Goal: Information Seeking & Learning: Learn about a topic

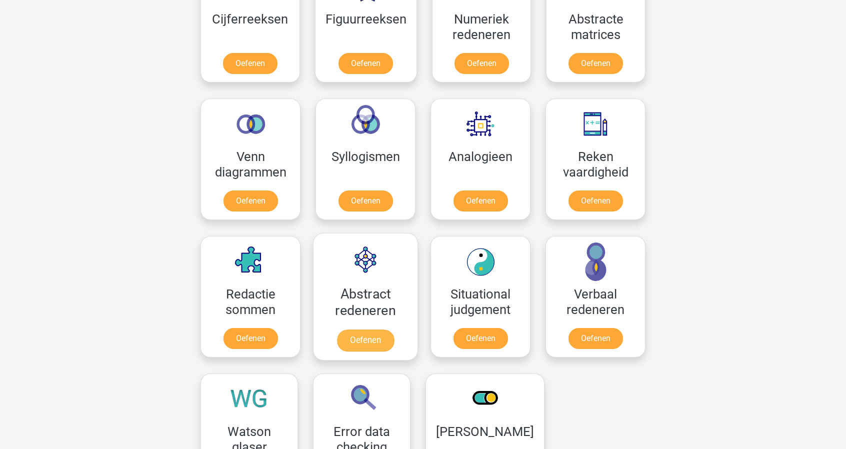
scroll to position [509, 0]
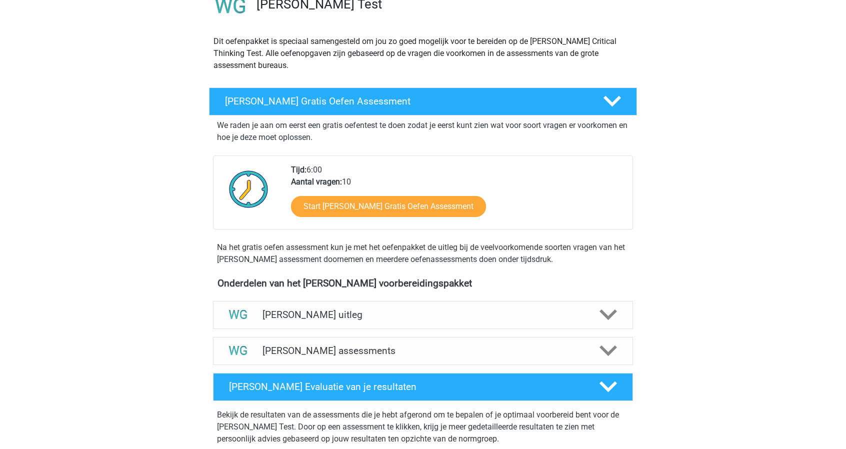
scroll to position [93, 0]
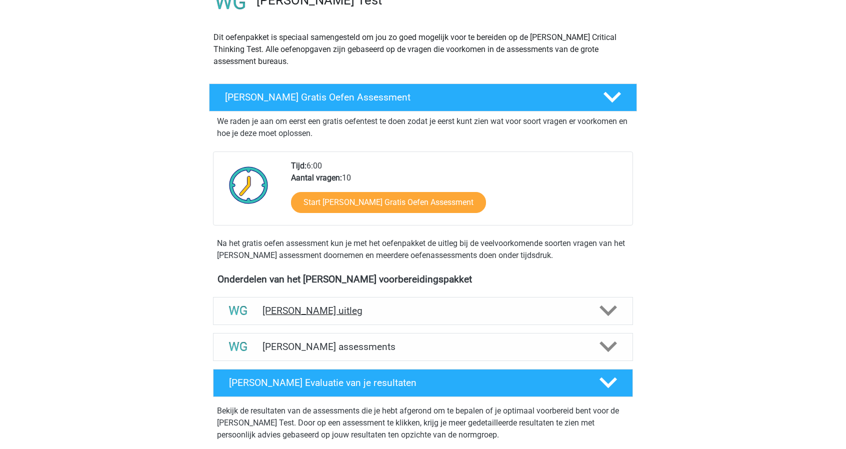
click at [310, 310] on h4 "[PERSON_NAME] uitleg" at bounding box center [422, 310] width 321 height 11
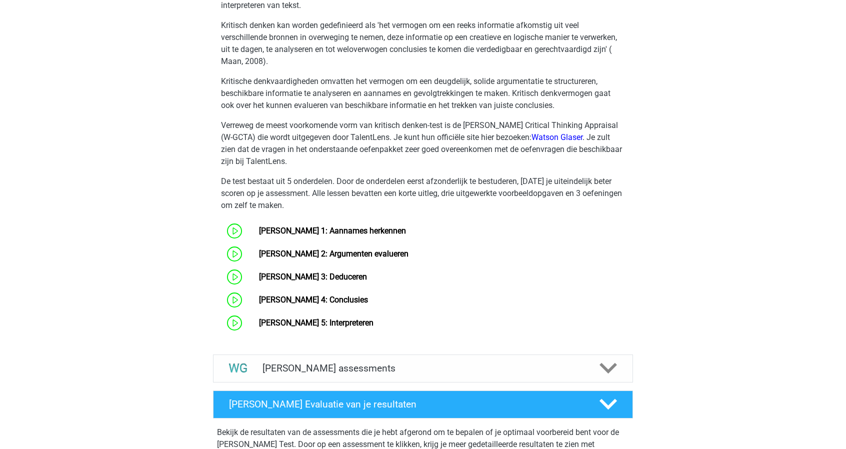
scroll to position [440, 0]
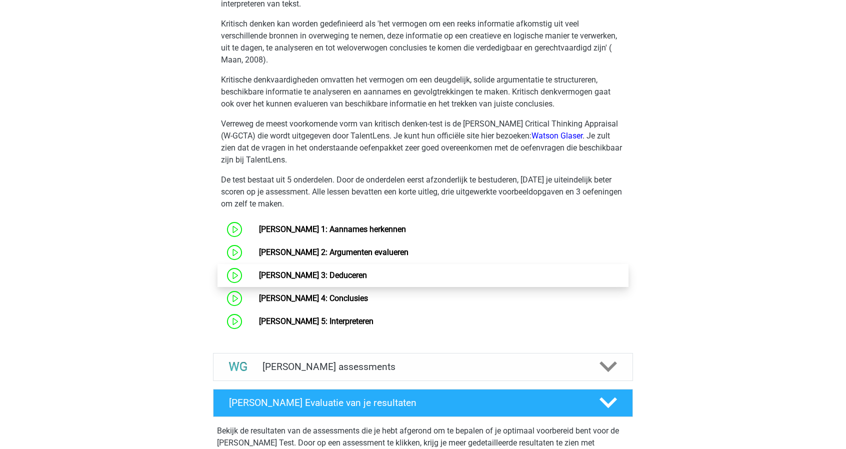
click at [299, 271] on link "Watson Glaser 3: Deduceren" at bounding box center [313, 274] width 108 height 9
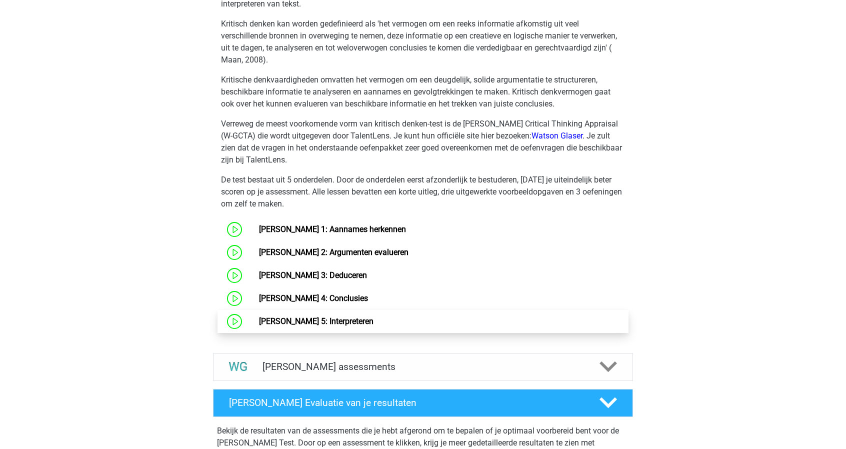
click at [317, 326] on link "Watson Glaser 5: Interpreteren" at bounding box center [316, 320] width 114 height 9
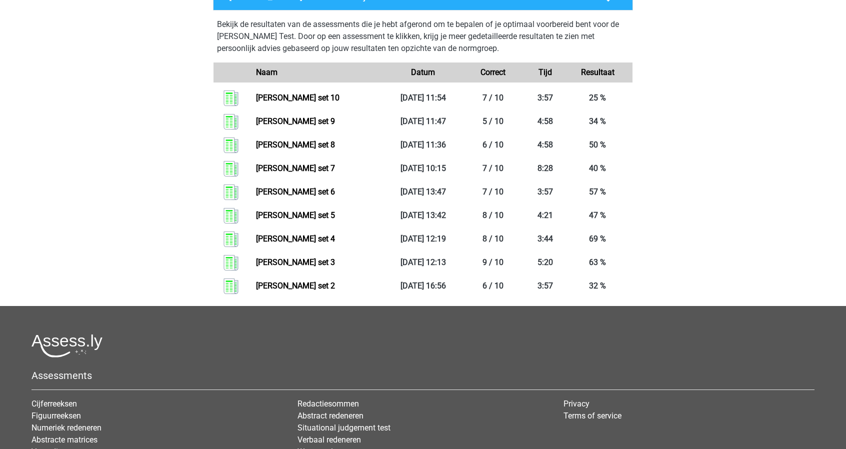
scroll to position [847, 0]
click at [288, 144] on link "Watson glaser set 8" at bounding box center [295, 143] width 79 height 9
click at [285, 125] on link "Watson glaser set 9" at bounding box center [295, 120] width 79 height 9
click at [279, 189] on link "Watson glaser set 6" at bounding box center [295, 190] width 79 height 9
click at [291, 166] on link "Watson glaser set 7" at bounding box center [295, 167] width 79 height 9
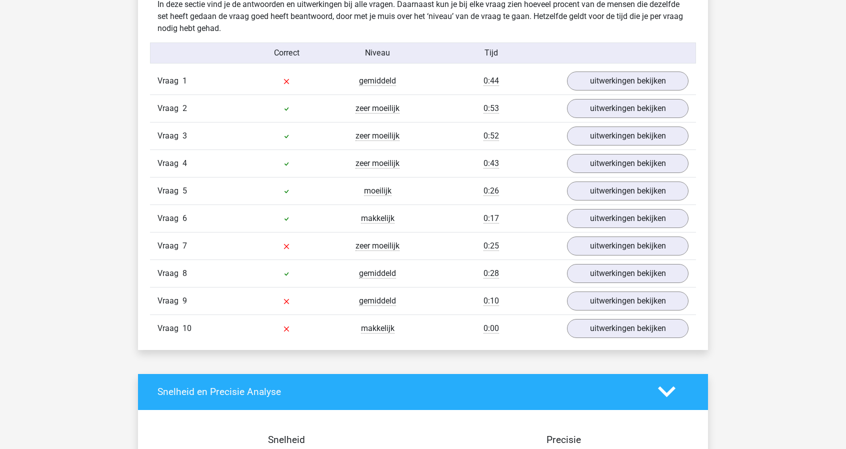
scroll to position [623, 0]
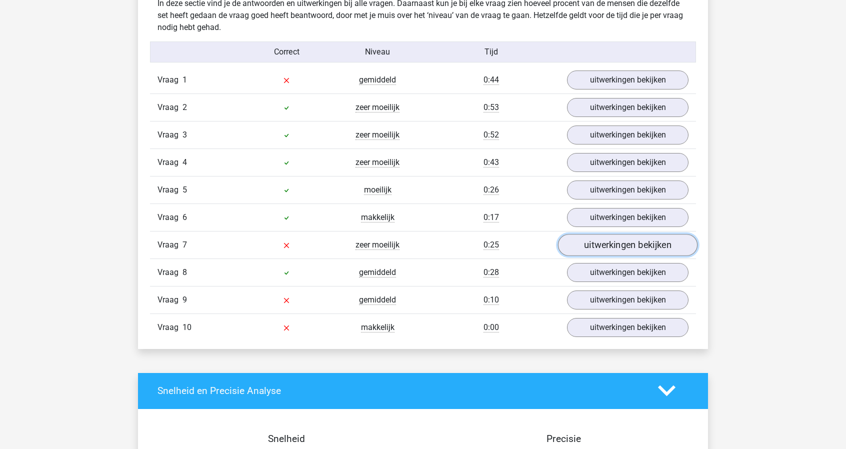
click at [591, 242] on link "uitwerkingen bekijken" at bounding box center [627, 245] width 139 height 22
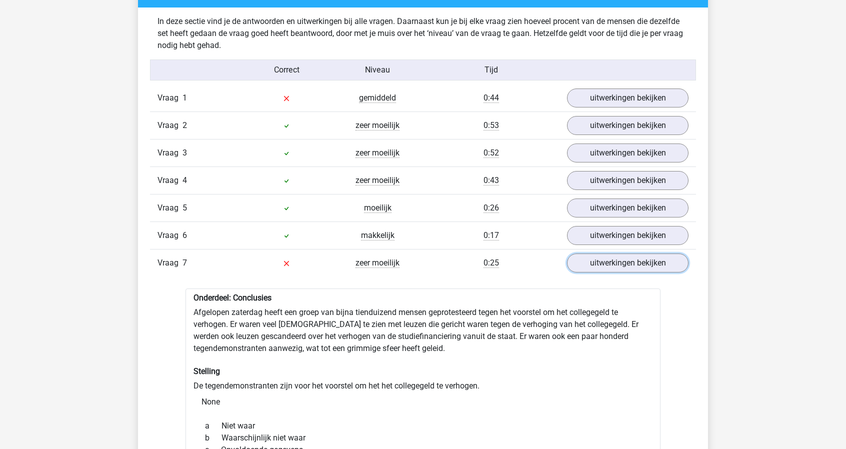
scroll to position [599, 0]
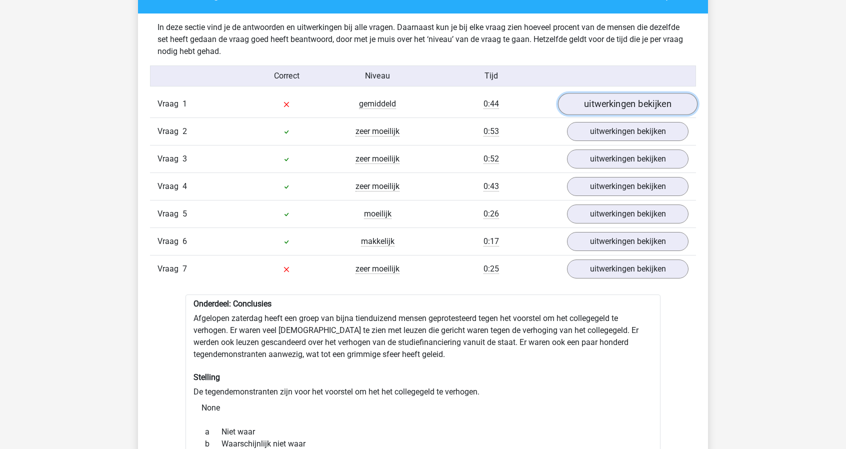
click at [601, 103] on link "uitwerkingen bekijken" at bounding box center [627, 104] width 139 height 22
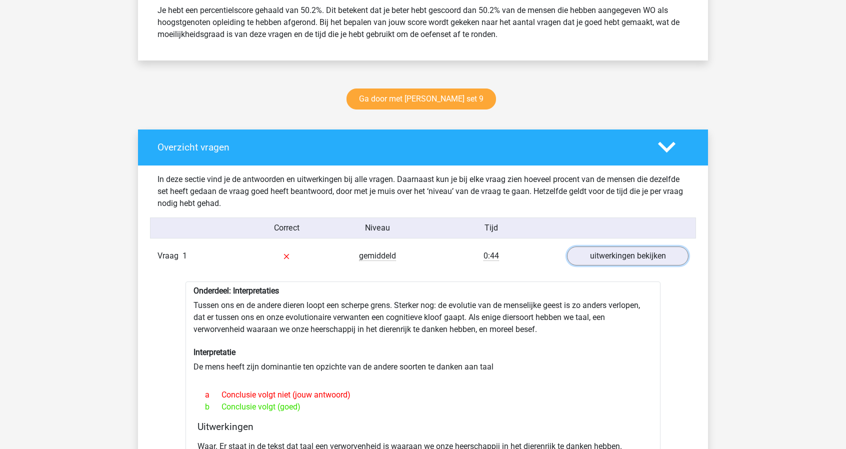
scroll to position [430, 0]
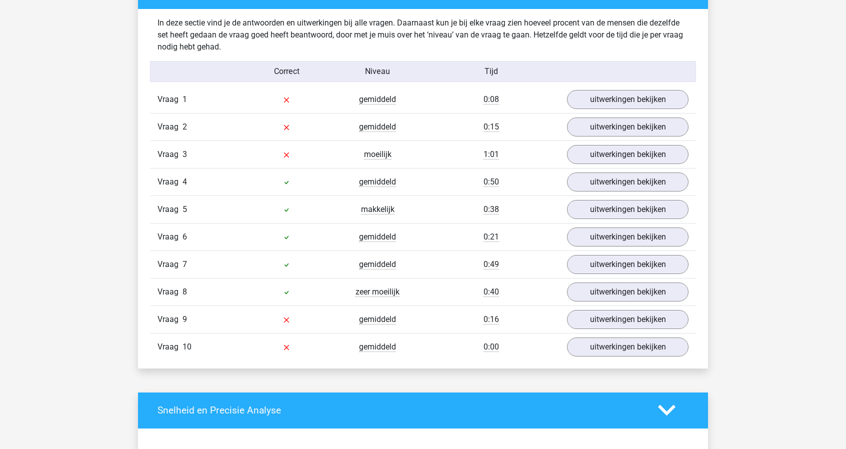
scroll to position [599, 0]
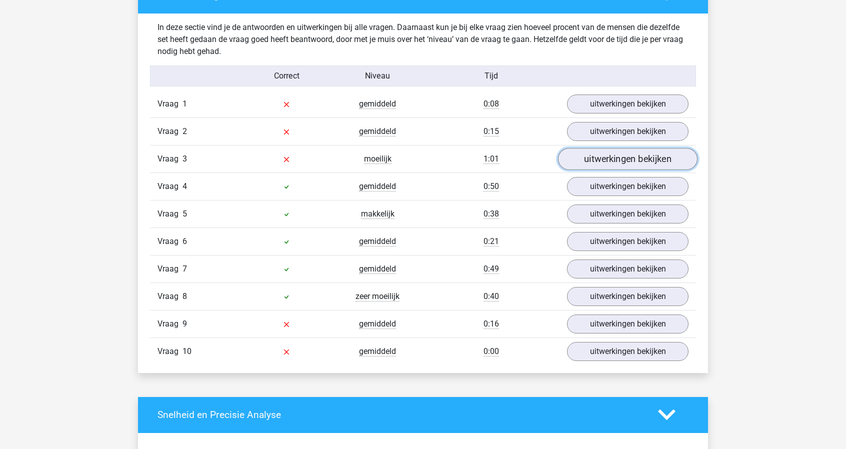
click at [624, 158] on link "uitwerkingen bekijken" at bounding box center [627, 159] width 139 height 22
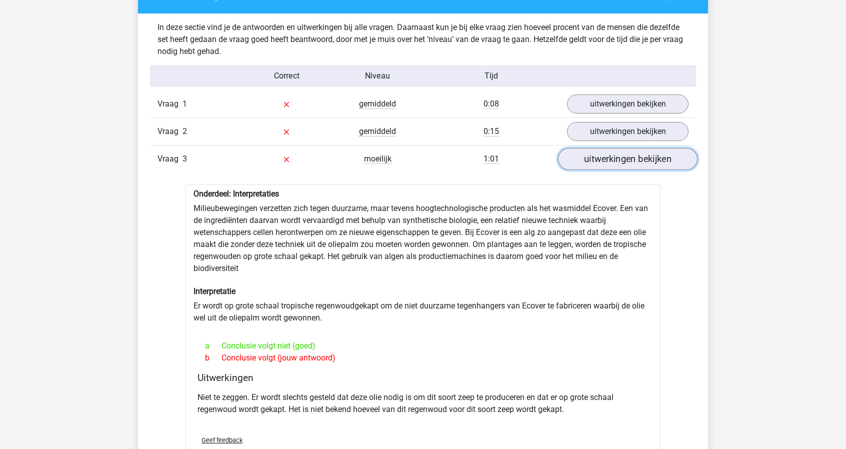
click at [624, 158] on link "uitwerkingen bekijken" at bounding box center [627, 159] width 139 height 22
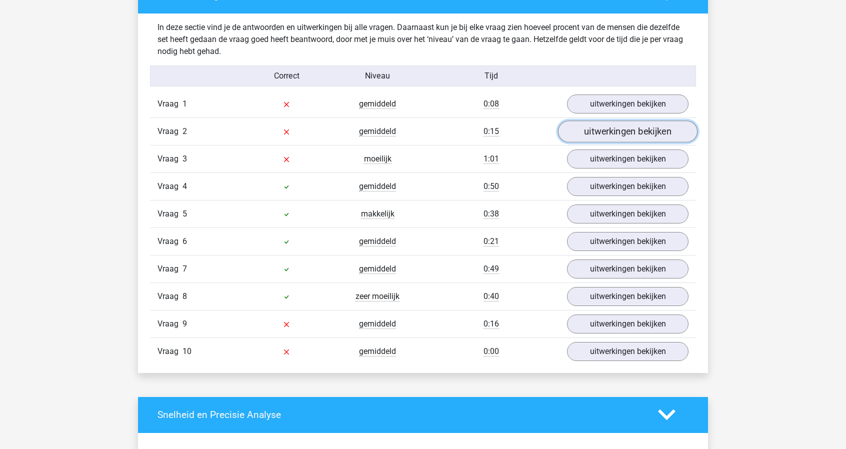
click at [624, 127] on link "uitwerkingen bekijken" at bounding box center [627, 131] width 139 height 22
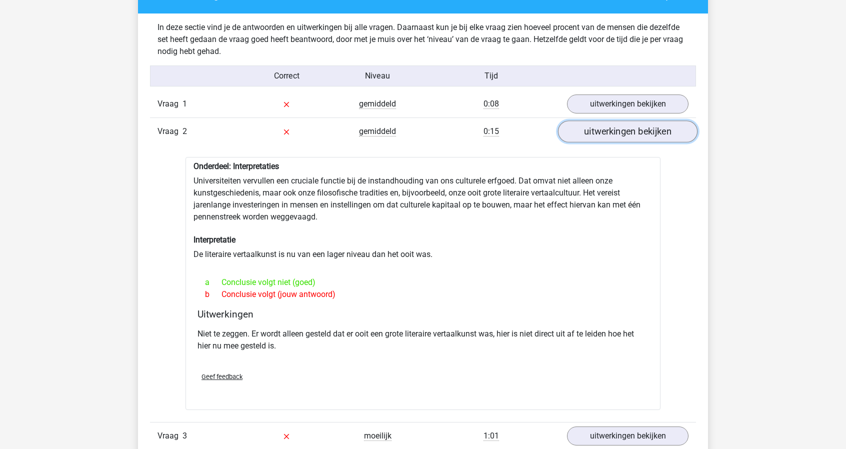
click at [608, 126] on link "uitwerkingen bekijken" at bounding box center [627, 131] width 139 height 22
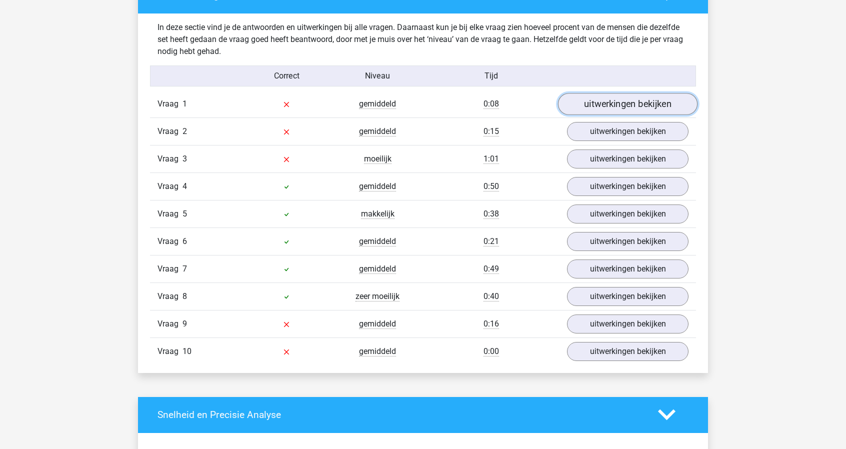
click at [614, 104] on link "uitwerkingen bekijken" at bounding box center [627, 104] width 139 height 22
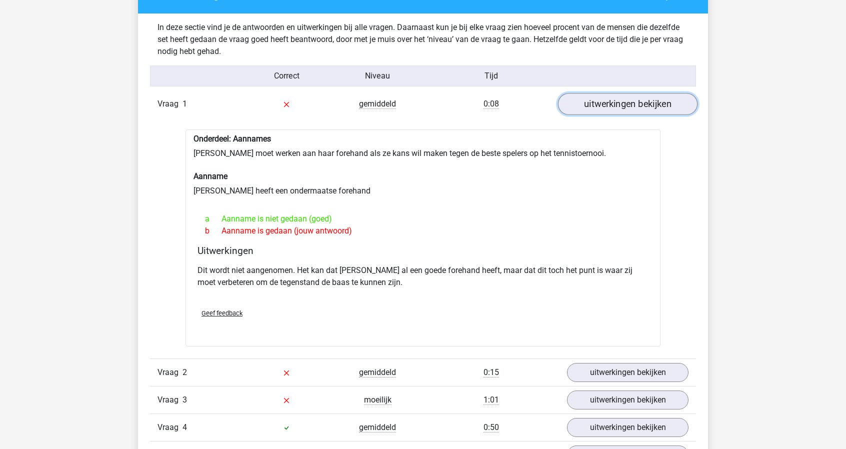
click at [614, 104] on link "uitwerkingen bekijken" at bounding box center [627, 104] width 139 height 22
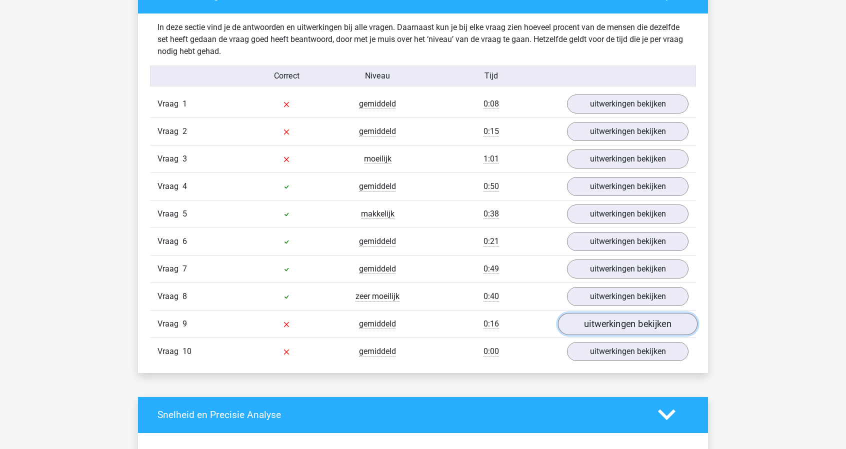
click at [608, 314] on link "uitwerkingen bekijken" at bounding box center [627, 324] width 139 height 22
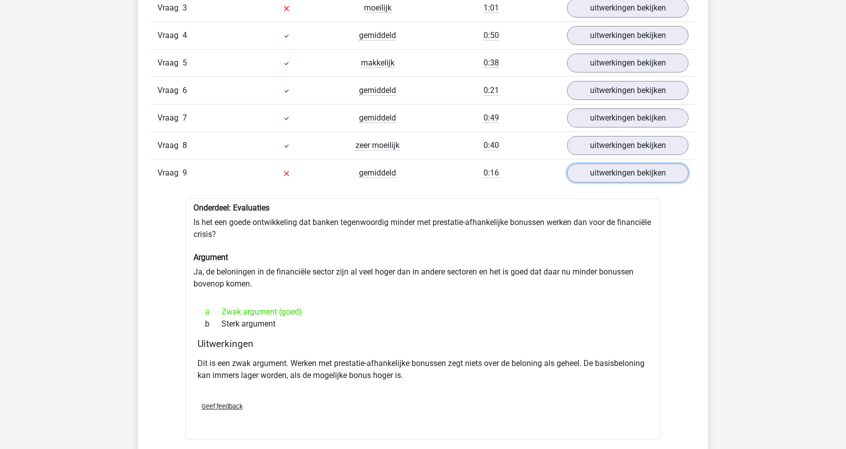
scroll to position [748, 0]
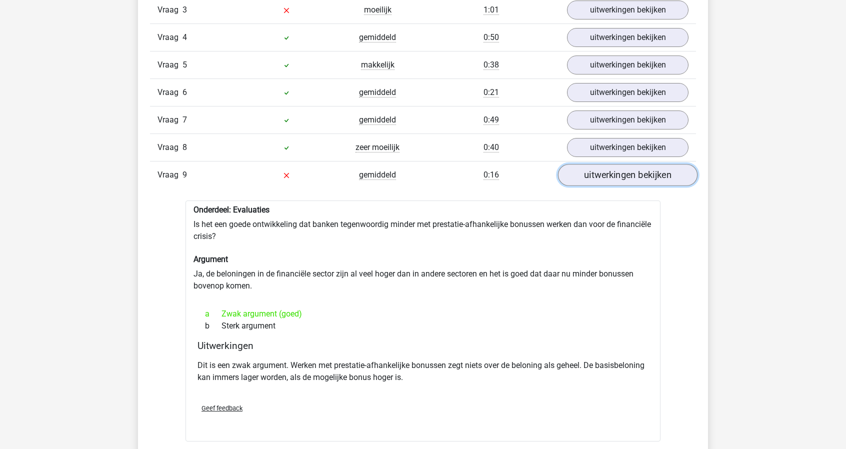
click at [611, 176] on link "uitwerkingen bekijken" at bounding box center [627, 175] width 139 height 22
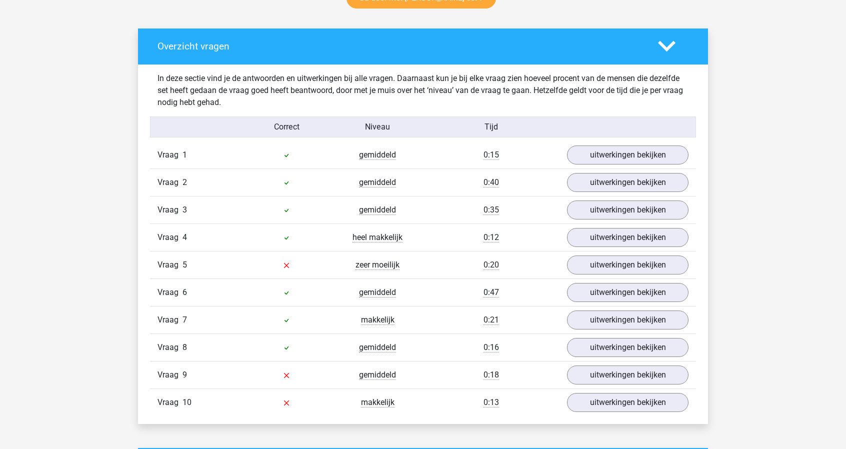
scroll to position [592, 0]
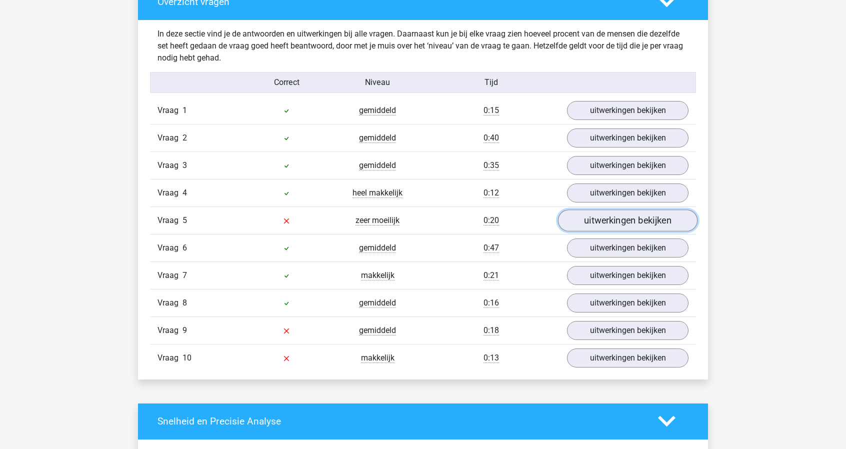
click at [612, 218] on link "uitwerkingen bekijken" at bounding box center [627, 220] width 139 height 22
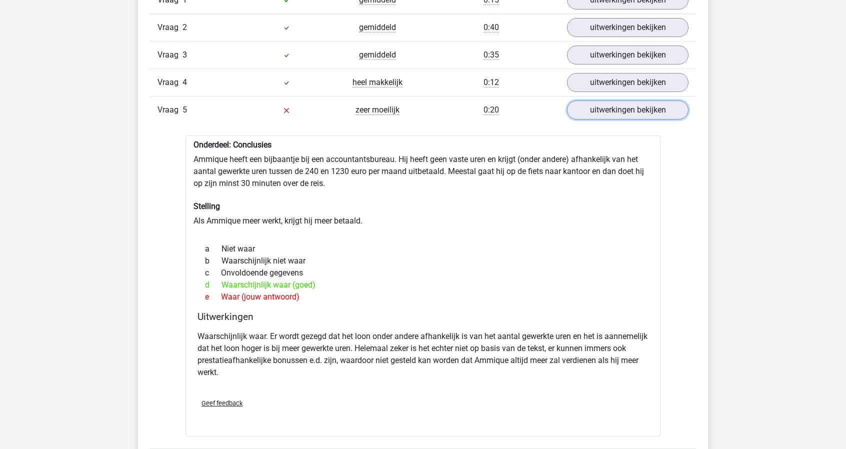
scroll to position [702, 0]
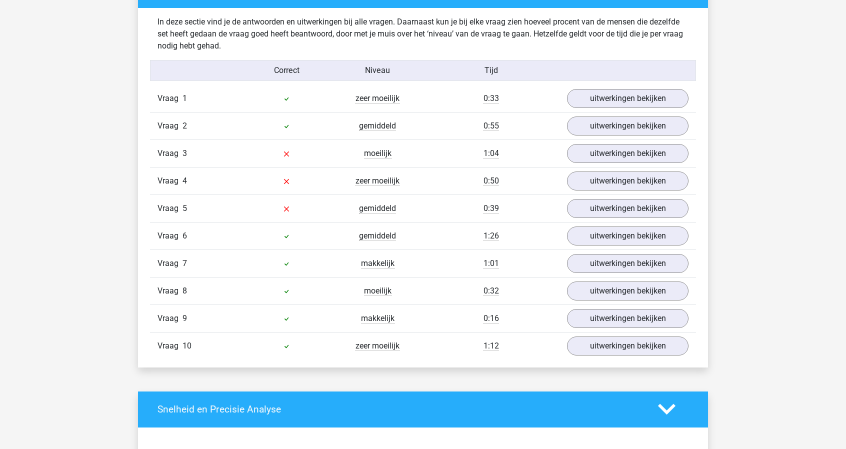
scroll to position [605, 0]
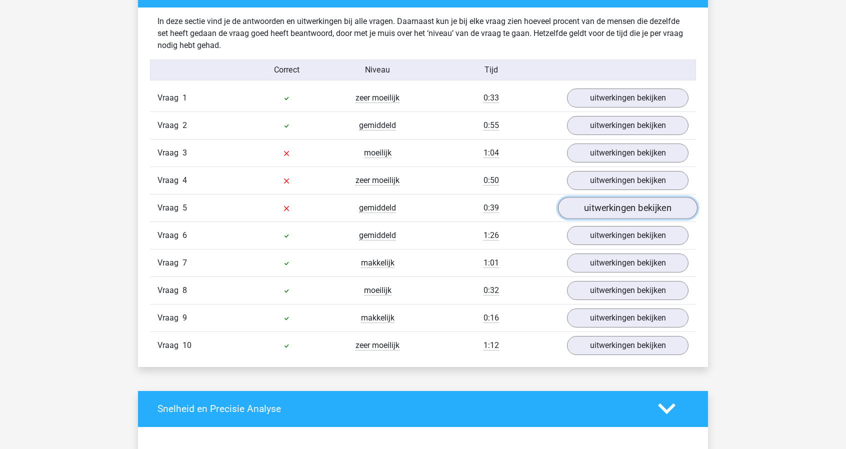
click at [583, 213] on link "uitwerkingen bekijken" at bounding box center [627, 208] width 139 height 22
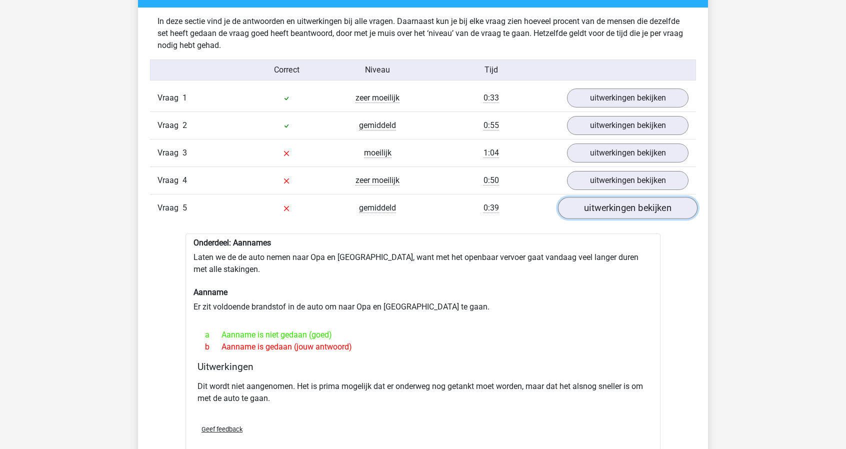
click at [583, 213] on link "uitwerkingen bekijken" at bounding box center [627, 208] width 139 height 22
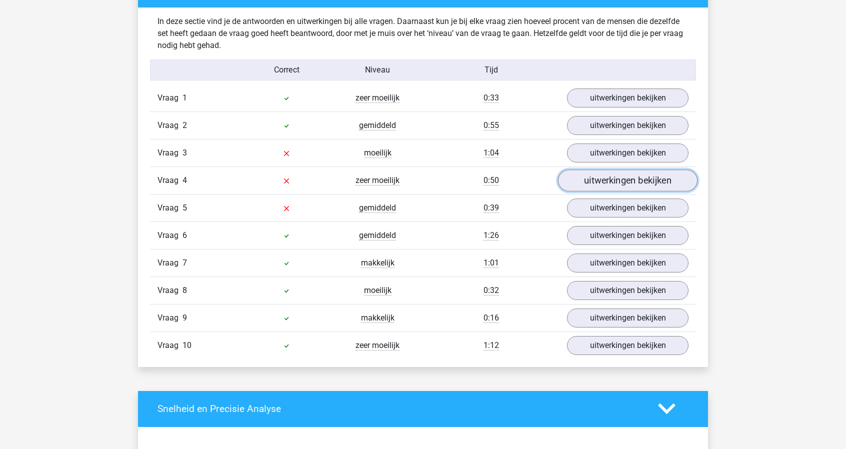
click at [602, 178] on link "uitwerkingen bekijken" at bounding box center [627, 180] width 139 height 22
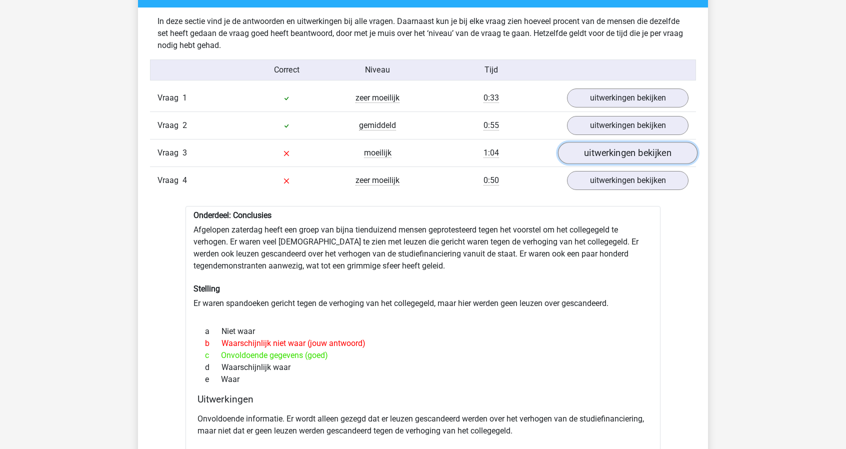
click at [605, 155] on link "uitwerkingen bekijken" at bounding box center [627, 153] width 139 height 22
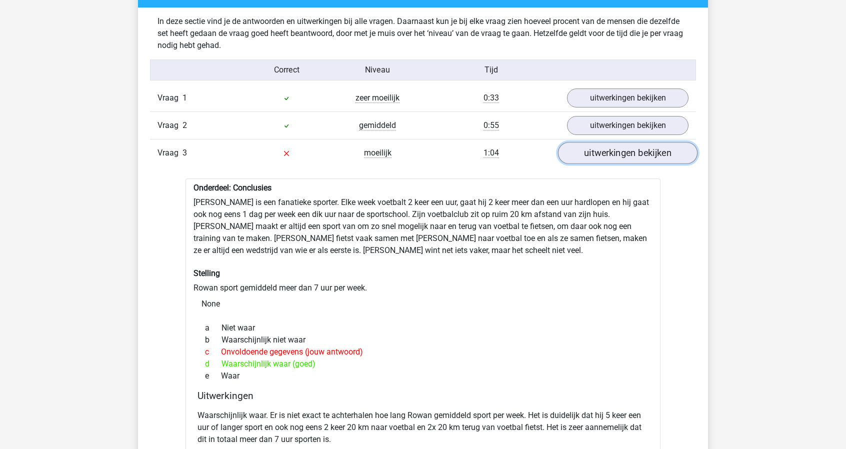
click at [602, 155] on link "uitwerkingen bekijken" at bounding box center [627, 153] width 139 height 22
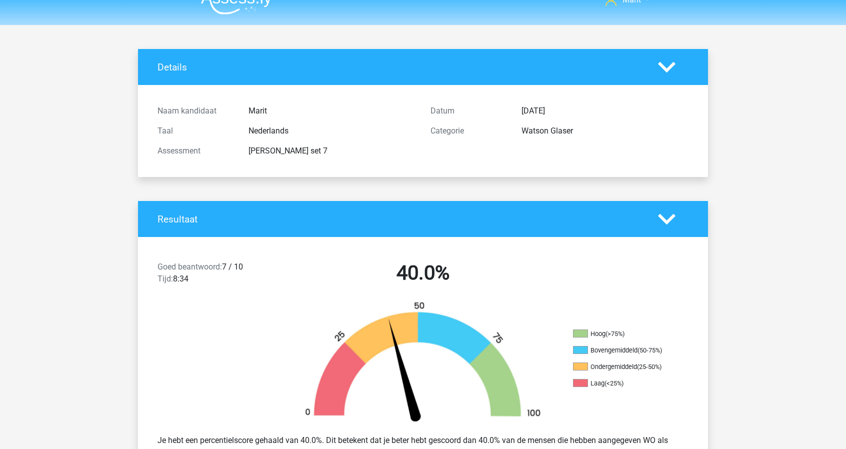
scroll to position [0, 0]
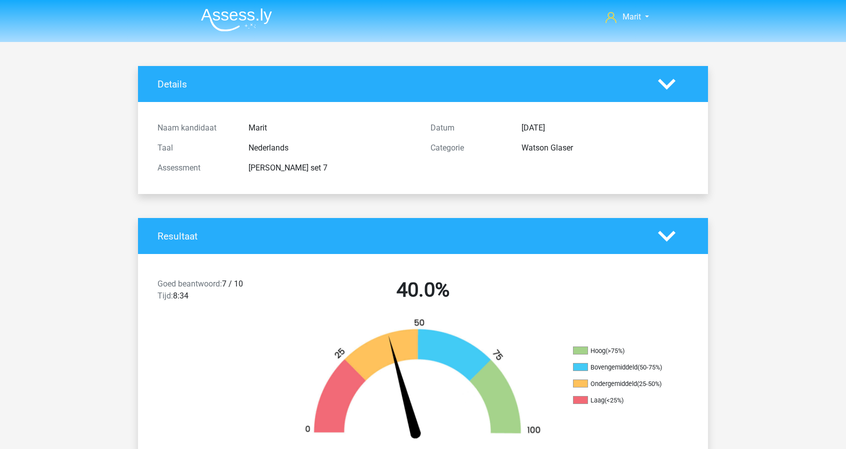
click at [256, 18] on img at bounding box center [236, 19] width 71 height 23
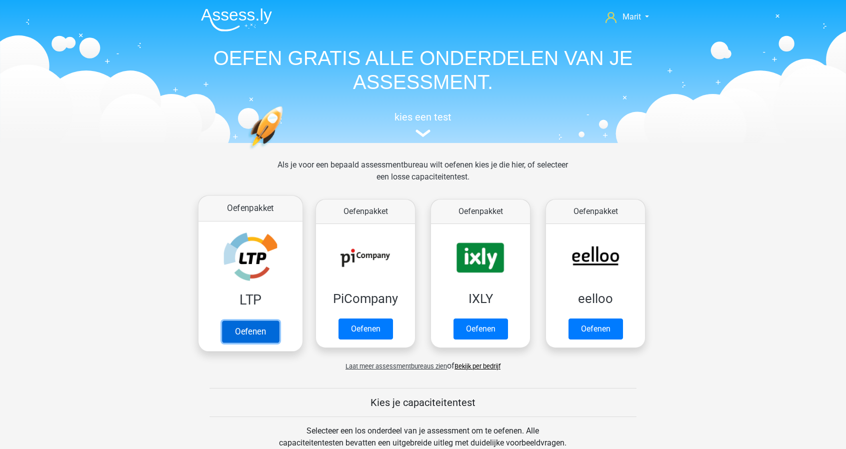
click at [275, 320] on link "Oefenen" at bounding box center [250, 331] width 57 height 22
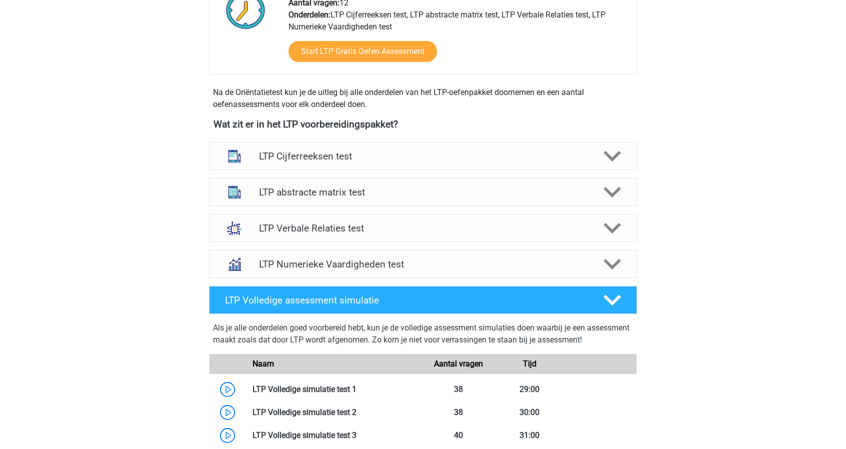
scroll to position [307, 0]
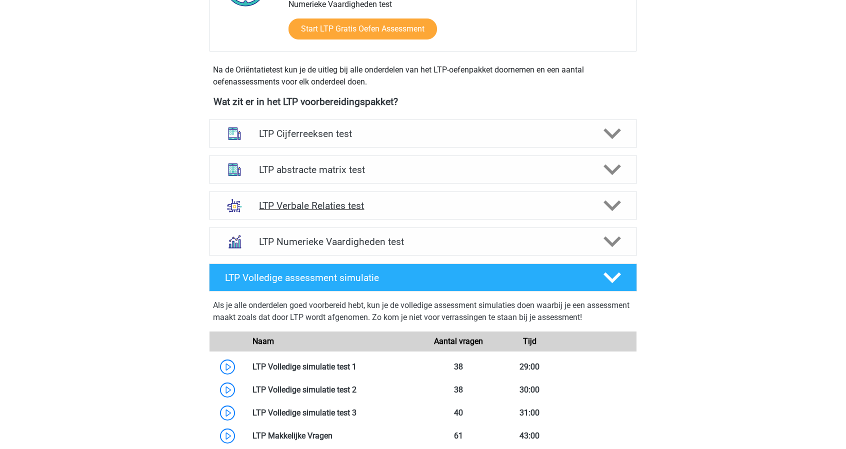
click at [344, 197] on div "LTP Verbale Relaties test" at bounding box center [423, 205] width 428 height 28
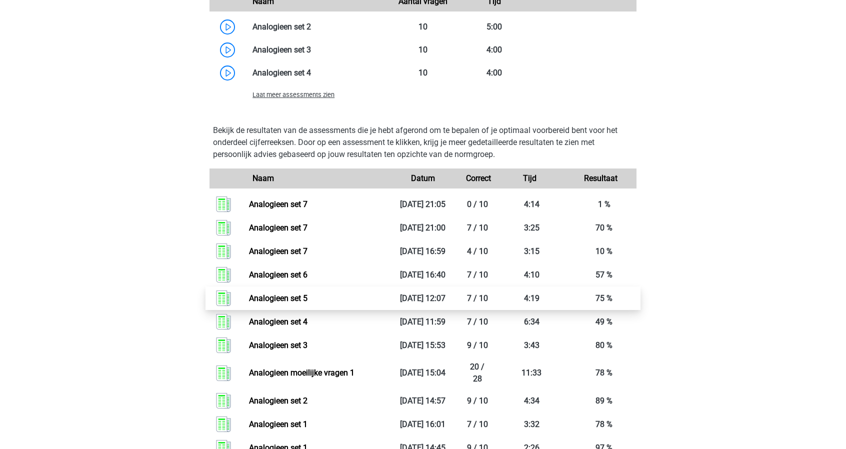
scroll to position [1004, 0]
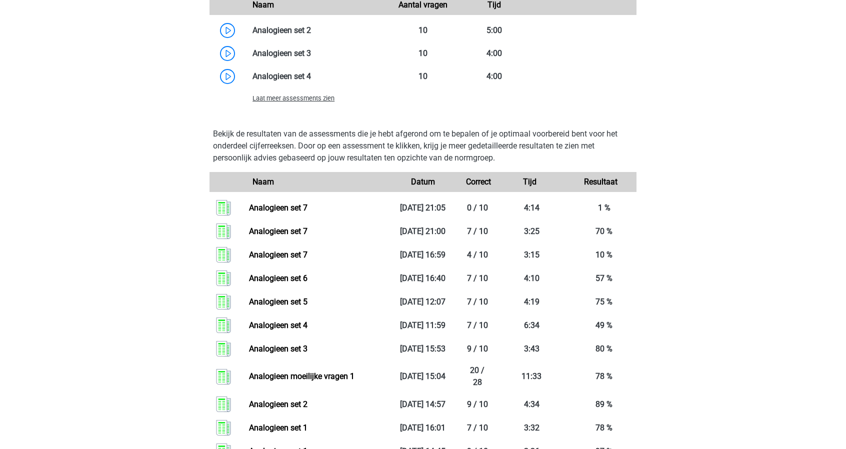
click at [298, 100] on span "Laat meer assessments zien" at bounding box center [293, 97] width 82 height 7
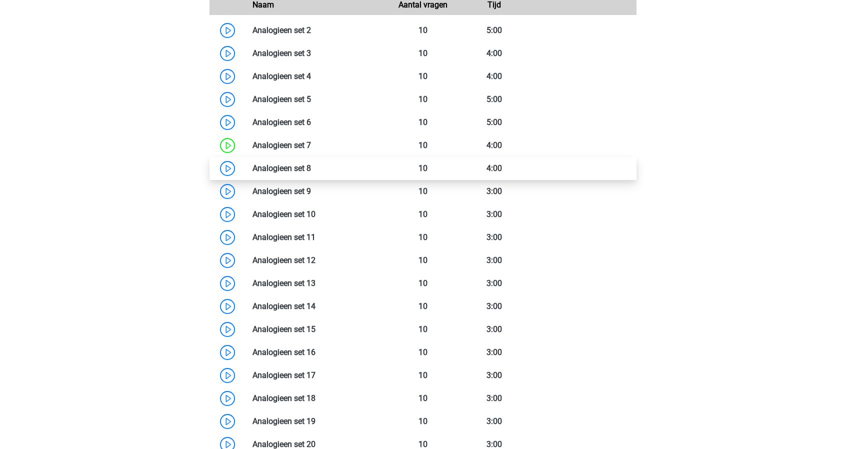
click at [311, 167] on link at bounding box center [311, 167] width 0 height 9
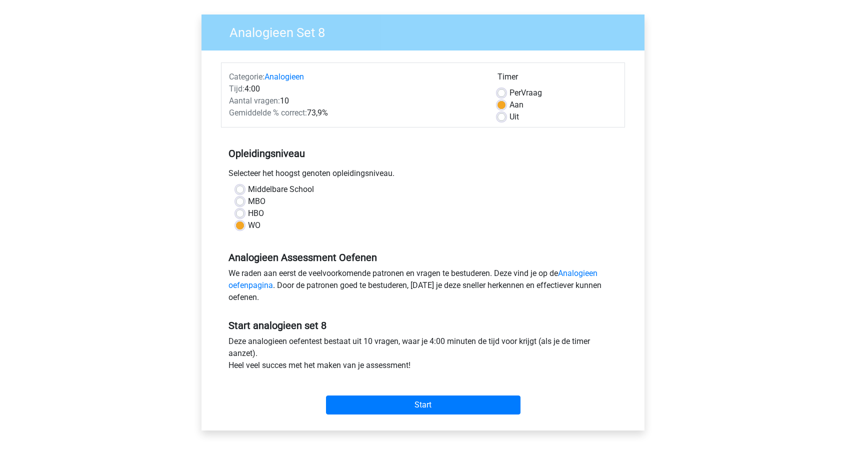
scroll to position [68, 0]
click at [509, 115] on label "Uit" at bounding box center [513, 116] width 9 height 12
click at [502, 115] on input "Uit" at bounding box center [501, 115] width 8 height 10
radio input "true"
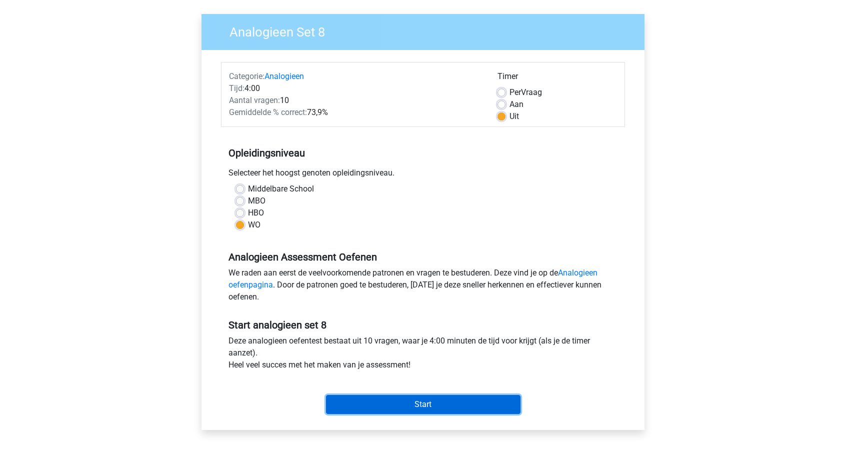
click at [422, 400] on input "Start" at bounding box center [423, 404] width 194 height 19
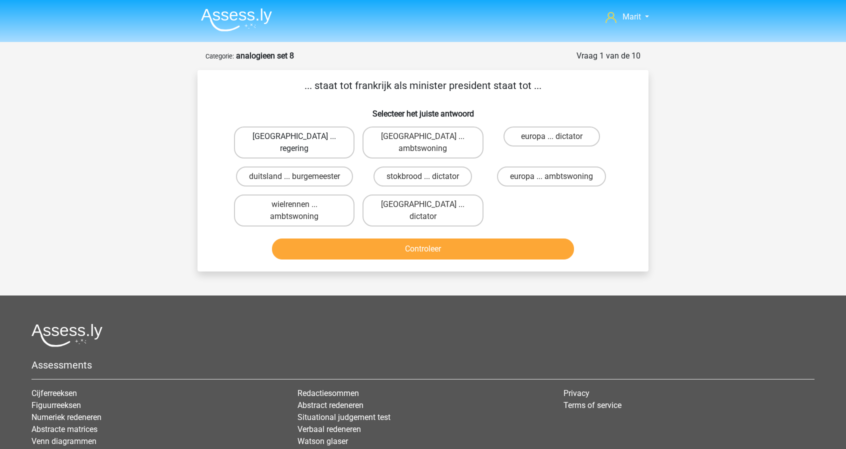
click at [277, 138] on label "parijs ... regering" at bounding box center [294, 142] width 120 height 32
click at [294, 138] on input "parijs ... regering" at bounding box center [297, 139] width 6 height 6
radio input "true"
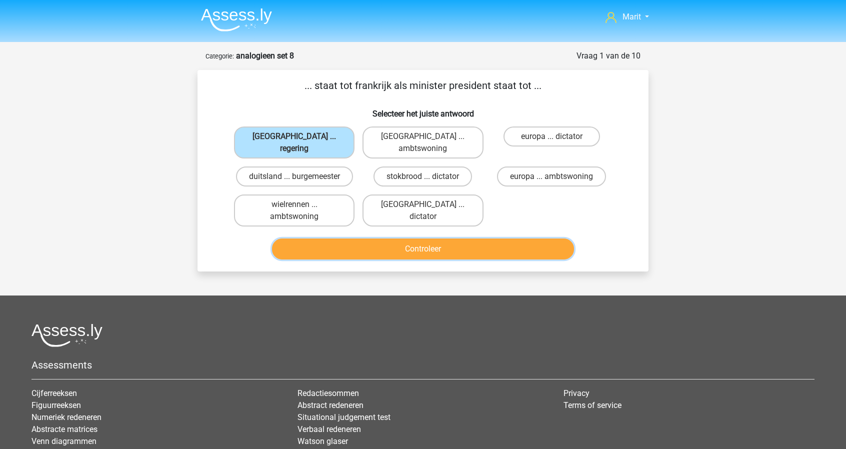
click at [409, 238] on button "Controleer" at bounding box center [423, 248] width 302 height 21
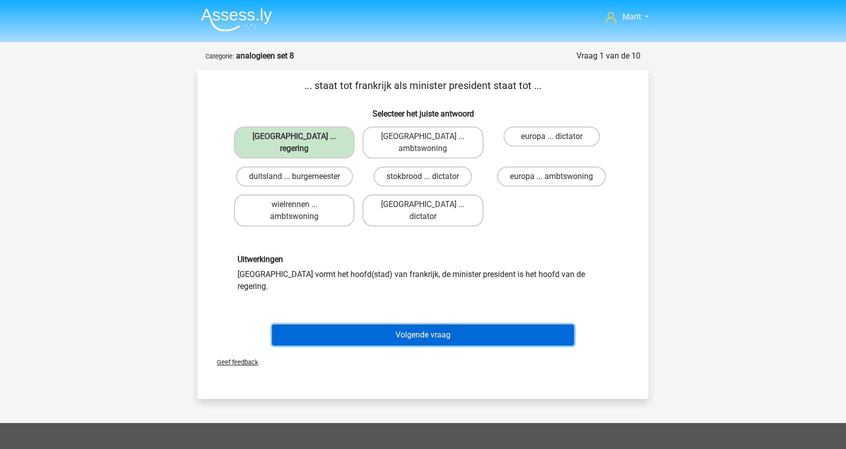
click at [426, 324] on button "Volgende vraag" at bounding box center [423, 334] width 302 height 21
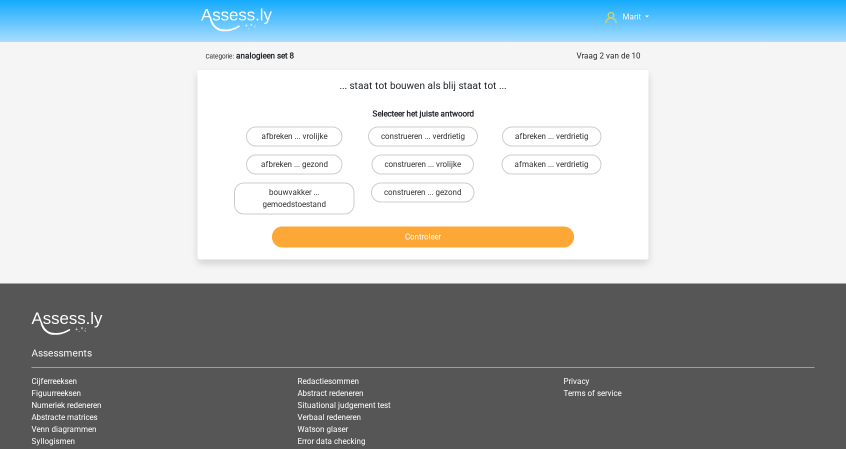
click at [546, 122] on div "... staat tot bouwen als blij staat tot ... Selecteer het juiste antwoord afbre…" at bounding box center [422, 164] width 443 height 173
click at [545, 131] on label "afbreken ... verdrietig" at bounding box center [551, 136] width 99 height 20
click at [551, 136] on input "afbreken ... verdrietig" at bounding box center [554, 139] width 6 height 6
radio input "true"
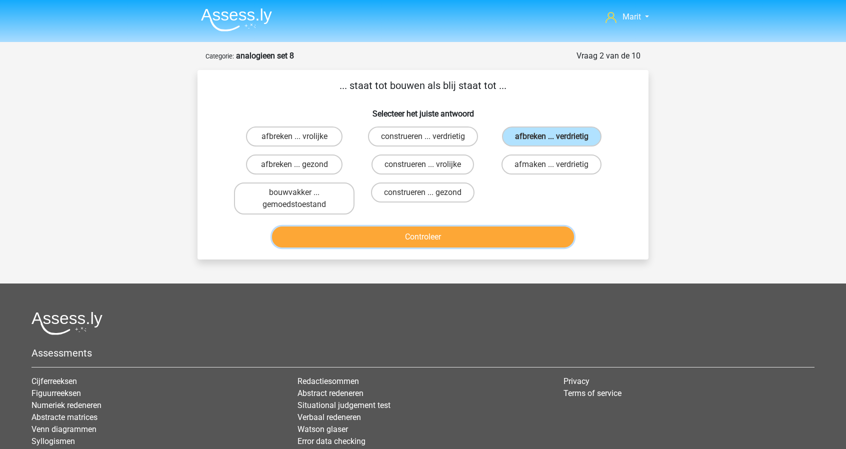
click at [470, 246] on button "Controleer" at bounding box center [423, 236] width 302 height 21
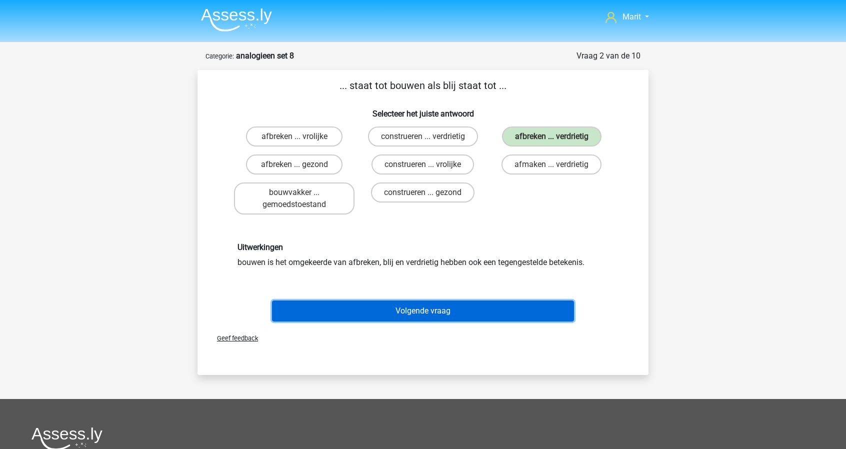
click at [467, 312] on button "Volgende vraag" at bounding box center [423, 310] width 302 height 21
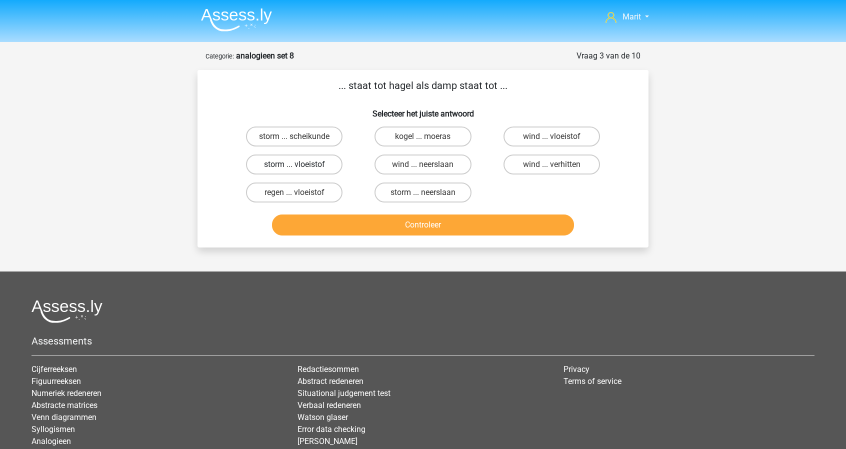
click at [323, 161] on label "storm ... vloeistof" at bounding box center [294, 164] width 96 height 20
click at [301, 164] on input "storm ... vloeistof" at bounding box center [297, 167] width 6 height 6
radio input "true"
click at [416, 222] on button "Controleer" at bounding box center [423, 224] width 302 height 21
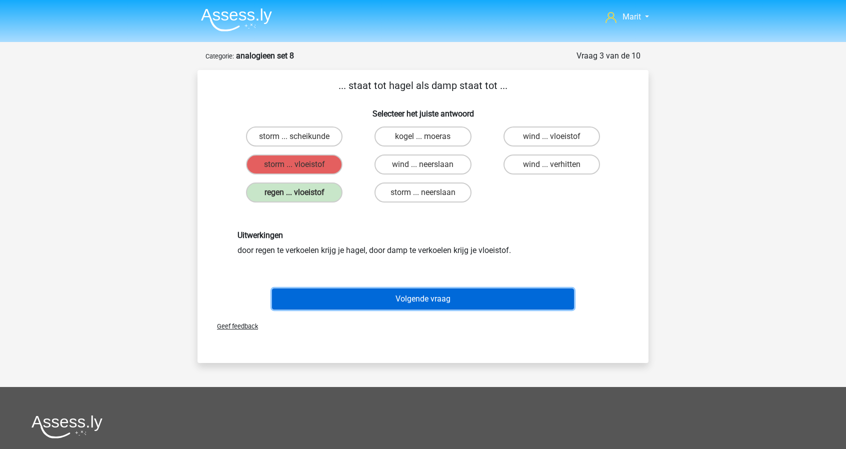
click at [401, 304] on button "Volgende vraag" at bounding box center [423, 298] width 302 height 21
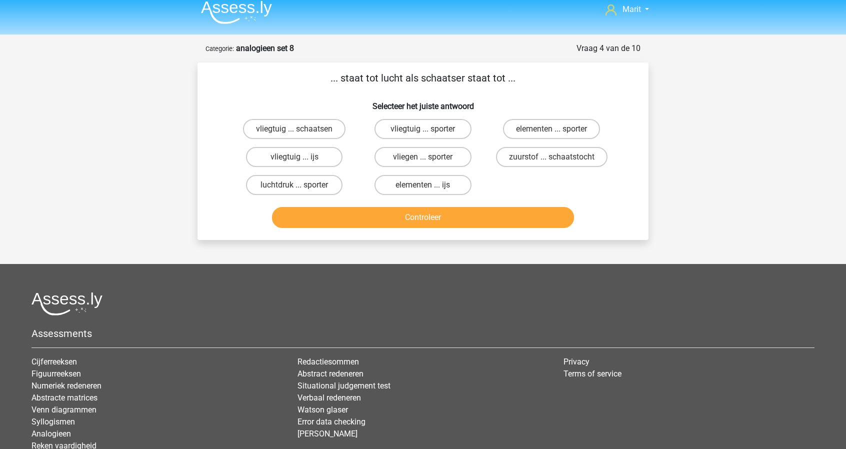
scroll to position [7, 0]
click at [315, 159] on label "vliegtuig ... ijs" at bounding box center [294, 157] width 96 height 20
click at [301, 159] on input "vliegtuig ... ijs" at bounding box center [297, 160] width 6 height 6
radio input "true"
click at [406, 212] on button "Controleer" at bounding box center [423, 217] width 302 height 21
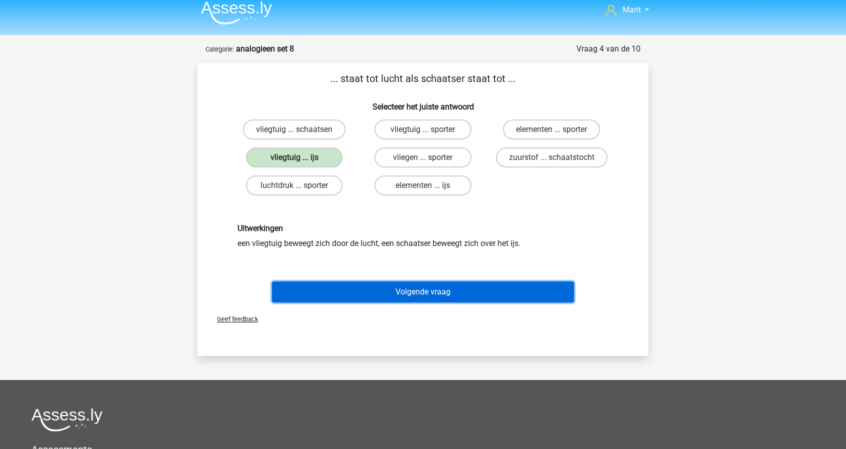
click at [426, 289] on button "Volgende vraag" at bounding box center [423, 291] width 302 height 21
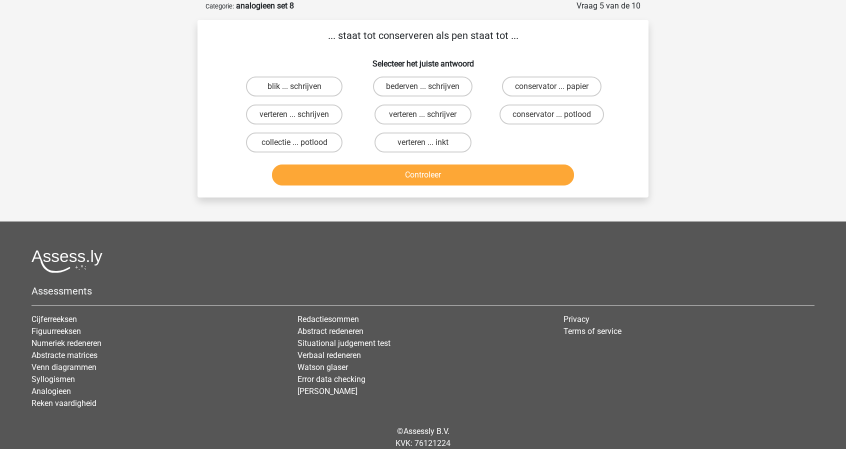
scroll to position [0, 0]
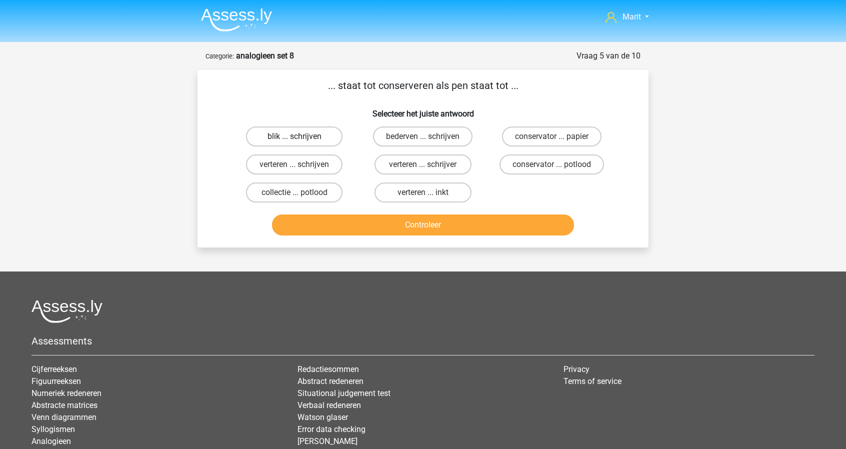
click at [314, 141] on label "blik ... schrijven" at bounding box center [294, 136] width 96 height 20
click at [301, 141] on input "blik ... schrijven" at bounding box center [297, 139] width 6 height 6
radio input "true"
click at [422, 223] on button "Controleer" at bounding box center [423, 224] width 302 height 21
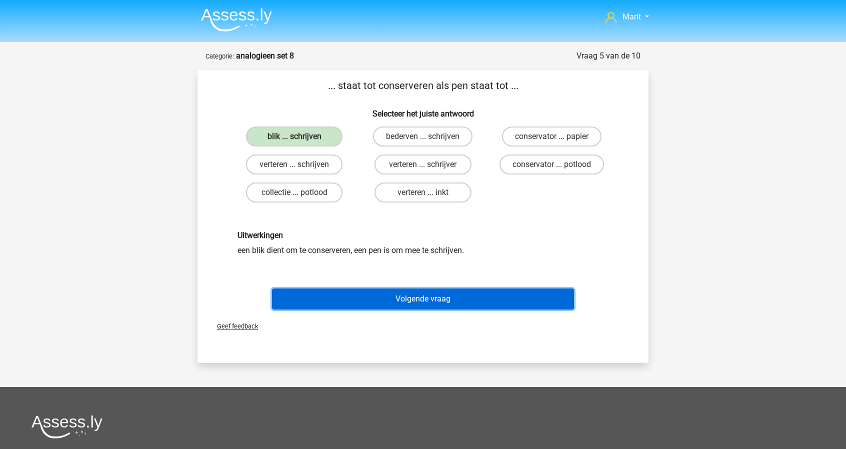
click at [418, 297] on button "Volgende vraag" at bounding box center [423, 298] width 302 height 21
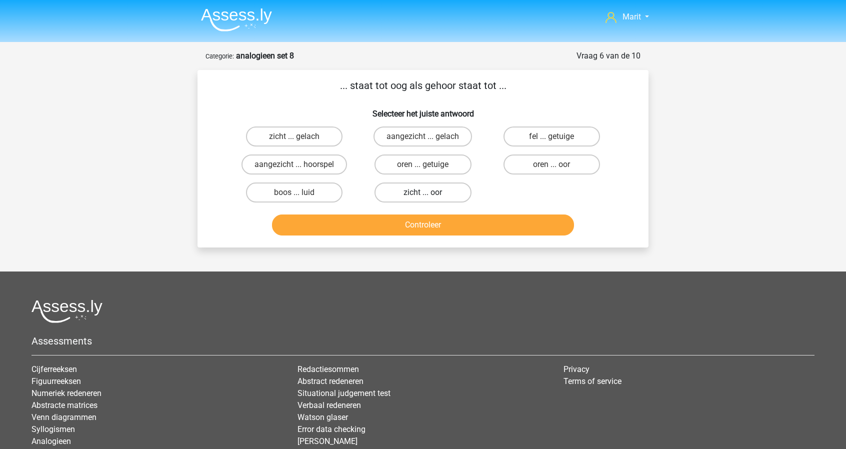
click at [407, 187] on label "zicht ... oor" at bounding box center [422, 192] width 96 height 20
click at [423, 192] on input "zicht ... oor" at bounding box center [426, 195] width 6 height 6
radio input "true"
click at [420, 218] on button "Controleer" at bounding box center [423, 224] width 302 height 21
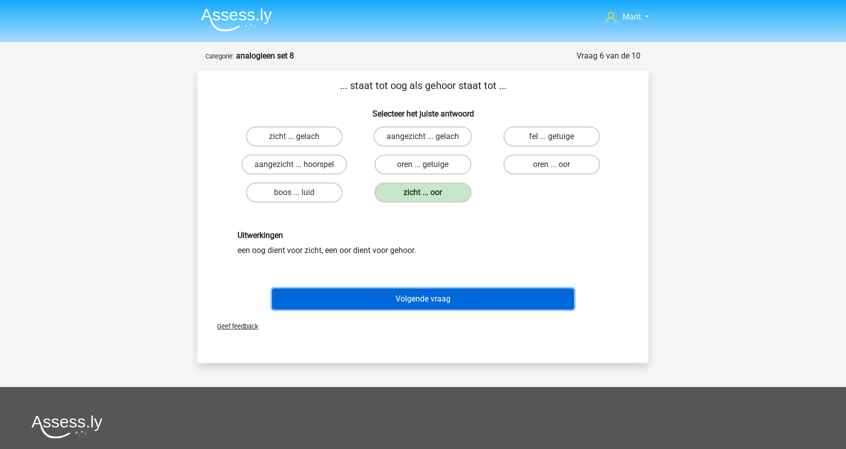
click at [426, 302] on button "Volgende vraag" at bounding box center [423, 298] width 302 height 21
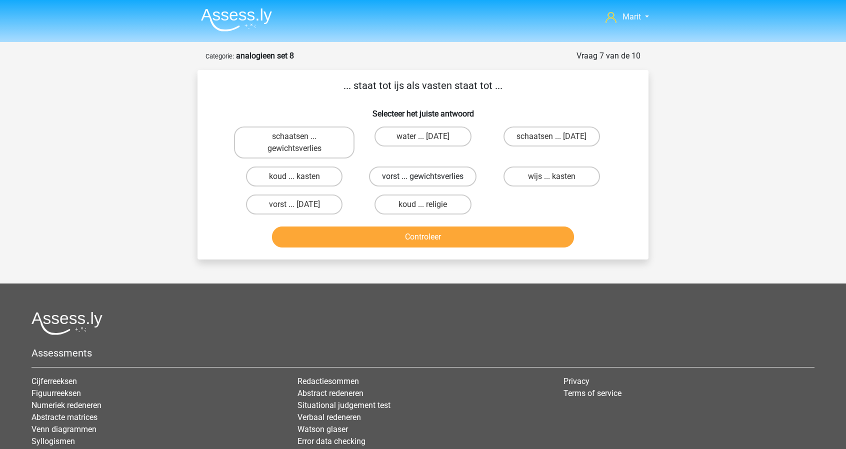
click at [411, 179] on label "vorst ... gewichtsverlies" at bounding box center [422, 176] width 107 height 20
click at [423, 179] on input "vorst ... gewichtsverlies" at bounding box center [426, 179] width 6 height 6
radio input "true"
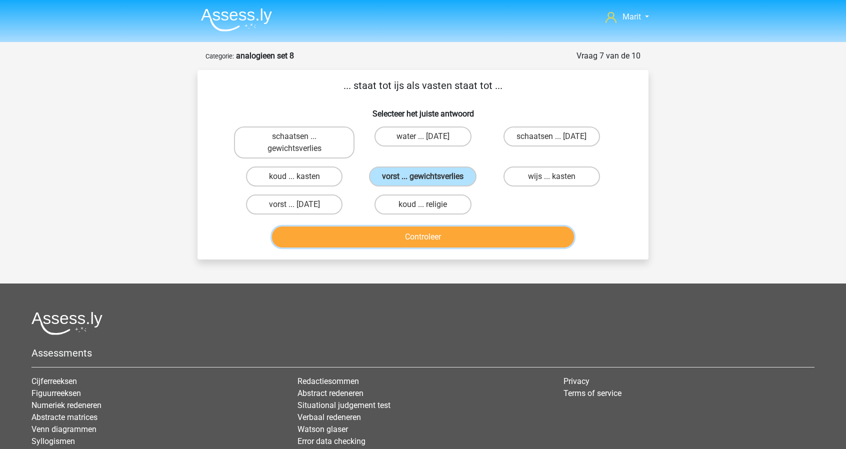
click at [445, 236] on button "Controleer" at bounding box center [423, 236] width 302 height 21
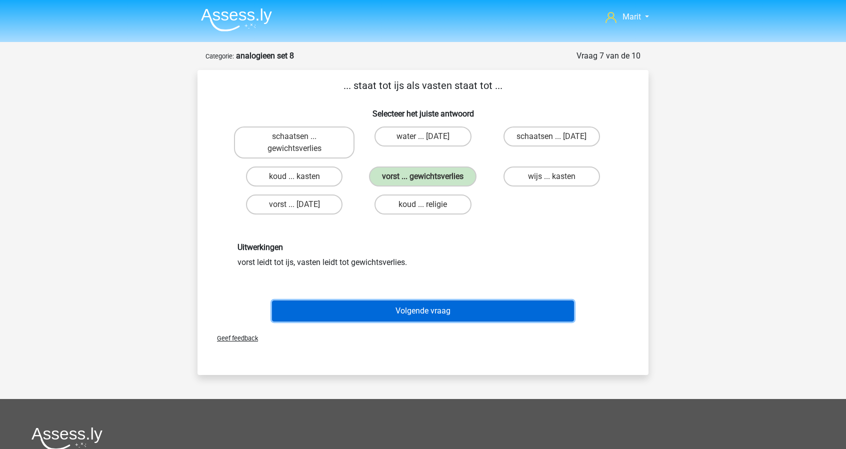
click at [434, 306] on button "Volgende vraag" at bounding box center [423, 310] width 302 height 21
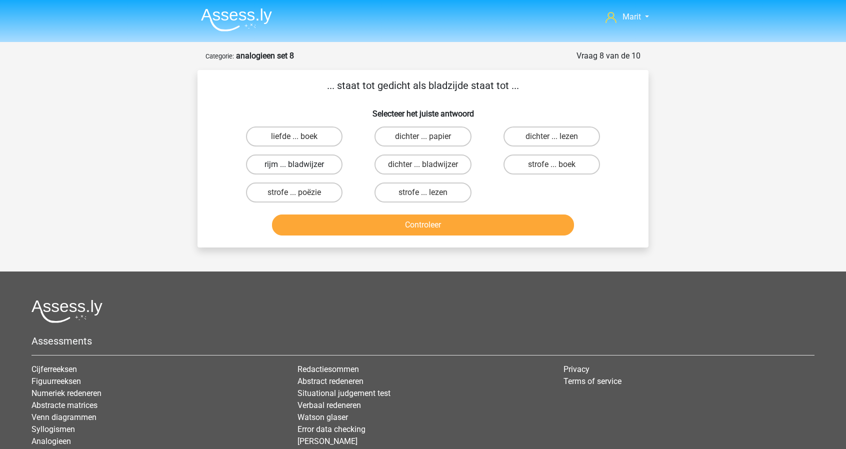
click at [307, 165] on label "rijm ... bladwijzer" at bounding box center [294, 164] width 96 height 20
click at [301, 165] on input "rijm ... bladwijzer" at bounding box center [297, 167] width 6 height 6
radio input "true"
click at [401, 225] on button "Controleer" at bounding box center [423, 224] width 302 height 21
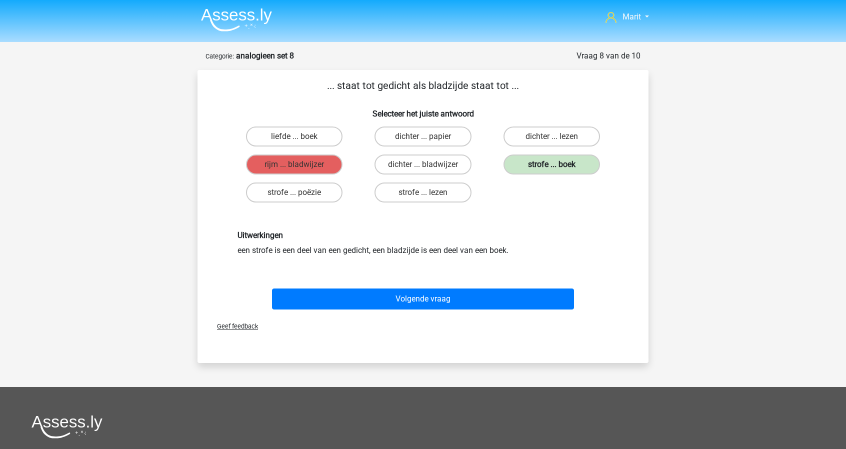
click at [551, 171] on label "strofe ... boek" at bounding box center [551, 164] width 96 height 20
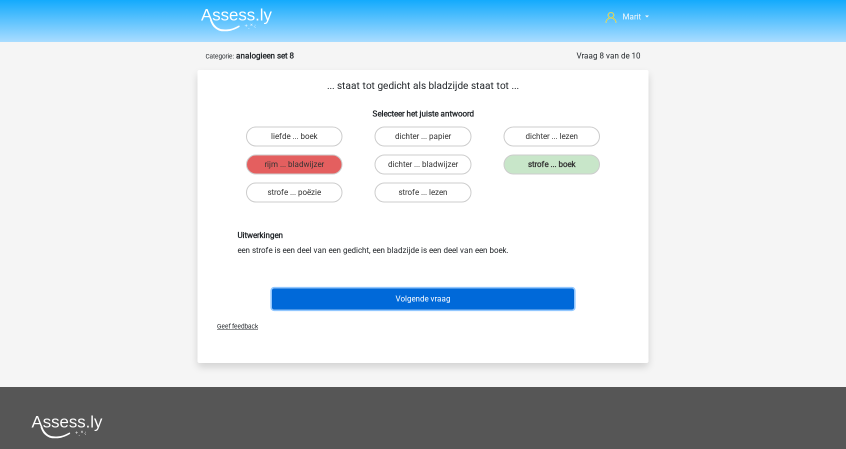
click at [471, 294] on button "Volgende vraag" at bounding box center [423, 298] width 302 height 21
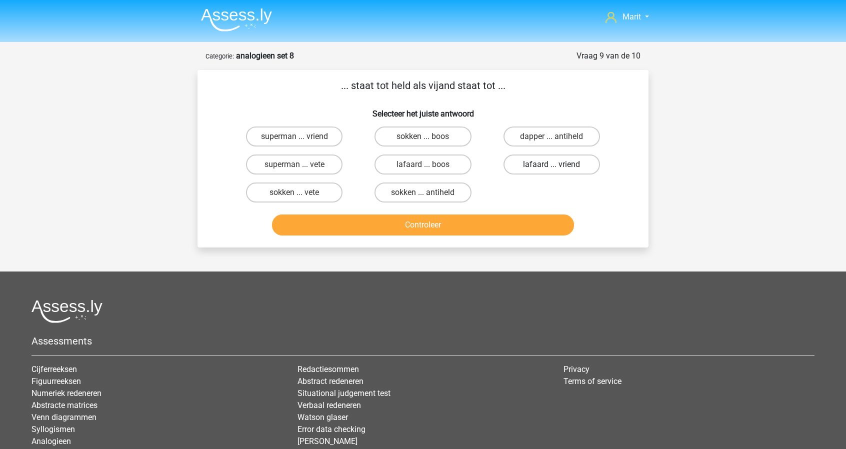
click at [529, 159] on label "lafaard ... vriend" at bounding box center [551, 164] width 96 height 20
click at [551, 164] on input "lafaard ... vriend" at bounding box center [554, 167] width 6 height 6
radio input "true"
click at [503, 223] on button "Controleer" at bounding box center [423, 224] width 302 height 21
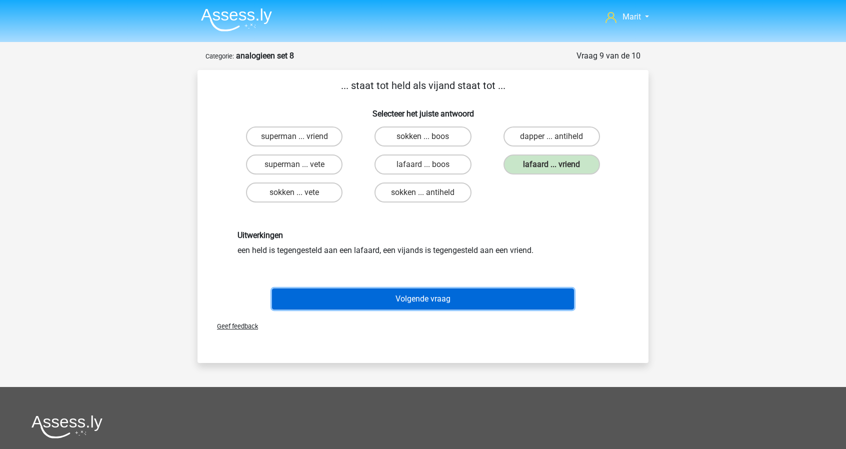
click at [466, 300] on button "Volgende vraag" at bounding box center [423, 298] width 302 height 21
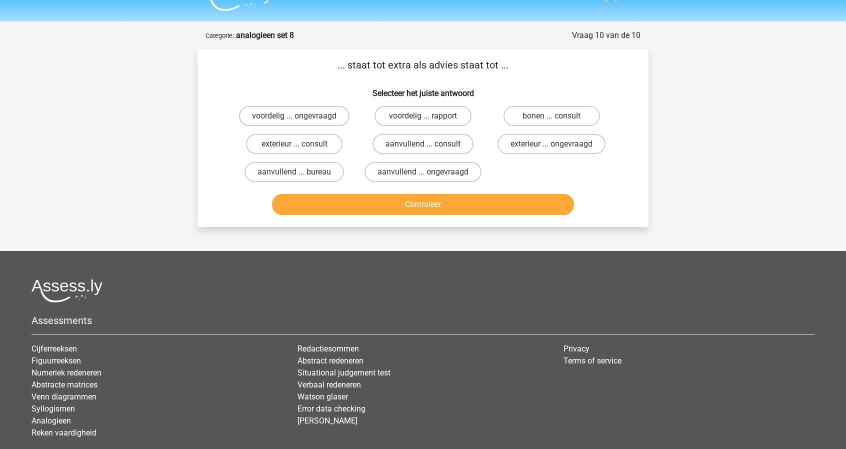
scroll to position [20, 0]
click at [433, 144] on label "aanvullend ... consult" at bounding box center [422, 144] width 101 height 20
click at [429, 144] on input "aanvullend ... consult" at bounding box center [426, 147] width 6 height 6
radio input "true"
click at [434, 214] on button "Controleer" at bounding box center [423, 204] width 302 height 21
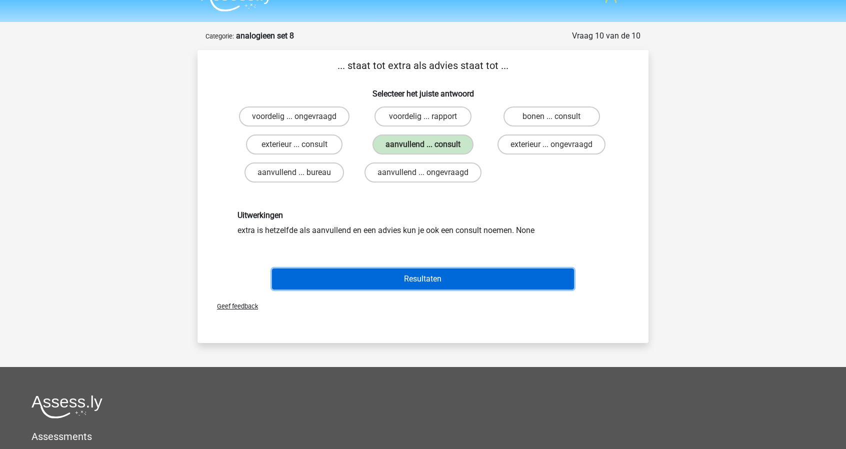
click at [435, 276] on button "Resultaten" at bounding box center [423, 278] width 302 height 21
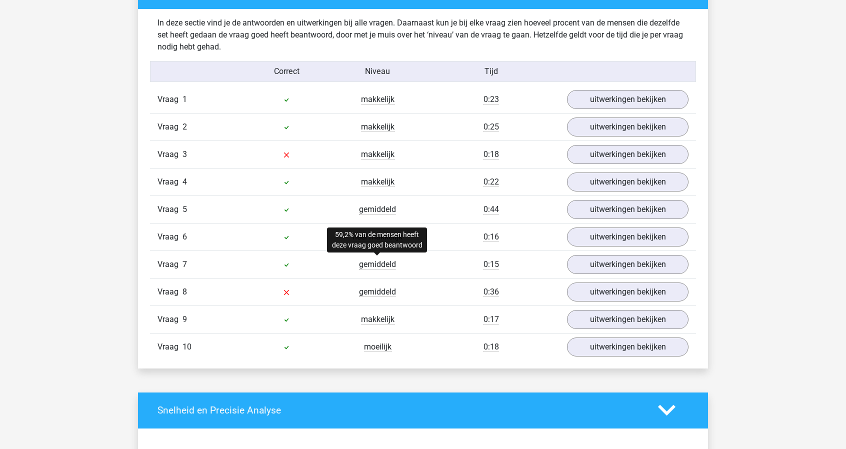
scroll to position [573, 0]
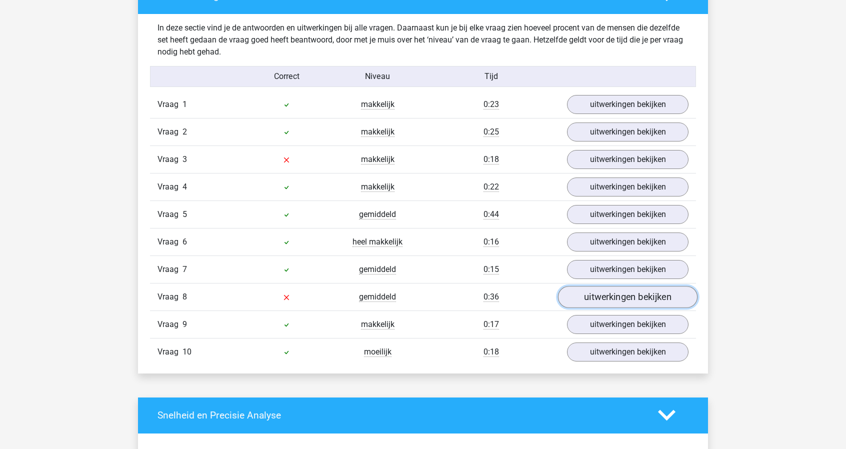
click at [581, 291] on link "uitwerkingen bekijken" at bounding box center [627, 297] width 139 height 22
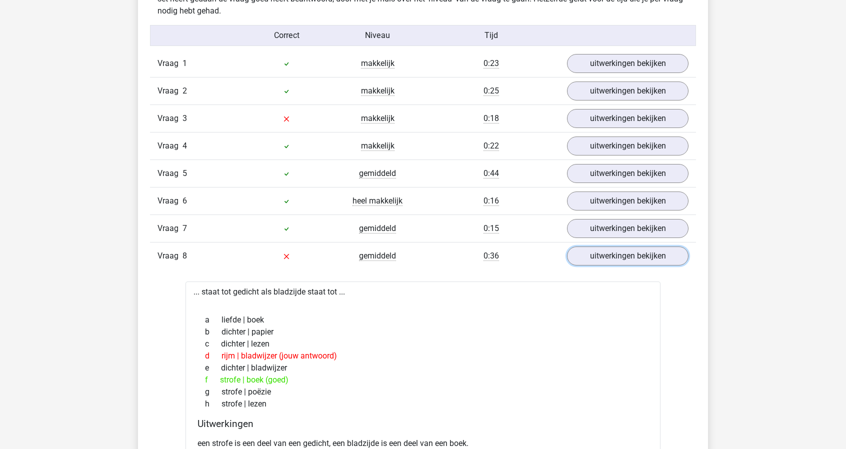
scroll to position [645, 0]
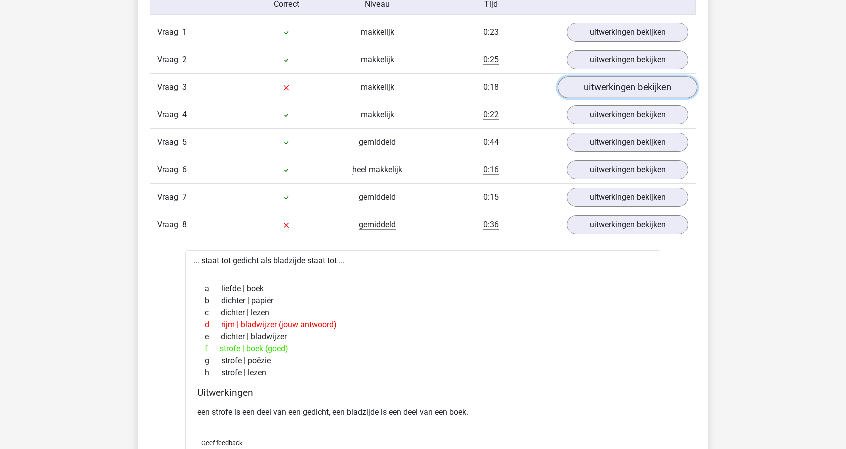
click at [651, 93] on link "uitwerkingen bekijken" at bounding box center [627, 87] width 139 height 22
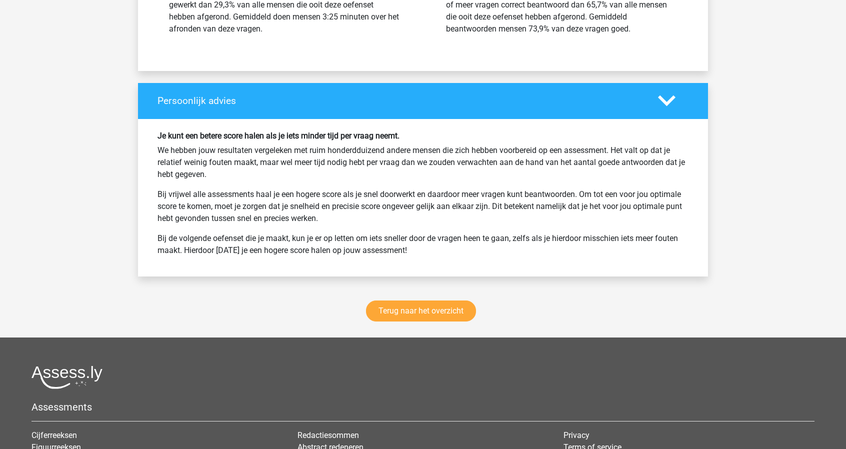
scroll to position [1727, 0]
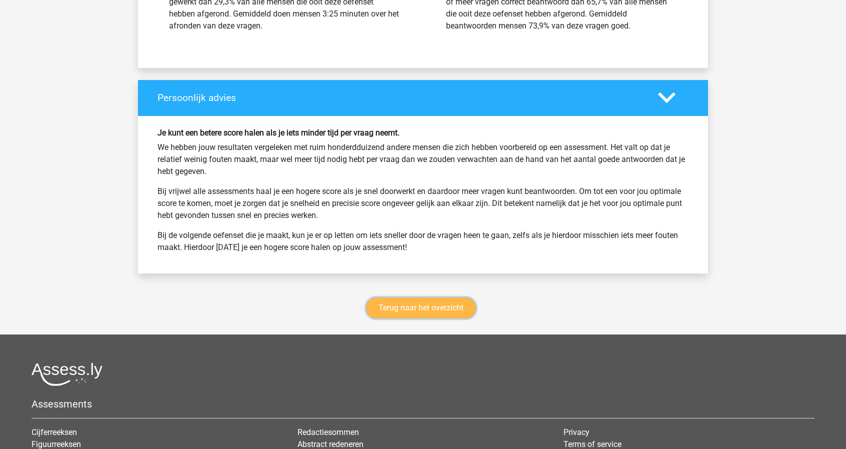
click at [420, 297] on link "Terug naar het overzicht" at bounding box center [421, 307] width 110 height 21
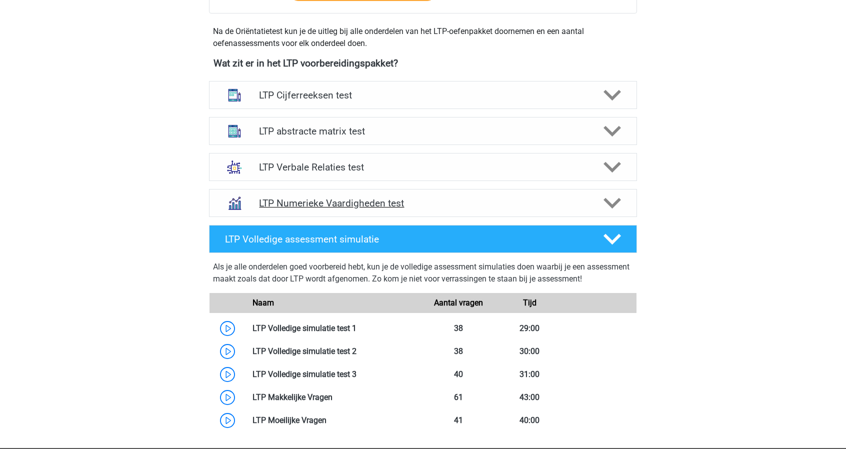
scroll to position [345, 0]
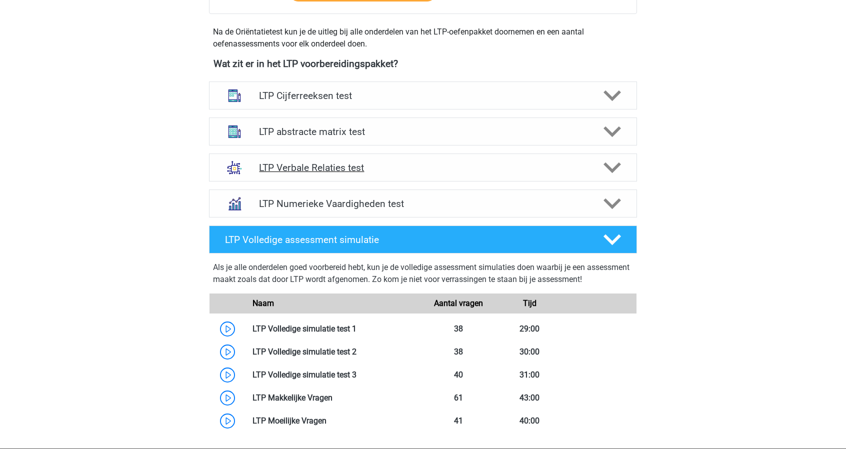
click at [336, 172] on div "LTP Verbale Relaties test" at bounding box center [423, 167] width 428 height 28
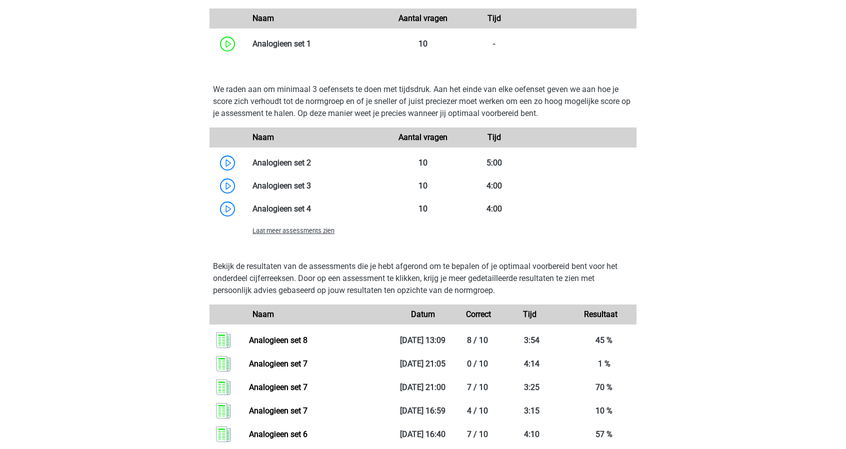
scroll to position [867, 0]
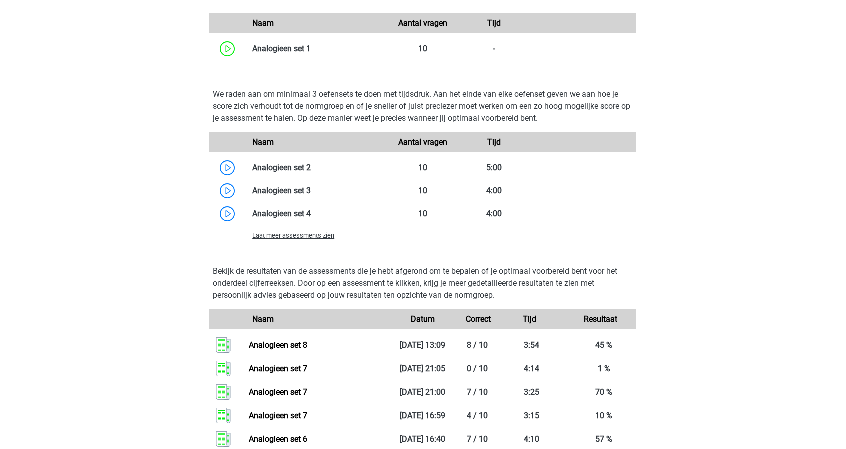
click at [305, 234] on span "Laat meer assessments zien" at bounding box center [293, 235] width 82 height 7
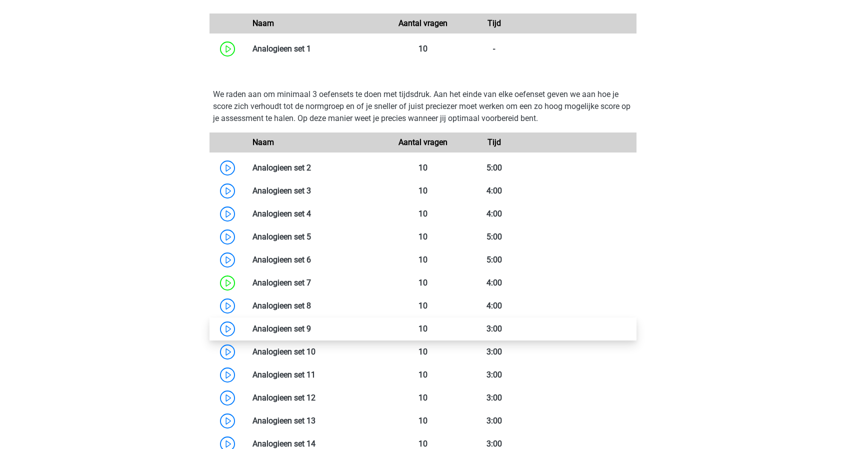
click at [311, 328] on link at bounding box center [311, 328] width 0 height 9
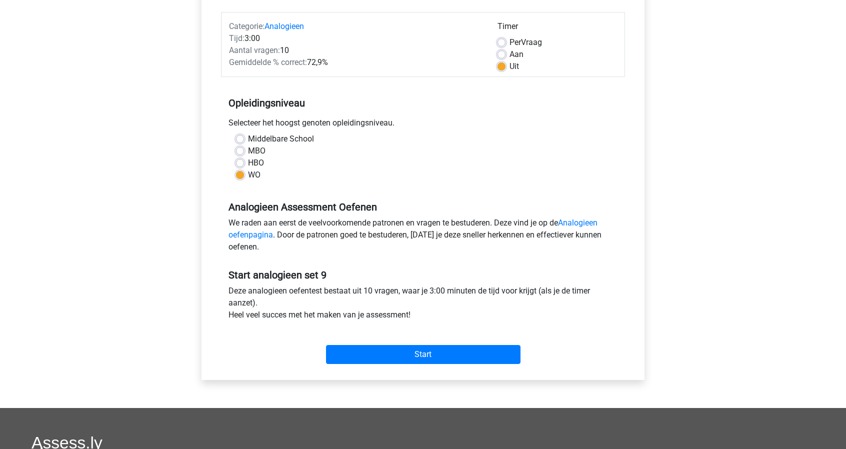
scroll to position [124, 0]
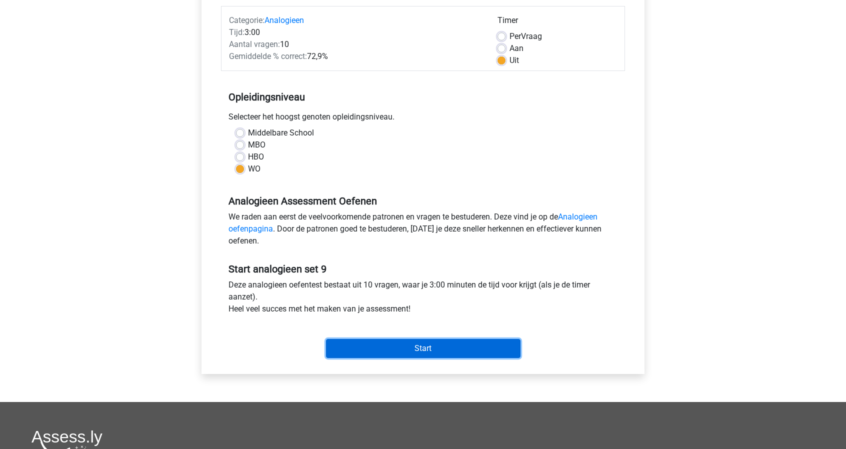
click at [418, 350] on input "Start" at bounding box center [423, 348] width 194 height 19
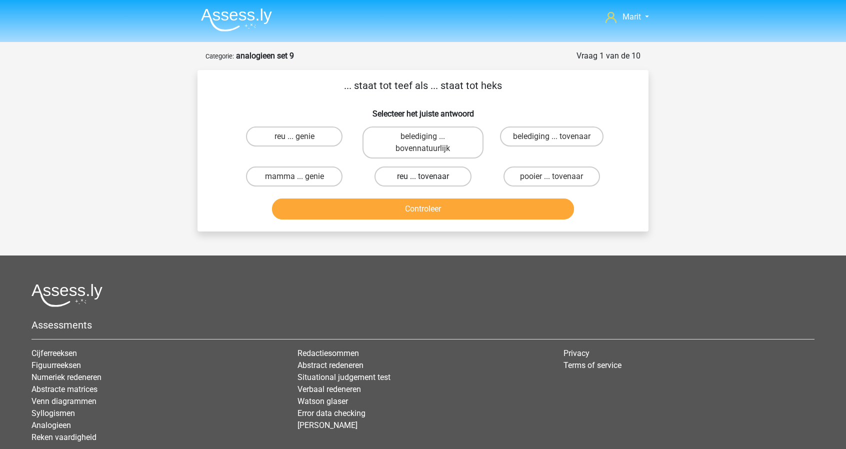
click at [417, 181] on label "reu ... tovenaar" at bounding box center [422, 176] width 96 height 20
click at [423, 181] on input "reu ... tovenaar" at bounding box center [426, 179] width 6 height 6
radio input "true"
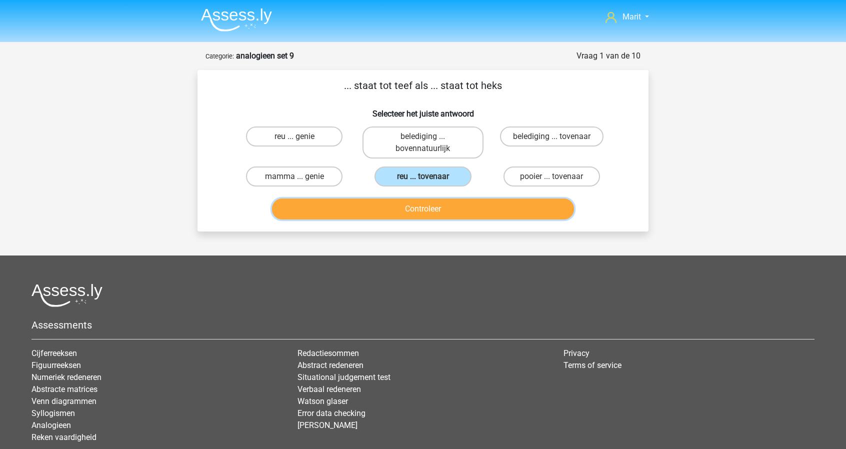
click at [420, 209] on button "Controleer" at bounding box center [423, 208] width 302 height 21
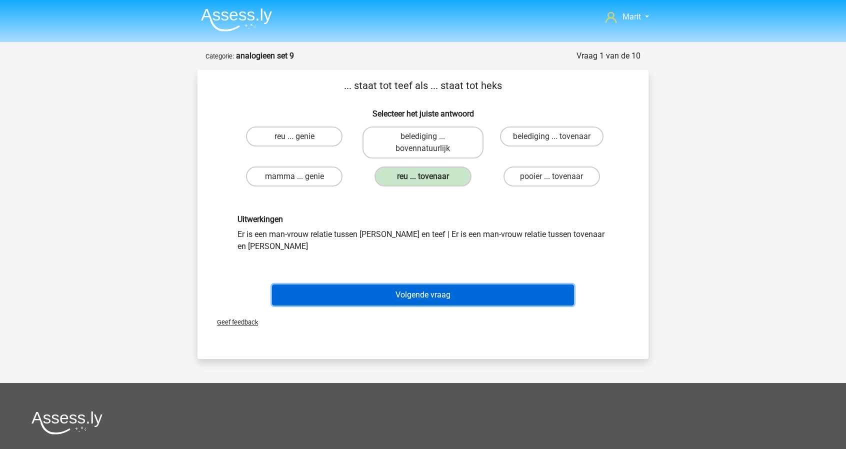
click at [417, 284] on button "Volgende vraag" at bounding box center [423, 294] width 302 height 21
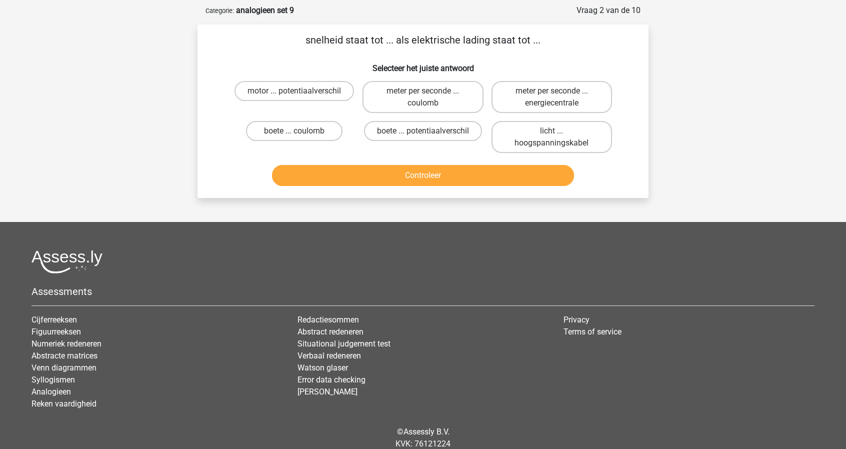
scroll to position [50, 0]
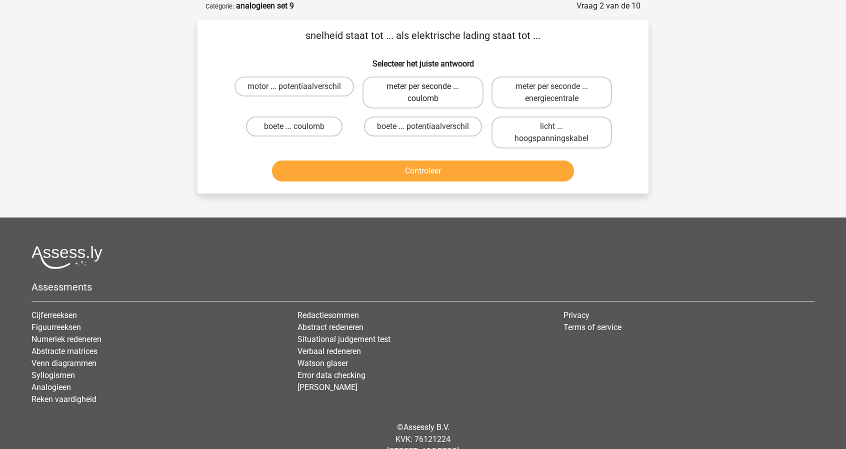
click at [405, 91] on label "meter per seconde ... coulomb" at bounding box center [422, 92] width 120 height 32
click at [423, 91] on input "meter per seconde ... coulomb" at bounding box center [426, 89] width 6 height 6
radio input "true"
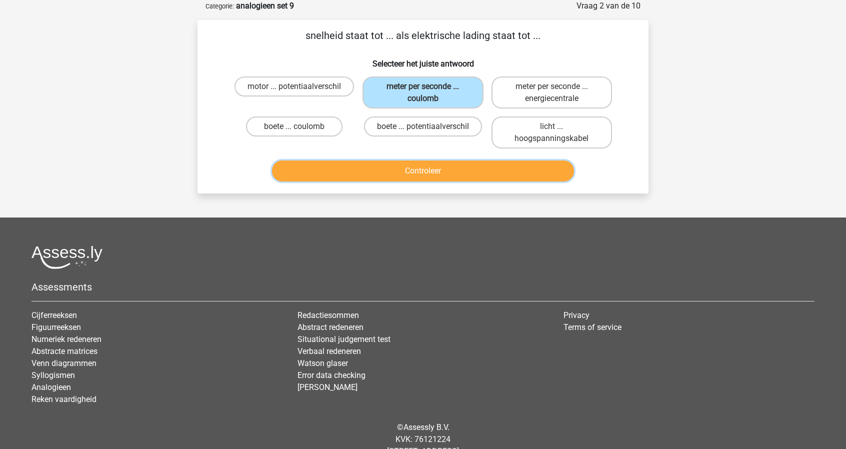
click at [425, 166] on button "Controleer" at bounding box center [423, 170] width 302 height 21
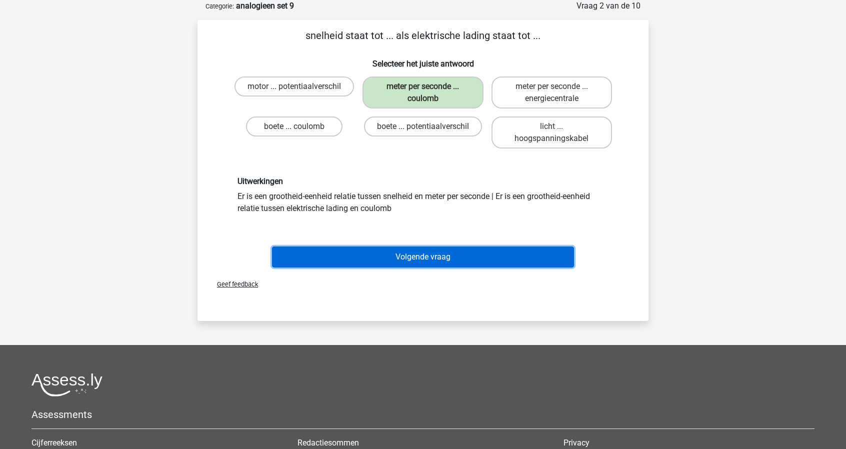
click at [417, 259] on button "Volgende vraag" at bounding box center [423, 256] width 302 height 21
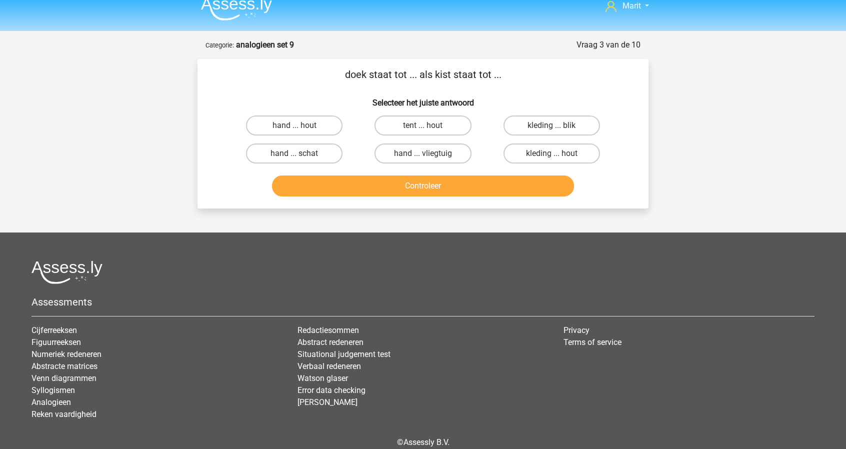
scroll to position [9, 0]
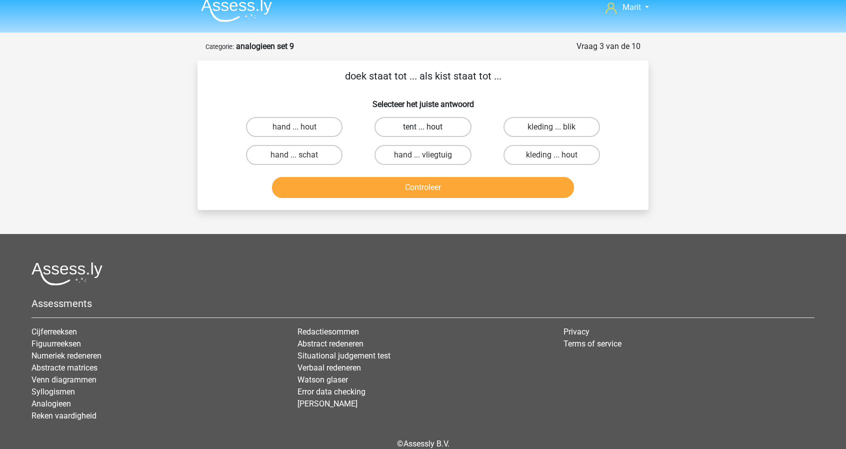
click at [420, 127] on label "tent ... hout" at bounding box center [422, 127] width 96 height 20
click at [423, 127] on input "tent ... hout" at bounding box center [426, 130] width 6 height 6
radio input "true"
click at [433, 184] on button "Controleer" at bounding box center [423, 187] width 302 height 21
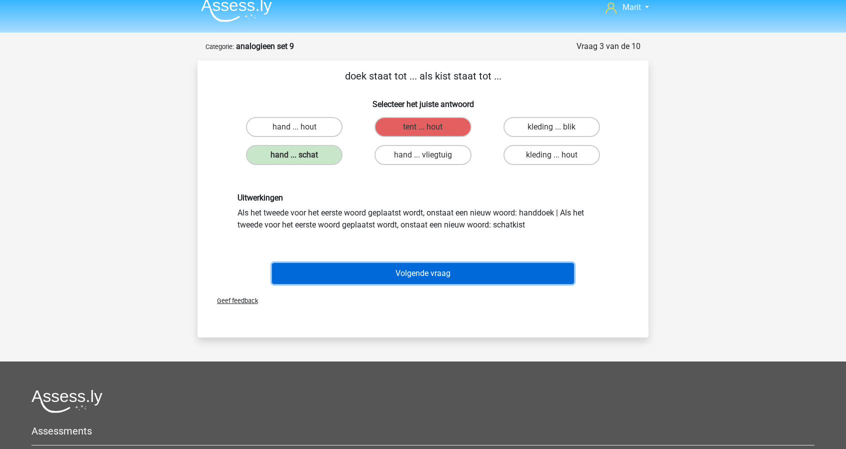
click at [419, 270] on button "Volgende vraag" at bounding box center [423, 273] width 302 height 21
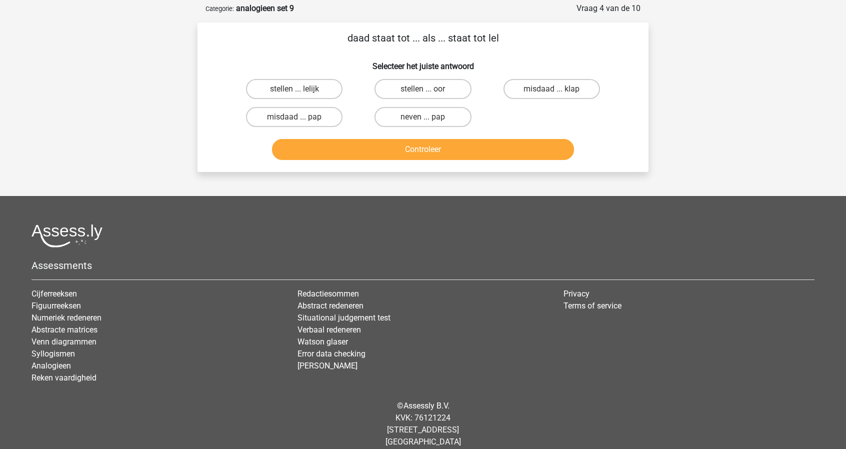
scroll to position [50, 0]
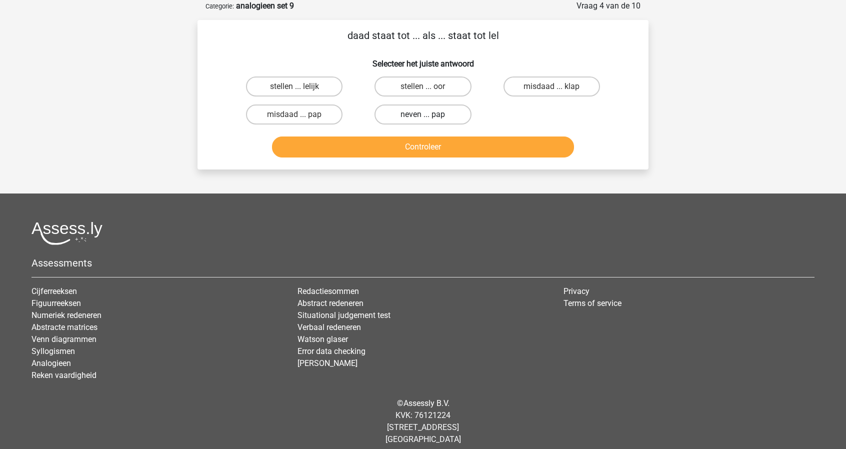
click at [405, 119] on label "neven ... pap" at bounding box center [422, 114] width 96 height 20
click at [423, 119] on input "neven ... pap" at bounding box center [426, 117] width 6 height 6
radio input "true"
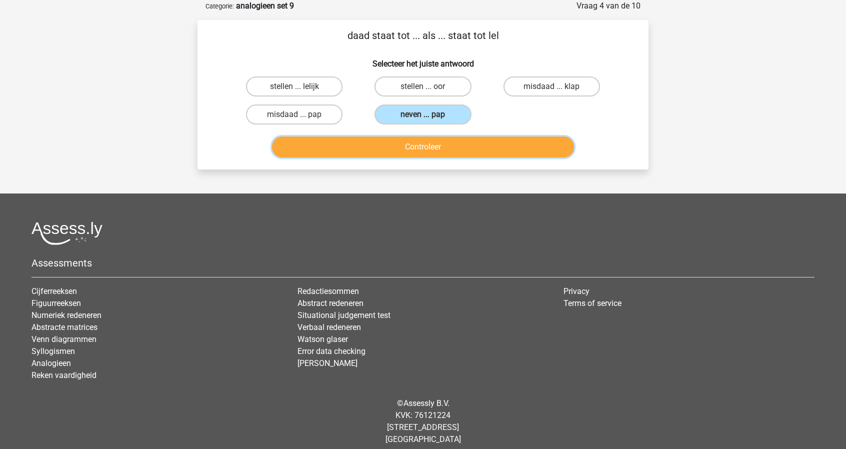
click at [417, 145] on button "Controleer" at bounding box center [423, 146] width 302 height 21
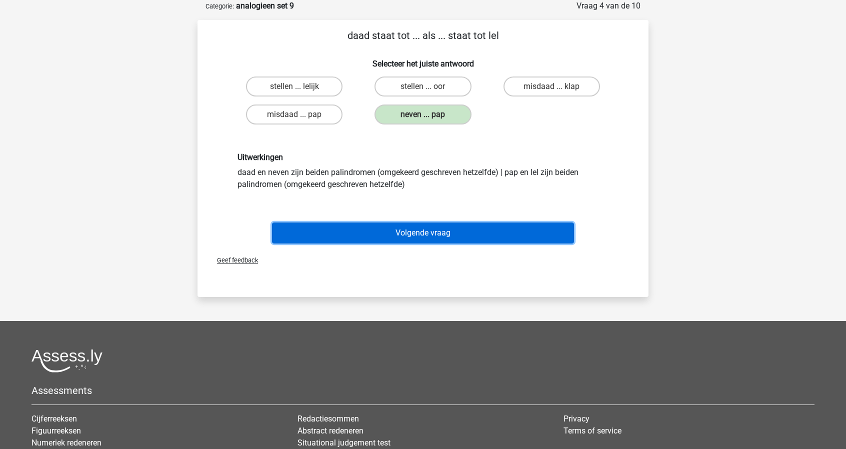
click at [416, 231] on button "Volgende vraag" at bounding box center [423, 232] width 302 height 21
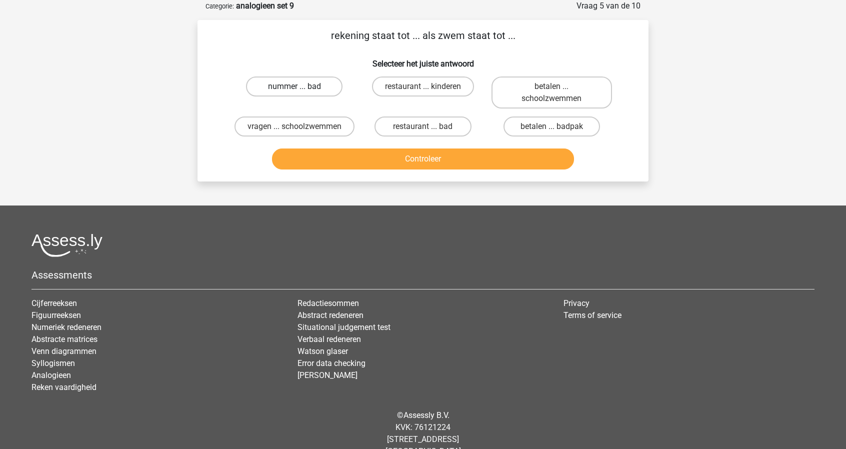
click at [302, 88] on label "nummer ... bad" at bounding box center [294, 86] width 96 height 20
click at [301, 88] on input "nummer ... bad" at bounding box center [297, 89] width 6 height 6
radio input "true"
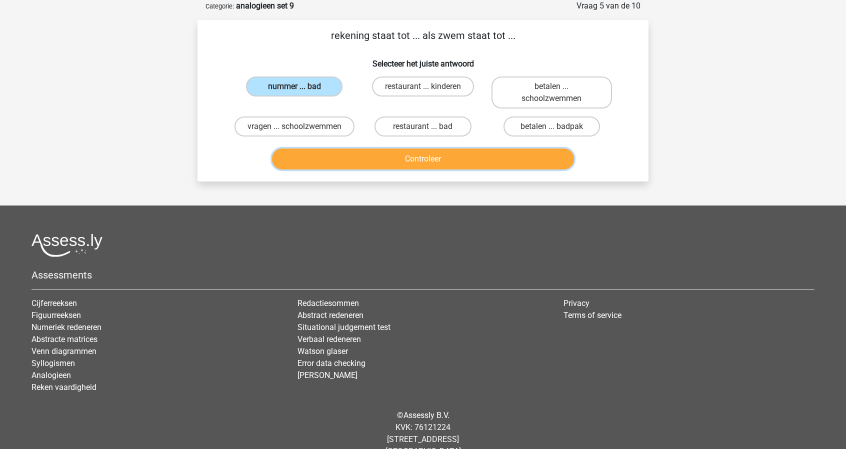
click at [399, 169] on button "Controleer" at bounding box center [423, 158] width 302 height 21
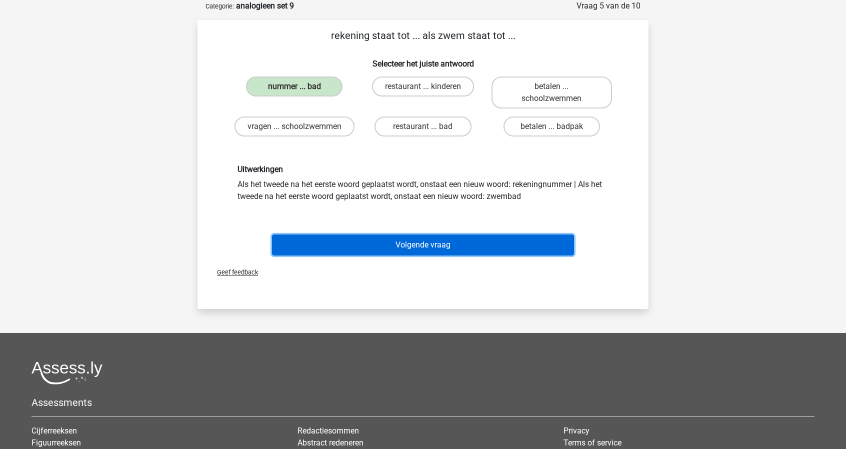
click at [412, 255] on button "Volgende vraag" at bounding box center [423, 244] width 302 height 21
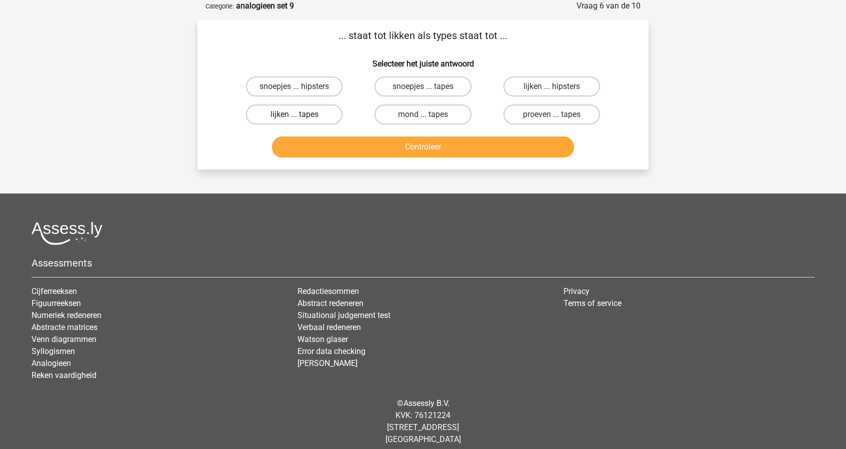
click at [324, 115] on label "lijken ... tapes" at bounding box center [294, 114] width 96 height 20
click at [301, 115] on input "lijken ... tapes" at bounding box center [297, 117] width 6 height 6
radio input "true"
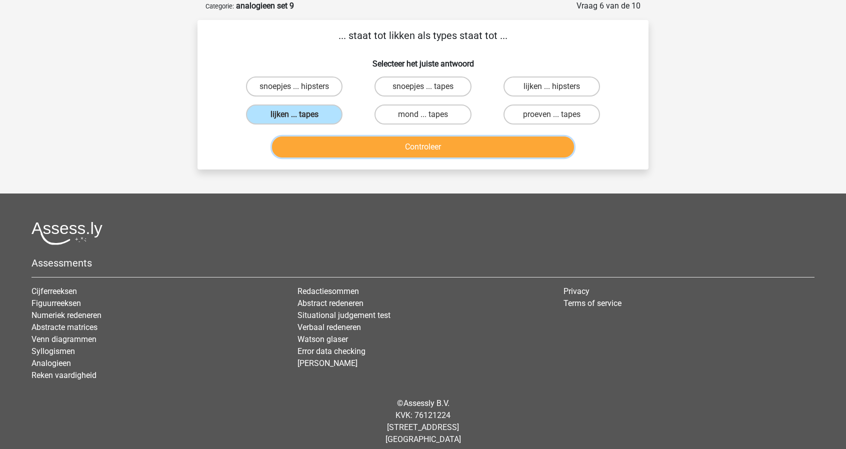
click at [392, 145] on button "Controleer" at bounding box center [423, 146] width 302 height 21
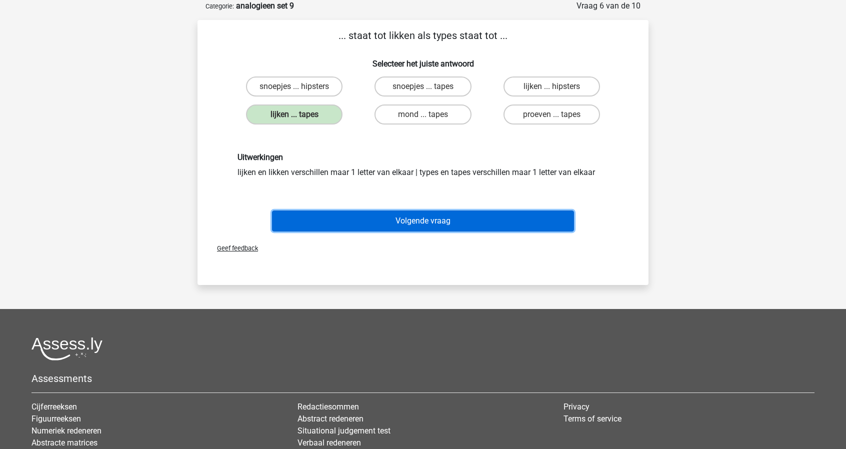
click at [401, 212] on button "Volgende vraag" at bounding box center [423, 220] width 302 height 21
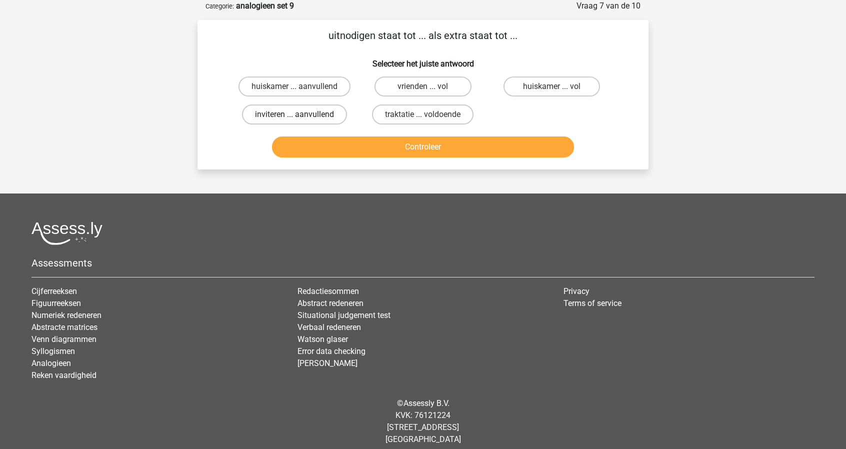
click at [309, 113] on label "inviteren ... aanvullend" at bounding box center [294, 114] width 105 height 20
click at [301, 114] on input "inviteren ... aanvullend" at bounding box center [297, 117] width 6 height 6
radio input "true"
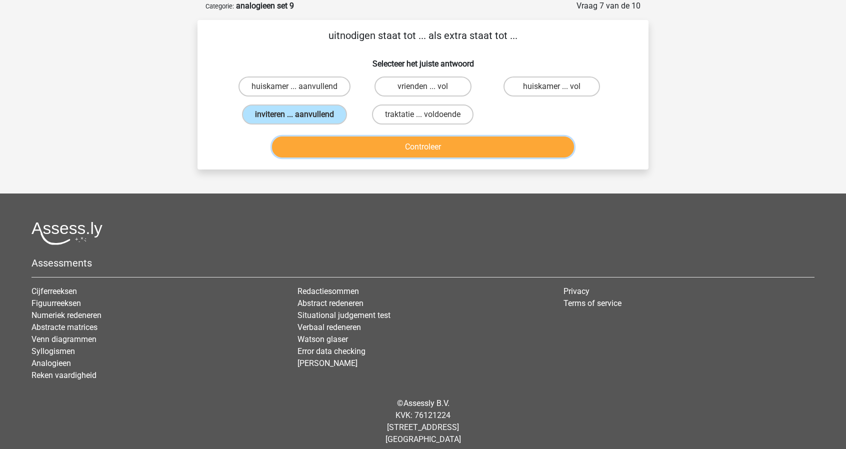
click at [405, 145] on button "Controleer" at bounding box center [423, 146] width 302 height 21
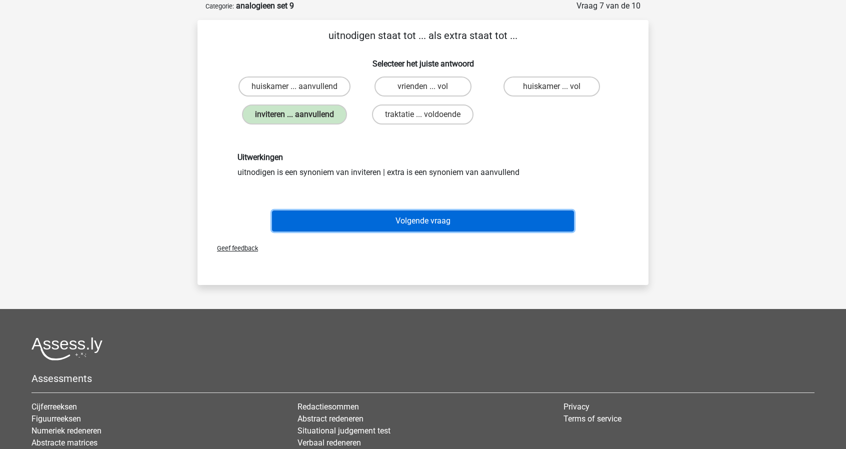
click at [417, 223] on button "Volgende vraag" at bounding box center [423, 220] width 302 height 21
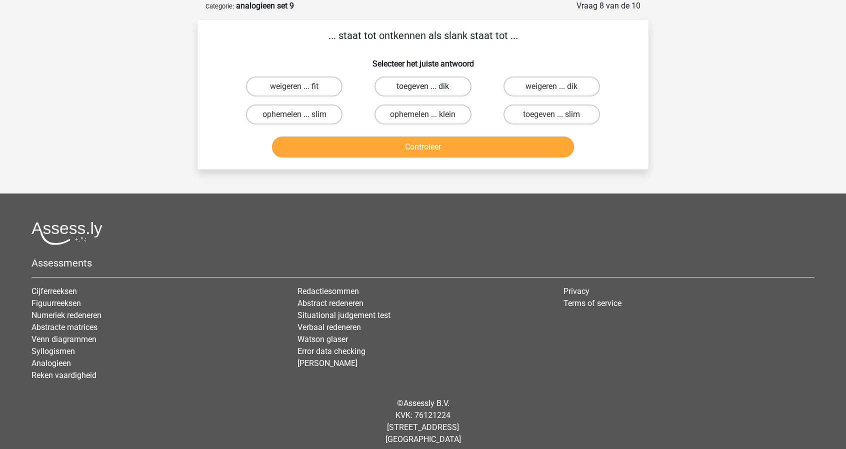
click at [407, 90] on label "toegeven ... dik" at bounding box center [422, 86] width 96 height 20
click at [423, 90] on input "toegeven ... dik" at bounding box center [426, 89] width 6 height 6
radio input "true"
click at [430, 142] on button "Controleer" at bounding box center [423, 146] width 302 height 21
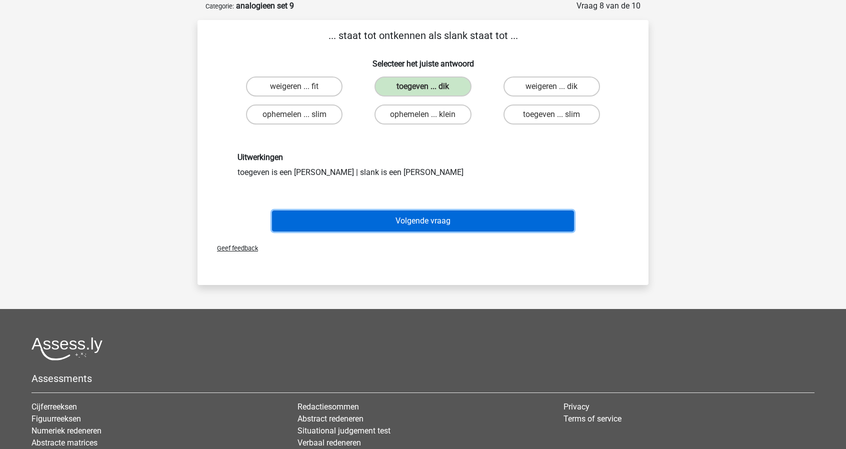
click at [428, 213] on button "Volgende vraag" at bounding box center [423, 220] width 302 height 21
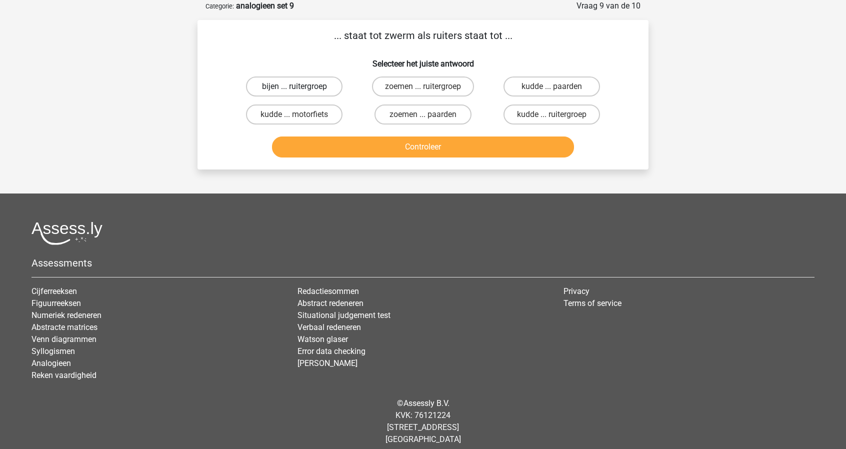
click at [314, 87] on label "bijen ... ruitergroep" at bounding box center [294, 86] width 96 height 20
click at [301, 87] on input "bijen ... ruitergroep" at bounding box center [297, 89] width 6 height 6
radio input "true"
click at [400, 153] on button "Controleer" at bounding box center [423, 146] width 302 height 21
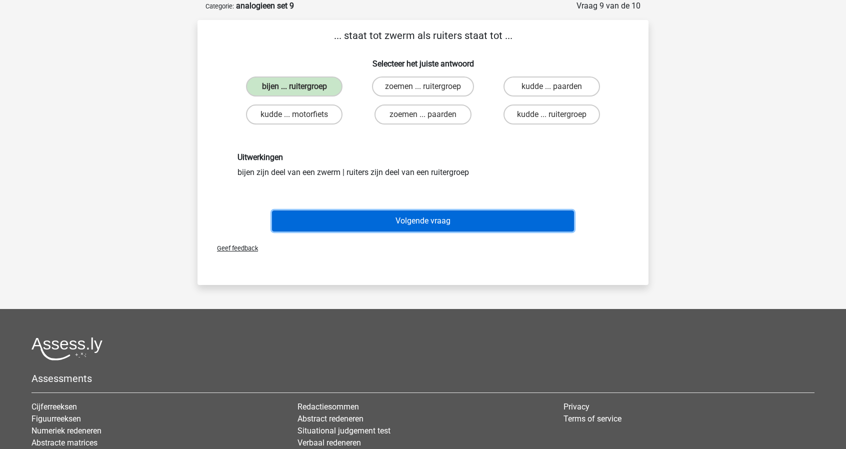
click at [403, 213] on button "Volgende vraag" at bounding box center [423, 220] width 302 height 21
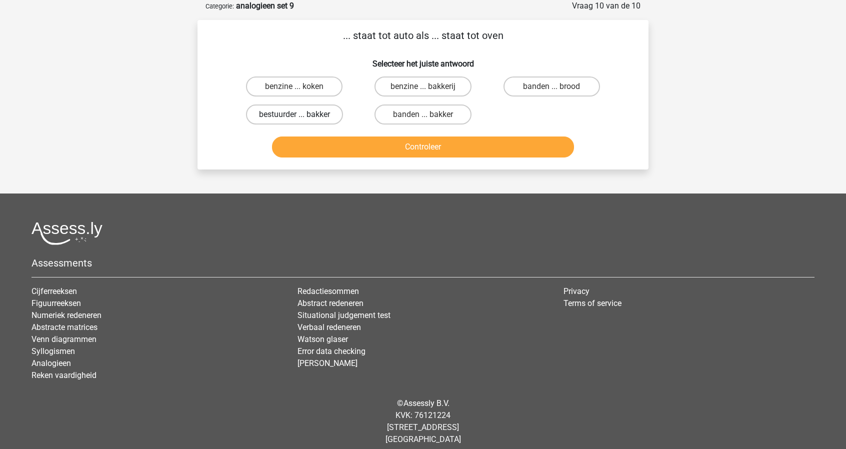
click at [322, 112] on label "bestuurder ... bakker" at bounding box center [294, 114] width 97 height 20
click at [301, 114] on input "bestuurder ... bakker" at bounding box center [297, 117] width 6 height 6
radio input "true"
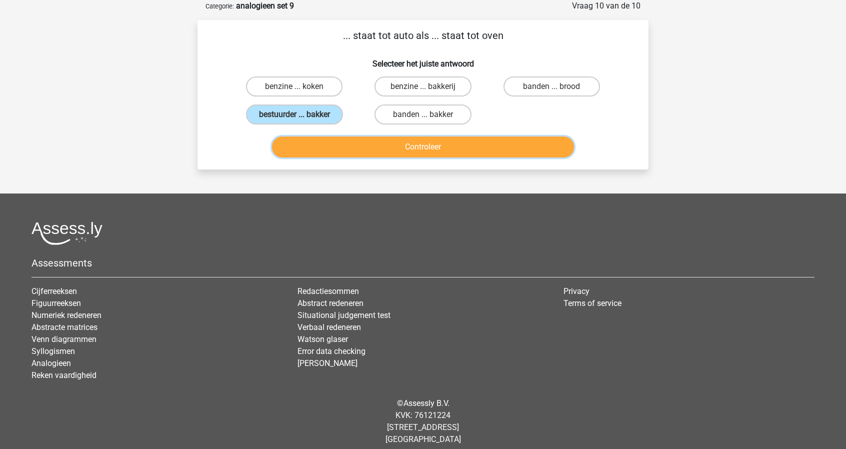
click at [406, 141] on button "Controleer" at bounding box center [423, 146] width 302 height 21
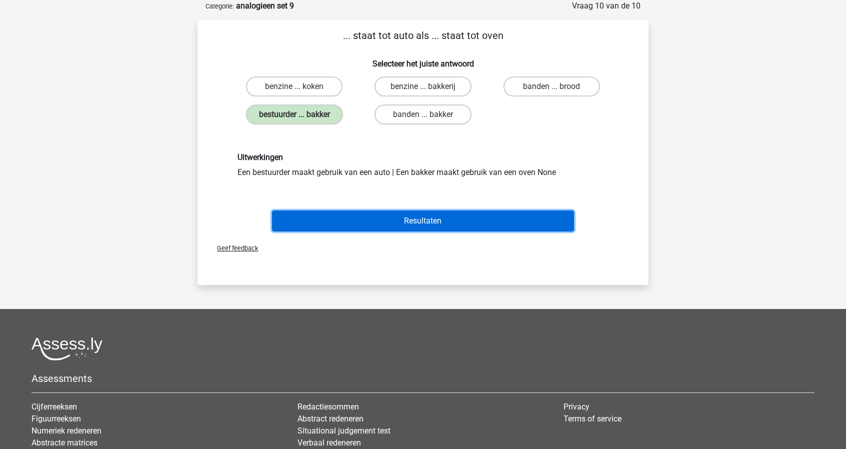
click at [427, 218] on button "Resultaten" at bounding box center [423, 220] width 302 height 21
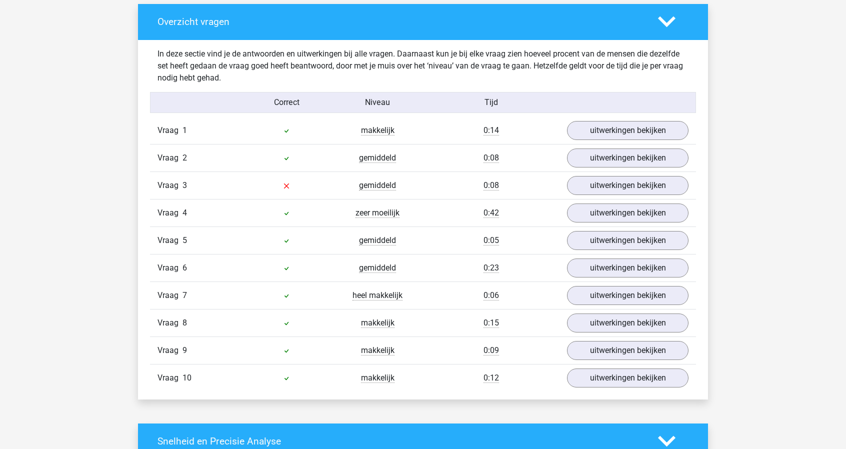
scroll to position [551, 0]
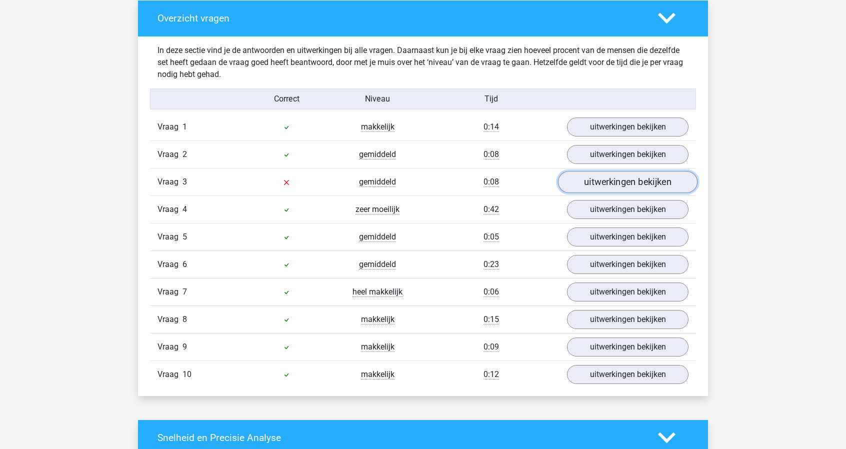
click at [588, 186] on link "uitwerkingen bekijken" at bounding box center [627, 182] width 139 height 22
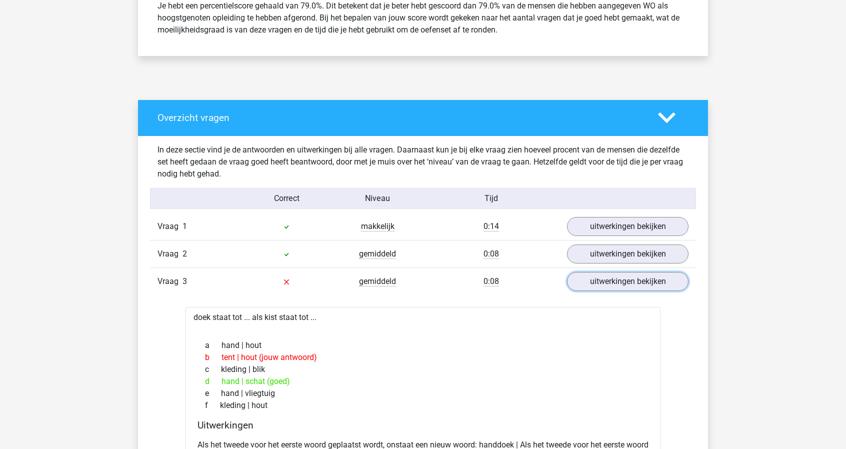
scroll to position [450, 0]
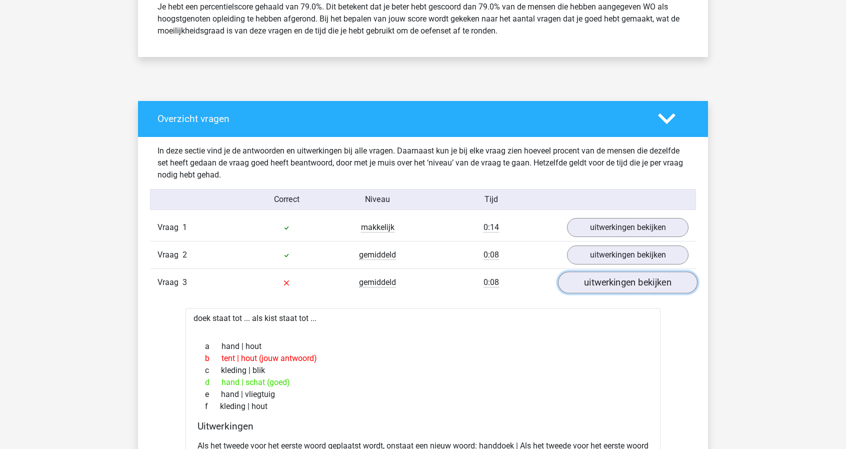
click at [583, 282] on link "uitwerkingen bekijken" at bounding box center [627, 282] width 139 height 22
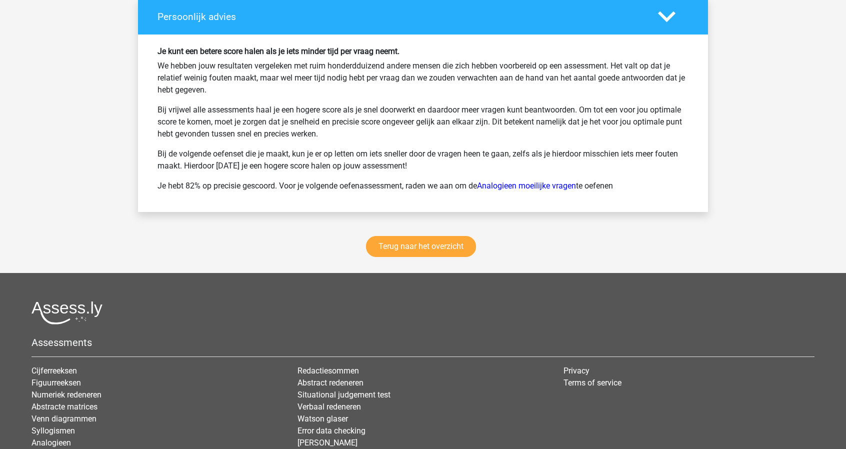
scroll to position [1322, 0]
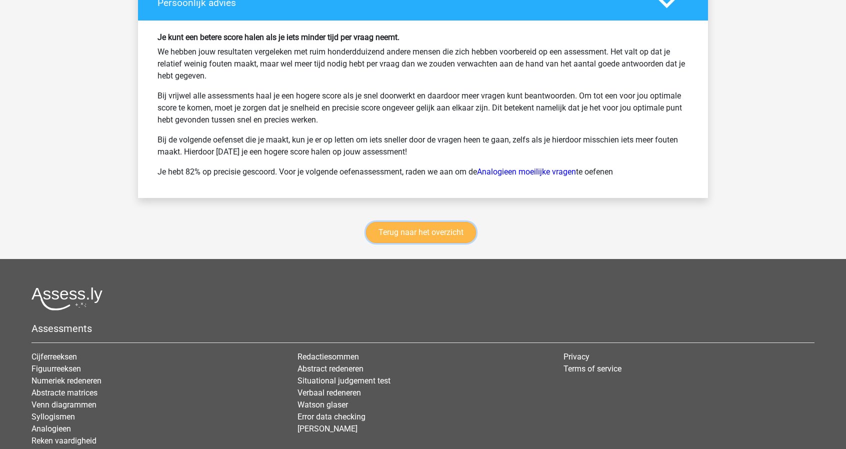
click at [432, 232] on link "Terug naar het overzicht" at bounding box center [421, 232] width 110 height 21
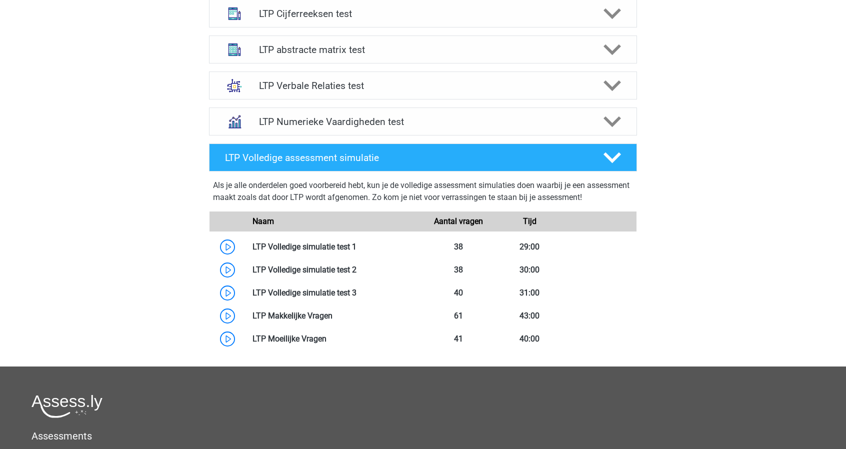
scroll to position [428, 0]
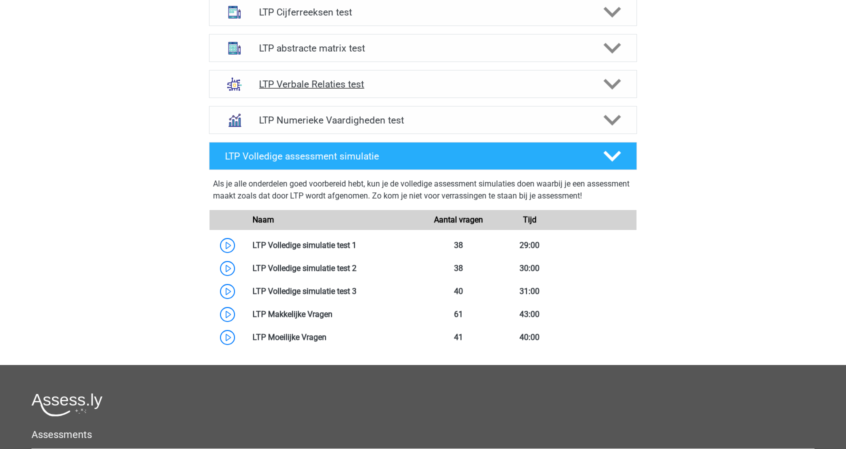
click at [356, 90] on div "LTP Verbale Relaties test" at bounding box center [423, 84] width 428 height 28
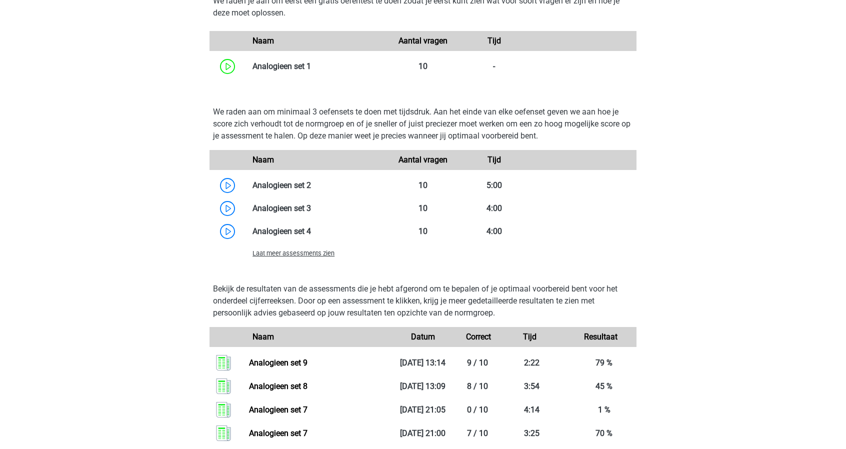
scroll to position [841, 0]
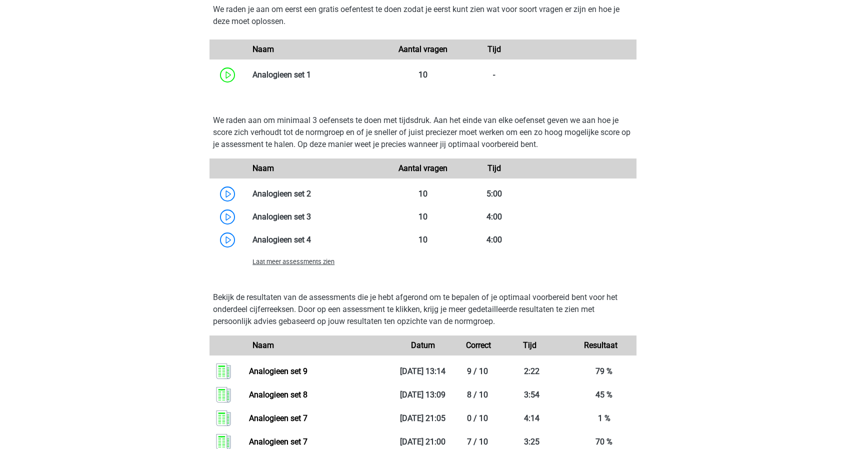
click at [302, 263] on span "Laat meer assessments zien" at bounding box center [293, 261] width 82 height 7
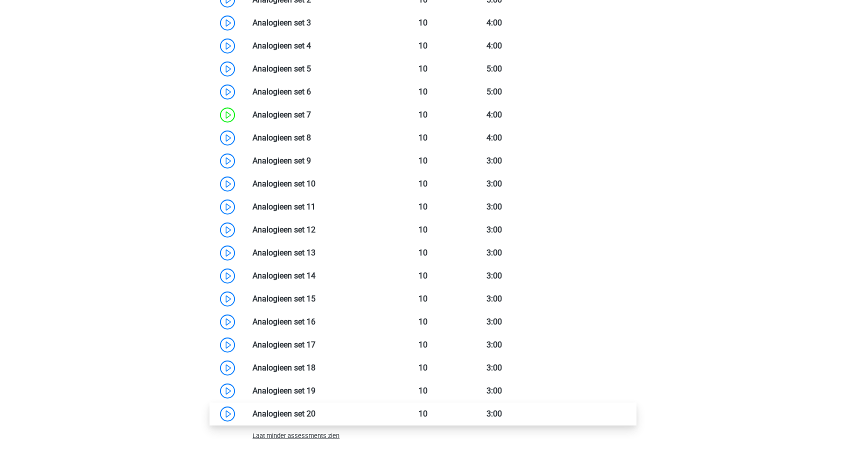
scroll to position [1040, 0]
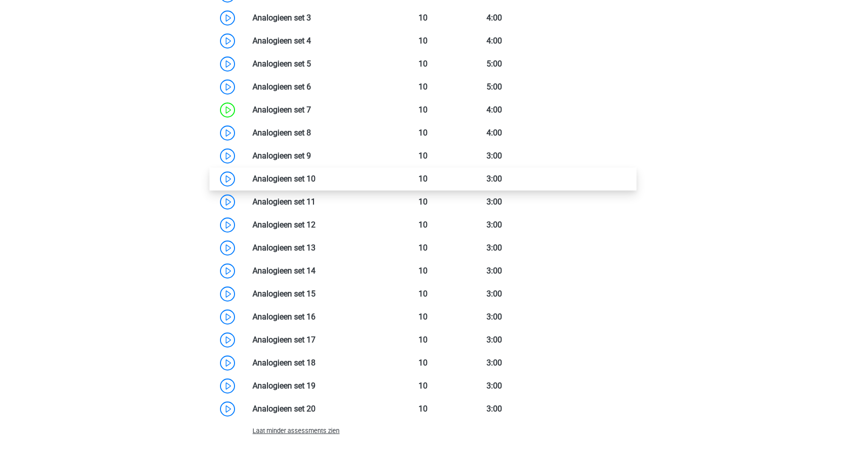
click at [315, 176] on link at bounding box center [315, 178] width 0 height 9
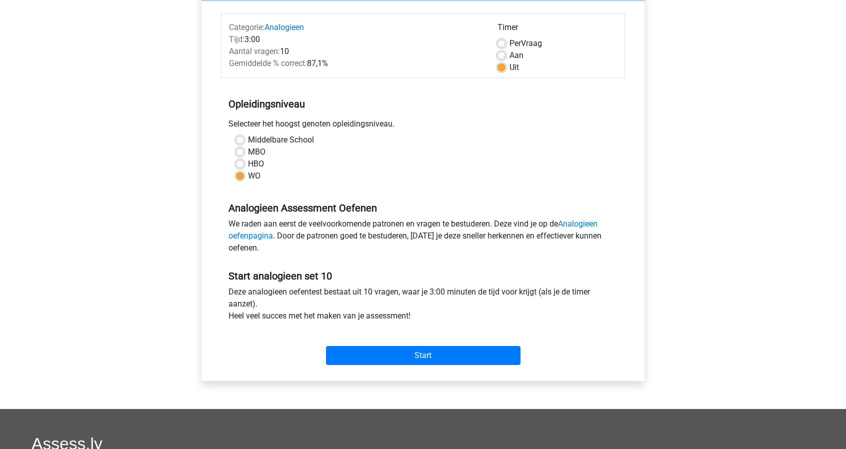
scroll to position [122, 0]
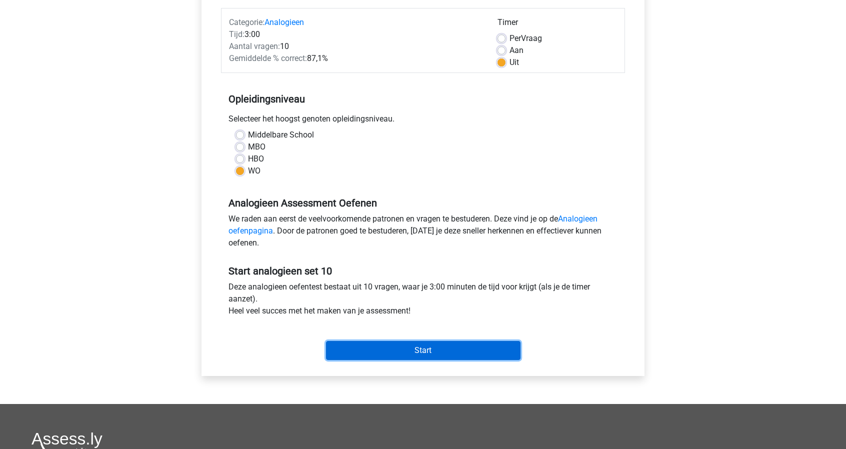
click at [426, 345] on input "Start" at bounding box center [423, 350] width 194 height 19
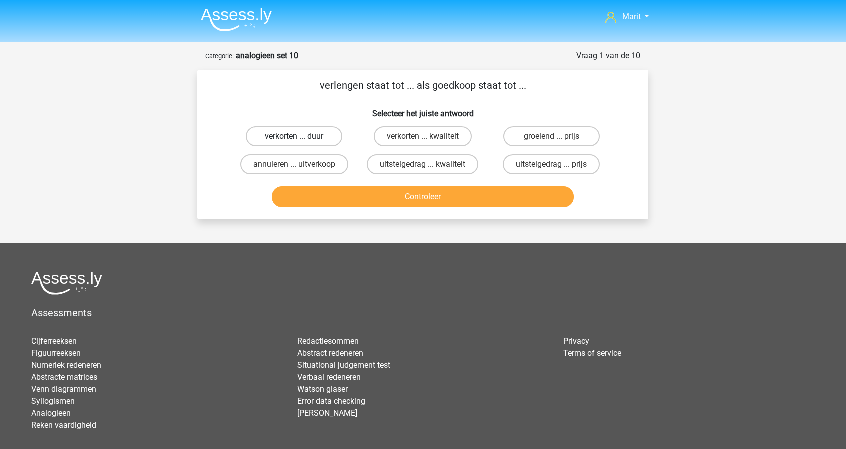
click at [310, 136] on label "verkorten ... duur" at bounding box center [294, 136] width 96 height 20
click at [301, 136] on input "verkorten ... duur" at bounding box center [297, 139] width 6 height 6
radio input "true"
click at [402, 198] on button "Controleer" at bounding box center [423, 196] width 302 height 21
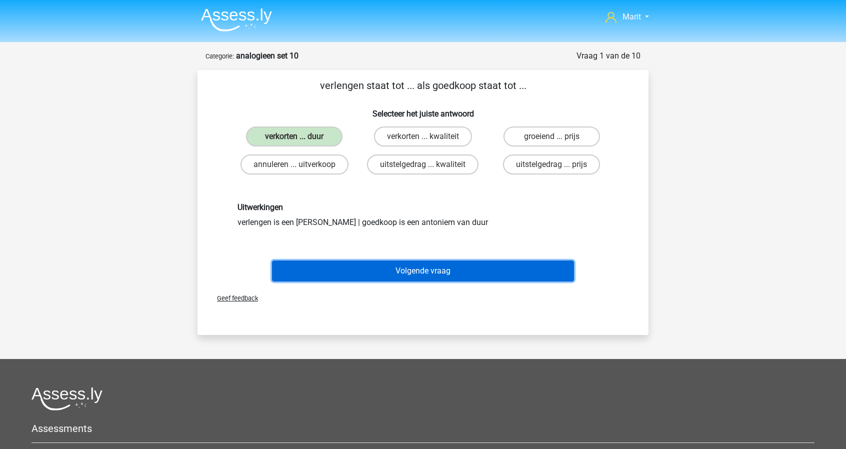
click at [402, 276] on button "Volgende vraag" at bounding box center [423, 270] width 302 height 21
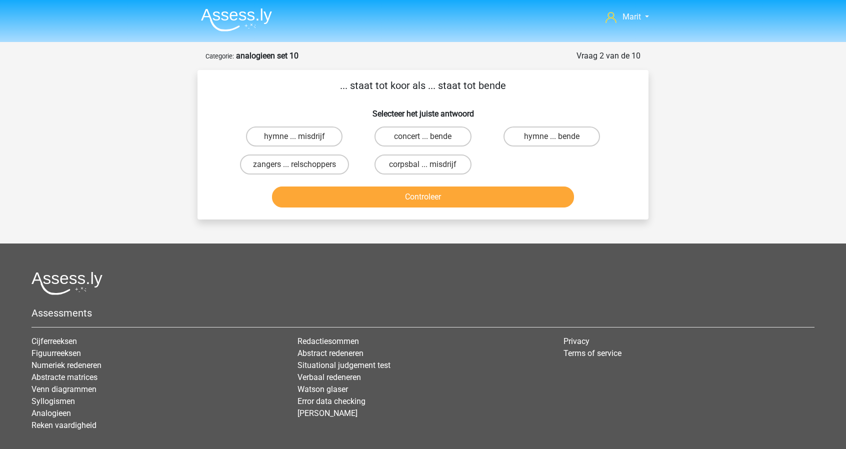
click at [296, 137] on input "hymne ... misdrijf" at bounding box center [297, 139] width 6 height 6
radio input "true"
click at [416, 193] on button "Controleer" at bounding box center [423, 196] width 302 height 21
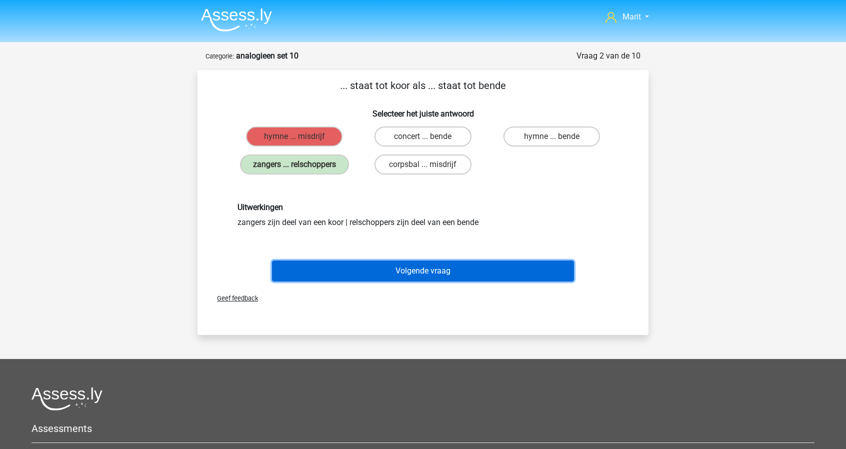
click at [418, 273] on button "Volgende vraag" at bounding box center [423, 270] width 302 height 21
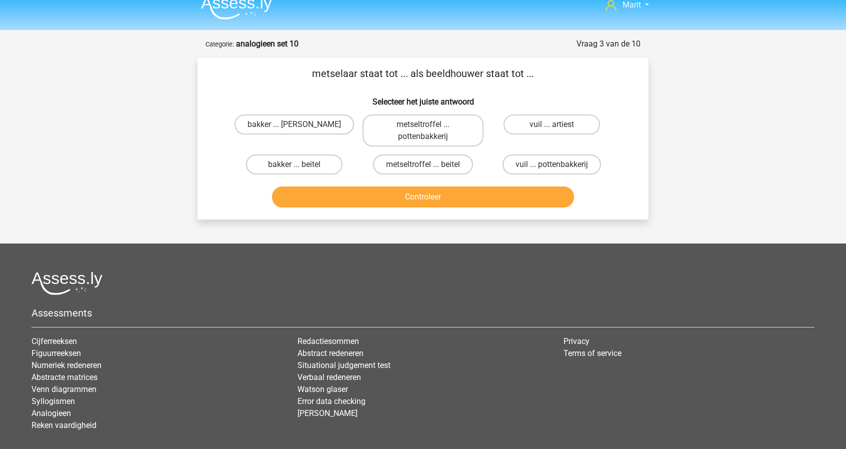
scroll to position [10, 0]
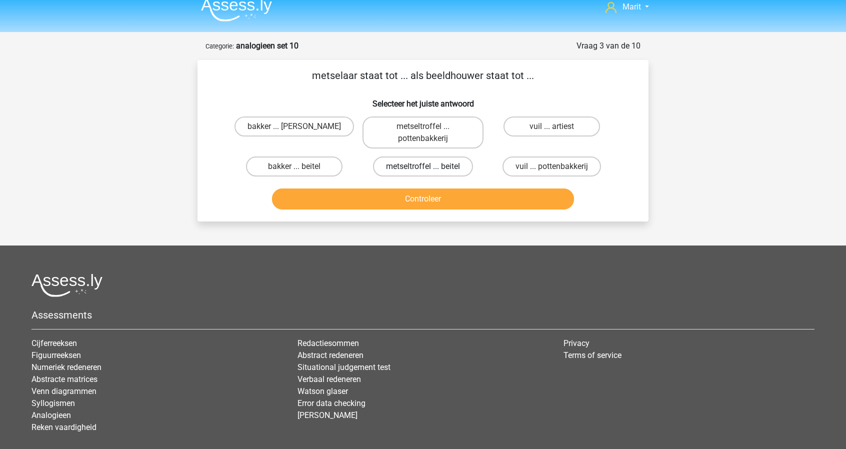
click at [422, 166] on label "metseltroffel ... beitel" at bounding box center [423, 166] width 100 height 20
click at [423, 166] on input "metseltroffel ... beitel" at bounding box center [426, 169] width 6 height 6
radio input "true"
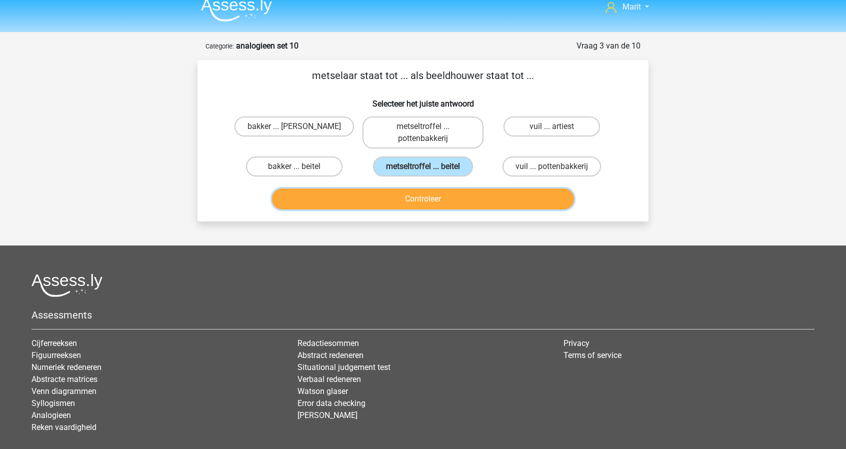
click at [429, 196] on button "Controleer" at bounding box center [423, 198] width 302 height 21
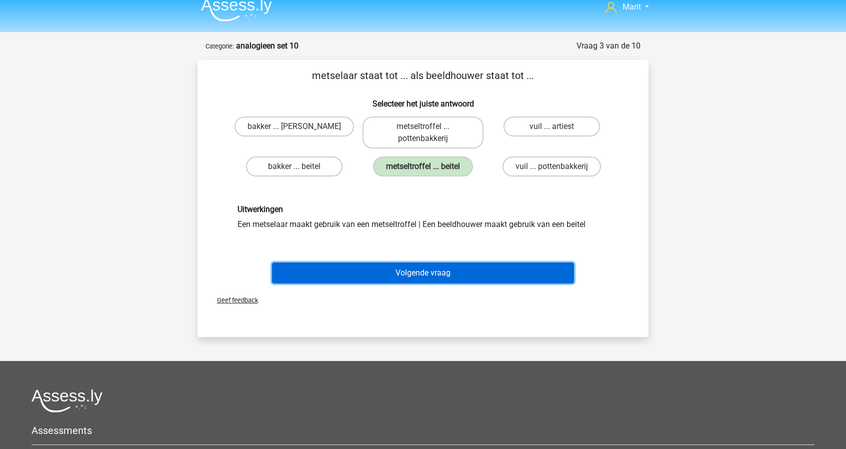
click at [420, 278] on button "Volgende vraag" at bounding box center [423, 272] width 302 height 21
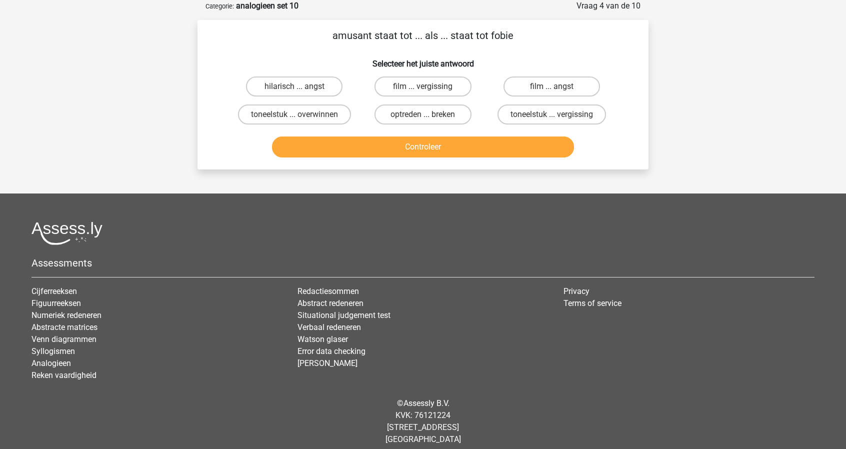
scroll to position [0, 0]
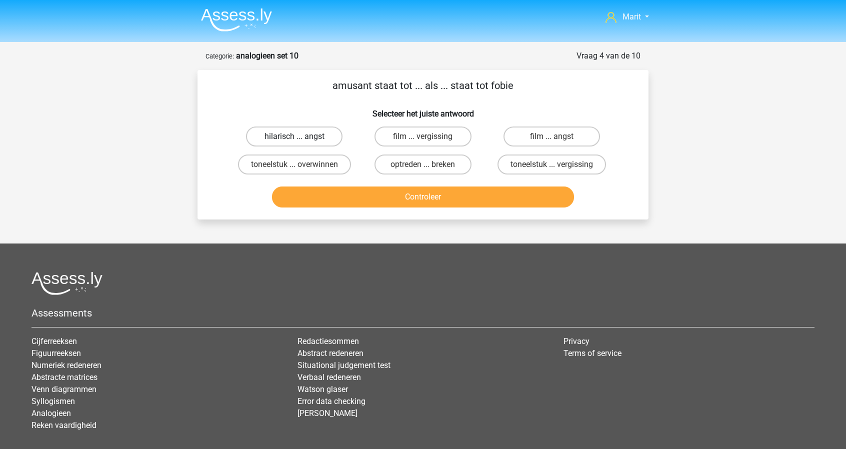
click at [314, 135] on label "hilarisch ... angst" at bounding box center [294, 136] width 96 height 20
click at [301, 136] on input "hilarisch ... angst" at bounding box center [297, 139] width 6 height 6
radio input "true"
click at [442, 200] on button "Controleer" at bounding box center [423, 196] width 302 height 21
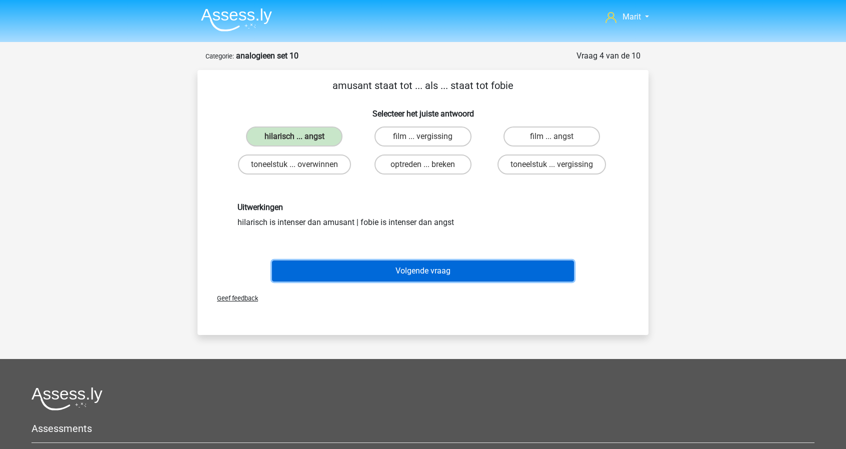
click at [434, 267] on button "Volgende vraag" at bounding box center [423, 270] width 302 height 21
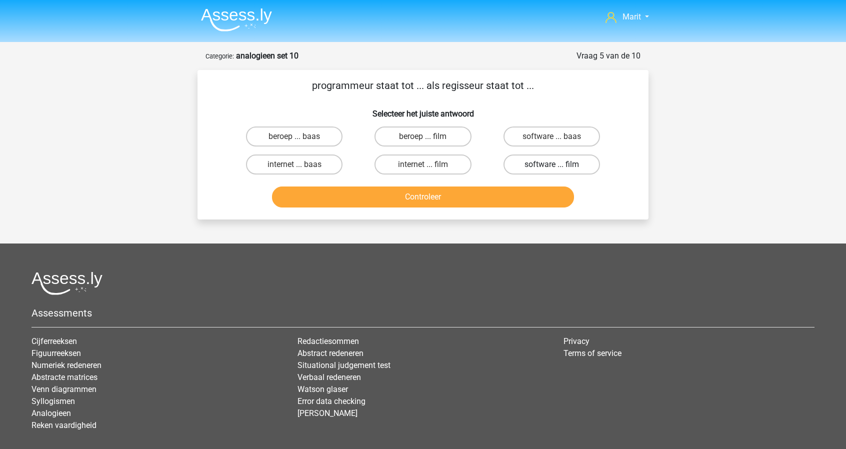
click at [527, 161] on label "software ... film" at bounding box center [551, 164] width 96 height 20
click at [551, 164] on input "software ... film" at bounding box center [554, 167] width 6 height 6
radio input "true"
click at [501, 192] on button "Controleer" at bounding box center [423, 196] width 302 height 21
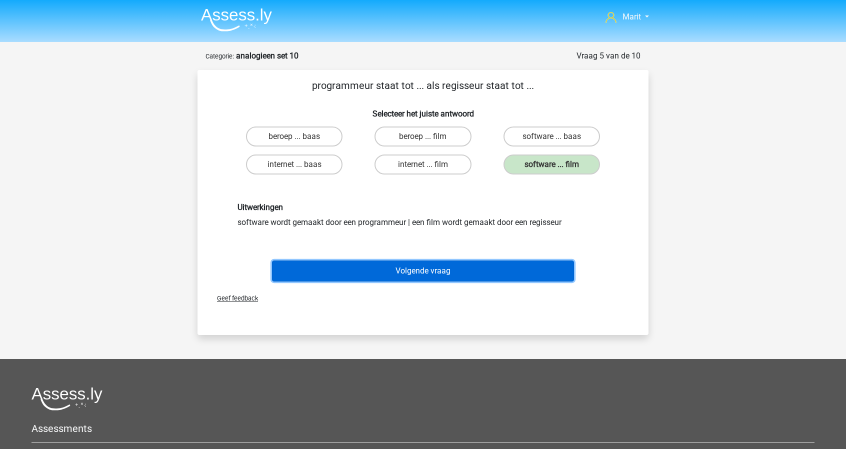
click at [455, 266] on button "Volgende vraag" at bounding box center [423, 270] width 302 height 21
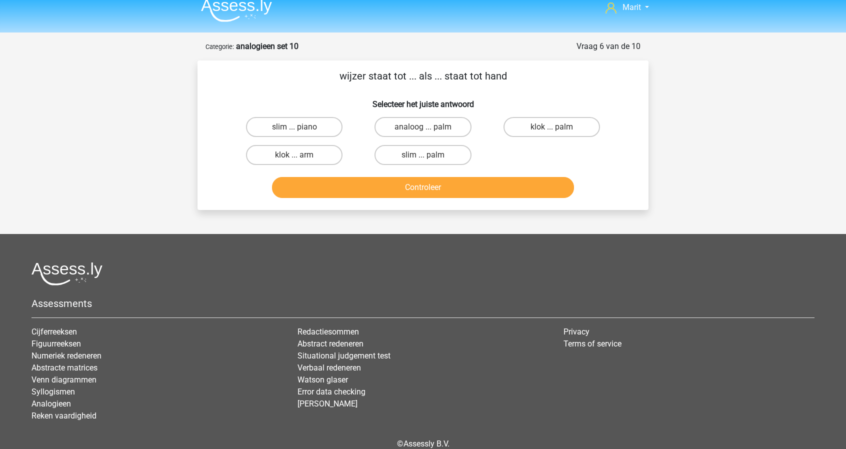
scroll to position [9, 0]
click at [311, 155] on label "klok ... arm" at bounding box center [294, 155] width 96 height 20
click at [301, 155] on input "klok ... arm" at bounding box center [297, 158] width 6 height 6
radio input "true"
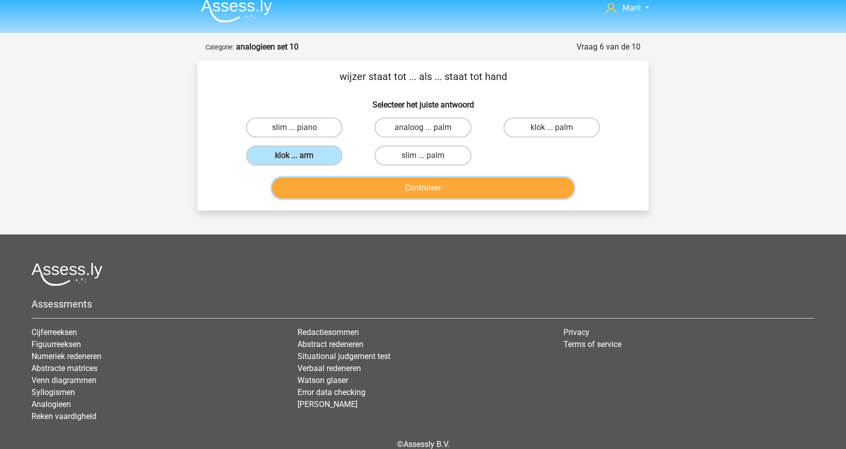
click at [421, 196] on button "Controleer" at bounding box center [423, 187] width 302 height 21
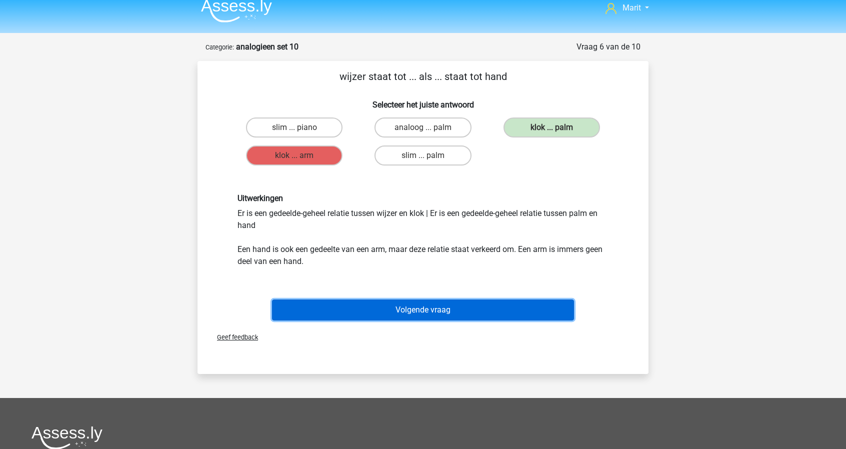
click at [413, 305] on button "Volgende vraag" at bounding box center [423, 309] width 302 height 21
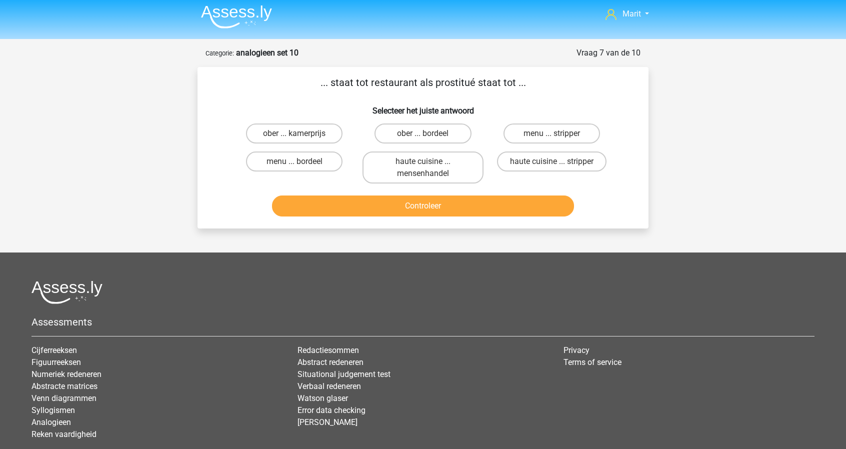
scroll to position [0, 0]
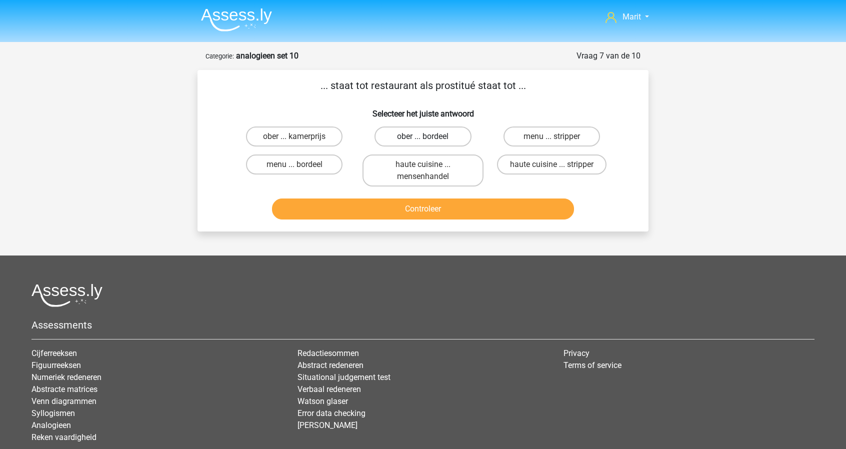
click at [404, 135] on label "ober ... bordeel" at bounding box center [422, 136] width 96 height 20
click at [423, 136] on input "ober ... bordeel" at bounding box center [426, 139] width 6 height 6
radio input "true"
click at [433, 202] on button "Controleer" at bounding box center [423, 208] width 302 height 21
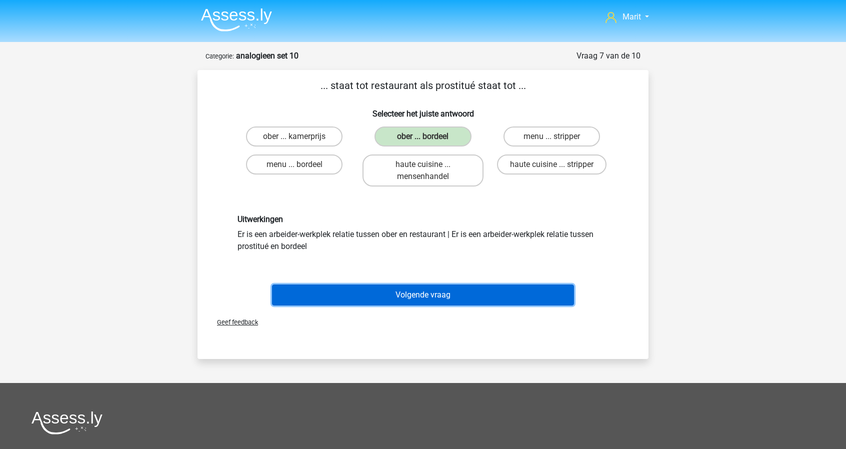
click at [426, 290] on button "Volgende vraag" at bounding box center [423, 294] width 302 height 21
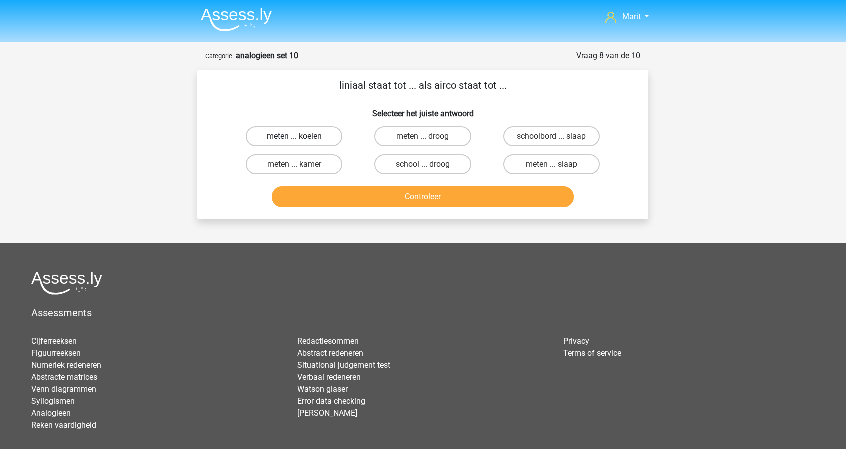
click at [314, 140] on label "meten ... koelen" at bounding box center [294, 136] width 96 height 20
click at [301, 140] on input "meten ... koelen" at bounding box center [297, 139] width 6 height 6
radio input "true"
click at [424, 202] on button "Controleer" at bounding box center [423, 196] width 302 height 21
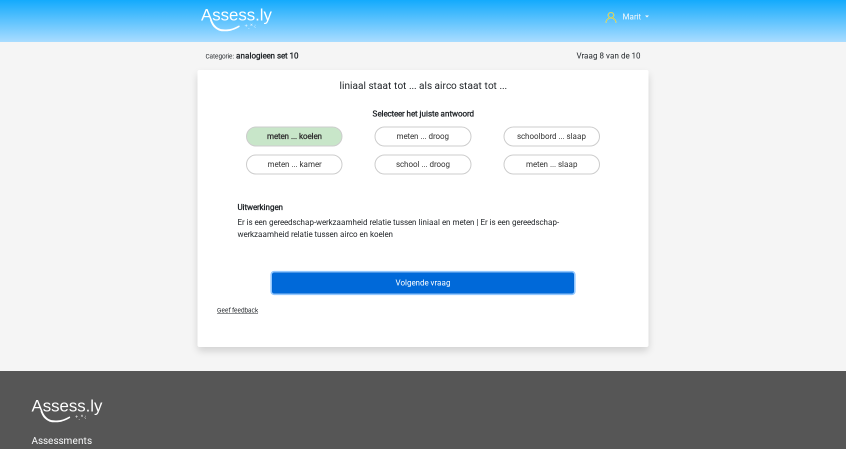
click at [422, 277] on button "Volgende vraag" at bounding box center [423, 282] width 302 height 21
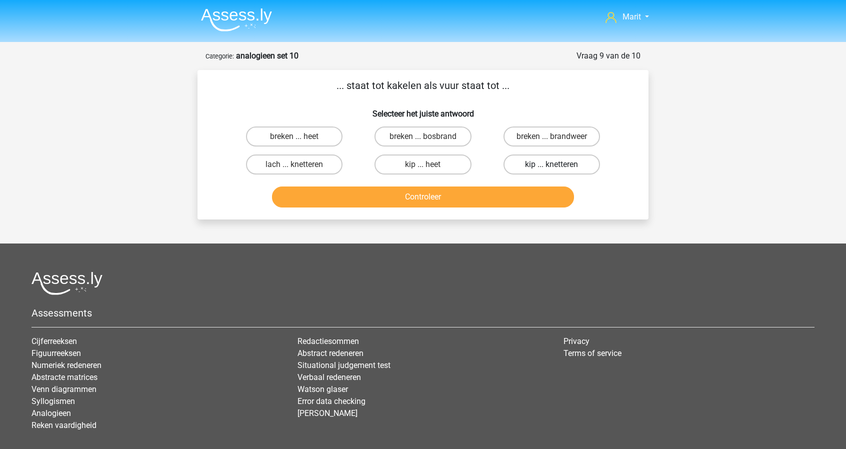
click at [538, 168] on label "kip ... knetteren" at bounding box center [551, 164] width 96 height 20
click at [551, 168] on input "kip ... knetteren" at bounding box center [554, 167] width 6 height 6
radio input "true"
click at [507, 198] on button "Controleer" at bounding box center [423, 196] width 302 height 21
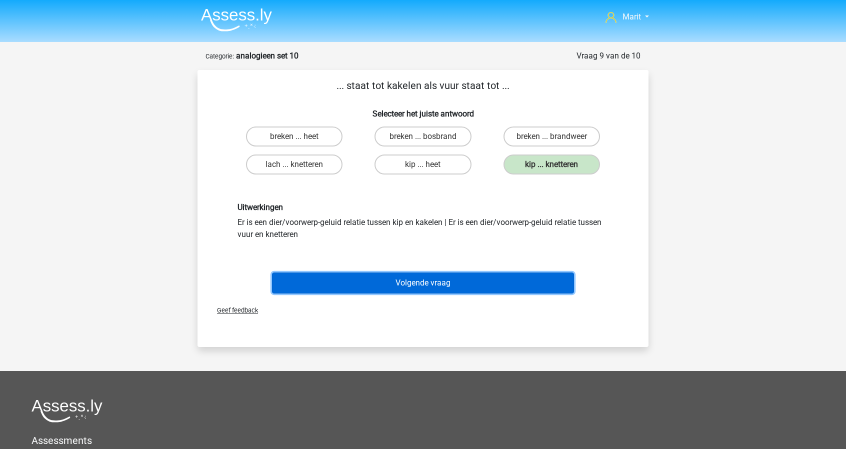
click at [454, 285] on button "Volgende vraag" at bounding box center [423, 282] width 302 height 21
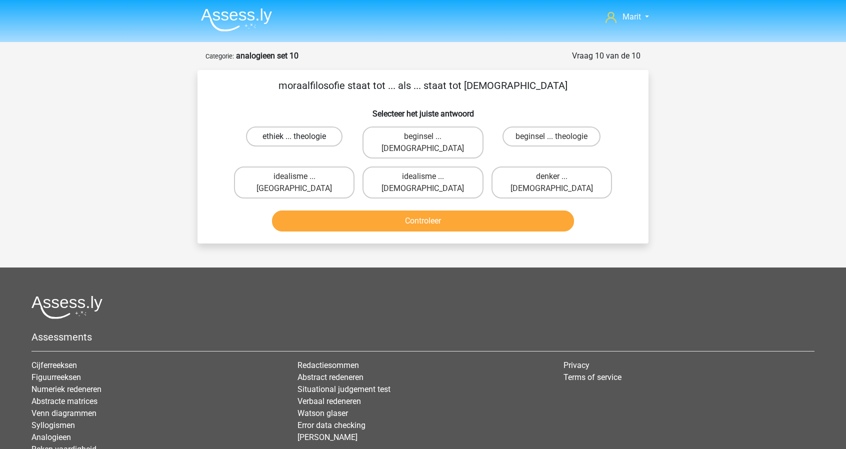
click at [302, 139] on label "ethiek ... theologie" at bounding box center [294, 136] width 96 height 20
click at [301, 139] on input "ethiek ... theologie" at bounding box center [297, 139] width 6 height 6
radio input "true"
click at [397, 210] on button "Controleer" at bounding box center [423, 220] width 302 height 21
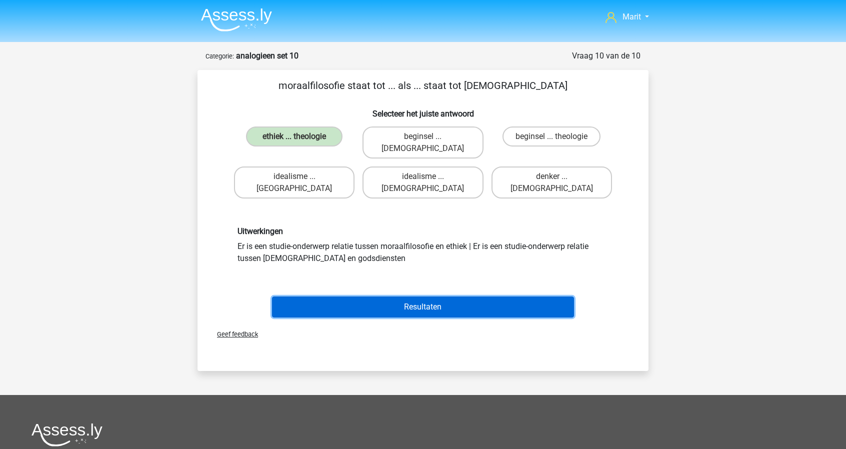
click at [403, 296] on button "Resultaten" at bounding box center [423, 306] width 302 height 21
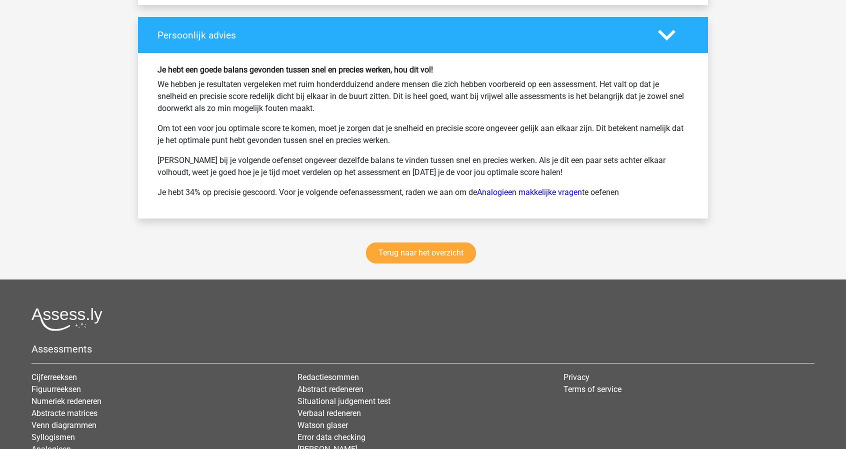
scroll to position [1290, 0]
click at [423, 258] on link "Terug naar het overzicht" at bounding box center [421, 252] width 110 height 21
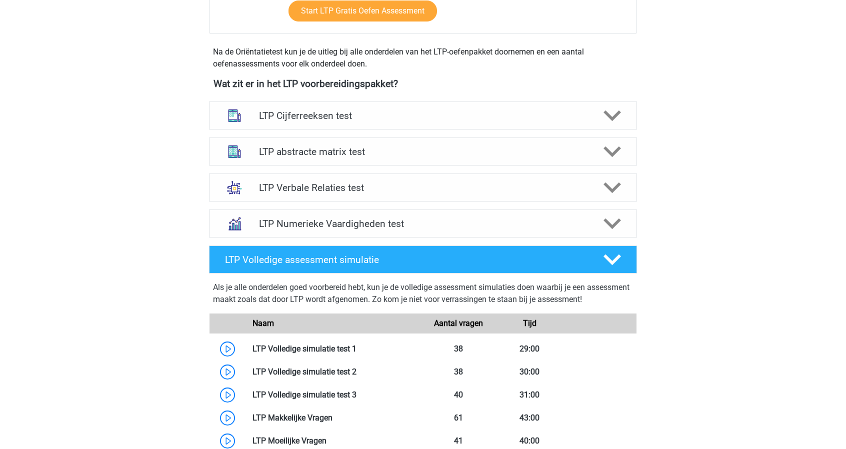
scroll to position [323, 0]
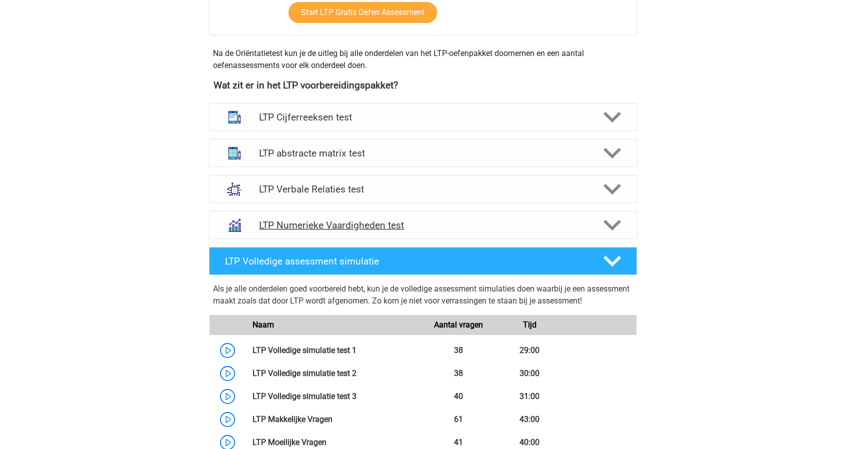
click at [332, 219] on h4 "LTP Numerieke Vaardigheden test" at bounding box center [422, 224] width 327 height 11
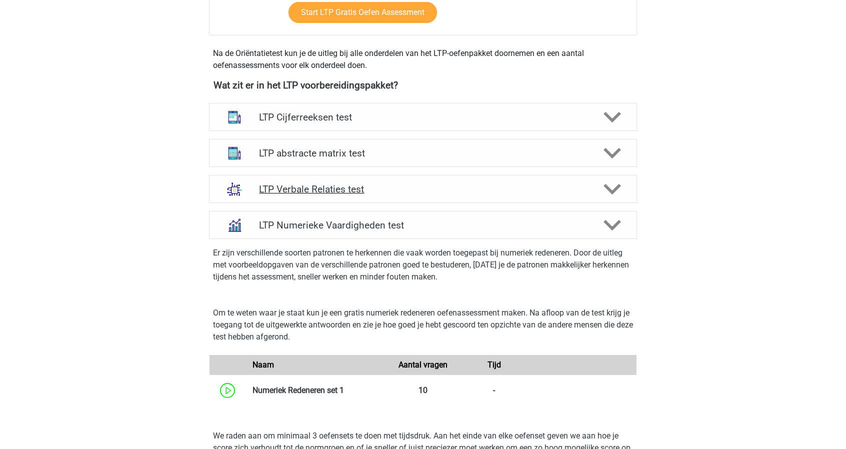
click at [332, 190] on h4 "LTP Verbale Relaties test" at bounding box center [422, 188] width 327 height 11
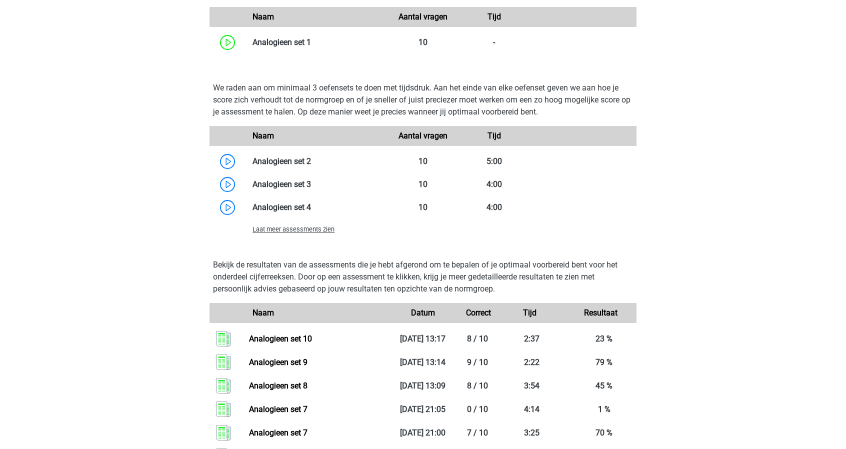
scroll to position [869, 0]
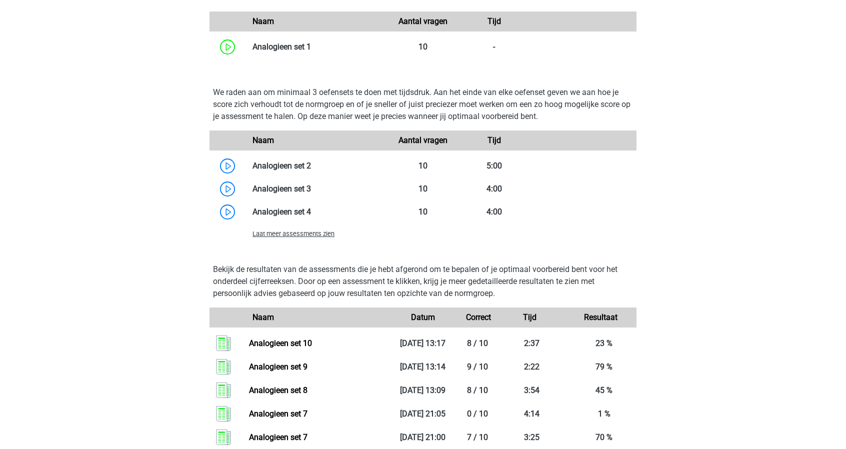
click at [306, 236] on span "Laat meer assessments zien" at bounding box center [293, 233] width 82 height 7
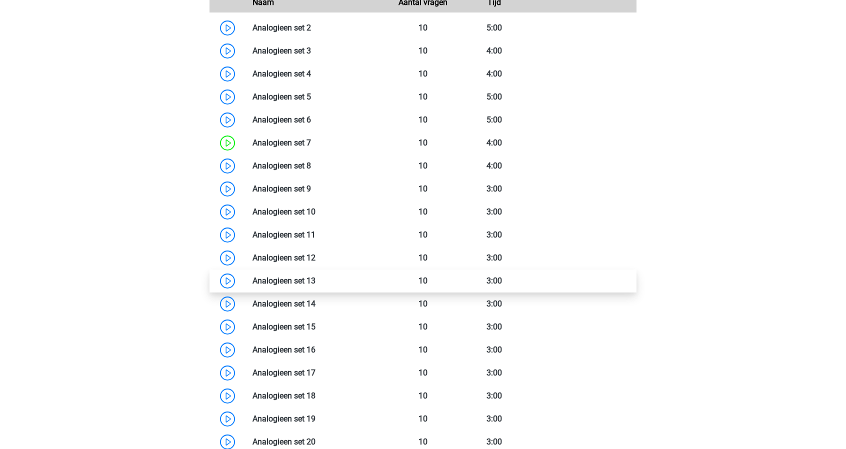
scroll to position [1017, 0]
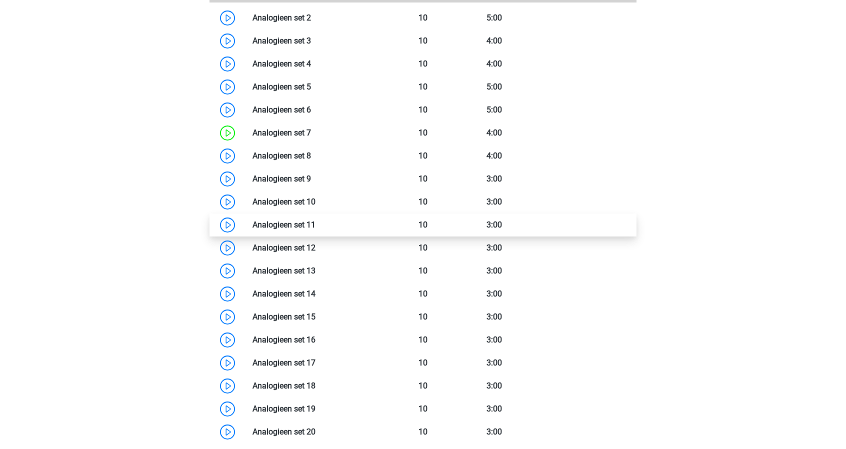
click at [315, 226] on link at bounding box center [315, 224] width 0 height 9
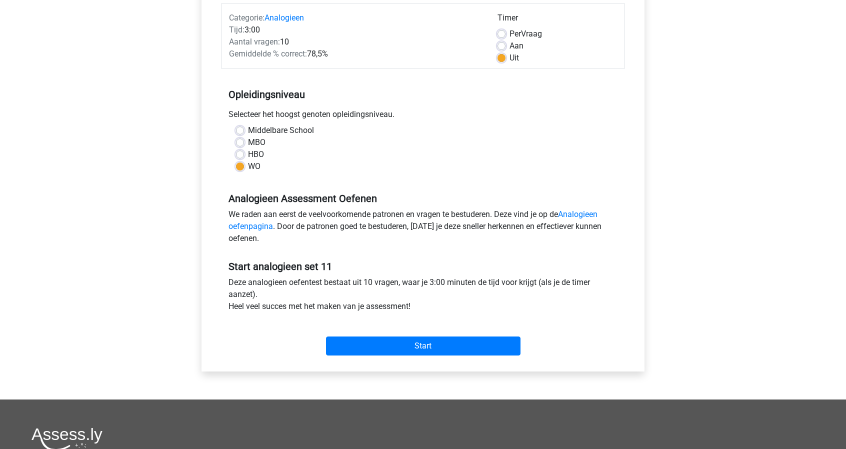
scroll to position [111, 0]
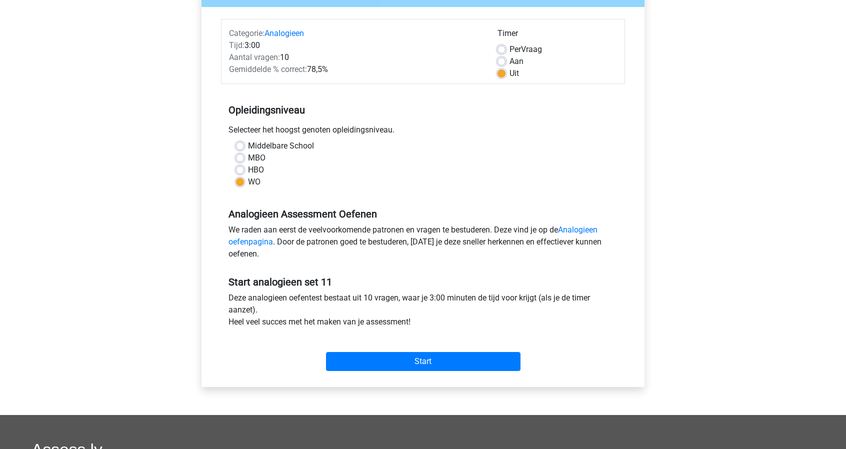
click at [509, 61] on label "Aan" at bounding box center [516, 61] width 14 height 12
click at [504, 61] on input "Aan" at bounding box center [501, 60] width 8 height 10
radio input "true"
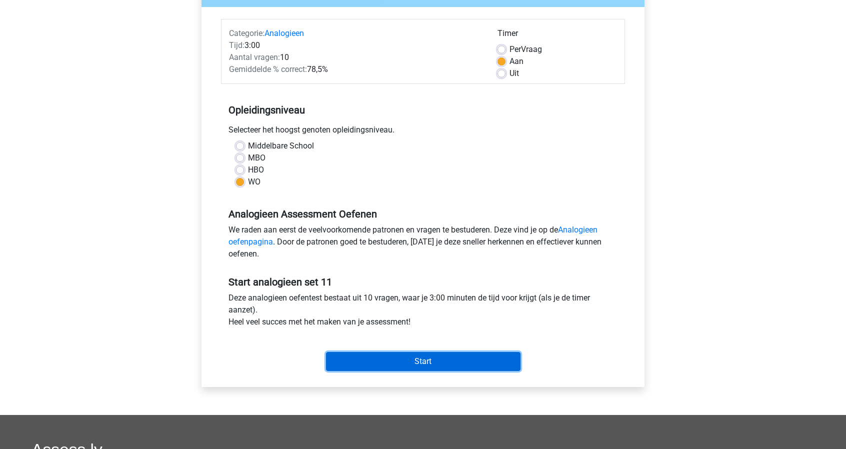
click at [417, 367] on input "Start" at bounding box center [423, 361] width 194 height 19
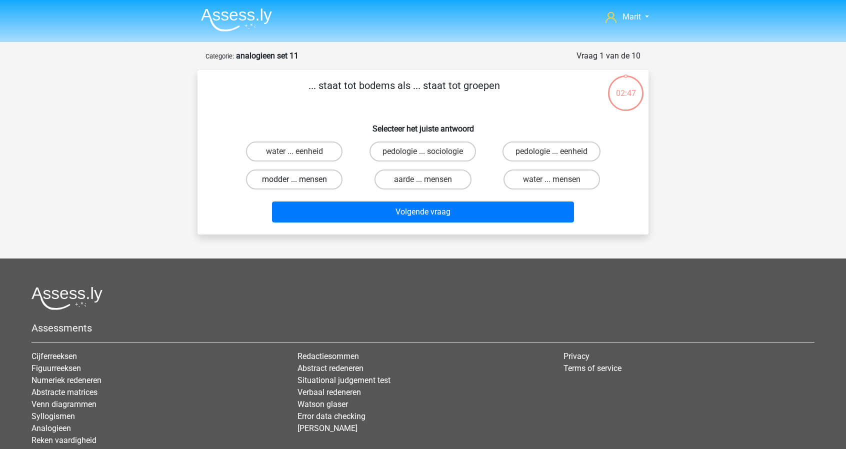
click at [321, 179] on label "modder ... mensen" at bounding box center [294, 179] width 96 height 20
click at [301, 179] on input "modder ... mensen" at bounding box center [297, 182] width 6 height 6
radio input "true"
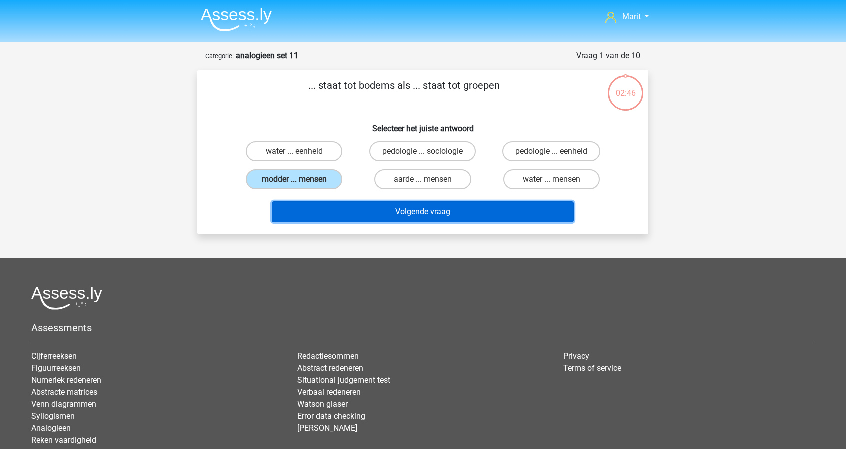
click at [431, 214] on button "Volgende vraag" at bounding box center [423, 211] width 302 height 21
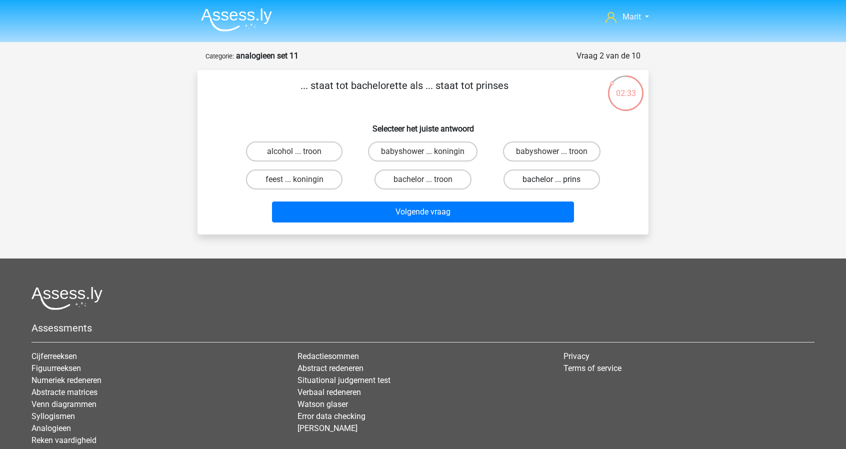
click at [543, 175] on label "bachelor ... prins" at bounding box center [551, 179] width 96 height 20
click at [551, 179] on input "bachelor ... prins" at bounding box center [554, 182] width 6 height 6
radio input "true"
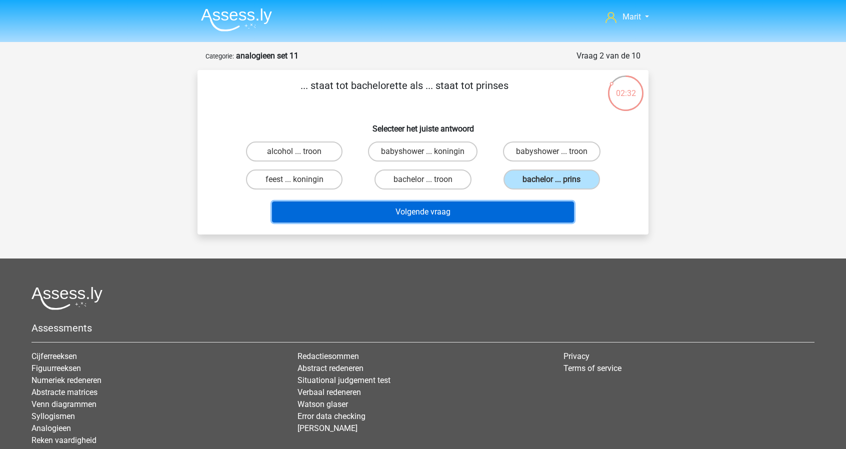
click at [496, 207] on button "Volgende vraag" at bounding box center [423, 211] width 302 height 21
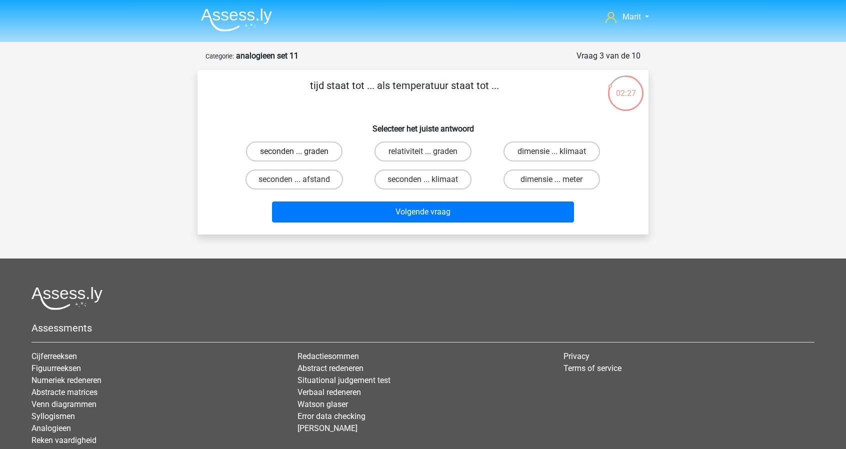
click at [318, 156] on label "seconden ... graden" at bounding box center [294, 151] width 96 height 20
click at [301, 156] on input "seconden ... graden" at bounding box center [297, 154] width 6 height 6
radio input "true"
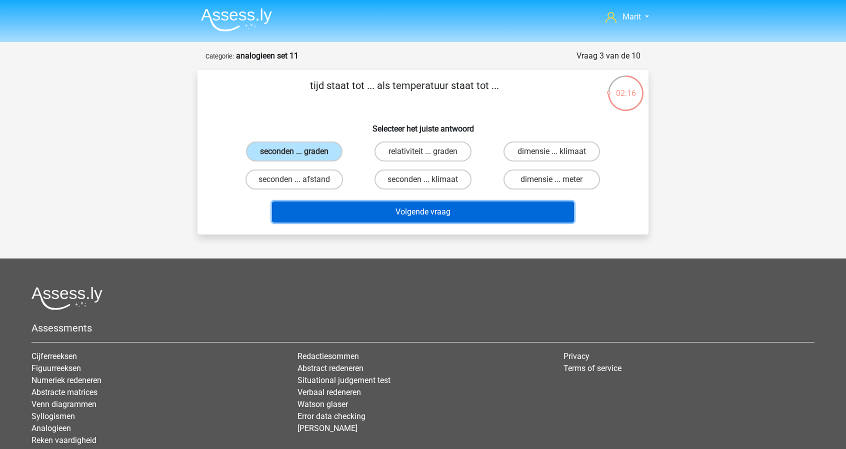
click at [408, 215] on button "Volgende vraag" at bounding box center [423, 211] width 302 height 21
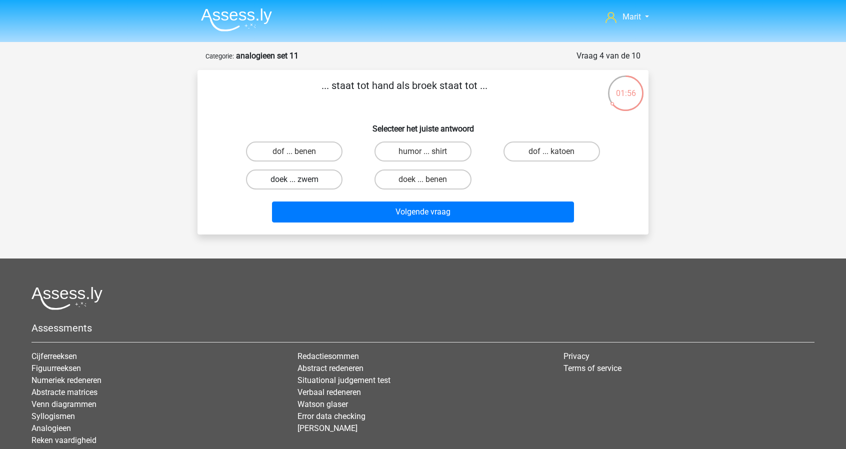
click at [321, 180] on label "doek ... zwem" at bounding box center [294, 179] width 96 height 20
click at [301, 180] on input "doek ... zwem" at bounding box center [297, 182] width 6 height 6
radio input "true"
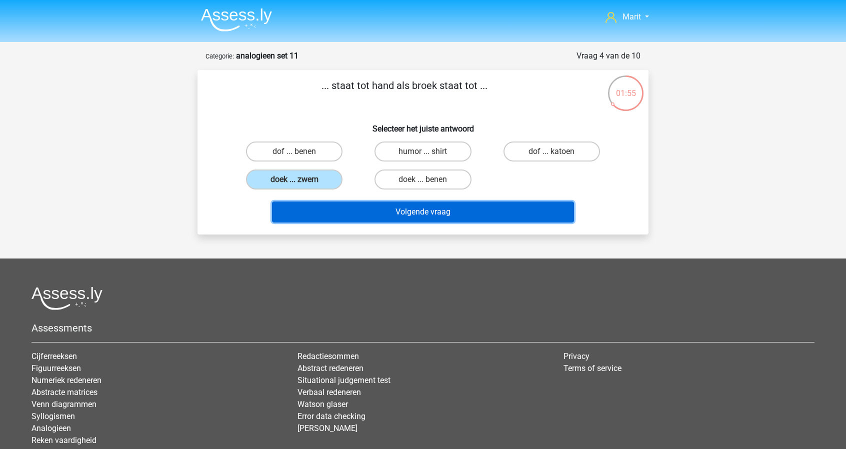
click at [425, 220] on button "Volgende vraag" at bounding box center [423, 211] width 302 height 21
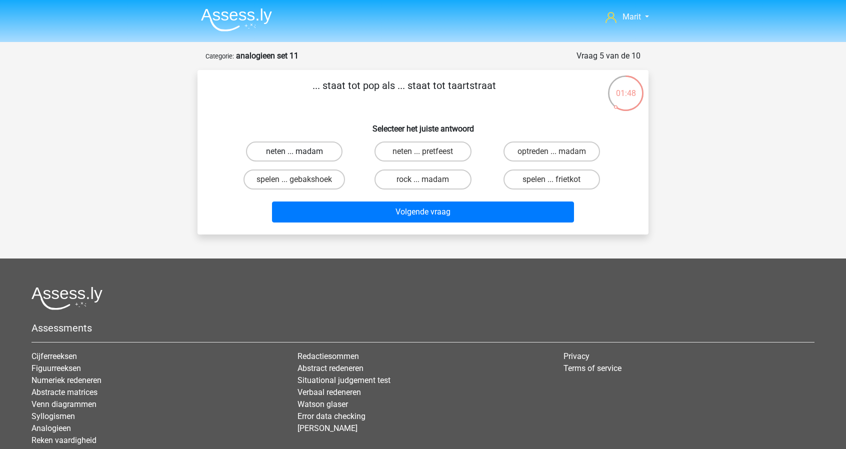
click at [305, 155] on label "neten ... madam" at bounding box center [294, 151] width 96 height 20
click at [301, 155] on input "neten ... madam" at bounding box center [297, 154] width 6 height 6
radio input "true"
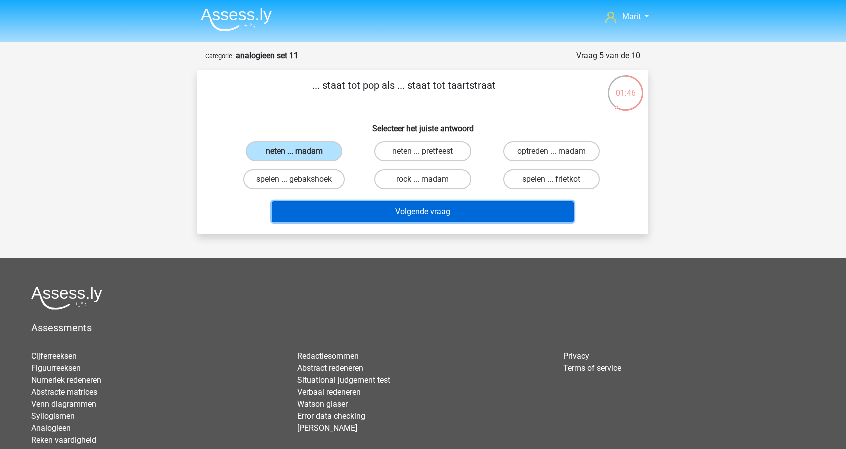
click at [416, 215] on button "Volgende vraag" at bounding box center [423, 211] width 302 height 21
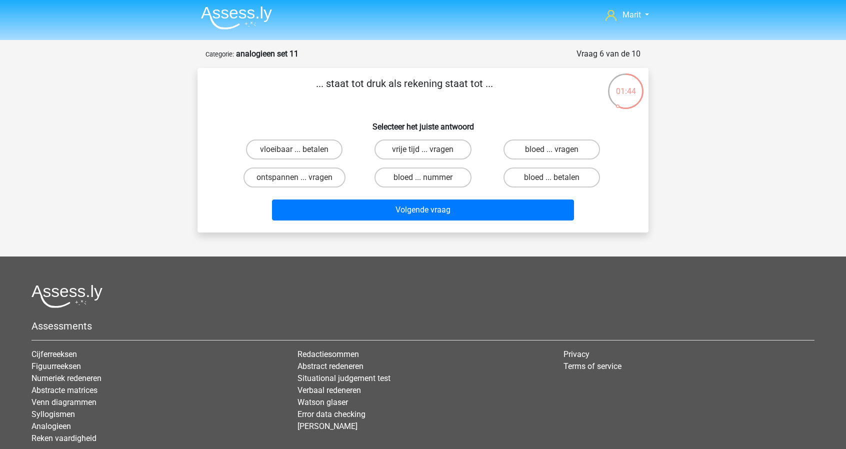
scroll to position [1, 0]
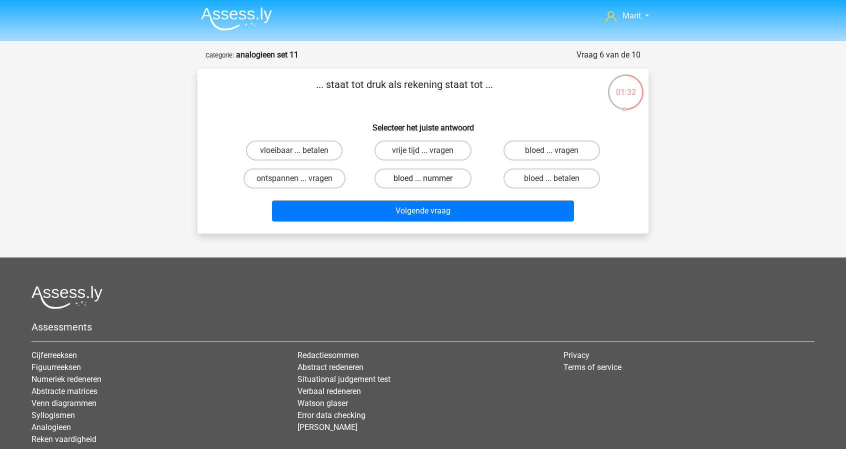
click at [430, 179] on label "bloed ... nummer" at bounding box center [422, 178] width 96 height 20
click at [429, 179] on input "bloed ... nummer" at bounding box center [426, 181] width 6 height 6
radio input "true"
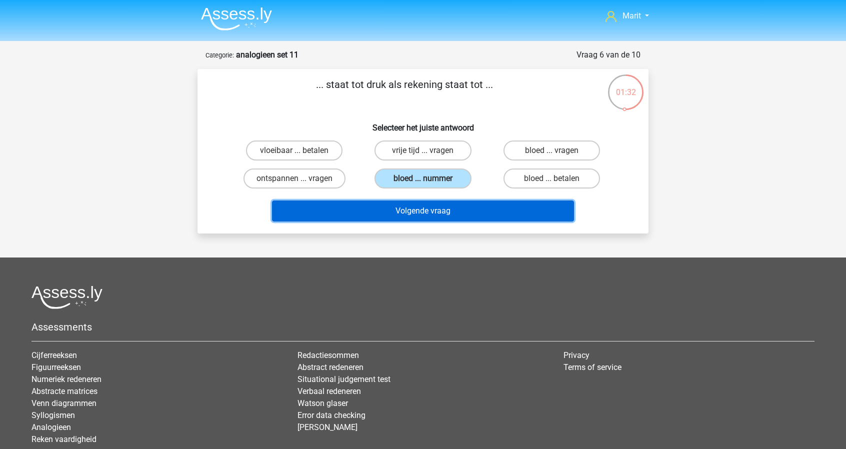
click at [433, 207] on button "Volgende vraag" at bounding box center [423, 210] width 302 height 21
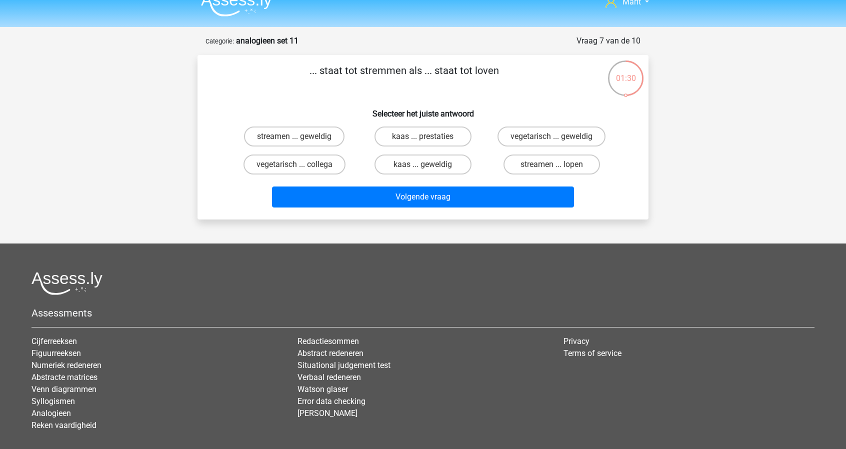
scroll to position [0, 0]
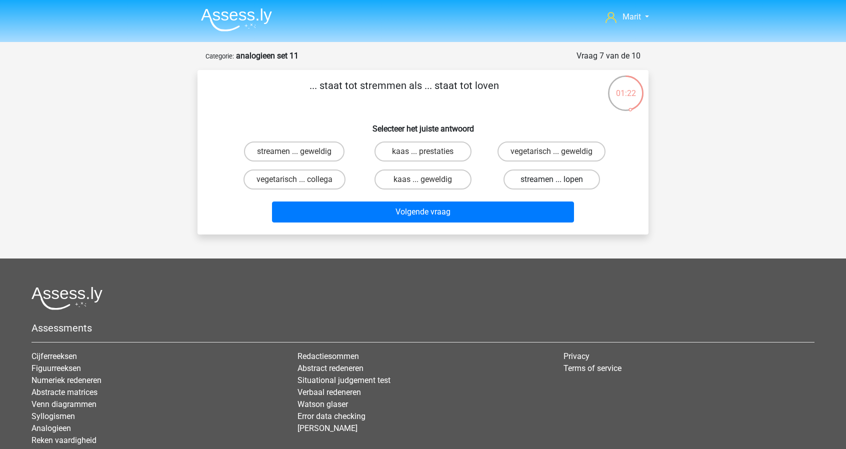
click at [532, 177] on label "streamen ... lopen" at bounding box center [551, 179] width 96 height 20
click at [551, 179] on input "streamen ... lopen" at bounding box center [554, 182] width 6 height 6
radio input "true"
click at [485, 222] on div "Volgende vraag" at bounding box center [423, 213] width 386 height 25
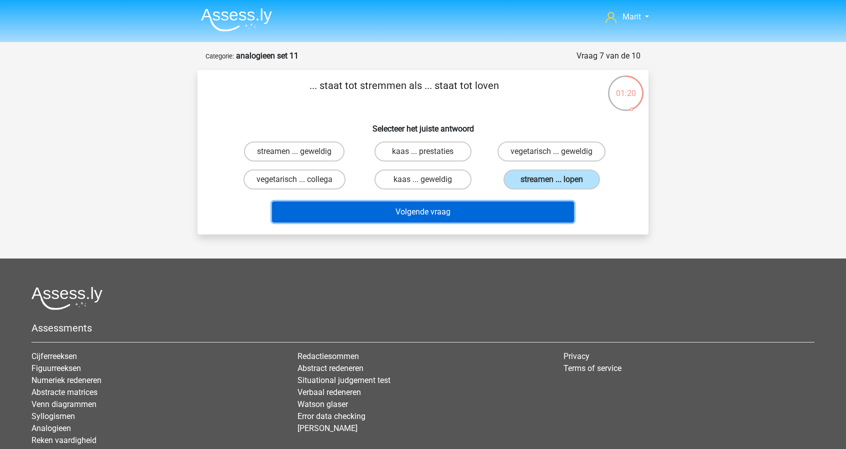
click at [492, 214] on button "Volgende vraag" at bounding box center [423, 211] width 302 height 21
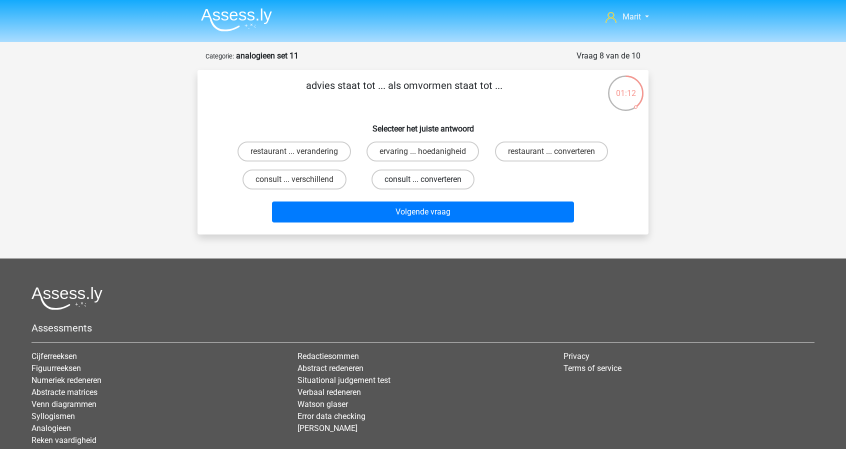
click at [410, 178] on label "consult ... converteren" at bounding box center [422, 179] width 103 height 20
click at [423, 179] on input "consult ... converteren" at bounding box center [426, 182] width 6 height 6
radio input "true"
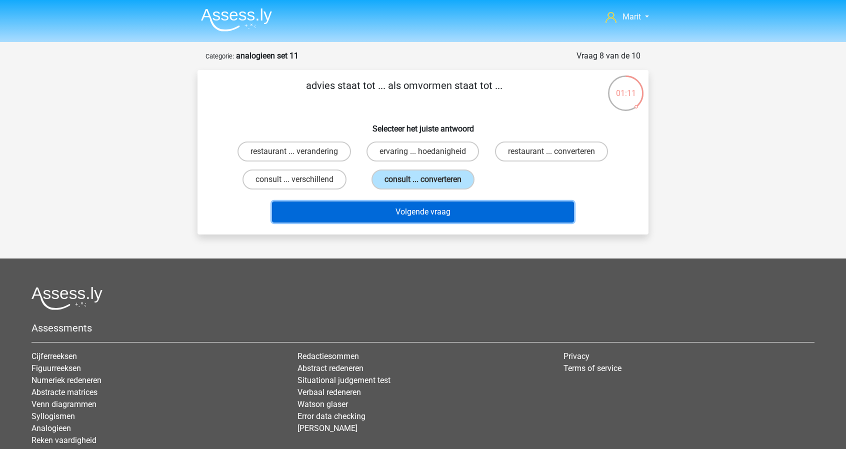
click at [425, 210] on button "Volgende vraag" at bounding box center [423, 211] width 302 height 21
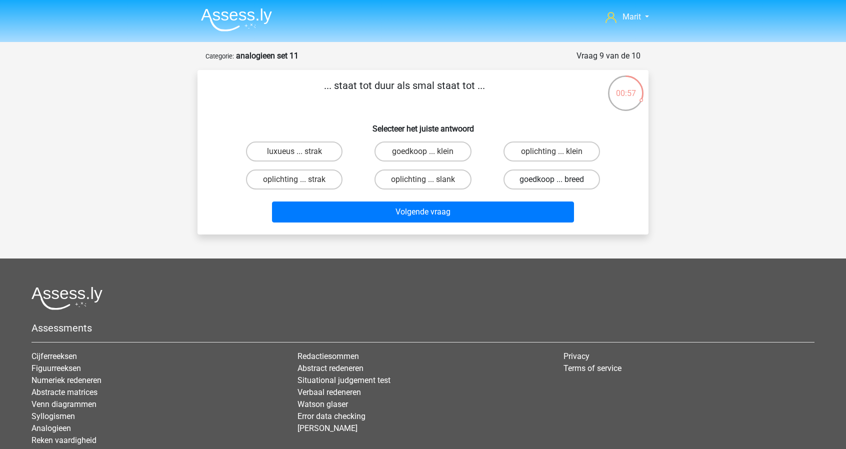
click at [535, 177] on label "goedkoop ... breed" at bounding box center [551, 179] width 96 height 20
click at [551, 179] on input "goedkoop ... breed" at bounding box center [554, 182] width 6 height 6
radio input "true"
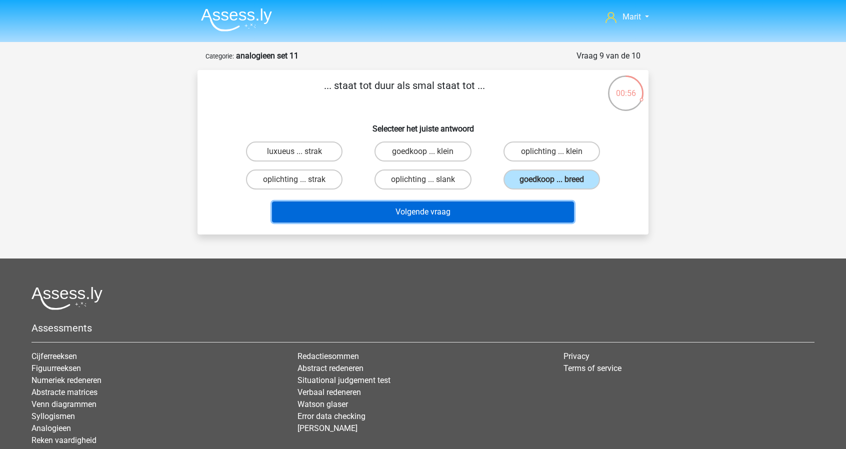
click at [505, 205] on button "Volgende vraag" at bounding box center [423, 211] width 302 height 21
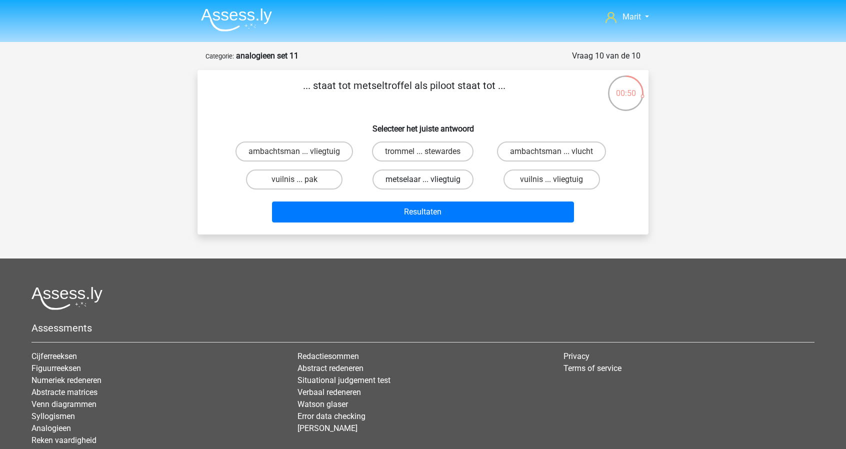
click at [441, 182] on label "metselaar ... vliegtuig" at bounding box center [422, 179] width 101 height 20
click at [429, 182] on input "metselaar ... vliegtuig" at bounding box center [426, 182] width 6 height 6
radio input "true"
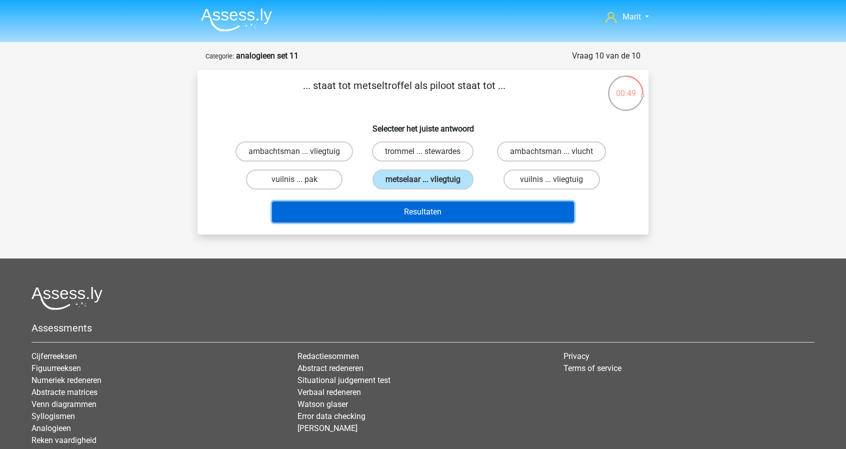
click at [444, 206] on button "Resultaten" at bounding box center [423, 211] width 302 height 21
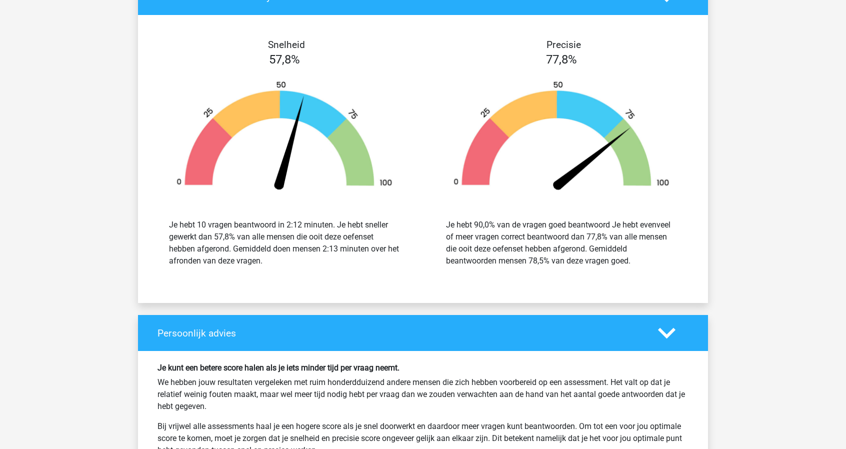
scroll to position [989, 0]
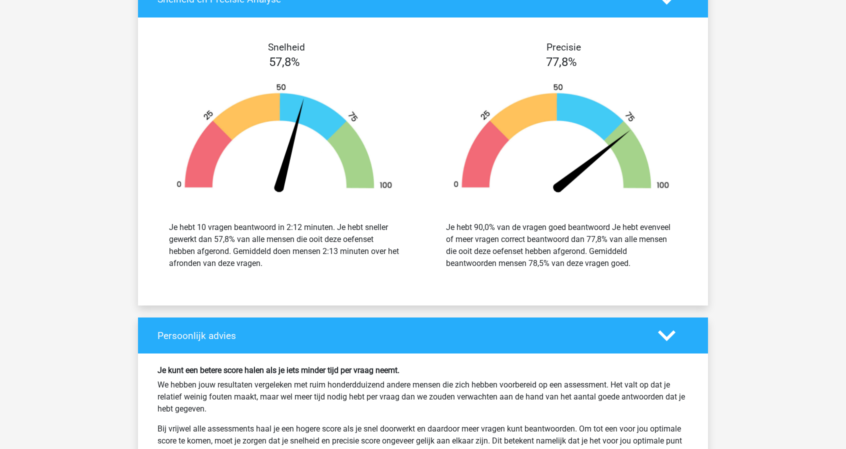
drag, startPoint x: 0, startPoint y: 0, endPoint x: 444, endPoint y: 206, distance: 489.5
drag, startPoint x: 444, startPoint y: 206, endPoint x: 516, endPoint y: 268, distance: 94.7
click at [516, 268] on div "Je hebt 90,0% van de vragen goed beantwoord Je hebt evenveel of meer vragen cor…" at bounding box center [561, 245] width 262 height 72
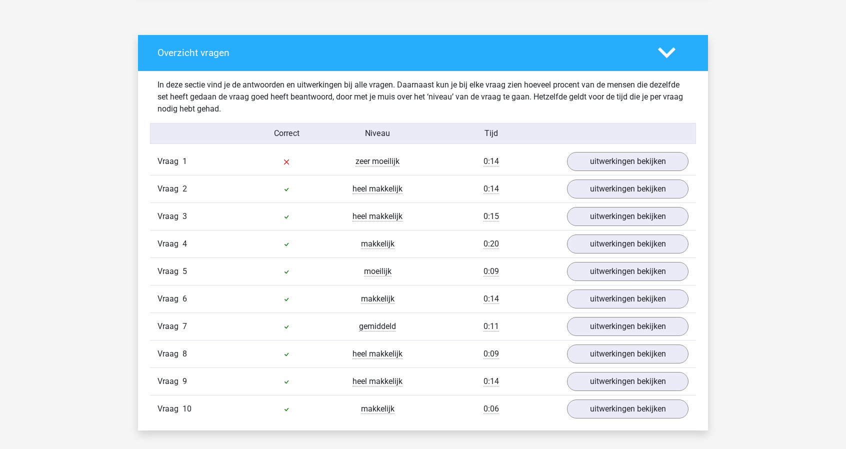
scroll to position [502, 0]
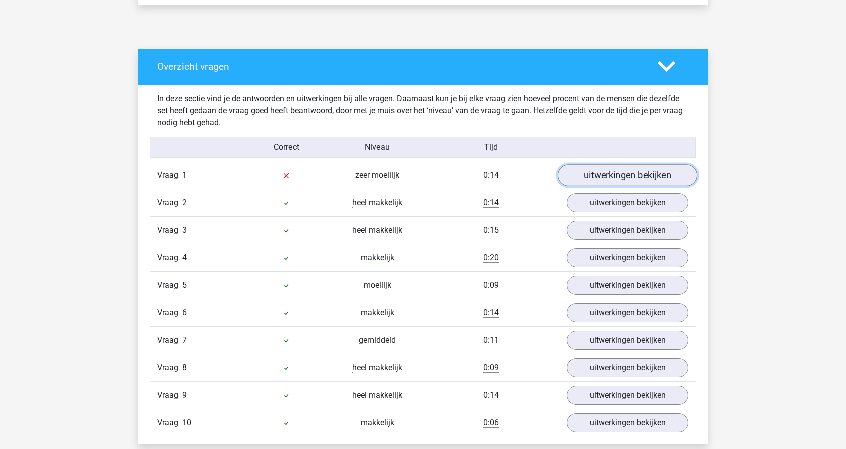
click at [604, 180] on link "uitwerkingen bekijken" at bounding box center [627, 175] width 139 height 22
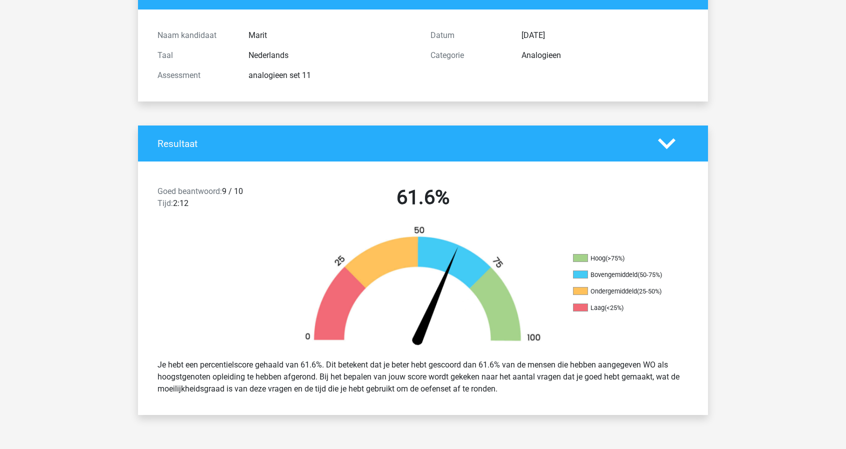
scroll to position [0, 0]
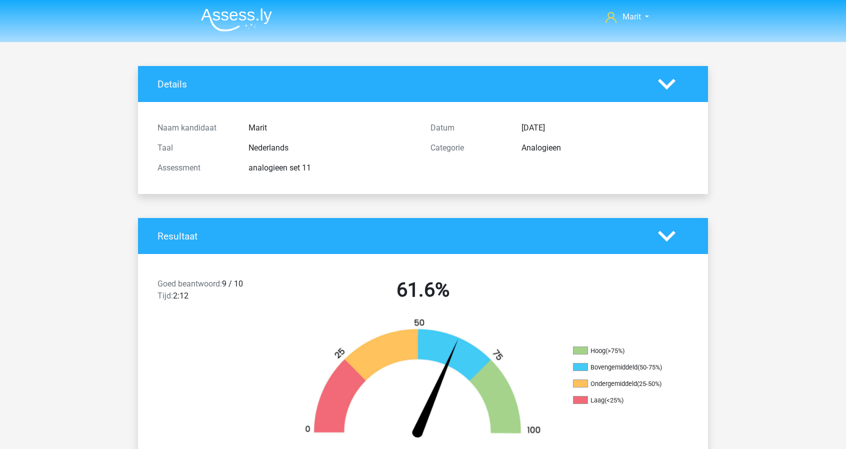
click at [244, 8] on img at bounding box center [236, 19] width 71 height 23
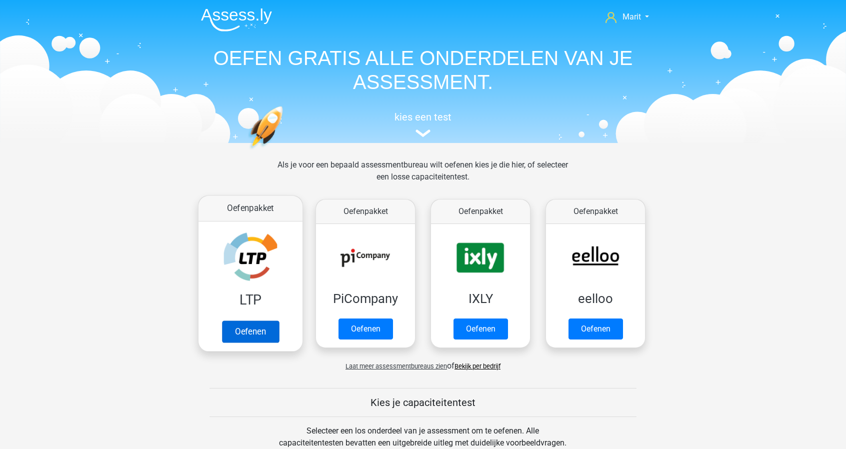
scroll to position [22, 0]
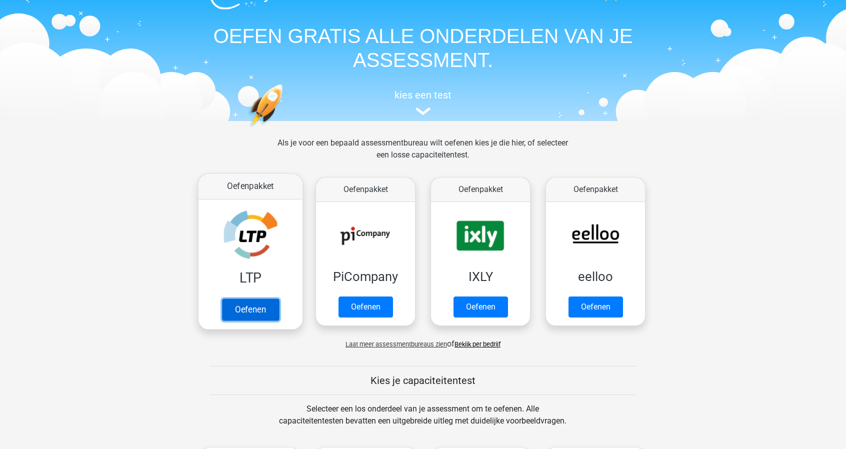
click at [222, 298] on link "Oefenen" at bounding box center [250, 309] width 57 height 22
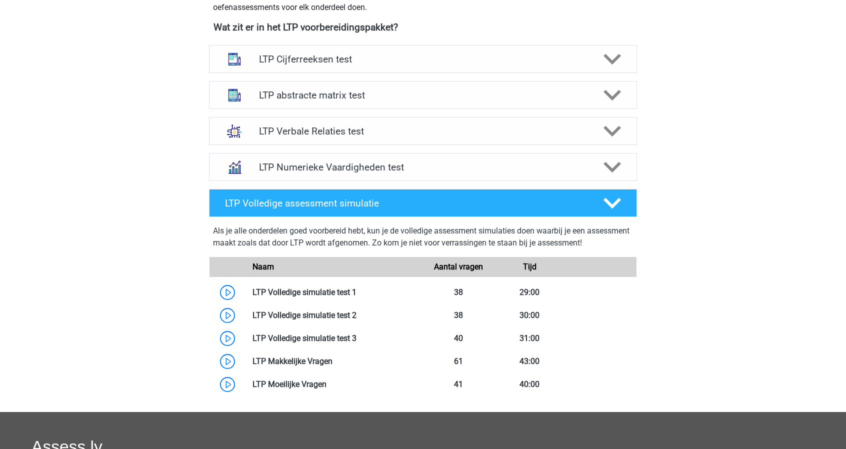
scroll to position [361, 0]
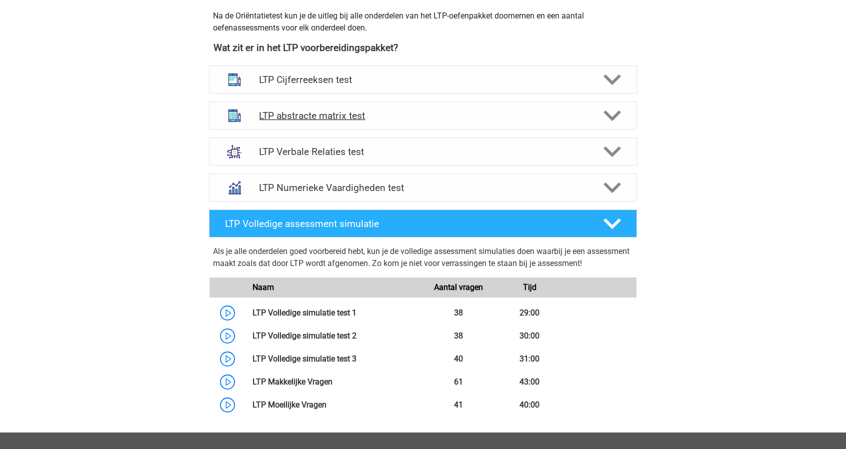
click at [341, 110] on h4 "LTP abstracte matrix test" at bounding box center [422, 115] width 327 height 11
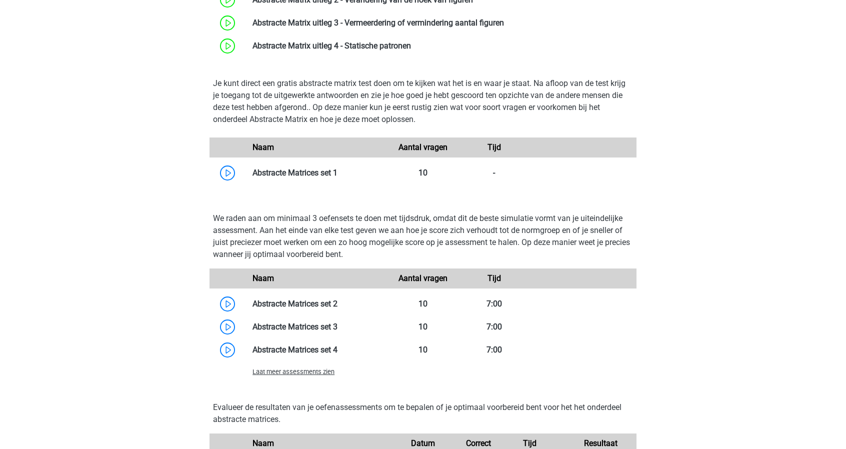
scroll to position [578, 0]
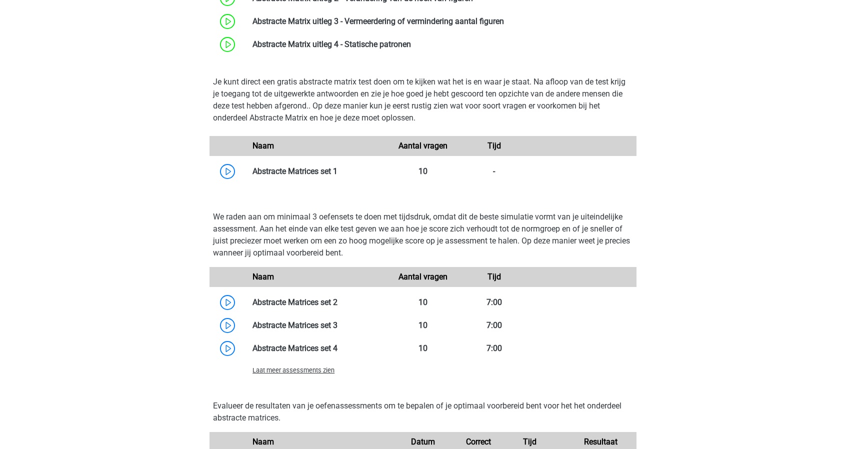
click at [276, 367] on span "Laat meer assessments zien" at bounding box center [293, 369] width 82 height 7
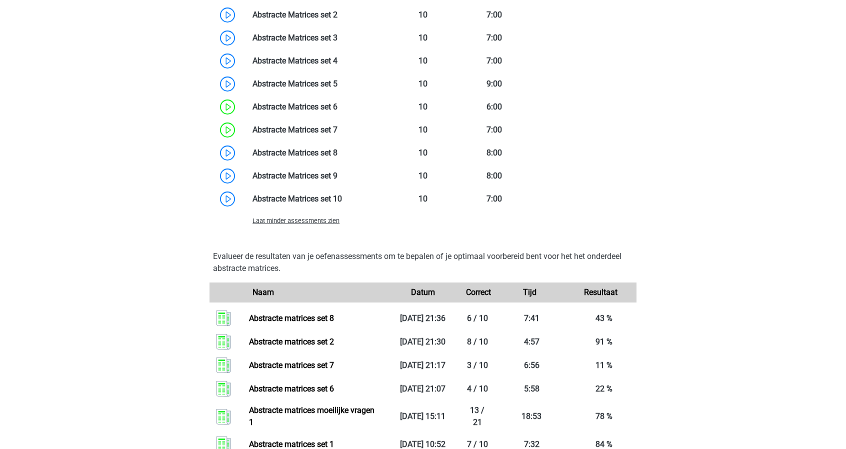
scroll to position [863, 0]
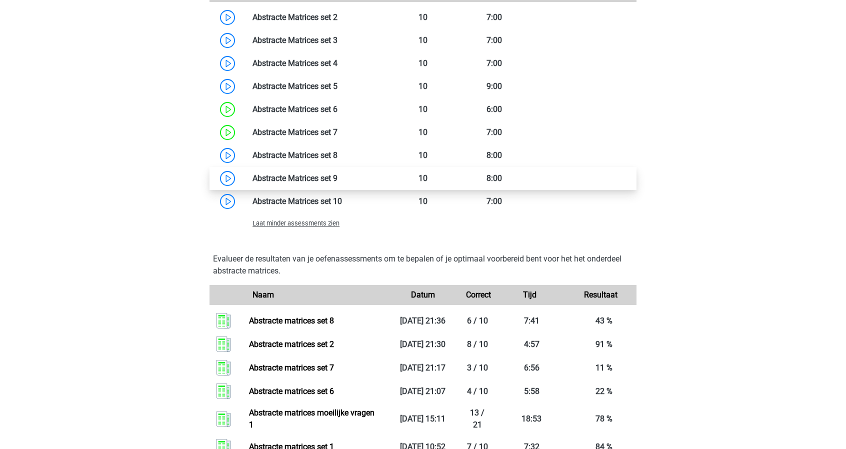
click at [337, 178] on link at bounding box center [337, 177] width 0 height 9
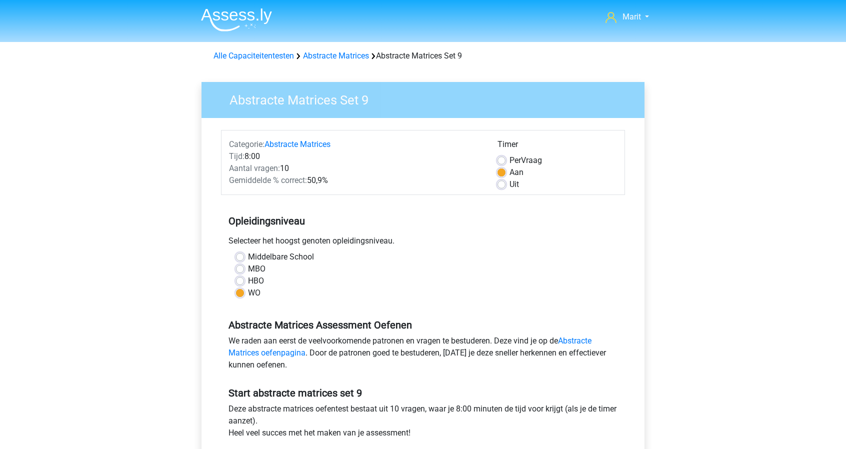
click at [509, 186] on label "Uit" at bounding box center [513, 184] width 9 height 12
click at [502, 186] on input "Uit" at bounding box center [501, 183] width 8 height 10
radio input "true"
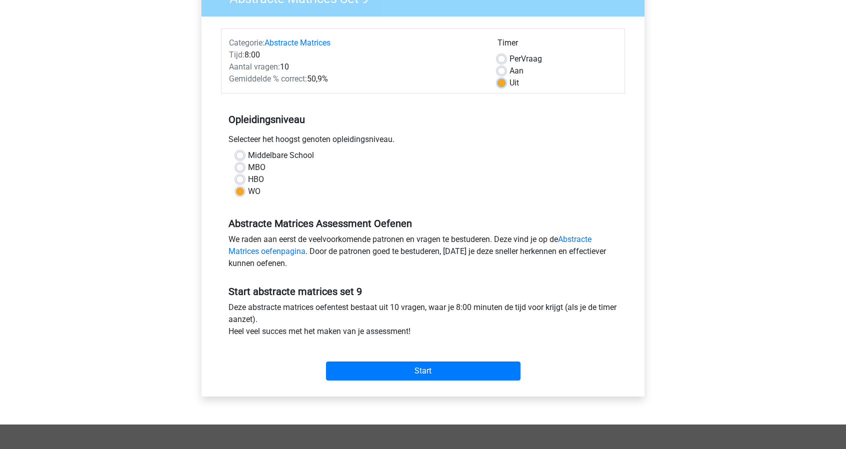
scroll to position [100, 0]
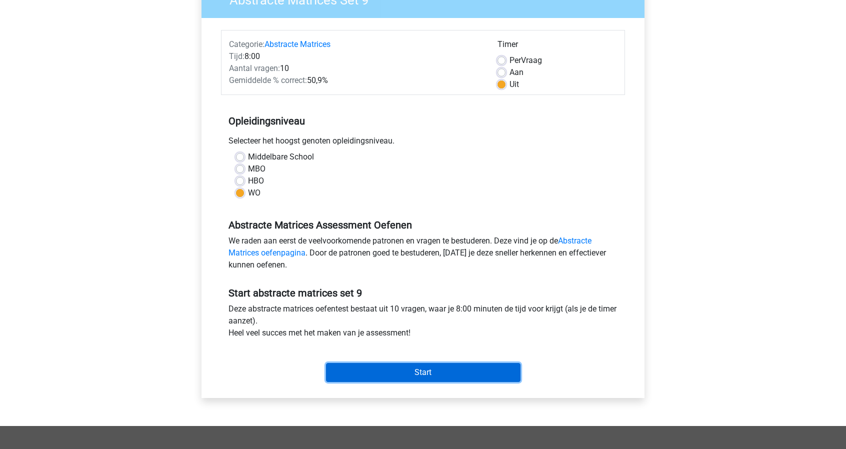
click at [406, 374] on input "Start" at bounding box center [423, 372] width 194 height 19
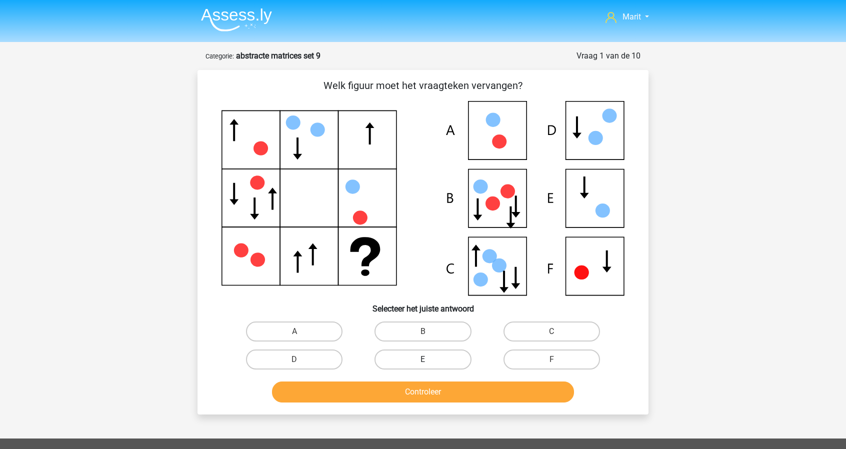
click at [433, 356] on label "E" at bounding box center [422, 359] width 96 height 20
click at [429, 359] on input "E" at bounding box center [426, 362] width 6 height 6
radio input "true"
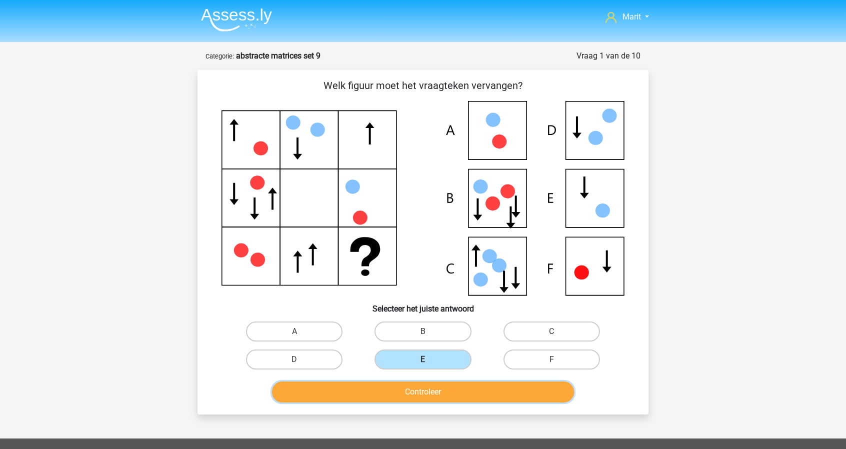
click at [445, 390] on button "Controleer" at bounding box center [423, 391] width 302 height 21
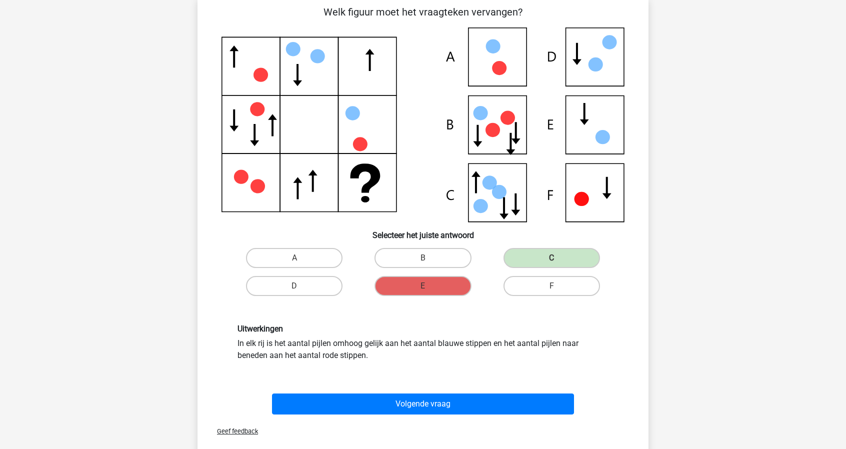
scroll to position [73, 0]
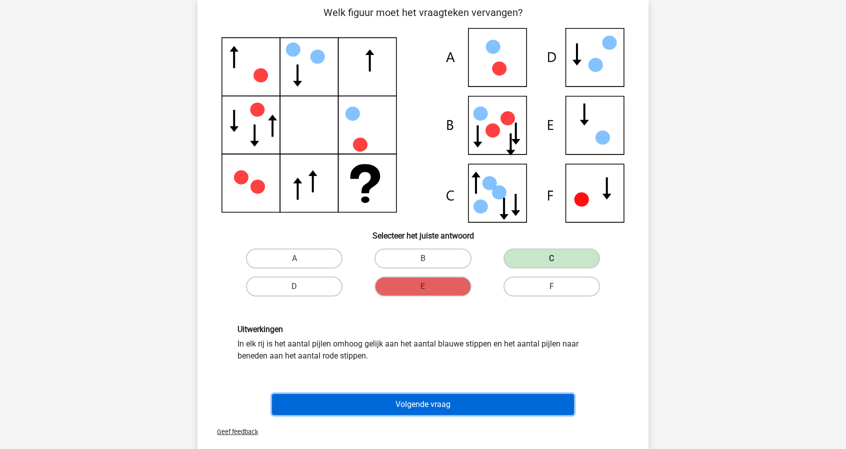
click at [409, 400] on button "Volgende vraag" at bounding box center [423, 404] width 302 height 21
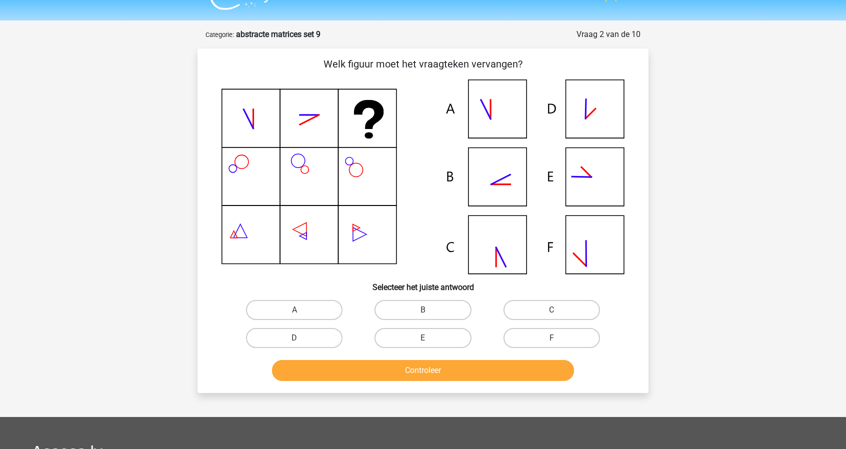
scroll to position [27, 0]
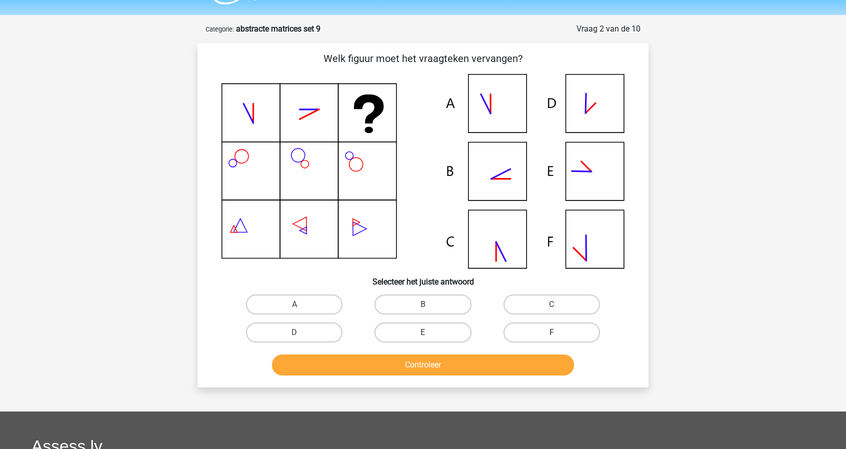
click at [554, 331] on label "F" at bounding box center [551, 332] width 96 height 20
click at [554, 332] on input "F" at bounding box center [554, 335] width 6 height 6
radio input "true"
click at [526, 369] on button "Controleer" at bounding box center [423, 364] width 302 height 21
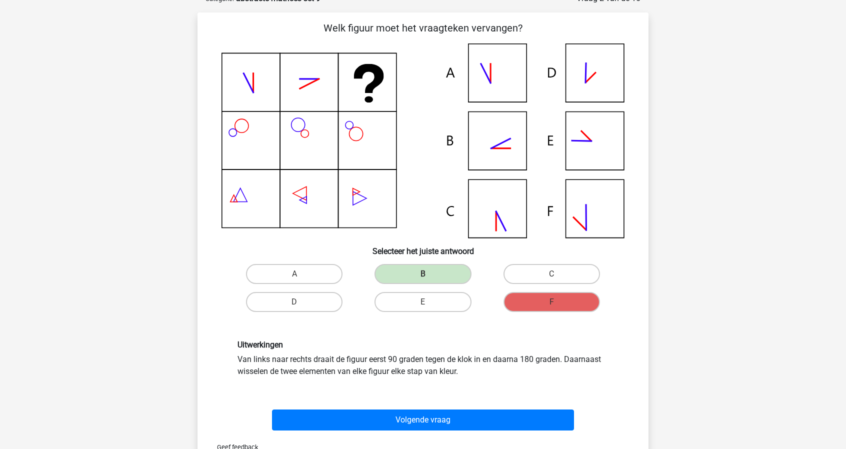
scroll to position [58, 0]
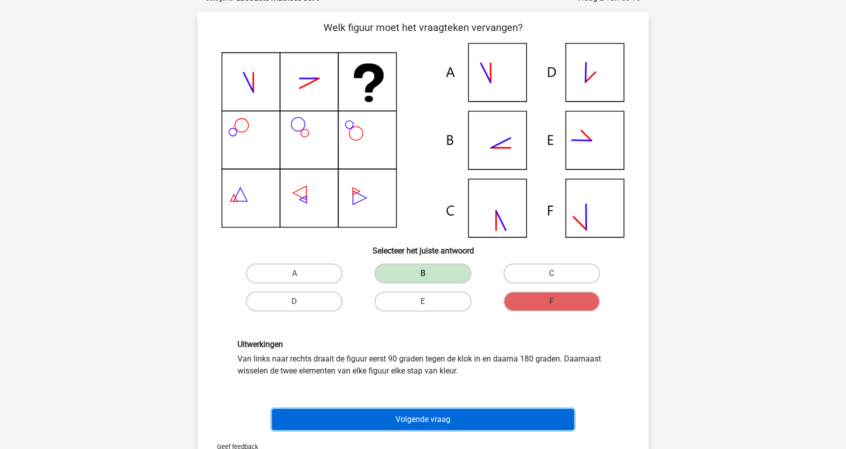
click at [443, 419] on button "Volgende vraag" at bounding box center [423, 419] width 302 height 21
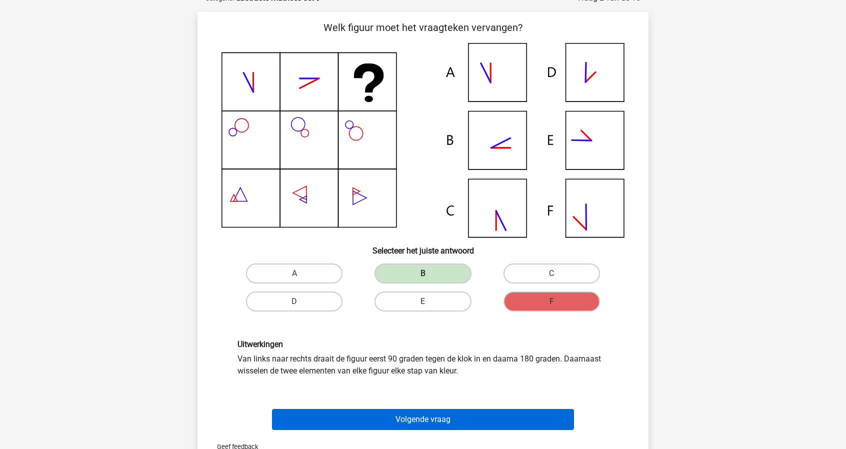
scroll to position [50, 0]
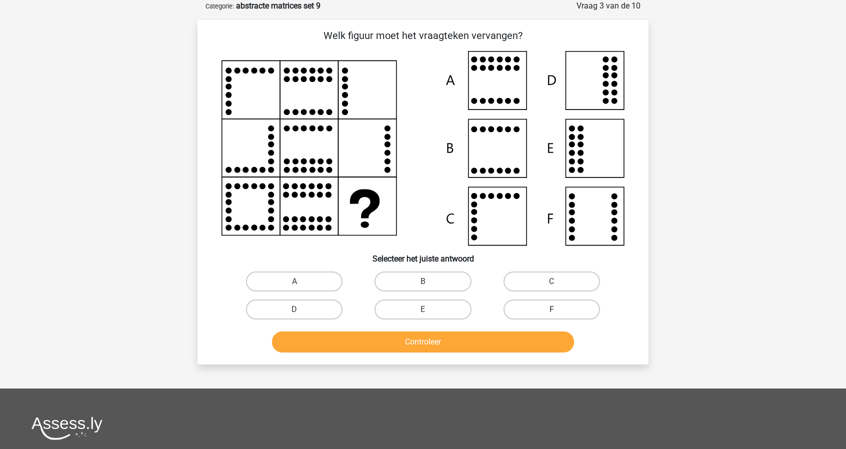
click at [557, 299] on label "F" at bounding box center [551, 309] width 96 height 20
click at [557, 309] on input "F" at bounding box center [554, 312] width 6 height 6
radio input "true"
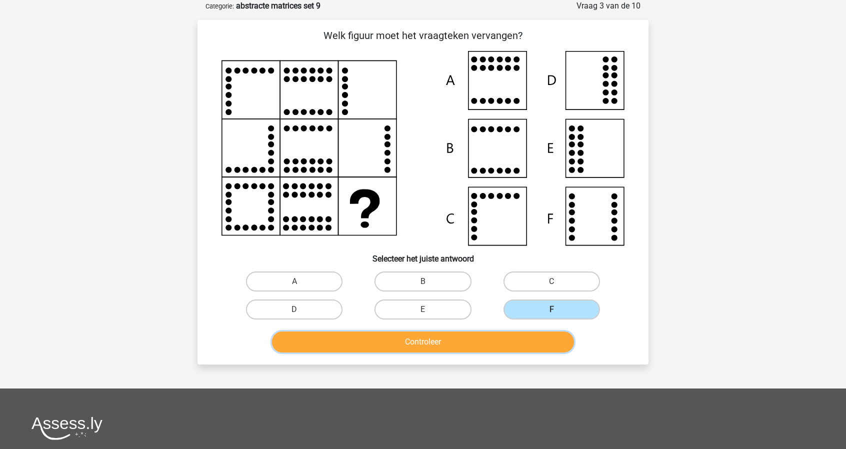
click at [504, 349] on button "Controleer" at bounding box center [423, 341] width 302 height 21
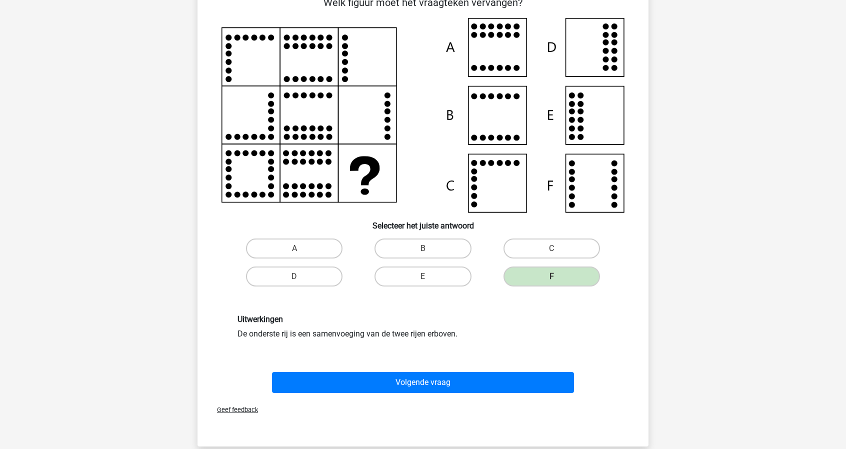
scroll to position [87, 0]
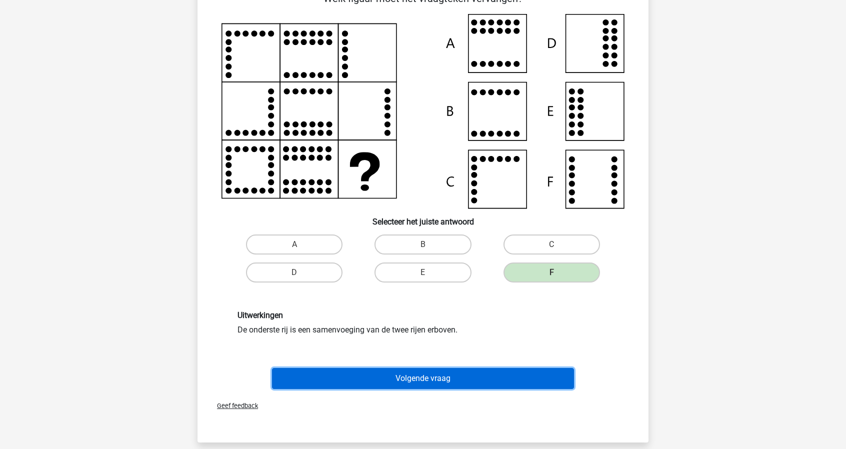
click at [489, 372] on button "Volgende vraag" at bounding box center [423, 378] width 302 height 21
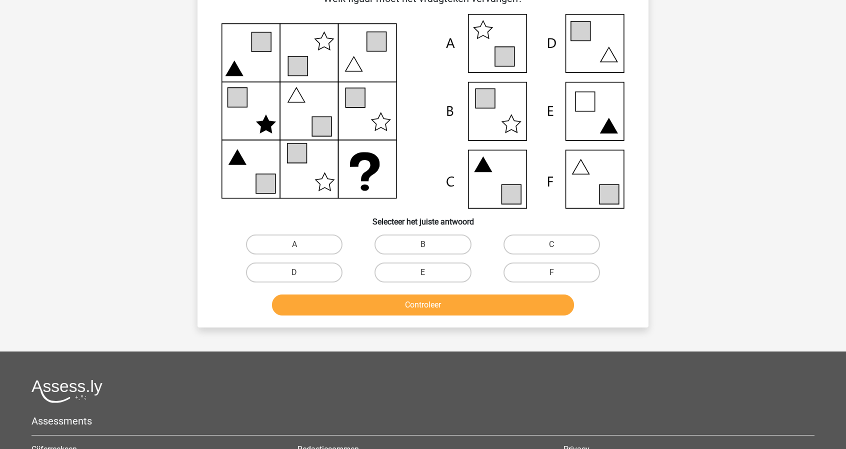
scroll to position [50, 0]
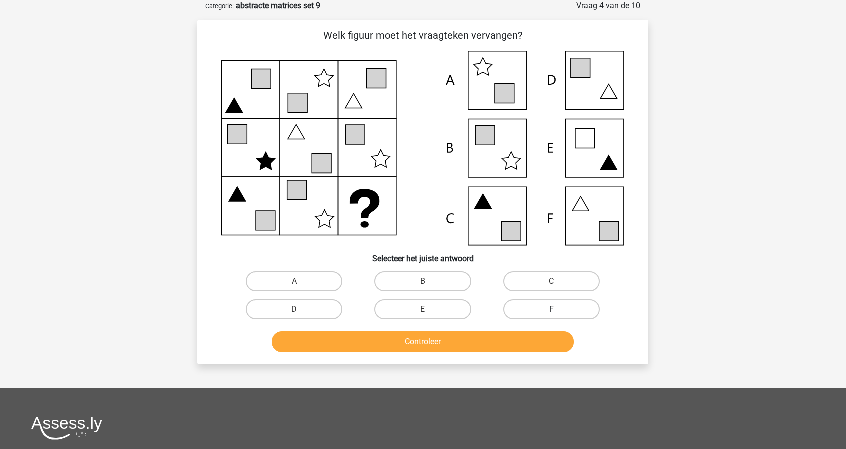
click at [520, 300] on label "F" at bounding box center [551, 309] width 96 height 20
click at [551, 309] on input "F" at bounding box center [554, 312] width 6 height 6
radio input "true"
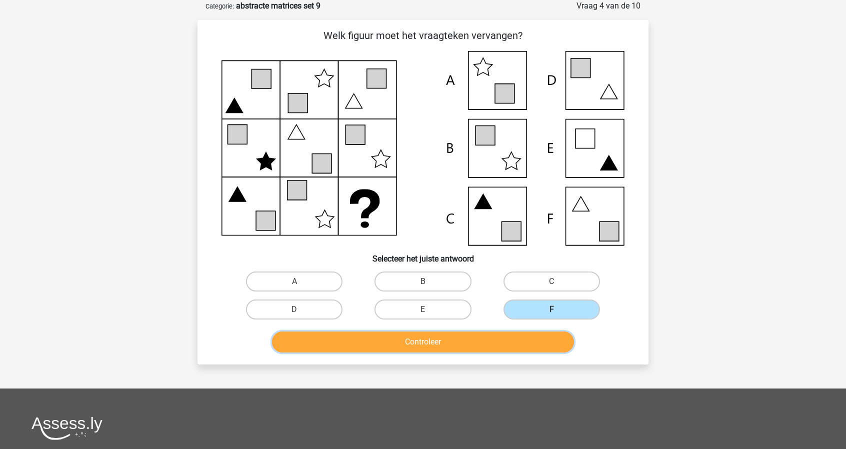
click at [511, 336] on button "Controleer" at bounding box center [423, 341] width 302 height 21
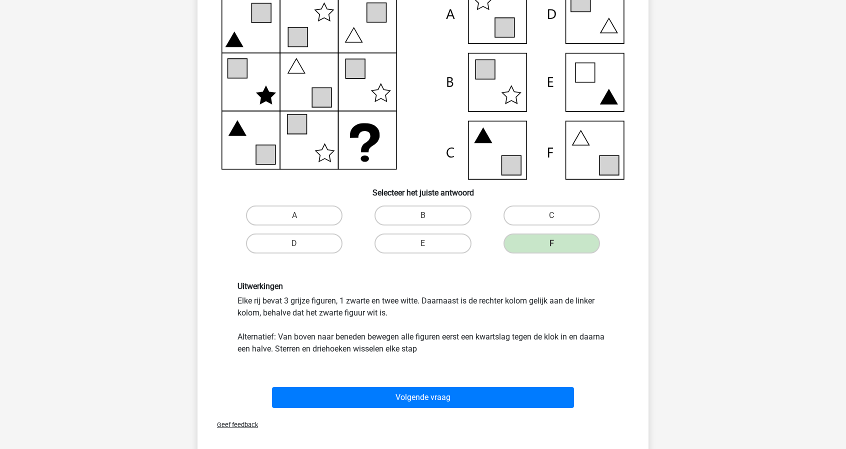
scroll to position [121, 0]
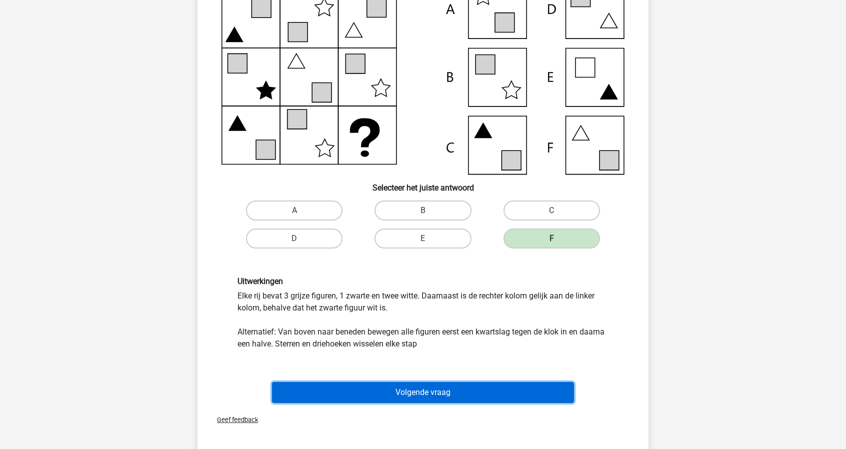
click at [492, 389] on button "Volgende vraag" at bounding box center [423, 392] width 302 height 21
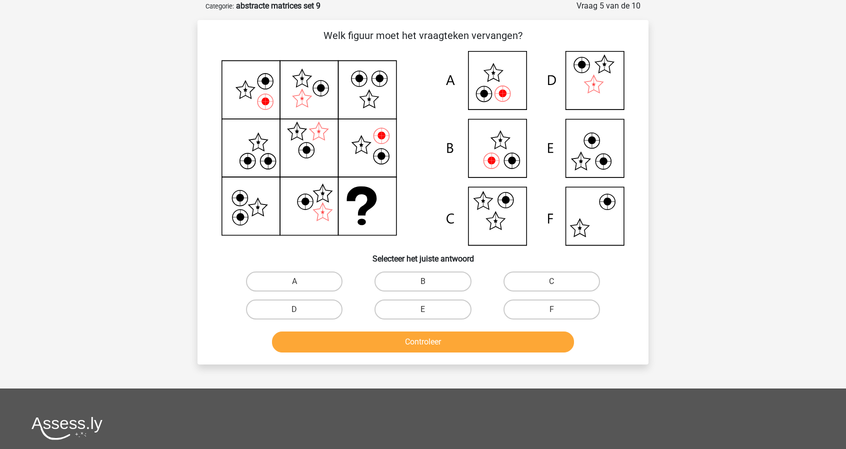
scroll to position [50, 0]
click at [301, 277] on label "A" at bounding box center [294, 281] width 96 height 20
click at [301, 281] on input "A" at bounding box center [297, 284] width 6 height 6
radio input "true"
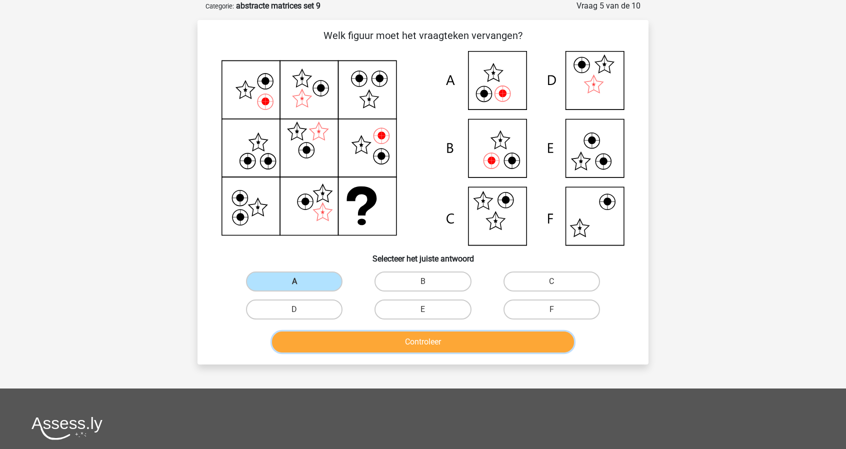
click at [438, 346] on button "Controleer" at bounding box center [423, 341] width 302 height 21
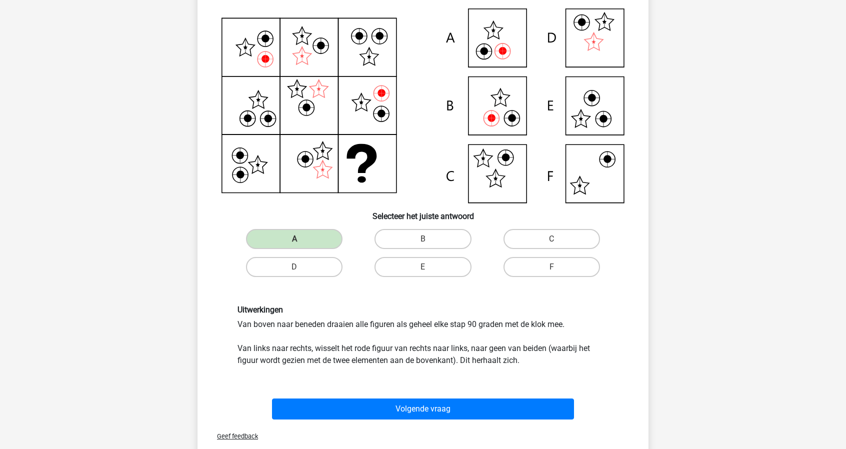
scroll to position [93, 0]
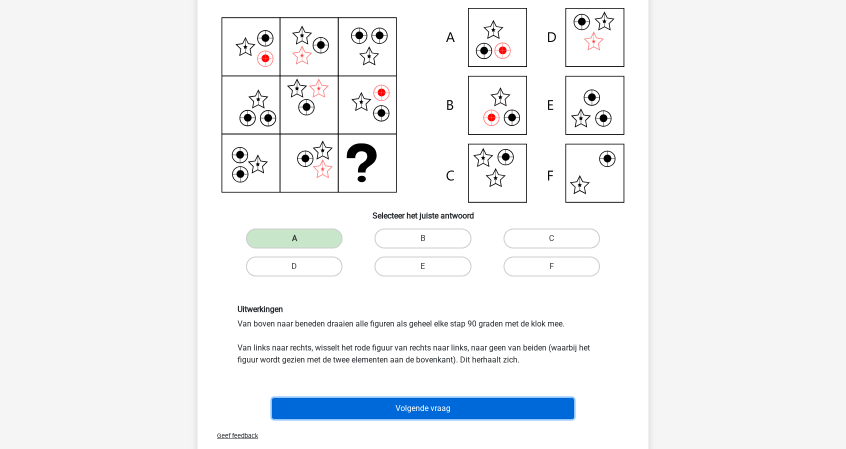
click at [440, 408] on button "Volgende vraag" at bounding box center [423, 408] width 302 height 21
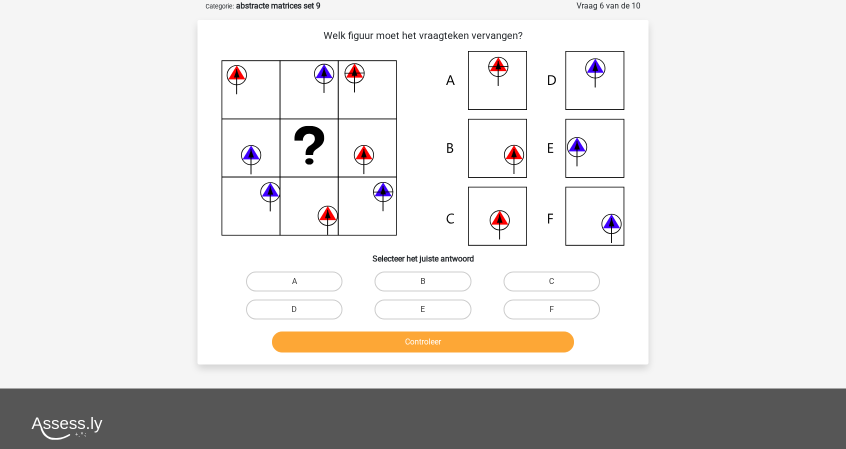
scroll to position [46, 0]
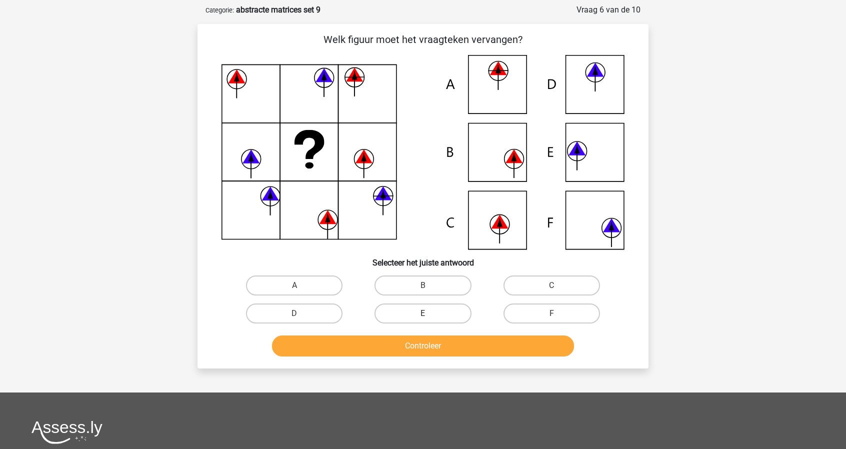
click at [451, 318] on label "E" at bounding box center [422, 313] width 96 height 20
click at [429, 318] on input "E" at bounding box center [426, 316] width 6 height 6
radio input "true"
click at [464, 347] on button "Controleer" at bounding box center [423, 345] width 302 height 21
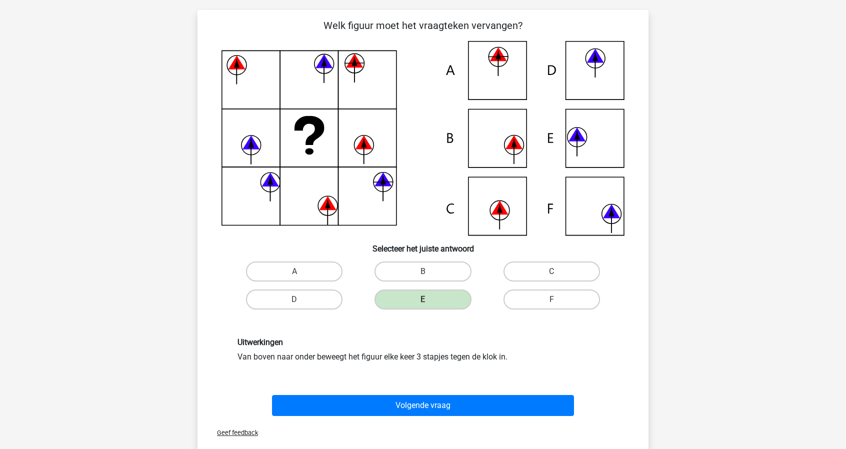
scroll to position [59, 0]
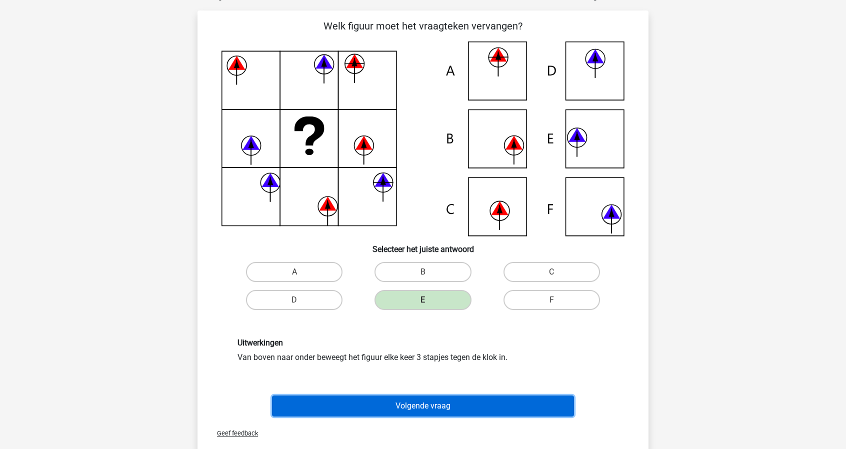
click at [398, 405] on button "Volgende vraag" at bounding box center [423, 405] width 302 height 21
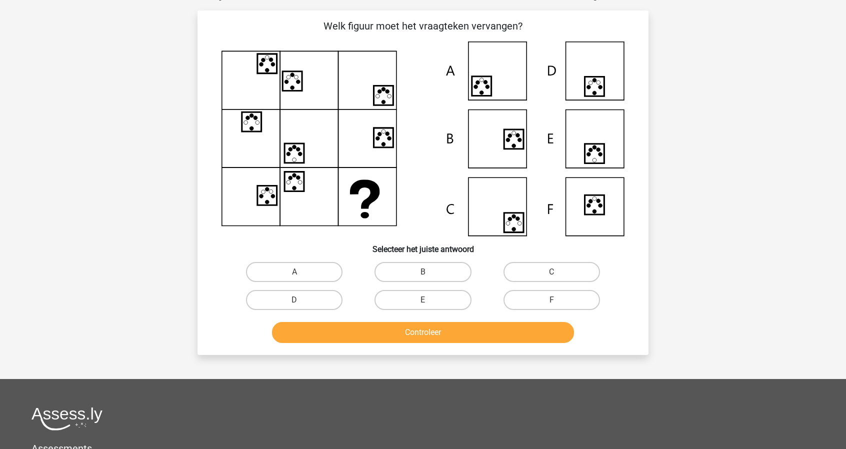
scroll to position [50, 0]
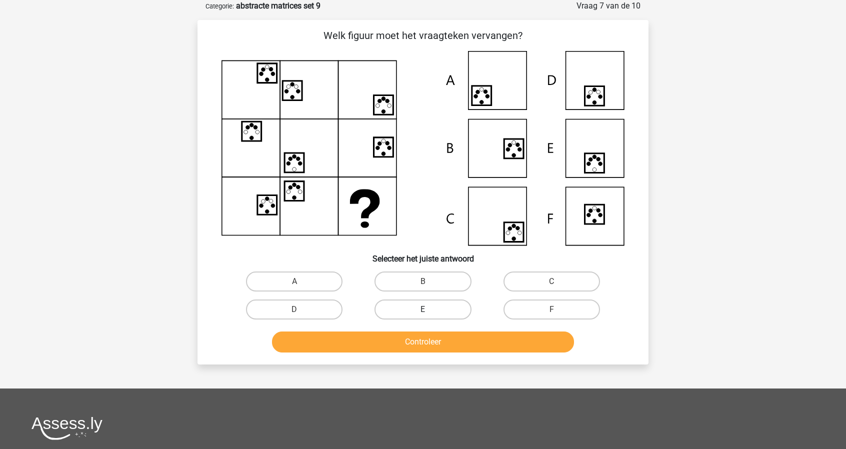
click at [394, 304] on label "E" at bounding box center [422, 309] width 96 height 20
click at [423, 309] on input "E" at bounding box center [426, 312] width 6 height 6
radio input "true"
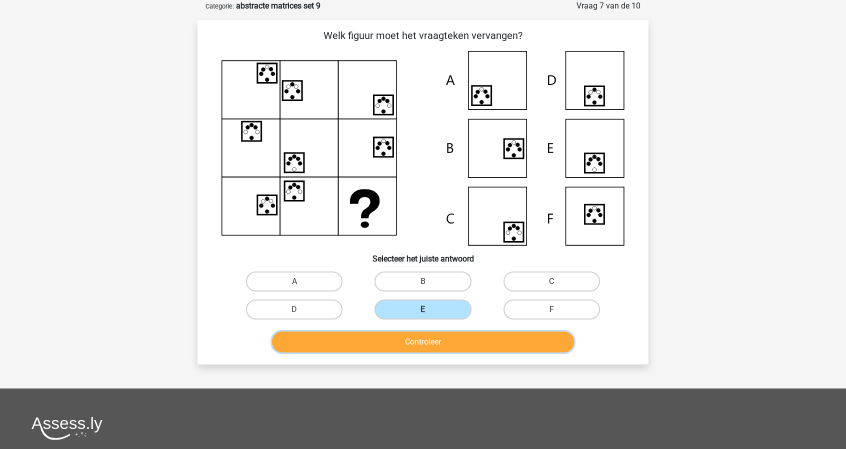
click at [406, 342] on button "Controleer" at bounding box center [423, 341] width 302 height 21
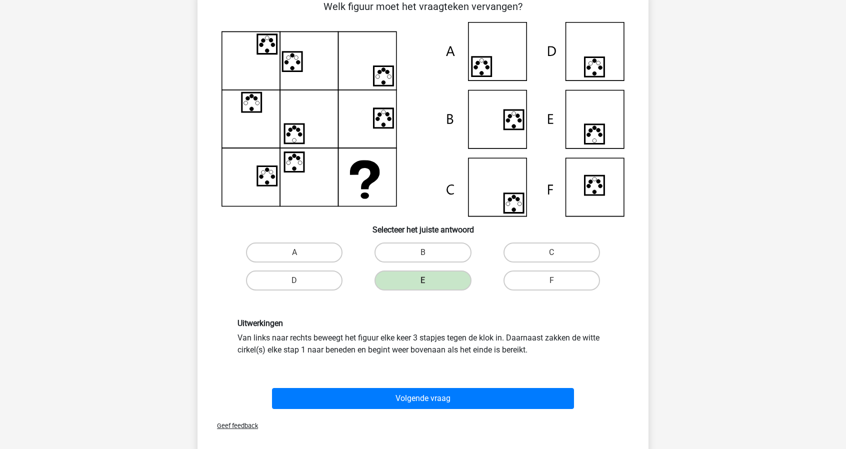
scroll to position [79, 0]
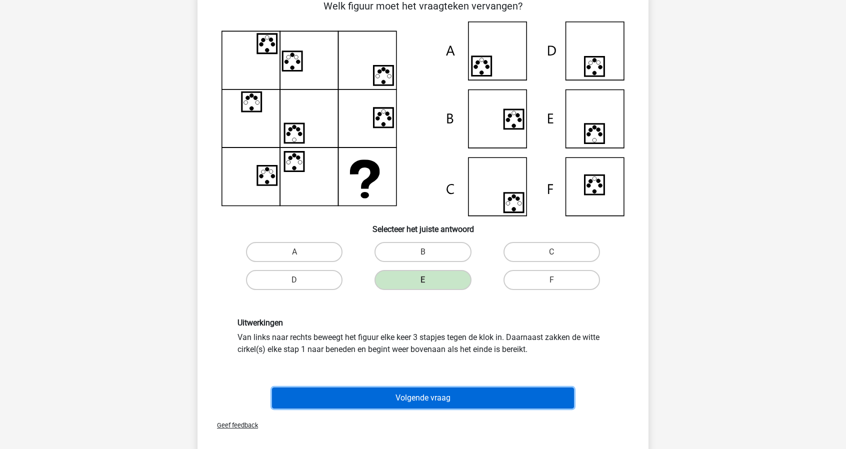
click at [408, 389] on button "Volgende vraag" at bounding box center [423, 397] width 302 height 21
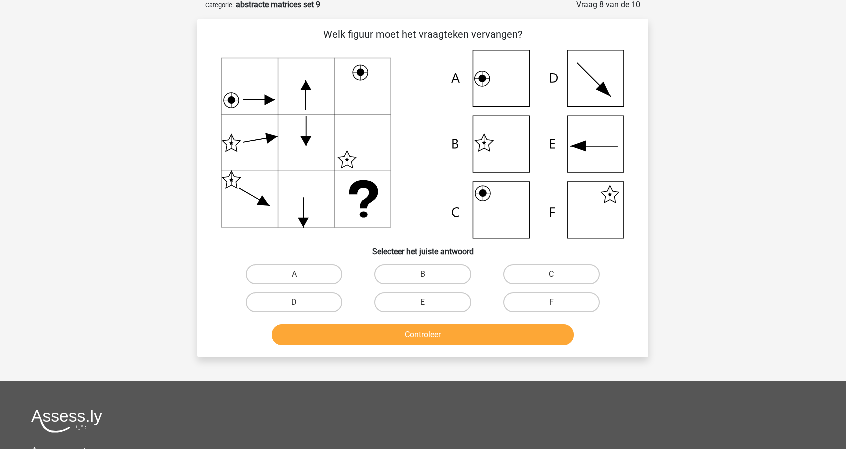
scroll to position [50, 0]
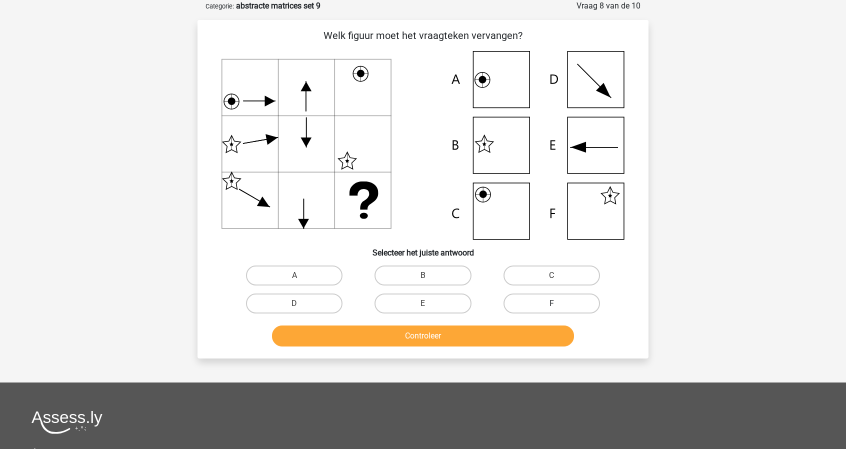
click at [527, 306] on label "F" at bounding box center [551, 303] width 96 height 20
click at [551, 306] on input "F" at bounding box center [554, 306] width 6 height 6
radio input "true"
click at [523, 329] on button "Controleer" at bounding box center [423, 335] width 302 height 21
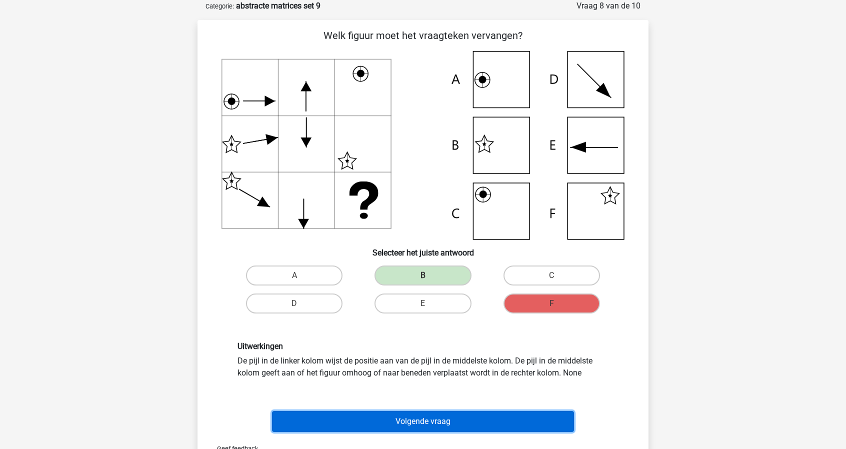
click at [485, 416] on button "Volgende vraag" at bounding box center [423, 421] width 302 height 21
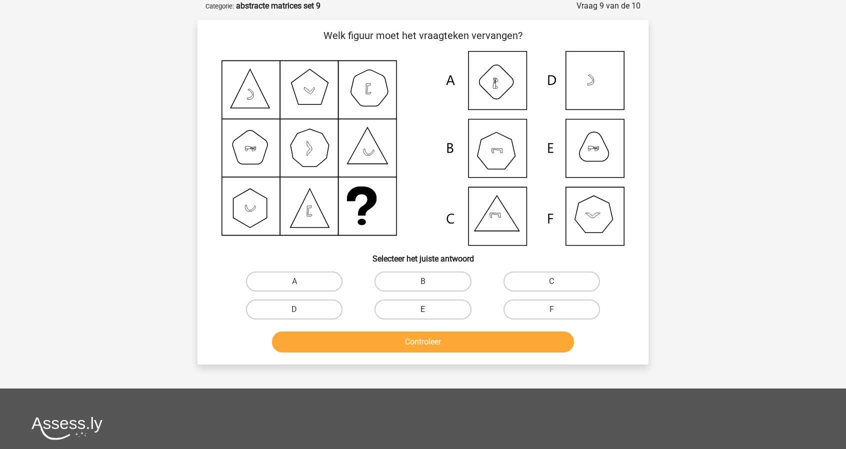
click at [460, 311] on label "E" at bounding box center [422, 309] width 96 height 20
click at [429, 311] on input "E" at bounding box center [426, 312] width 6 height 6
radio input "true"
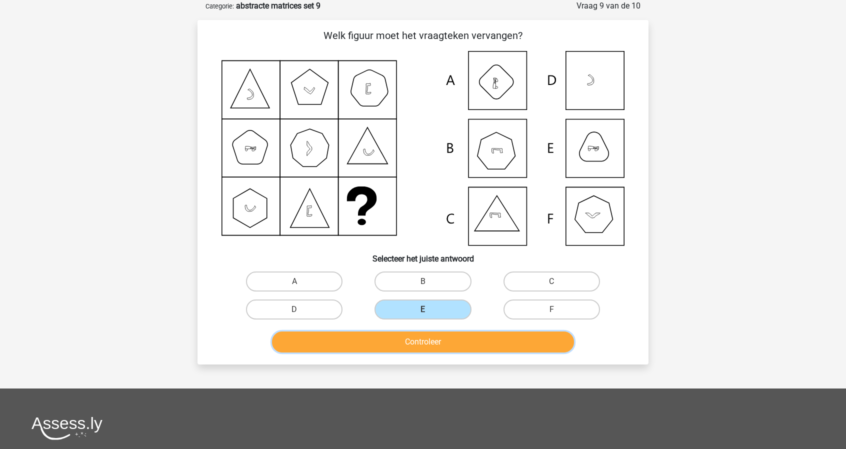
click at [462, 333] on button "Controleer" at bounding box center [423, 341] width 302 height 21
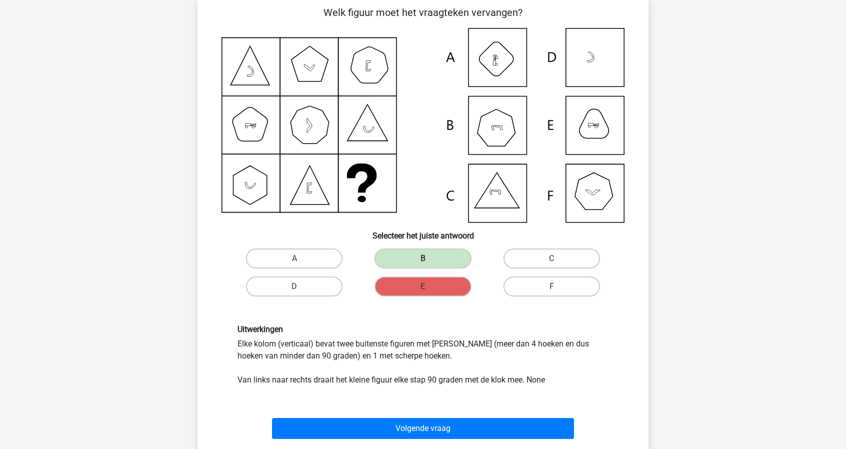
scroll to position [71, 0]
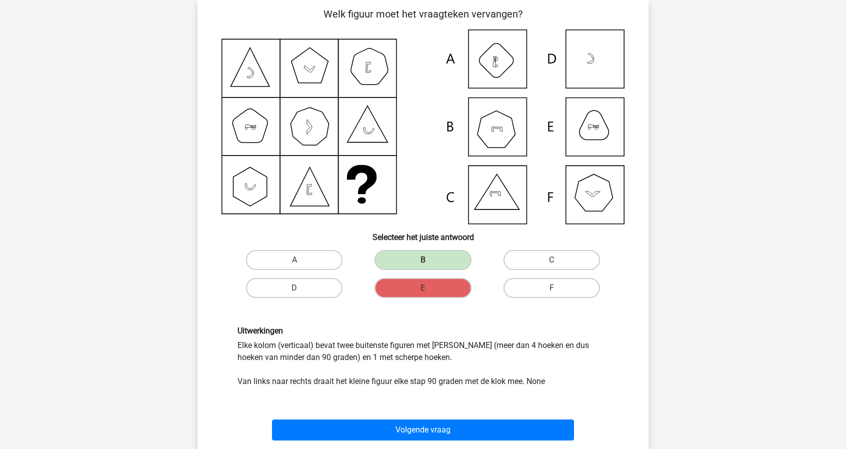
click at [294, 178] on icon at bounding box center [422, 126] width 403 height 195
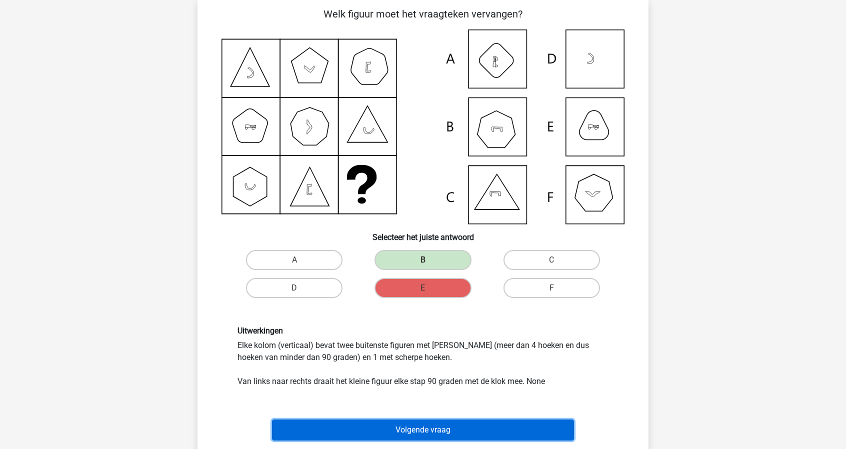
click at [402, 426] on button "Volgende vraag" at bounding box center [423, 429] width 302 height 21
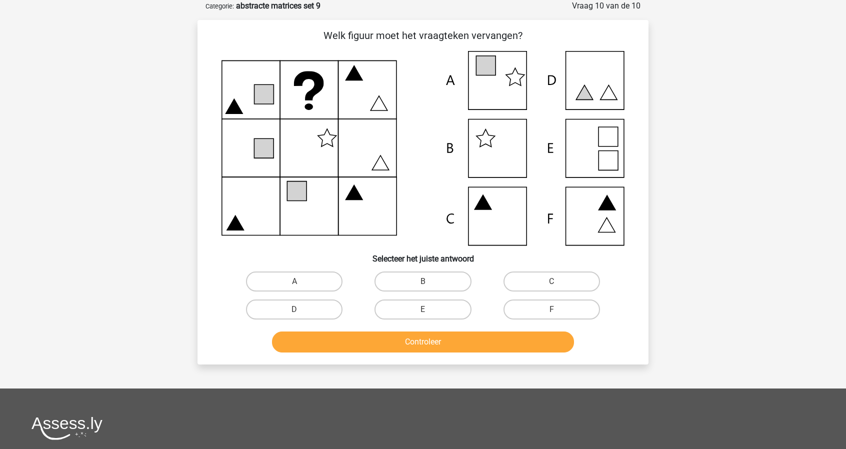
scroll to position [50, 0]
click at [501, 81] on icon at bounding box center [422, 148] width 403 height 194
click at [332, 279] on label "A" at bounding box center [294, 281] width 96 height 20
click at [301, 281] on input "A" at bounding box center [297, 284] width 6 height 6
radio input "true"
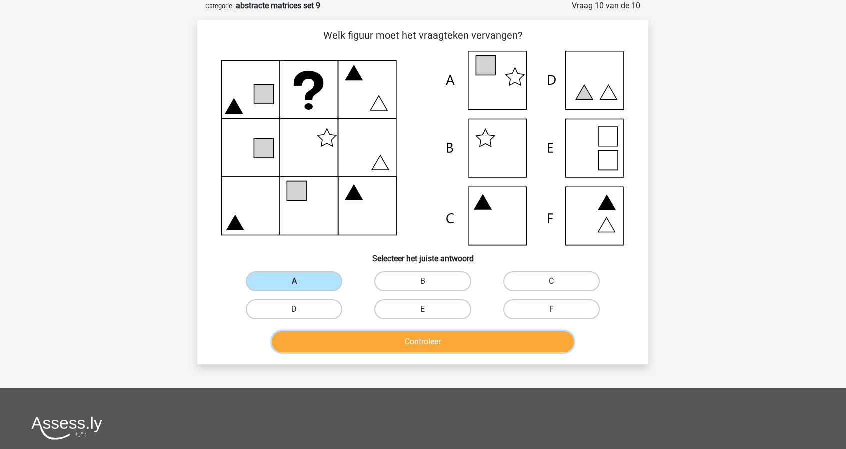
click at [392, 339] on button "Controleer" at bounding box center [423, 341] width 302 height 21
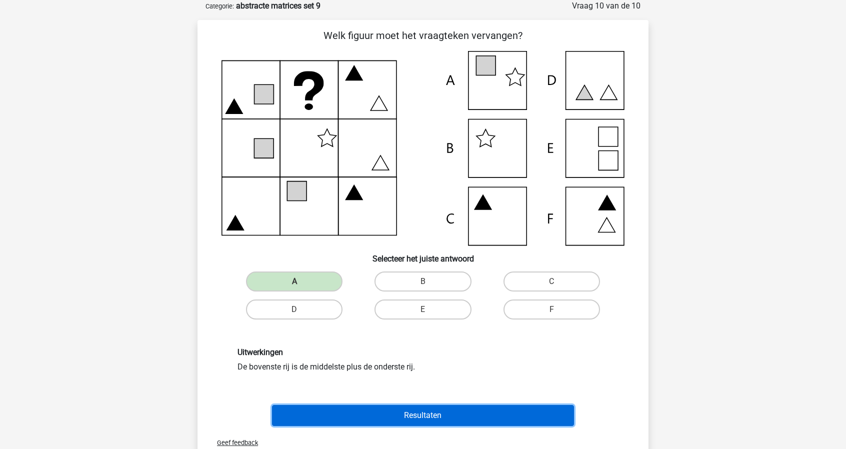
click at [392, 412] on button "Resultaten" at bounding box center [423, 415] width 302 height 21
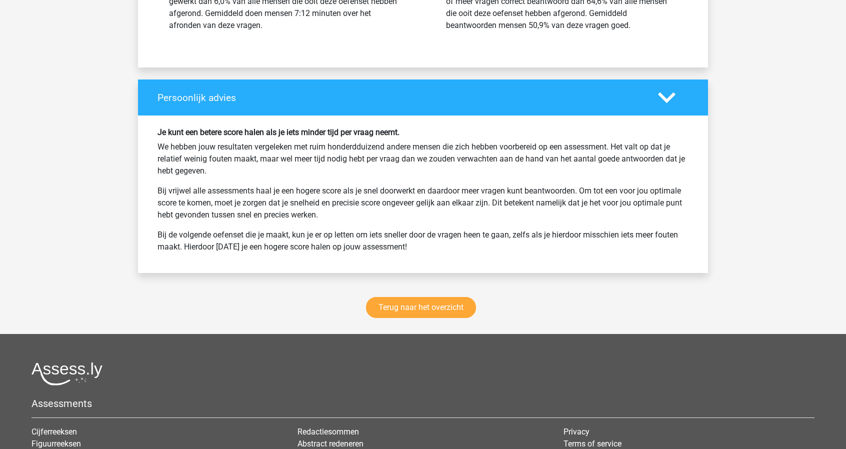
scroll to position [1228, 0]
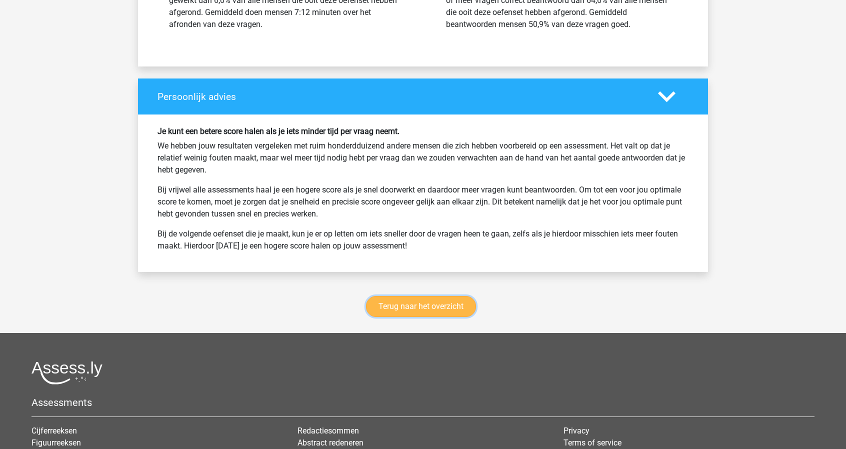
click at [410, 305] on link "Terug naar het overzicht" at bounding box center [421, 306] width 110 height 21
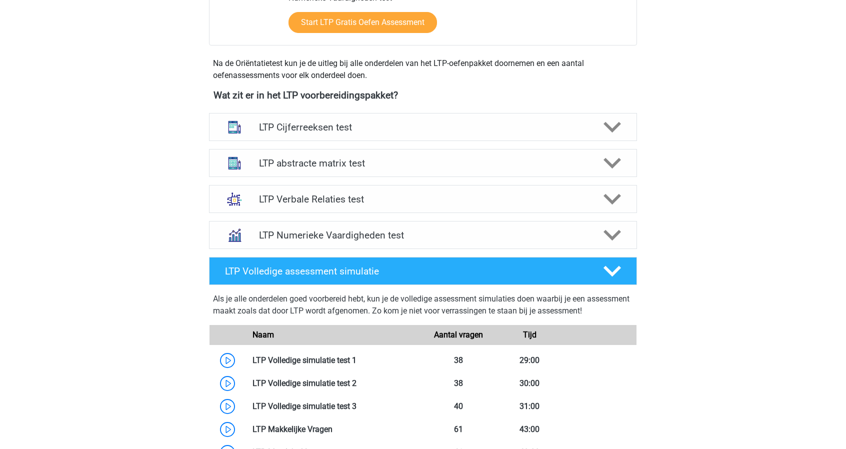
scroll to position [312, 0]
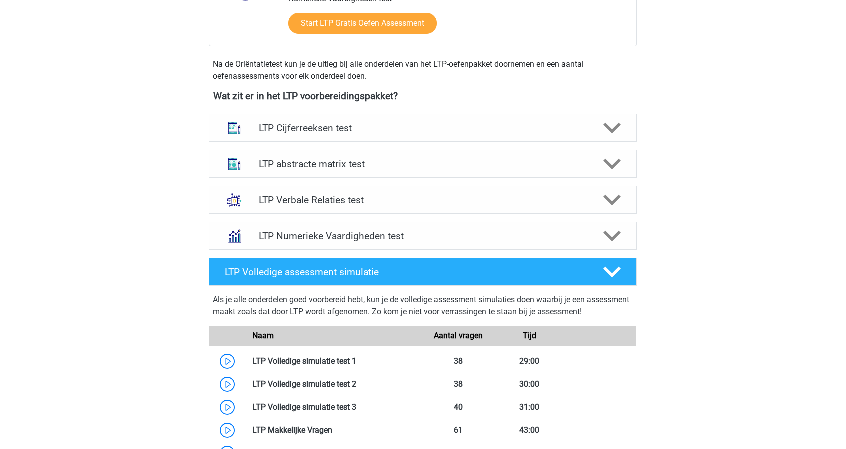
click at [339, 167] on h4 "LTP abstracte matrix test" at bounding box center [422, 163] width 327 height 11
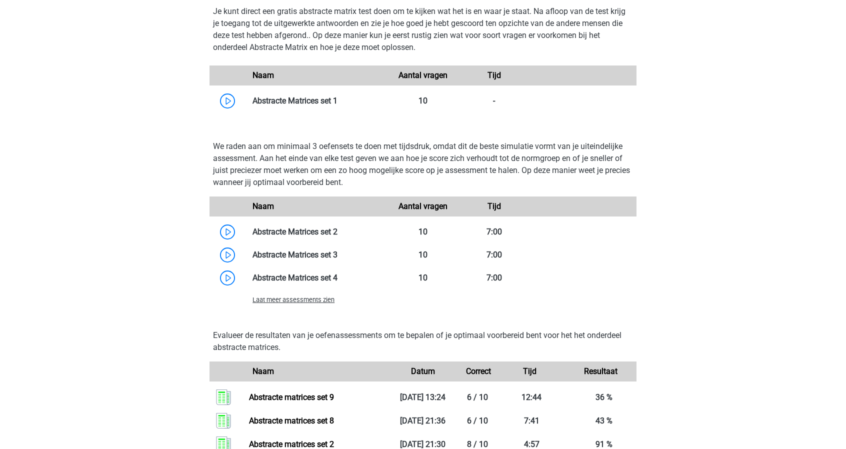
scroll to position [649, 0]
click at [319, 298] on span "Laat meer assessments zien" at bounding box center [293, 298] width 82 height 7
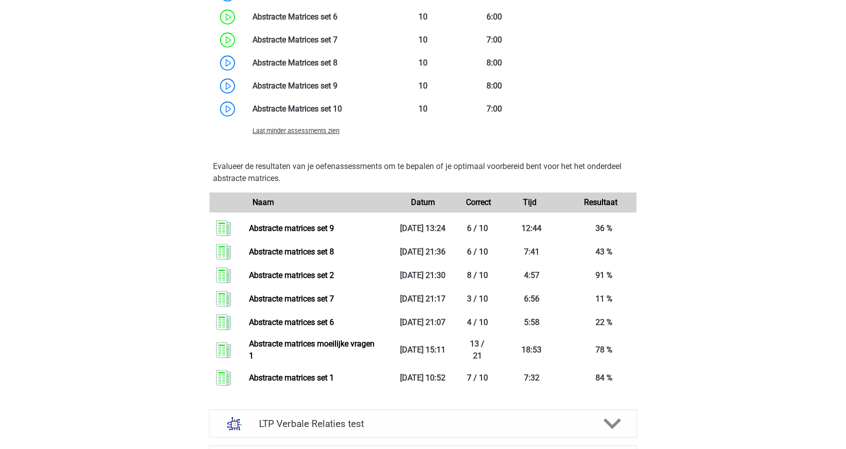
scroll to position [955, 0]
click at [342, 108] on link at bounding box center [342, 108] width 0 height 9
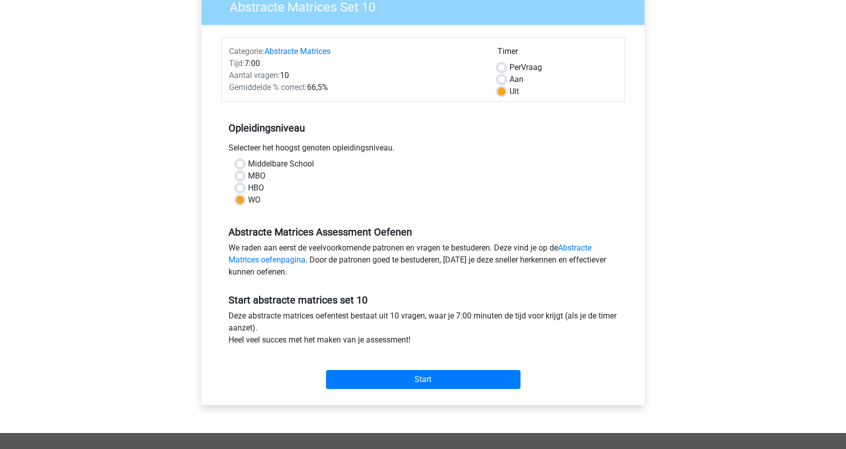
scroll to position [94, 0]
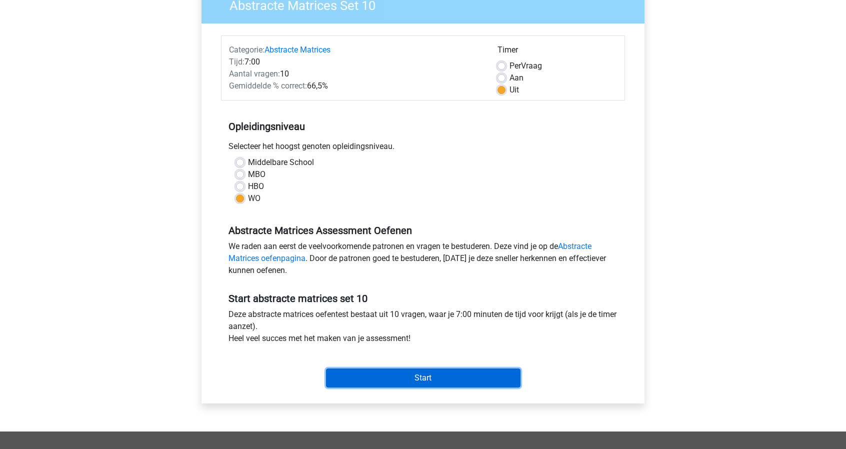
click at [387, 373] on input "Start" at bounding box center [423, 377] width 194 height 19
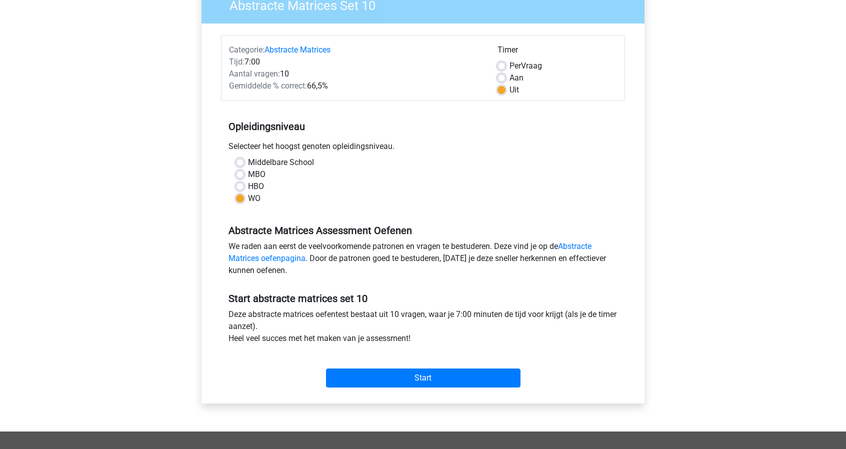
click at [509, 76] on label "Aan" at bounding box center [516, 78] width 14 height 12
click at [503, 76] on input "Aan" at bounding box center [501, 77] width 8 height 10
radio input "true"
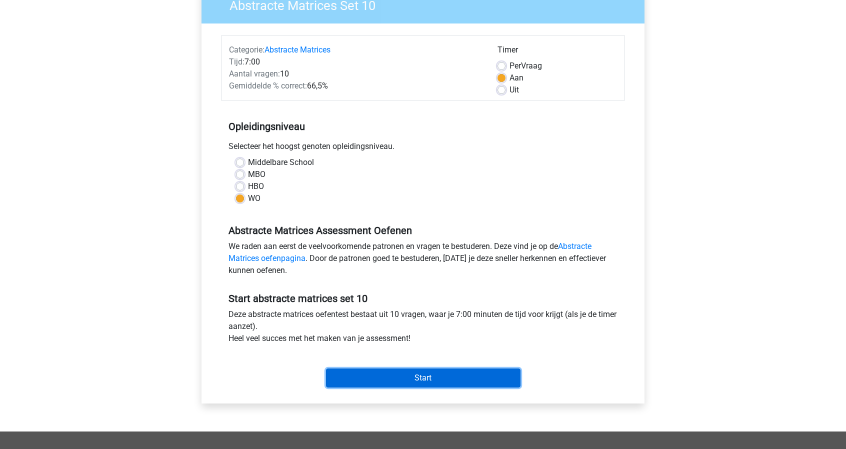
click at [421, 376] on input "Start" at bounding box center [423, 377] width 194 height 19
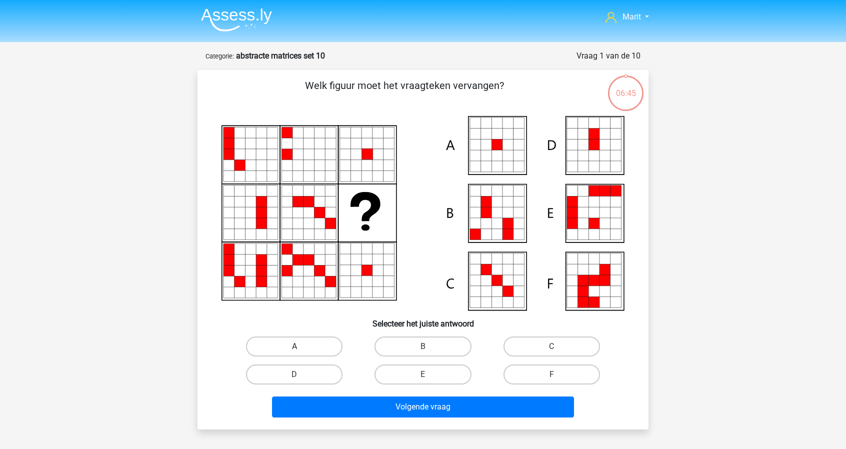
click at [319, 349] on label "A" at bounding box center [294, 346] width 96 height 20
click at [301, 349] on input "A" at bounding box center [297, 349] width 6 height 6
radio input "true"
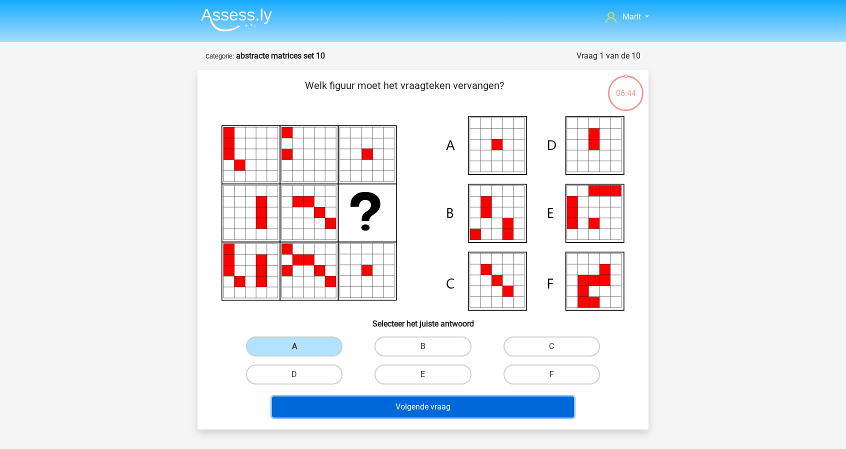
click at [394, 405] on button "Volgende vraag" at bounding box center [423, 406] width 302 height 21
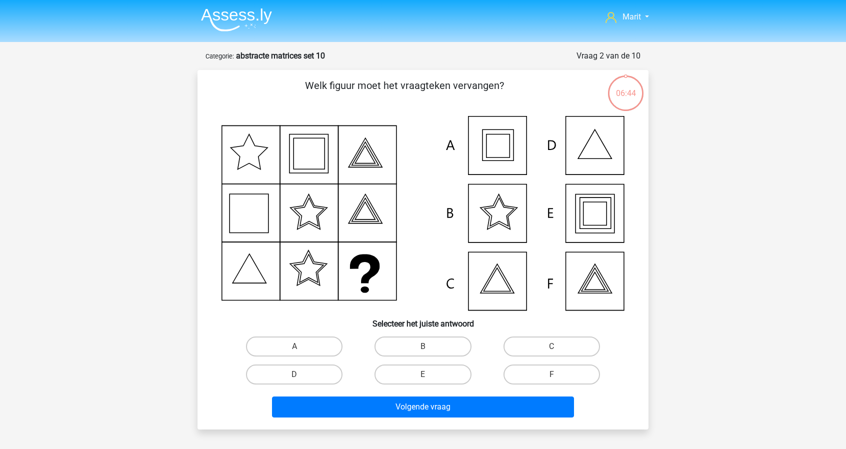
scroll to position [50, 0]
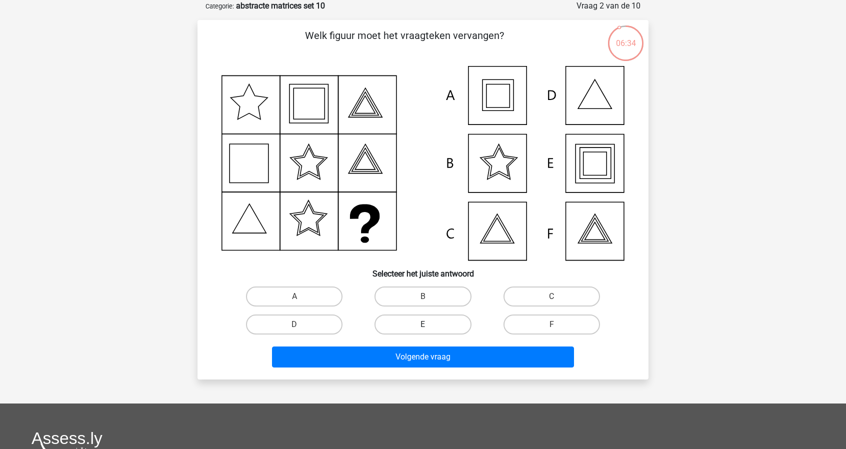
click at [421, 328] on label "E" at bounding box center [422, 324] width 96 height 20
click at [423, 328] on input "E" at bounding box center [426, 327] width 6 height 6
radio input "true"
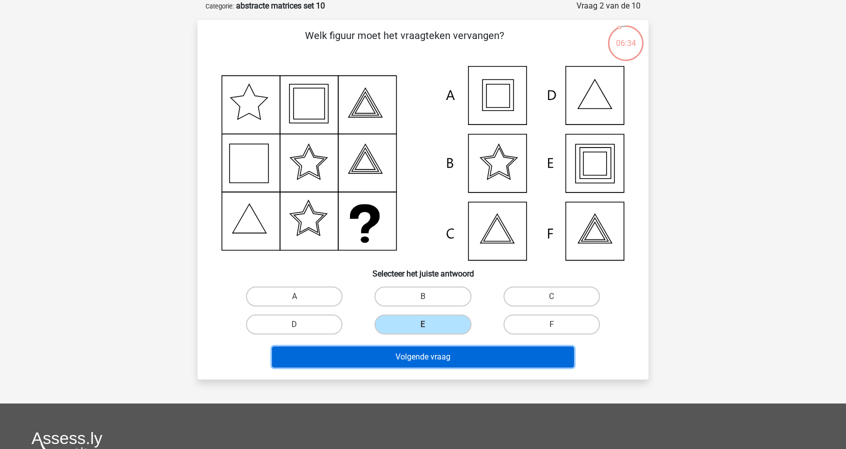
click at [428, 352] on button "Volgende vraag" at bounding box center [423, 356] width 302 height 21
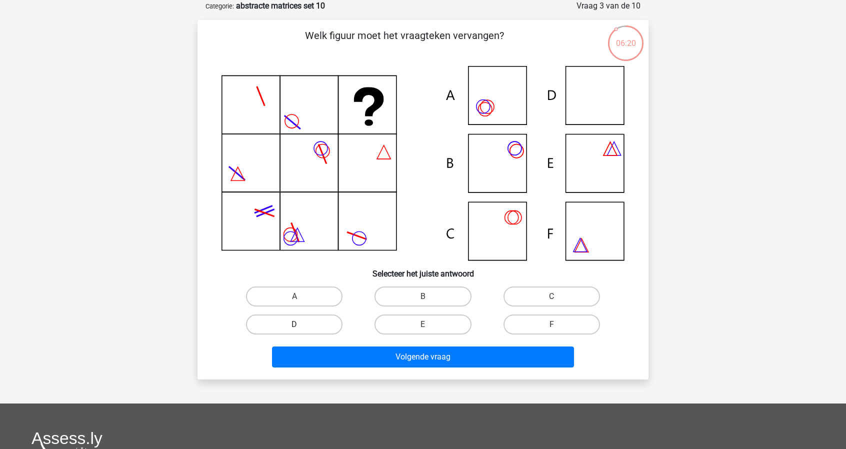
click at [303, 325] on label "D" at bounding box center [294, 324] width 96 height 20
click at [301, 325] on input "D" at bounding box center [297, 327] width 6 height 6
radio input "true"
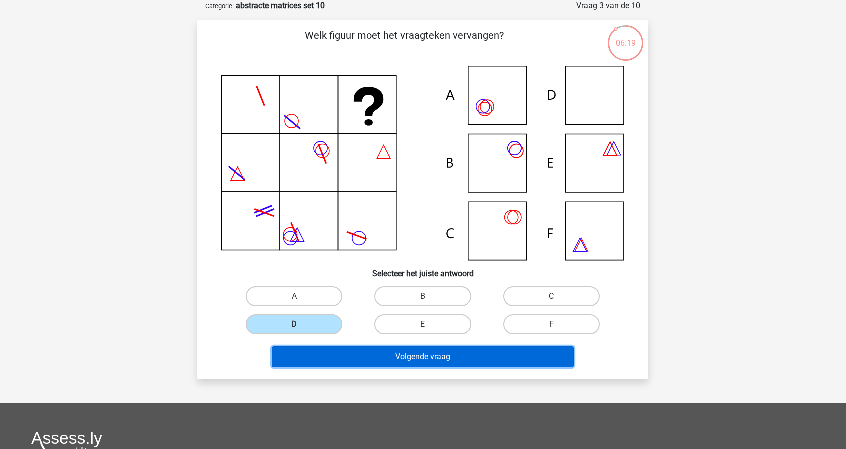
click at [365, 360] on button "Volgende vraag" at bounding box center [423, 356] width 302 height 21
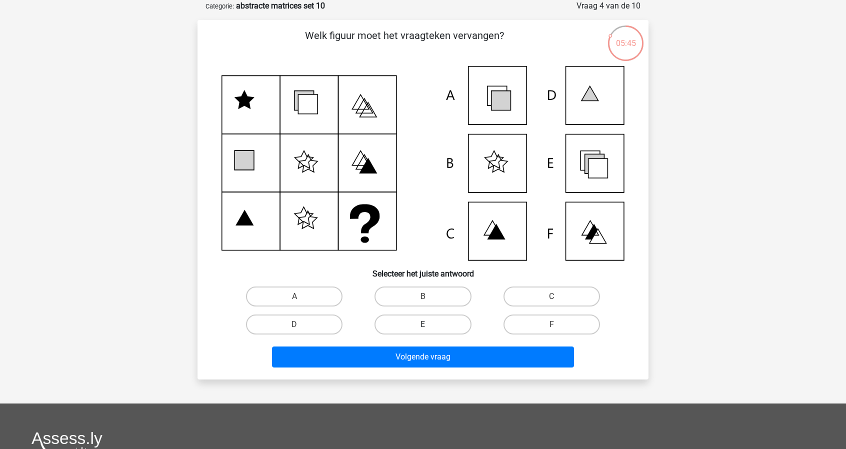
click at [443, 316] on label "E" at bounding box center [422, 324] width 96 height 20
click at [429, 324] on input "E" at bounding box center [426, 327] width 6 height 6
radio input "true"
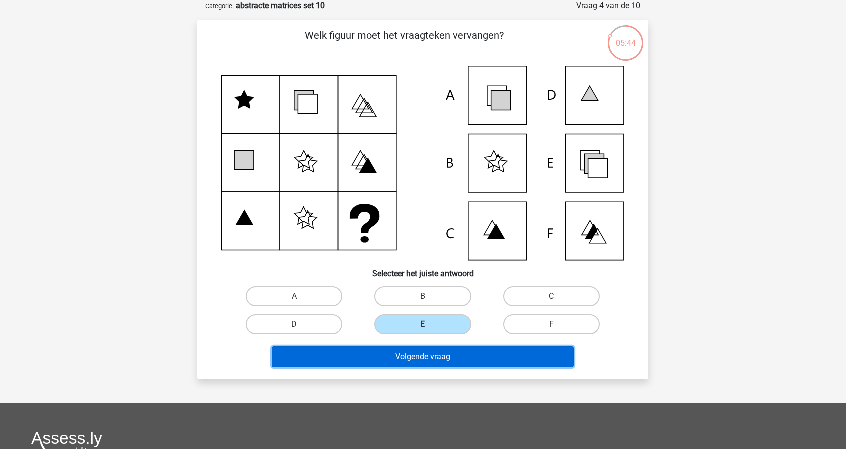
click at [447, 352] on button "Volgende vraag" at bounding box center [423, 356] width 302 height 21
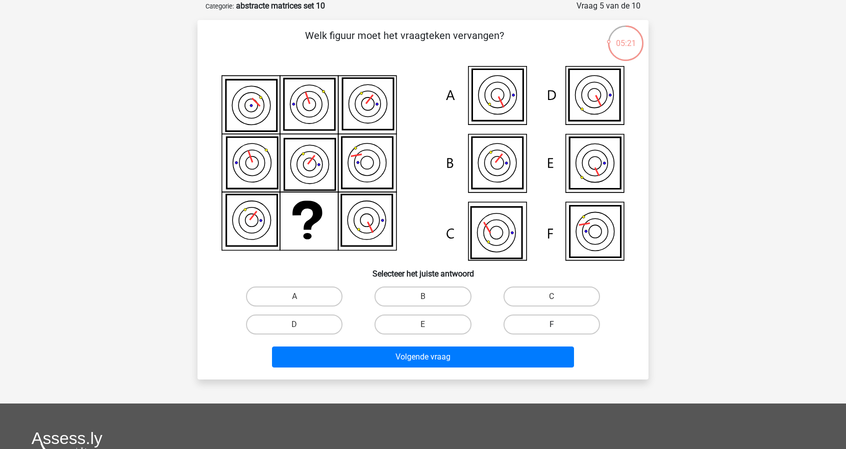
click at [518, 317] on label "F" at bounding box center [551, 324] width 96 height 20
click at [551, 324] on input "F" at bounding box center [554, 327] width 6 height 6
radio input "true"
click at [507, 342] on div "Volgende vraag" at bounding box center [422, 354] width 419 height 33
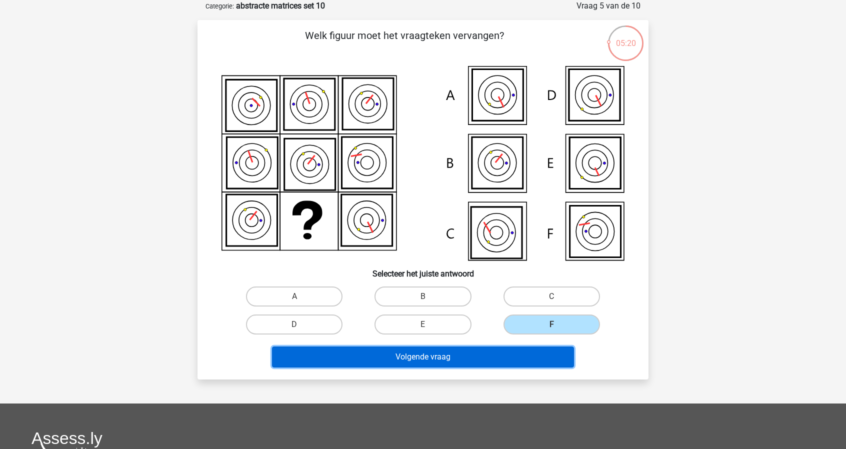
click at [504, 353] on button "Volgende vraag" at bounding box center [423, 356] width 302 height 21
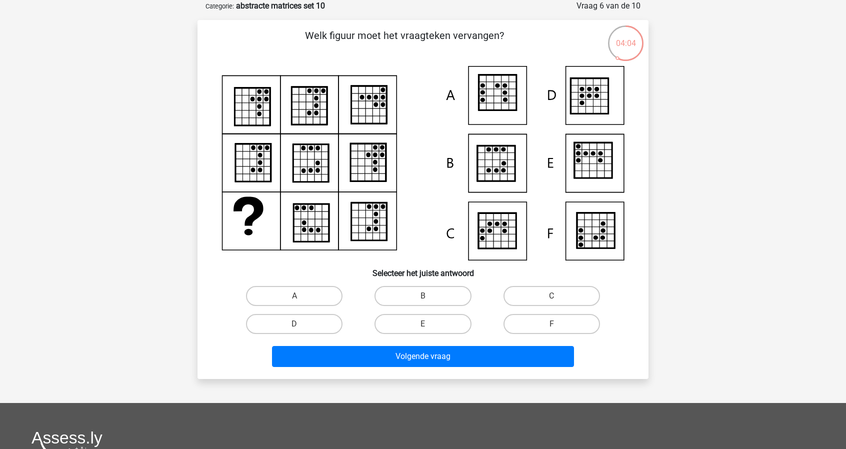
click at [380, 281] on div "Welk figuur moet het vraagteken vervangen?" at bounding box center [422, 199] width 443 height 343
click at [390, 285] on div "B" at bounding box center [422, 296] width 128 height 28
click at [392, 295] on label "B" at bounding box center [422, 296] width 96 height 20
click at [423, 296] on input "B" at bounding box center [426, 299] width 6 height 6
radio input "true"
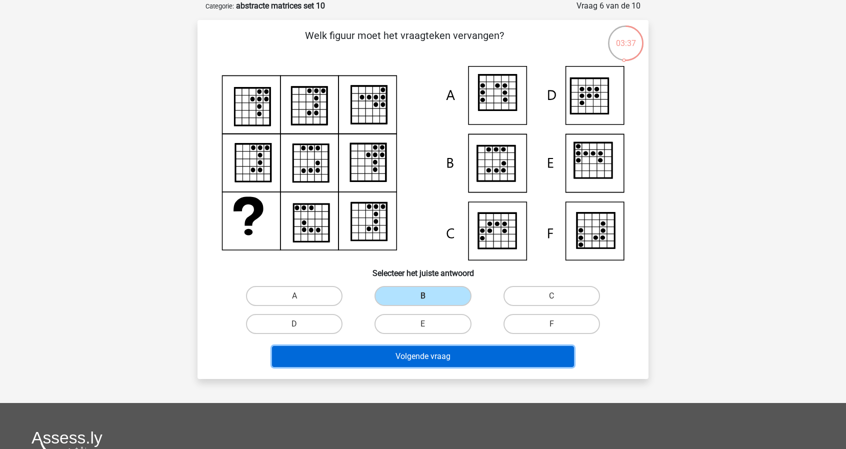
click at [397, 350] on button "Volgende vraag" at bounding box center [423, 356] width 302 height 21
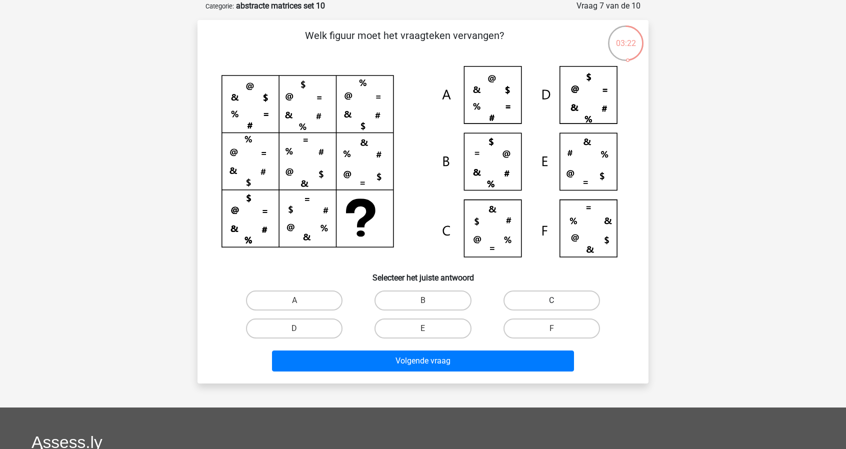
click at [531, 300] on label "C" at bounding box center [551, 300] width 96 height 20
click at [551, 300] on input "C" at bounding box center [554, 303] width 6 height 6
radio input "true"
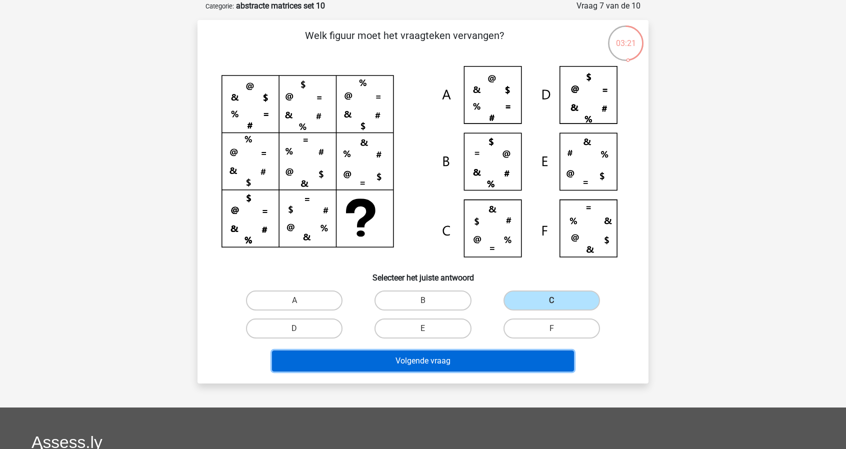
click at [486, 357] on button "Volgende vraag" at bounding box center [423, 360] width 302 height 21
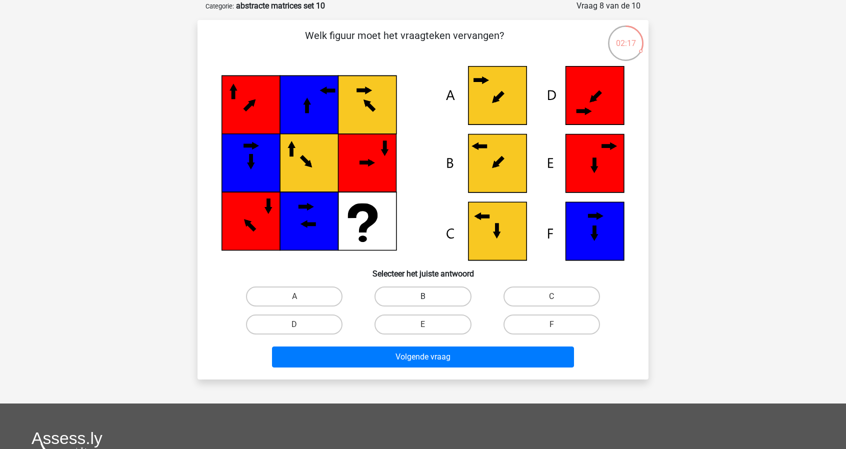
click at [436, 300] on label "B" at bounding box center [422, 296] width 96 height 20
click at [429, 300] on input "B" at bounding box center [426, 299] width 6 height 6
radio input "true"
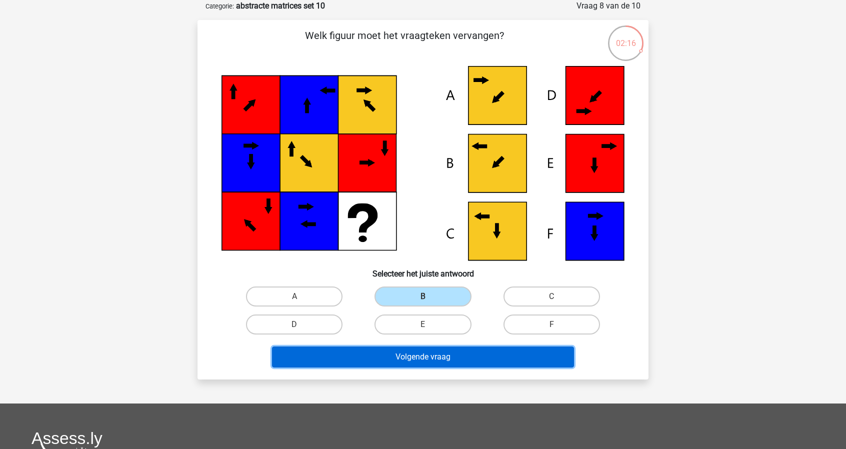
click at [427, 359] on button "Volgende vraag" at bounding box center [423, 356] width 302 height 21
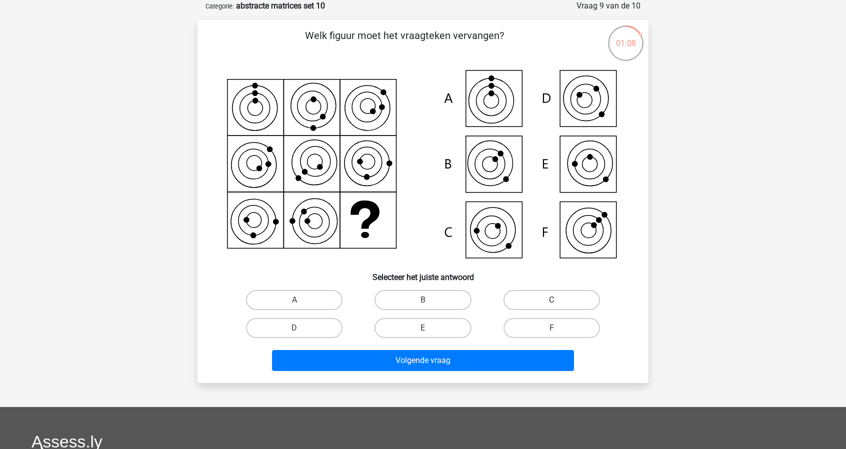
click at [535, 297] on label "C" at bounding box center [551, 300] width 96 height 20
click at [551, 300] on input "C" at bounding box center [554, 303] width 6 height 6
radio input "true"
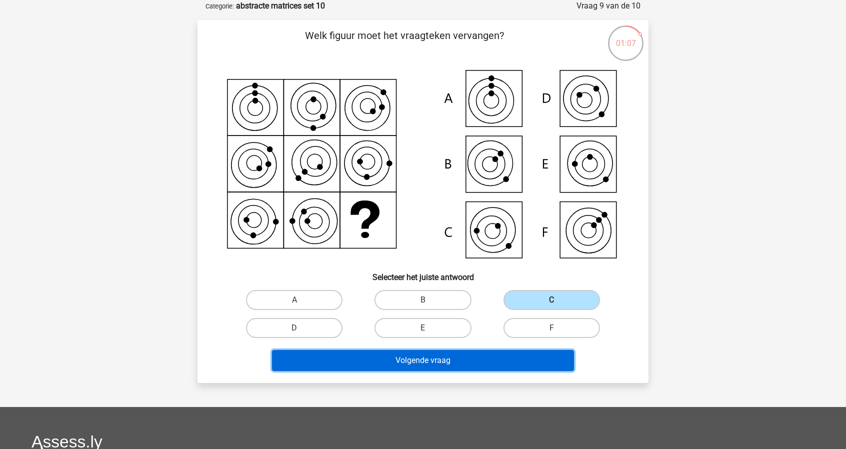
click at [497, 364] on button "Volgende vraag" at bounding box center [423, 360] width 302 height 21
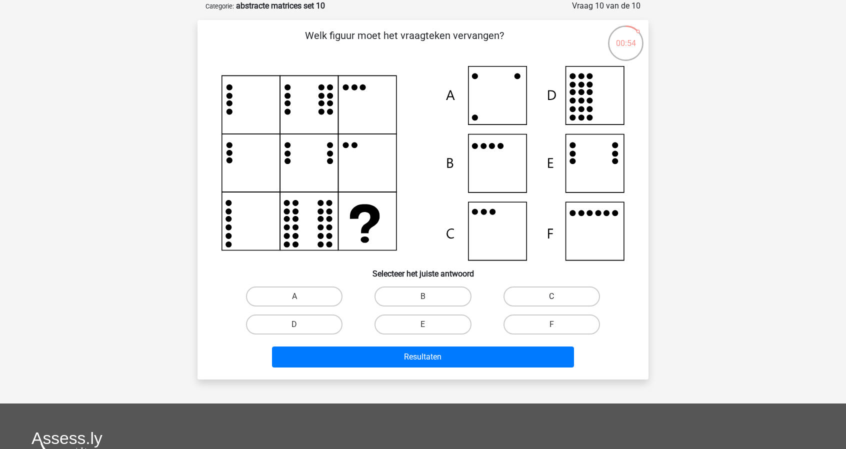
click at [525, 290] on label "C" at bounding box center [551, 296] width 96 height 20
click at [551, 296] on input "C" at bounding box center [554, 299] width 6 height 6
radio input "true"
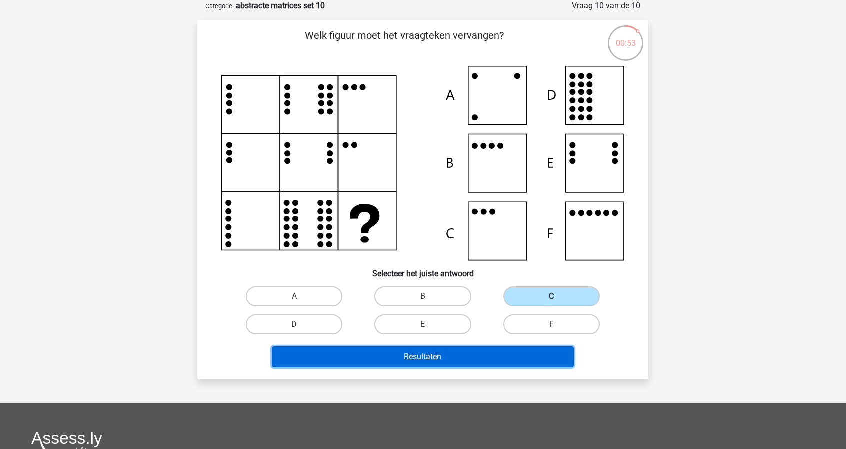
click at [498, 356] on button "Resultaten" at bounding box center [423, 356] width 302 height 21
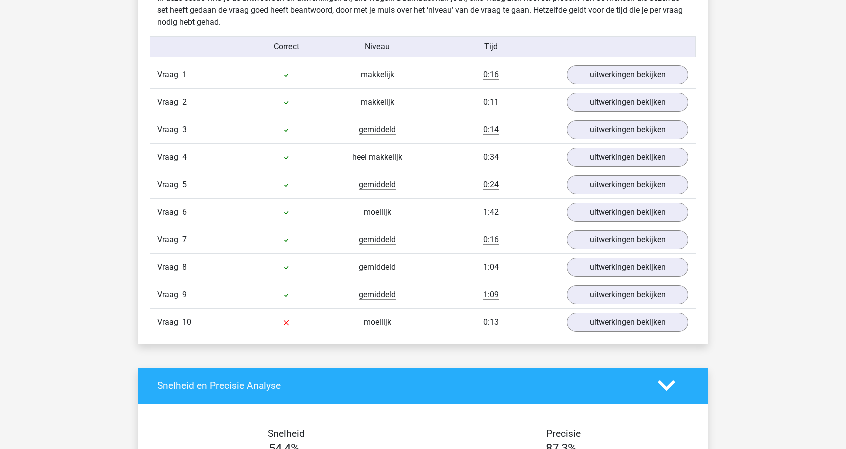
scroll to position [603, 0]
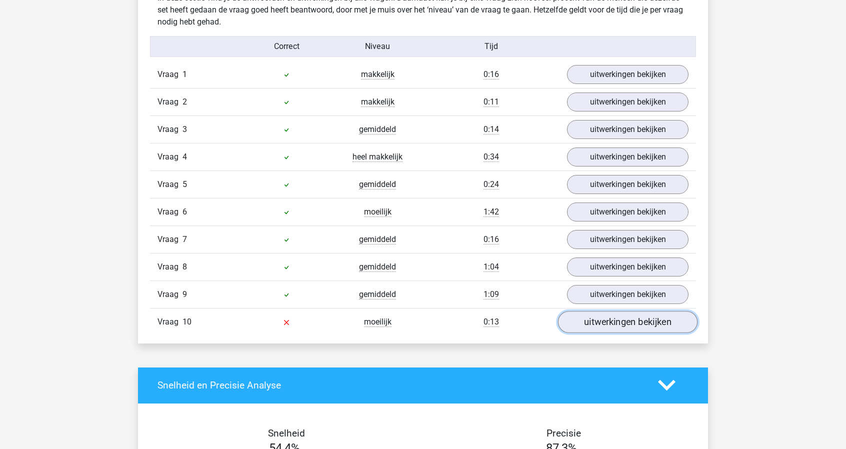
click at [600, 313] on link "uitwerkingen bekijken" at bounding box center [627, 322] width 139 height 22
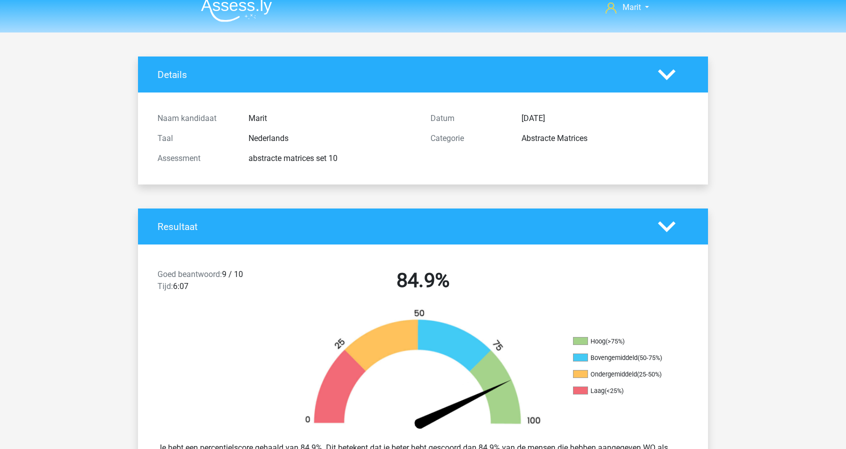
scroll to position [0, 0]
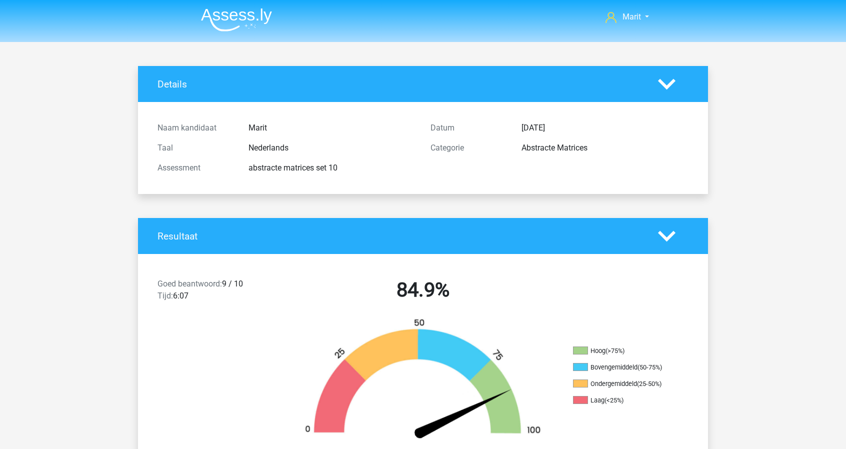
click at [240, 19] on img at bounding box center [236, 19] width 71 height 23
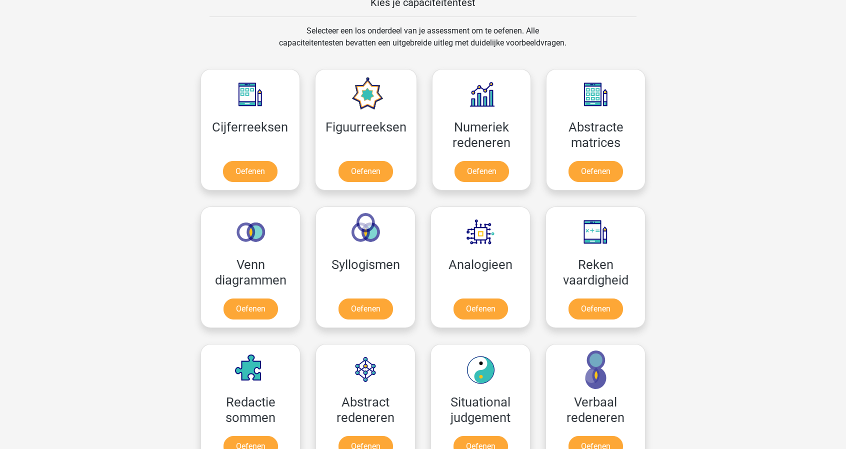
scroll to position [398, 0]
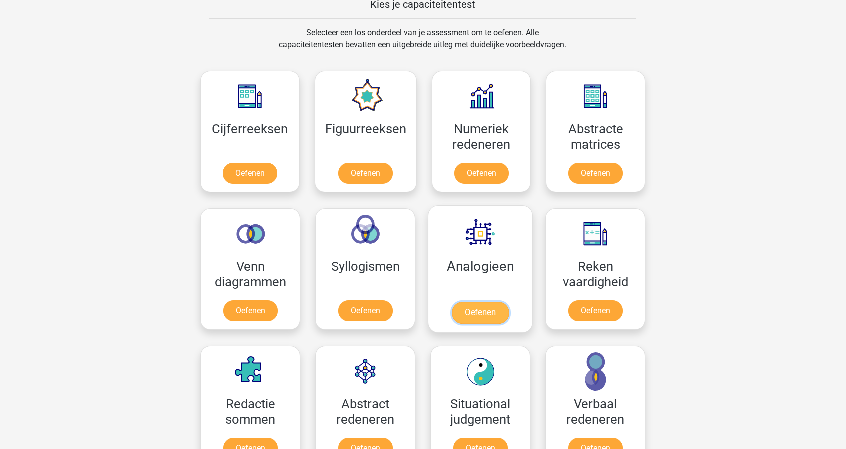
click at [459, 302] on link "Oefenen" at bounding box center [480, 313] width 57 height 22
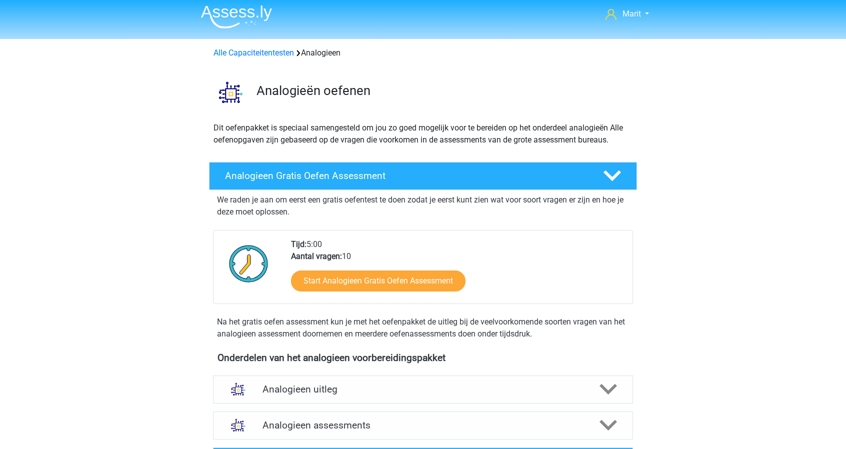
scroll to position [4, 0]
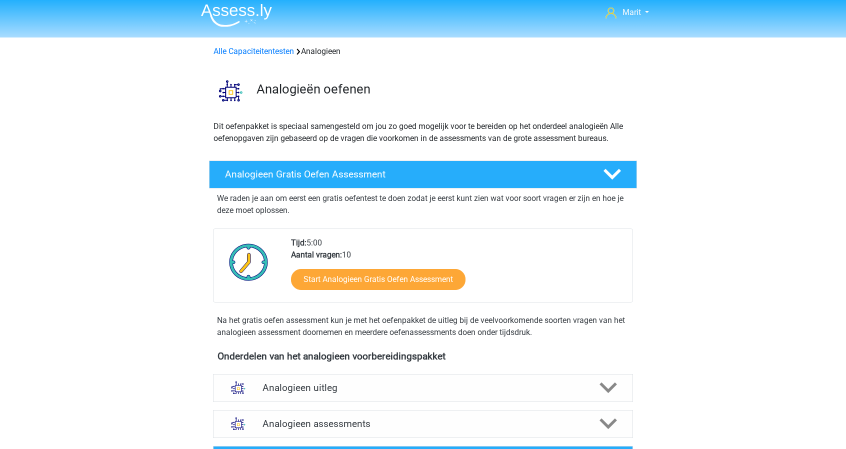
drag, startPoint x: 461, startPoint y: 254, endPoint x: 527, endPoint y: 344, distance: 112.0
click at [527, 344] on div "Analogieen Gratis Oefen Assessment We raden je aan om eerst een gratis oefentes…" at bounding box center [422, 251] width 467 height 190
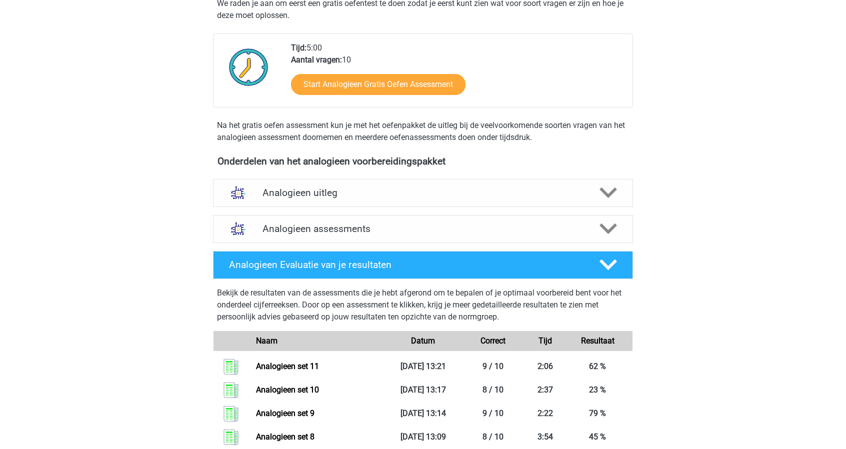
click at [740, 300] on div "Marit [EMAIL_ADDRESS][DOMAIN_NAME] Nederlands English" at bounding box center [423, 402] width 846 height 1202
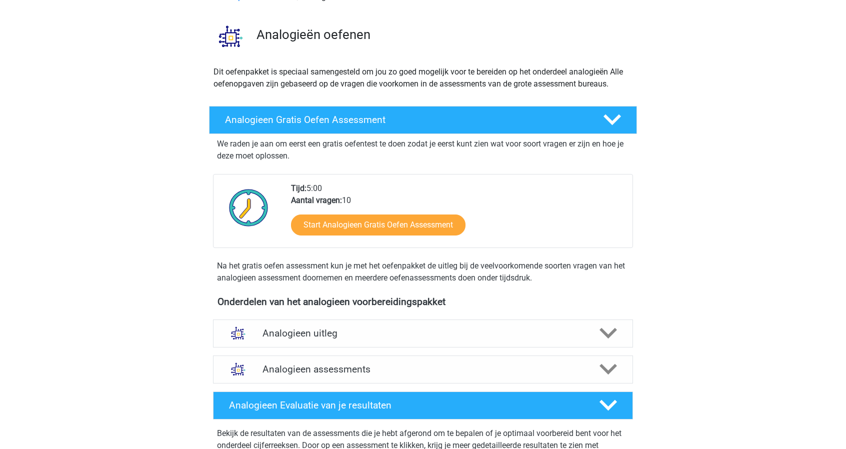
scroll to position [0, 0]
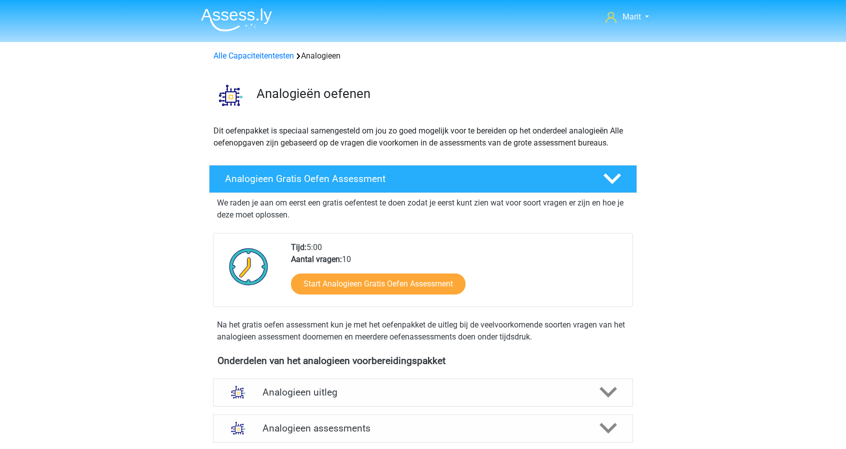
click at [263, 5] on li at bounding box center [232, 17] width 79 height 27
click at [238, 16] on img at bounding box center [236, 19] width 71 height 23
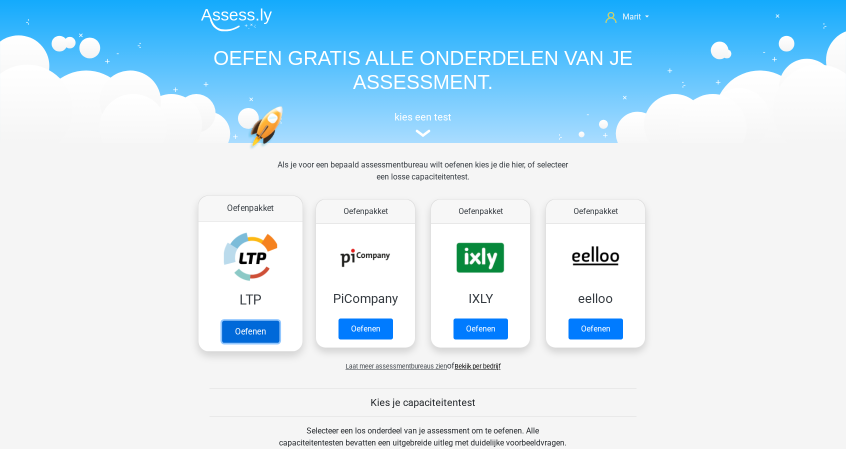
click at [235, 320] on link "Oefenen" at bounding box center [250, 331] width 57 height 22
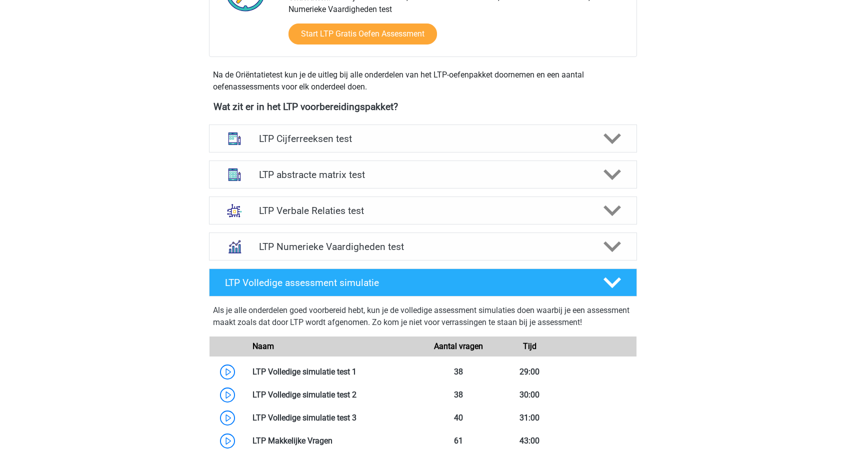
scroll to position [303, 0]
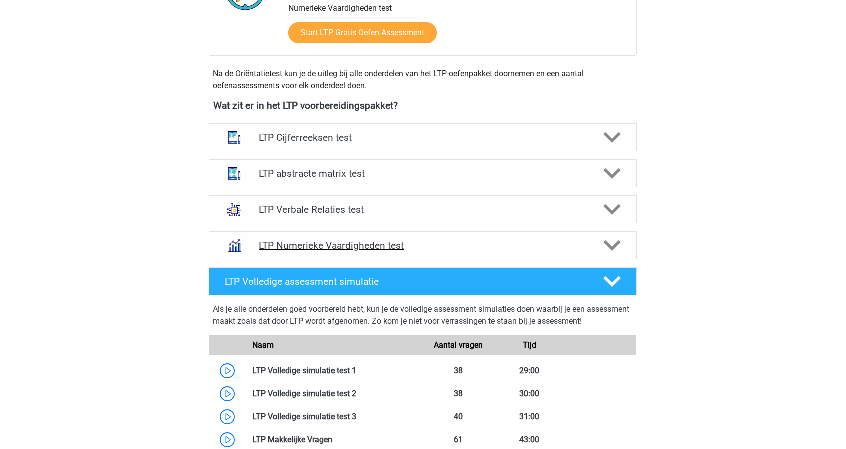
click at [339, 245] on h4 "LTP Numerieke Vaardigheden test" at bounding box center [422, 245] width 327 height 11
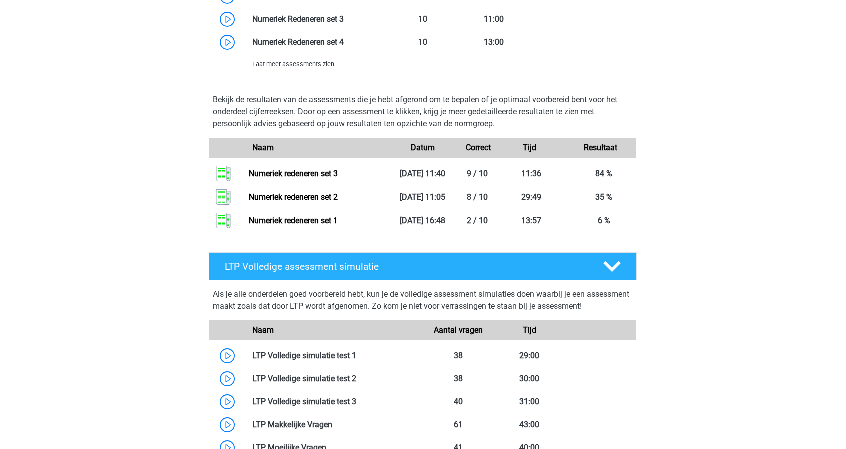
scroll to position [834, 0]
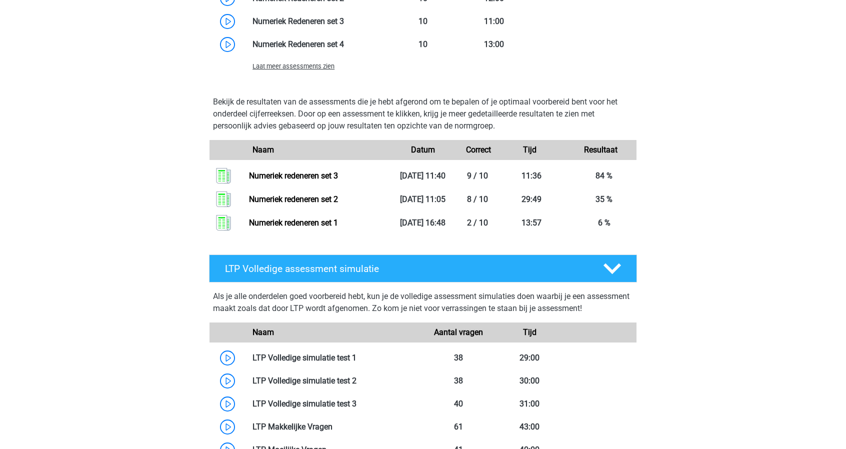
click at [317, 65] on span "Laat meer assessments zien" at bounding box center [293, 65] width 82 height 7
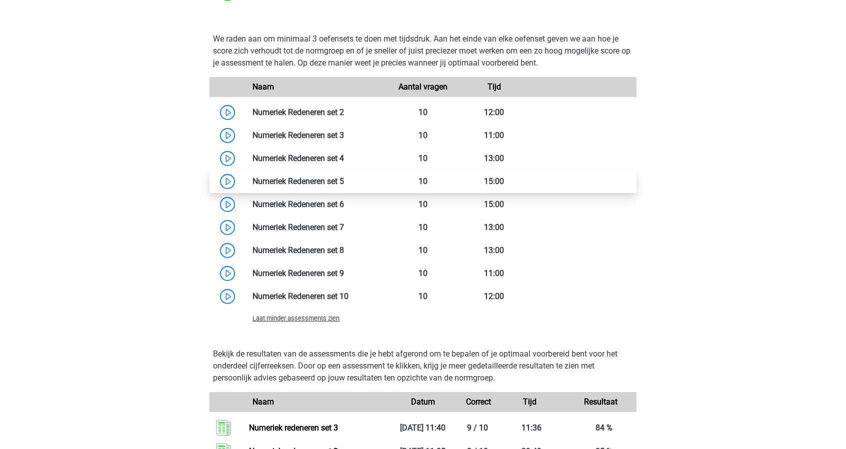
scroll to position [720, 0]
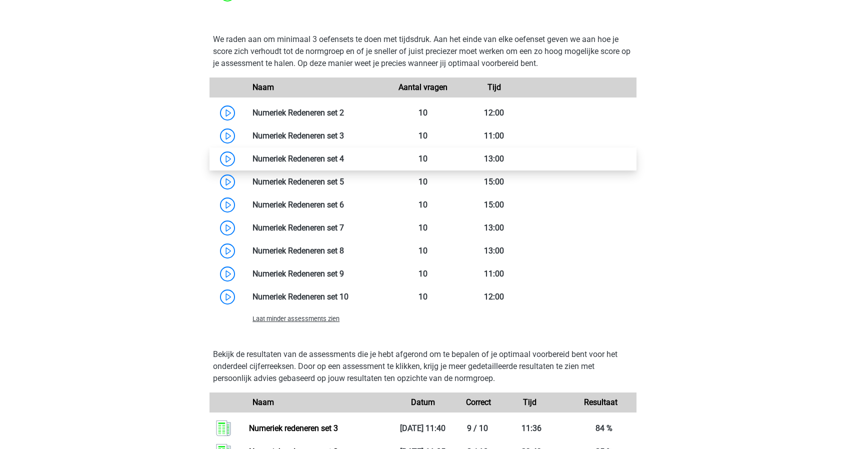
click at [344, 156] on link at bounding box center [344, 158] width 0 height 9
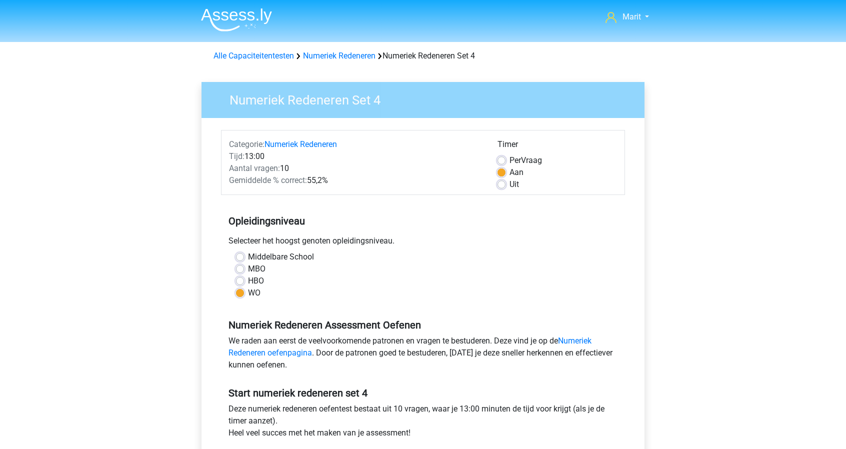
click at [509, 183] on label "Uit" at bounding box center [513, 184] width 9 height 12
click at [503, 183] on input "Uit" at bounding box center [501, 183] width 8 height 10
radio input "true"
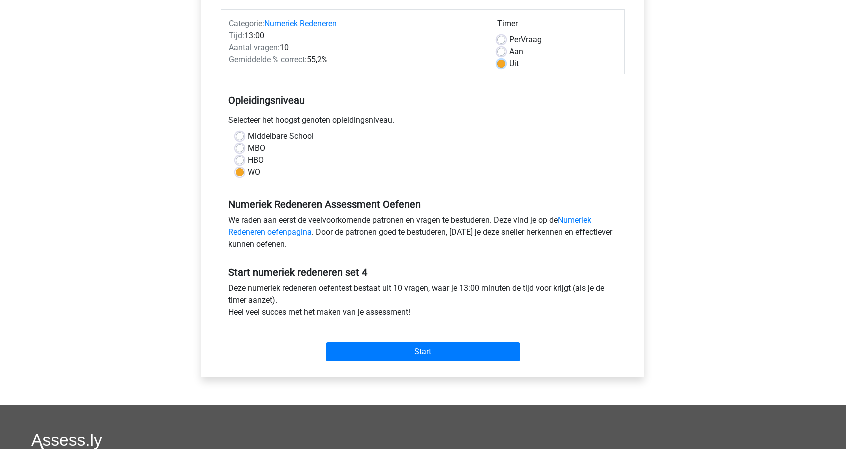
scroll to position [131, 0]
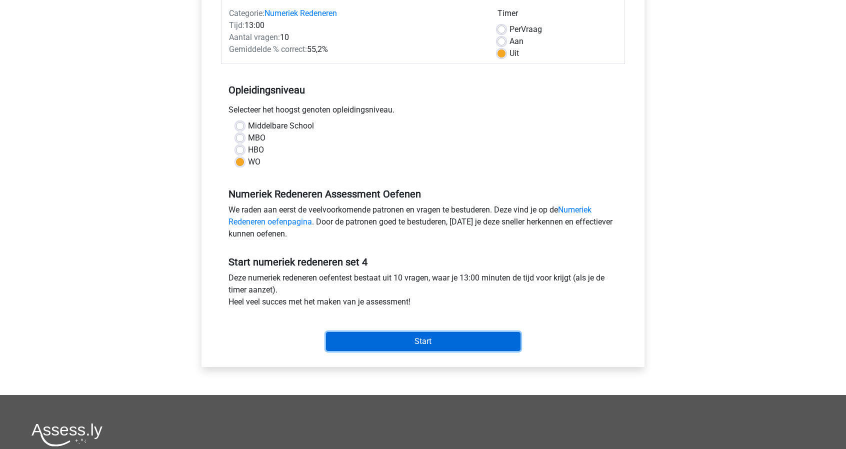
click at [476, 334] on input "Start" at bounding box center [423, 341] width 194 height 19
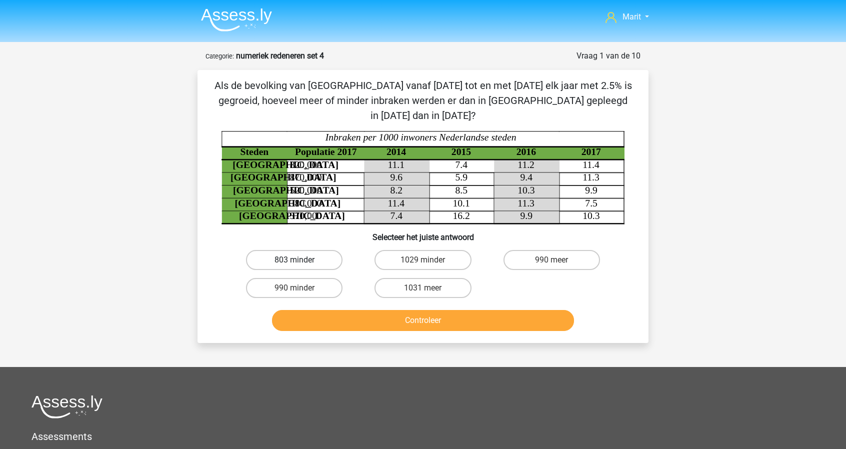
click at [295, 250] on label "803 minder" at bounding box center [294, 260] width 96 height 20
click at [295, 260] on input "803 minder" at bounding box center [297, 263] width 6 height 6
radio input "true"
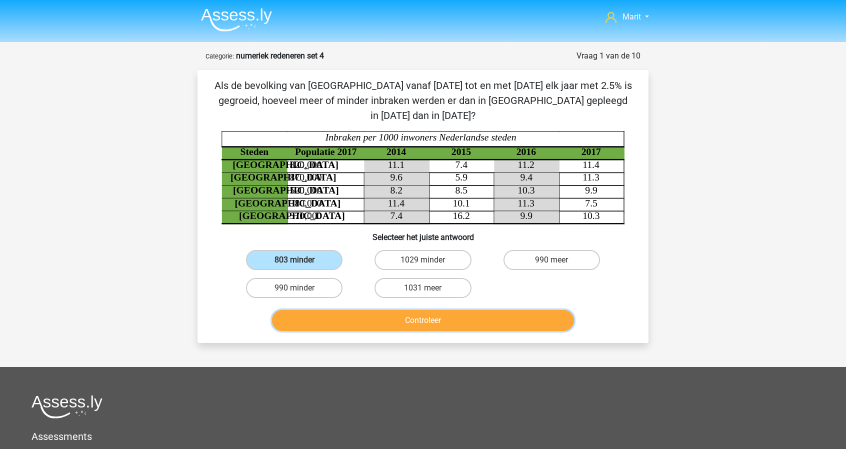
click at [417, 310] on button "Controleer" at bounding box center [423, 320] width 302 height 21
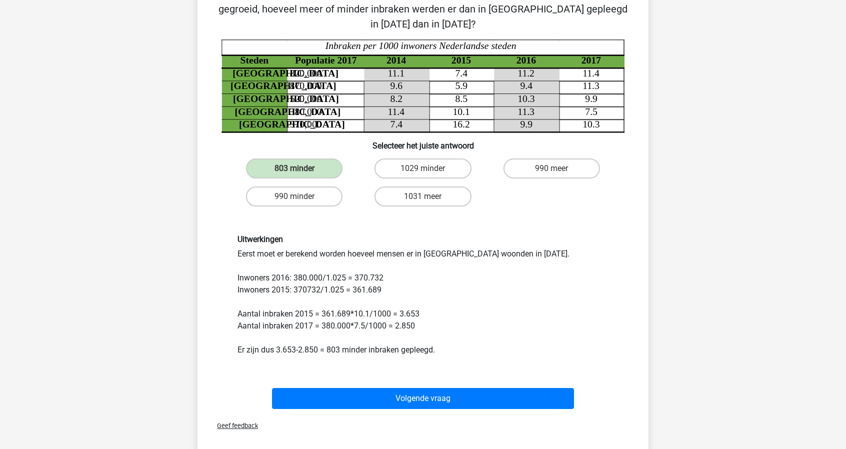
scroll to position [95, 0]
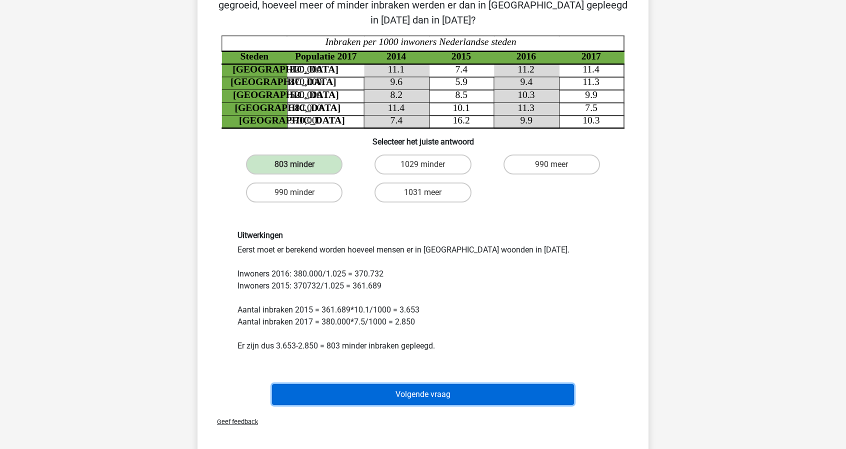
click at [430, 385] on button "Volgende vraag" at bounding box center [423, 394] width 302 height 21
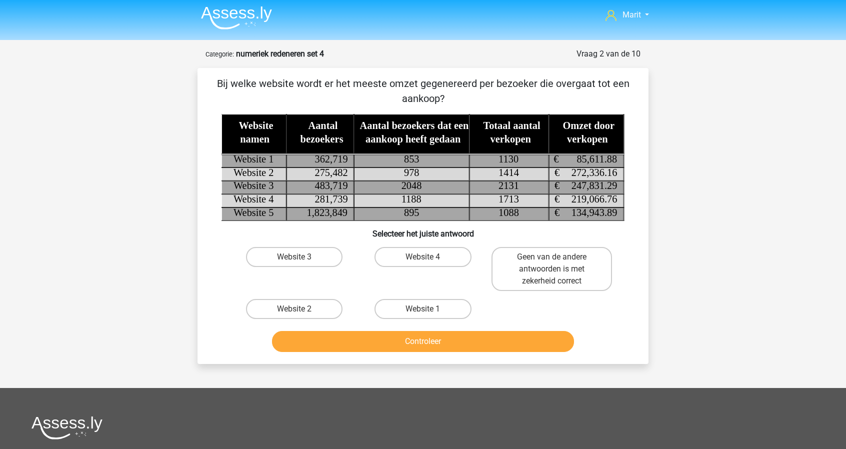
scroll to position [0, 0]
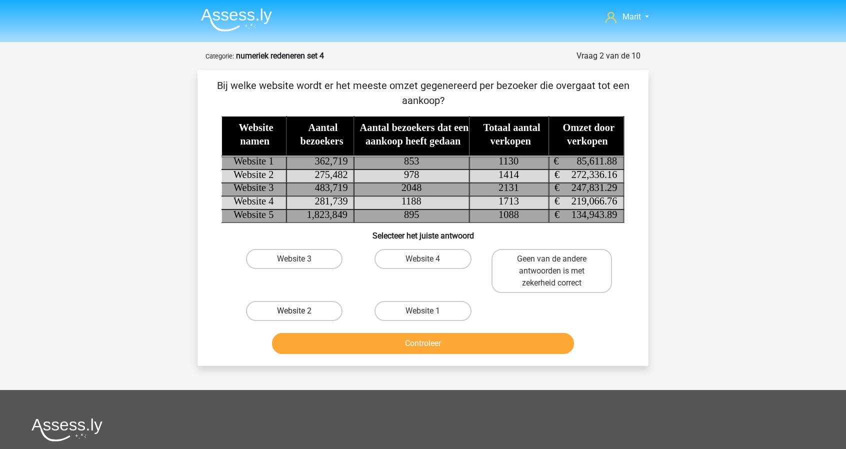
click at [313, 304] on label "Website 2" at bounding box center [294, 311] width 96 height 20
click at [301, 311] on input "Website 2" at bounding box center [297, 314] width 6 height 6
radio input "true"
click at [427, 336] on button "Controleer" at bounding box center [423, 343] width 302 height 21
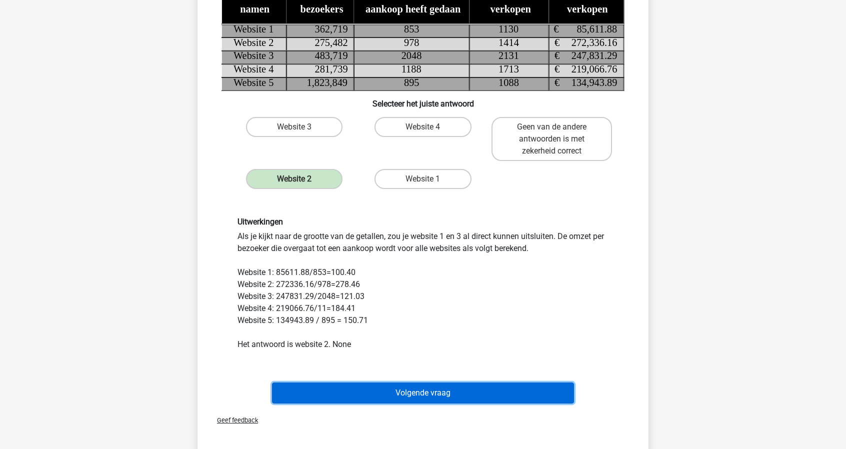
click at [440, 390] on button "Volgende vraag" at bounding box center [423, 392] width 302 height 21
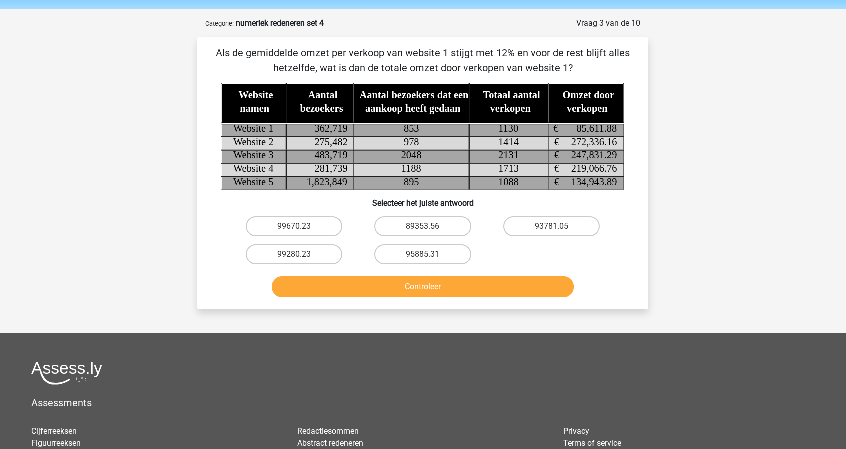
scroll to position [32, 0]
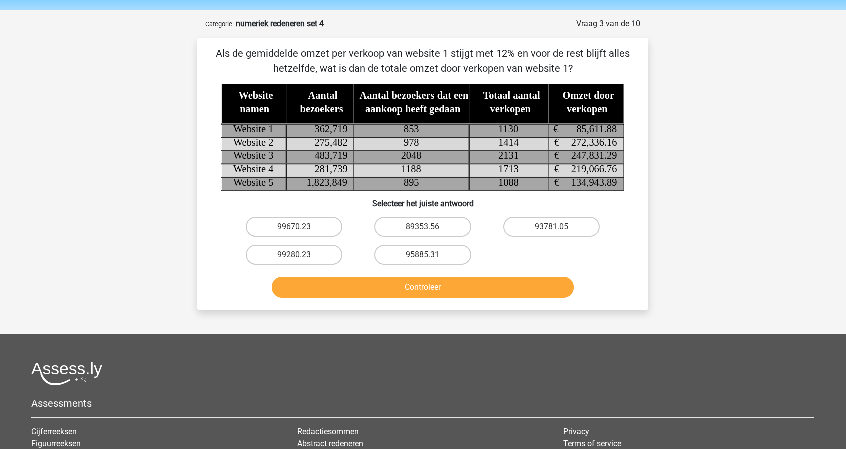
click at [583, 126] on tspan "85,611.88" at bounding box center [597, 128] width 40 height 11
click at [430, 256] on label "95885.31" at bounding box center [422, 255] width 96 height 20
click at [429, 256] on input "95885.31" at bounding box center [426, 258] width 6 height 6
radio input "true"
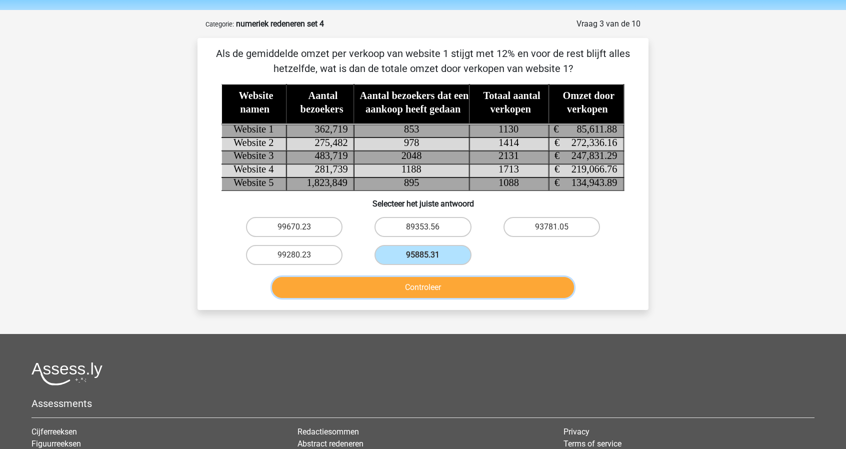
click at [423, 286] on button "Controleer" at bounding box center [423, 287] width 302 height 21
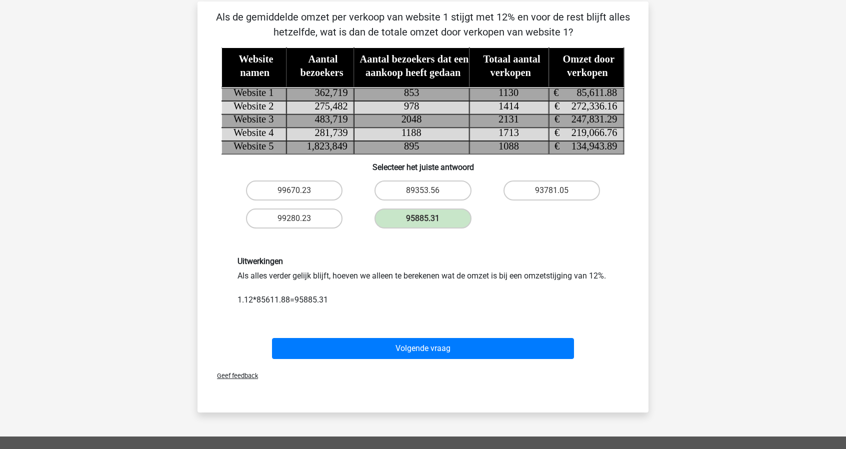
scroll to position [84, 0]
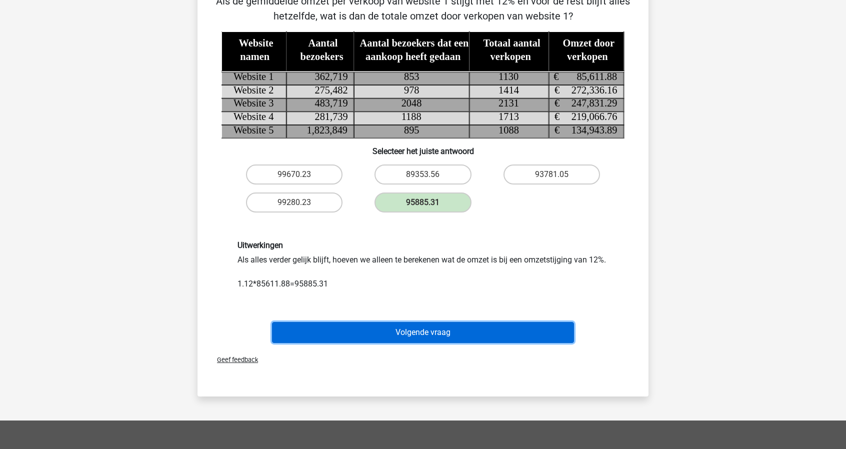
click at [430, 337] on button "Volgende vraag" at bounding box center [423, 332] width 302 height 21
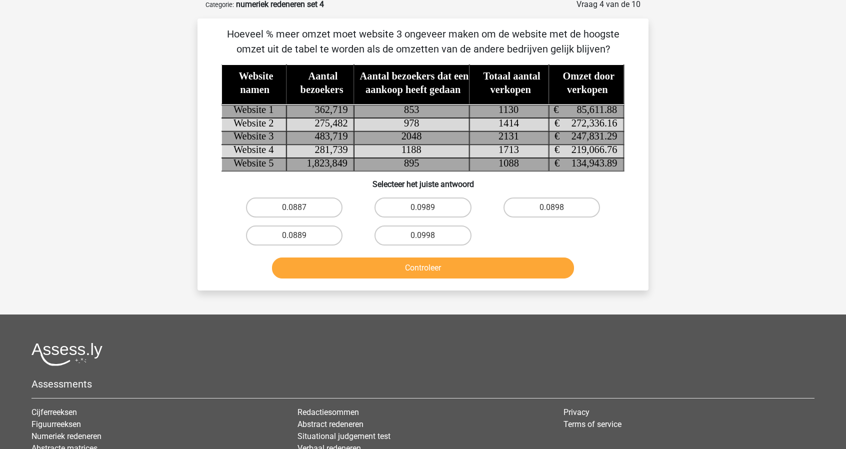
scroll to position [50, 0]
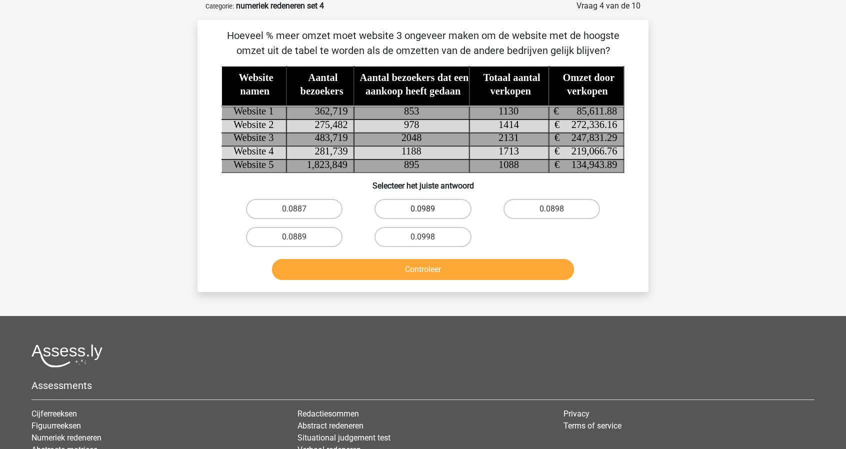
click at [452, 211] on label "0.0989" at bounding box center [422, 209] width 96 height 20
click at [429, 211] on input "0.0989" at bounding box center [426, 212] width 6 height 6
radio input "true"
click at [454, 271] on button "Controleer" at bounding box center [423, 269] width 302 height 21
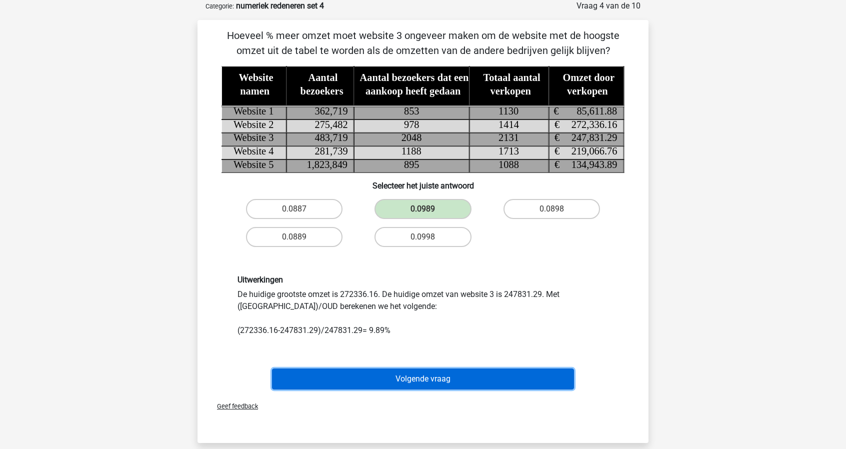
click at [431, 377] on button "Volgende vraag" at bounding box center [423, 378] width 302 height 21
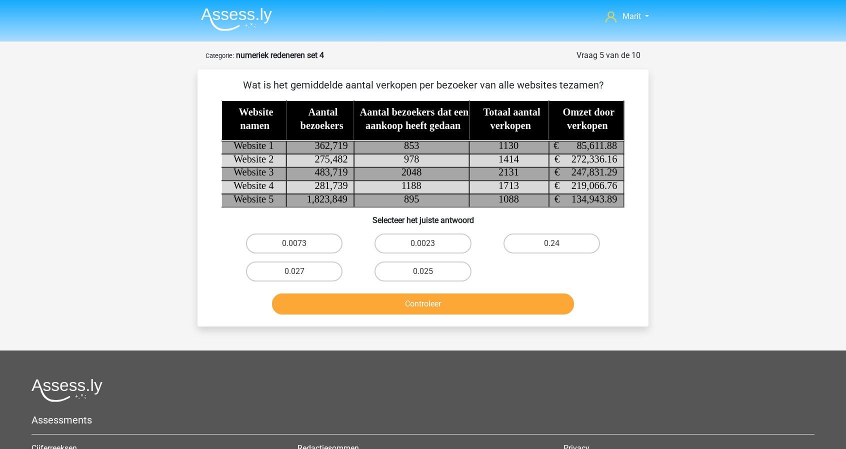
scroll to position [0, 0]
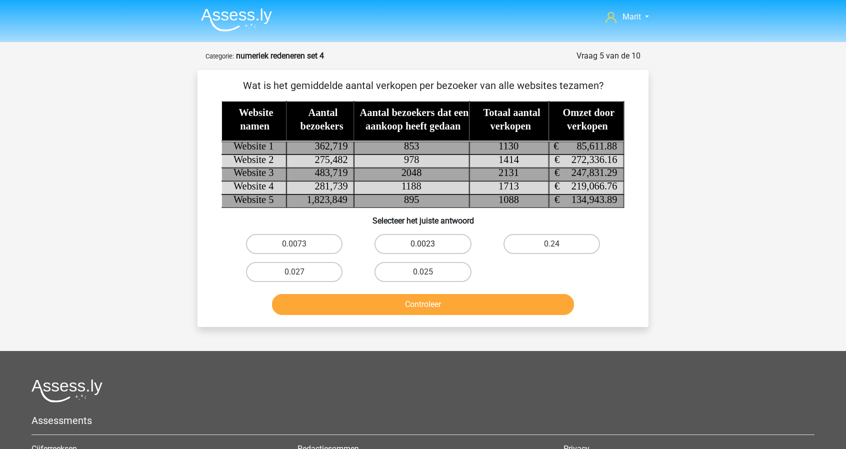
click at [445, 241] on label "0.0023" at bounding box center [422, 244] width 96 height 20
click at [429, 244] on input "0.0023" at bounding box center [426, 247] width 6 height 6
radio input "true"
click at [454, 300] on button "Controleer" at bounding box center [423, 304] width 302 height 21
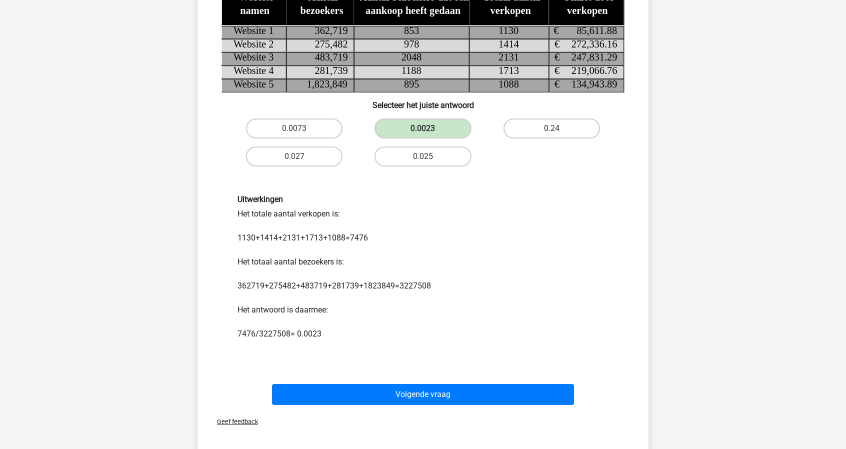
scroll to position [116, 0]
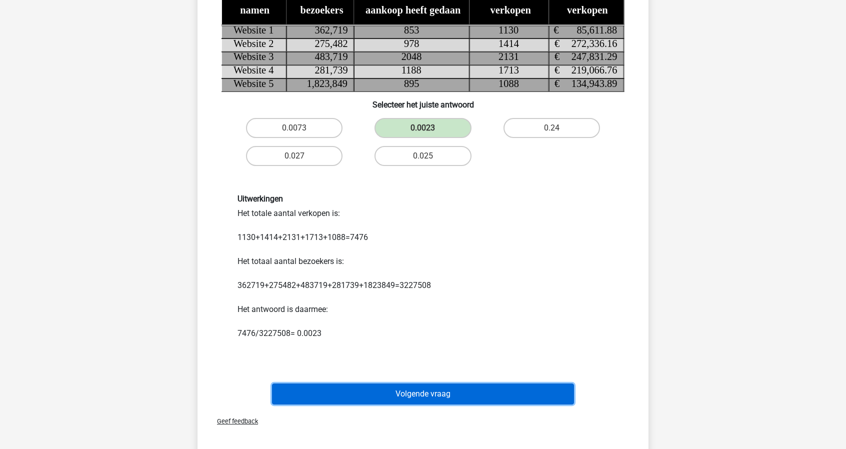
click at [468, 391] on button "Volgende vraag" at bounding box center [423, 393] width 302 height 21
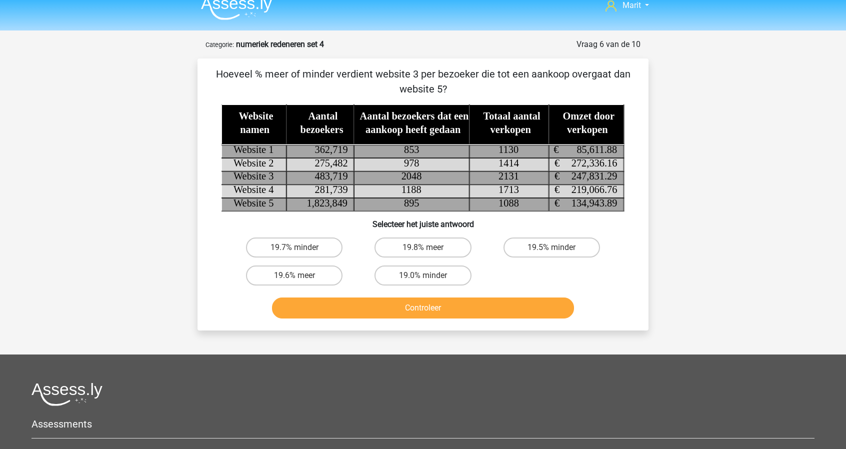
scroll to position [0, 0]
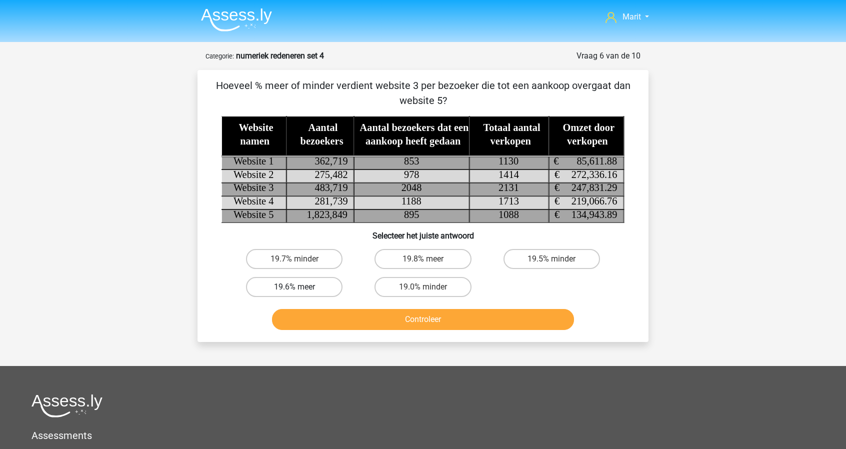
click at [283, 279] on label "19.6% meer" at bounding box center [294, 287] width 96 height 20
click at [294, 287] on input "19.6% meer" at bounding box center [297, 290] width 6 height 6
radio input "true"
click at [351, 321] on button "Controleer" at bounding box center [423, 319] width 302 height 21
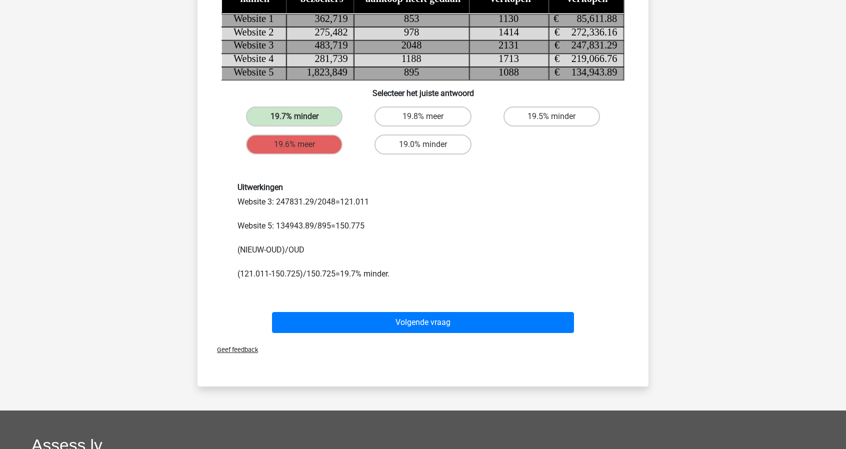
scroll to position [148, 0]
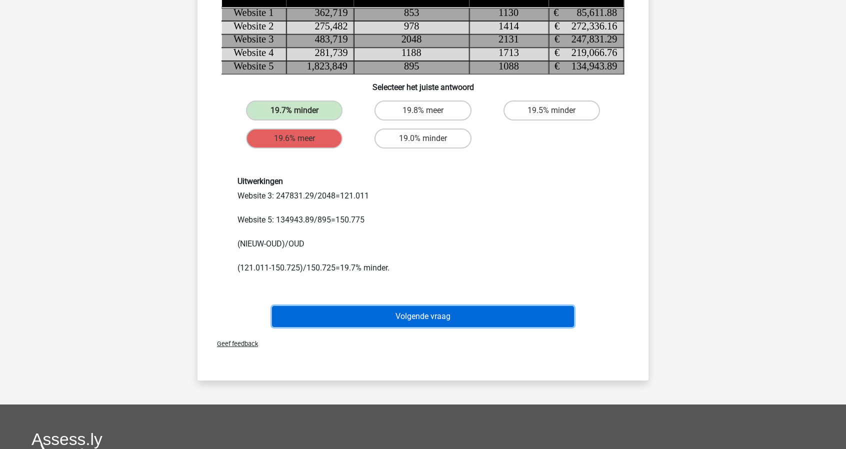
click at [380, 322] on button "Volgende vraag" at bounding box center [423, 316] width 302 height 21
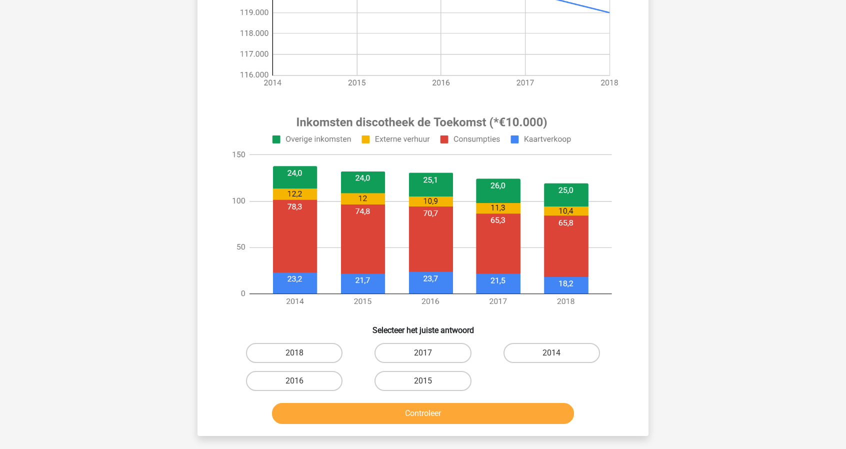
scroll to position [267, 0]
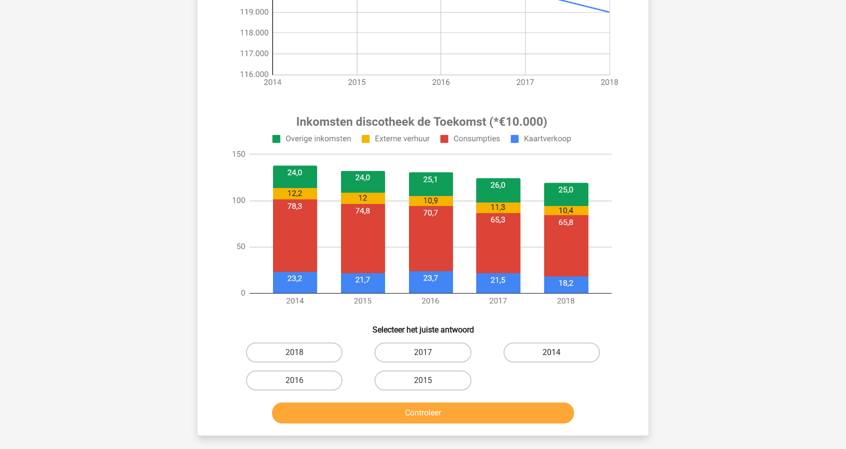
click at [545, 349] on label "2014" at bounding box center [551, 352] width 96 height 20
click at [551, 352] on input "2014" at bounding box center [554, 355] width 6 height 6
radio input "true"
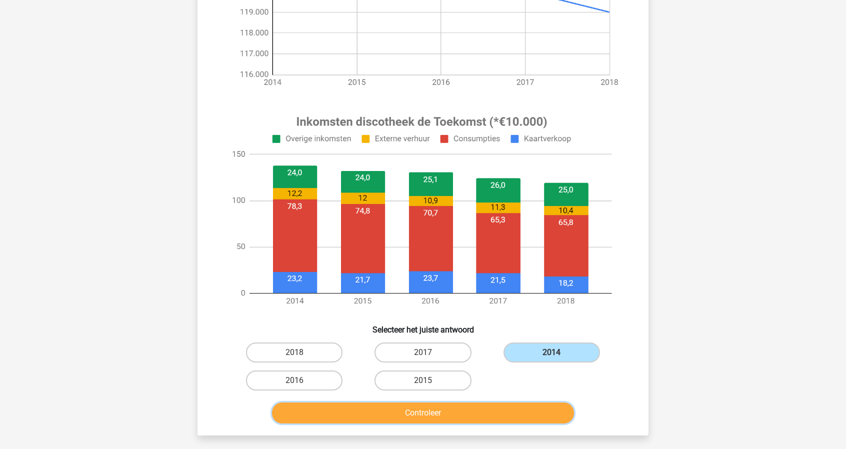
click at [494, 411] on button "Controleer" at bounding box center [423, 412] width 302 height 21
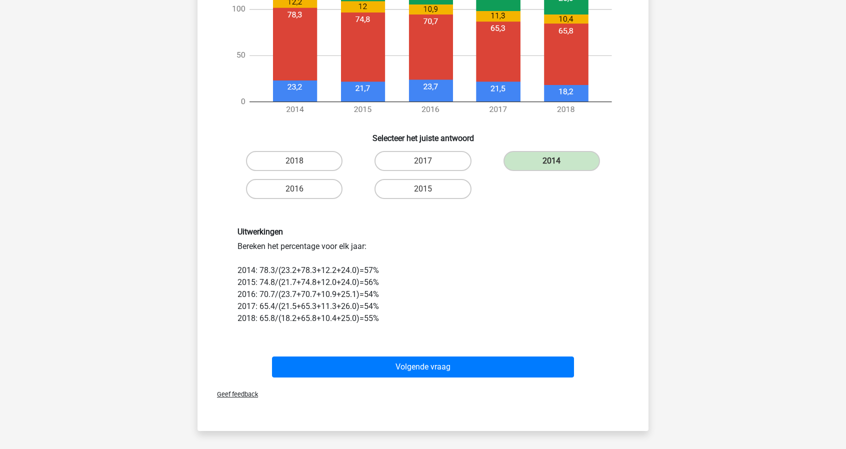
scroll to position [459, 0]
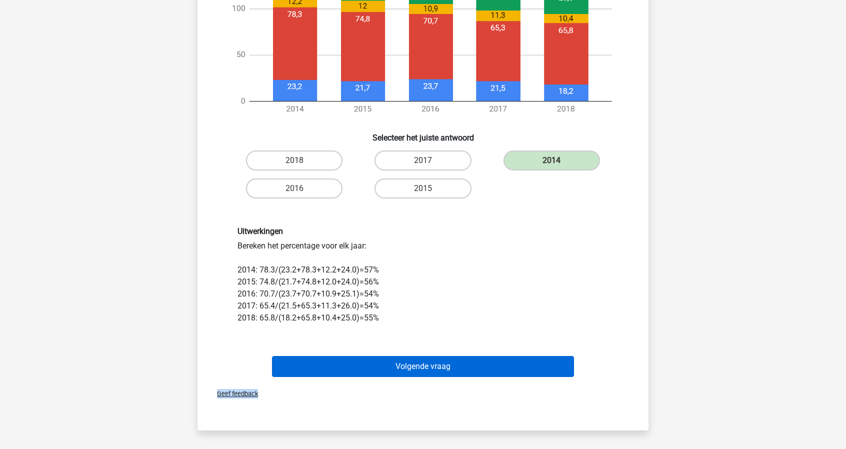
drag, startPoint x: 480, startPoint y: 394, endPoint x: 383, endPoint y: 358, distance: 103.4
click at [383, 358] on div "In welk jaar was het procentuele aandeel van consumpties in de inkomsten van di…" at bounding box center [422, 20] width 451 height 819
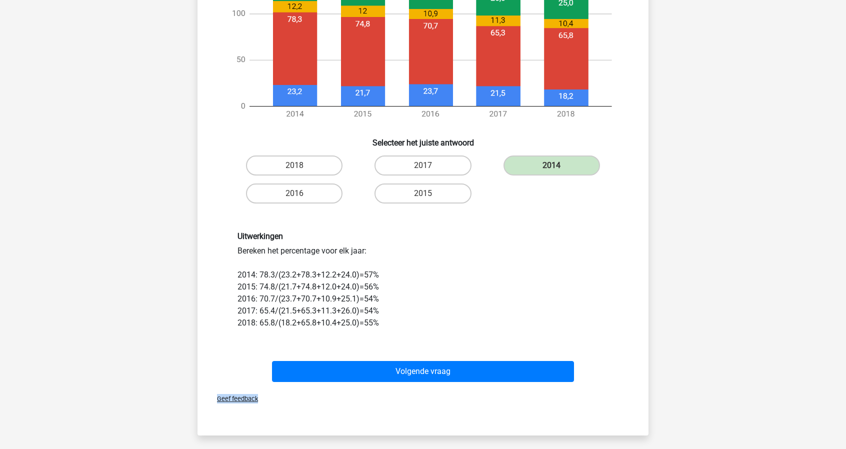
scroll to position [454, 0]
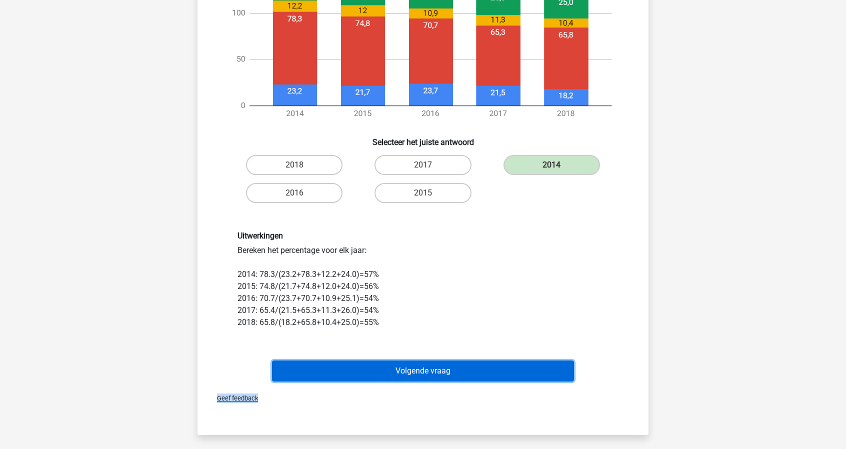
click at [425, 369] on button "Volgende vraag" at bounding box center [423, 370] width 302 height 21
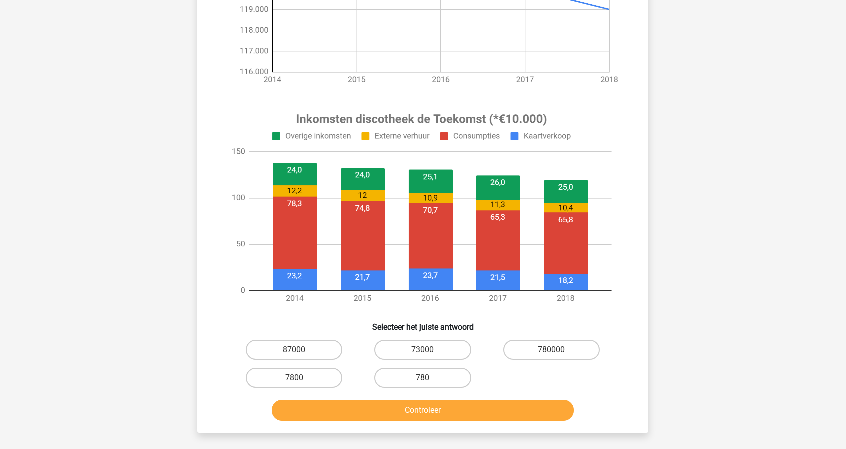
scroll to position [266, 0]
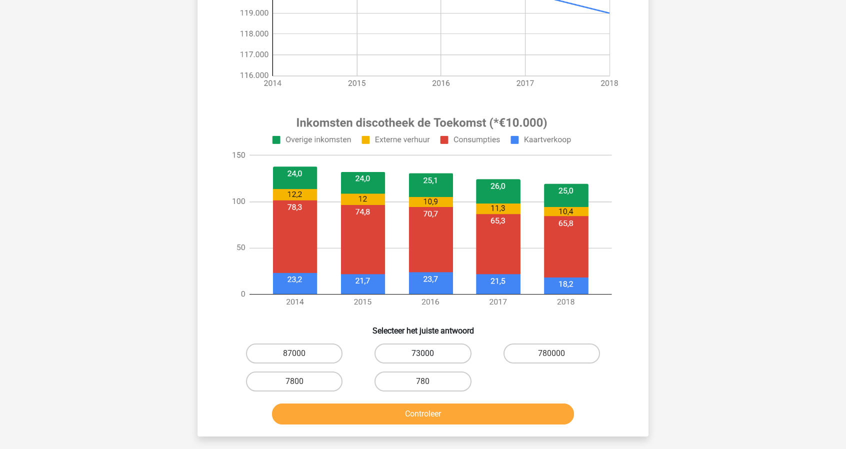
click at [427, 362] on label "73000" at bounding box center [422, 353] width 96 height 20
click at [427, 360] on input "73000" at bounding box center [426, 356] width 6 height 6
radio input "true"
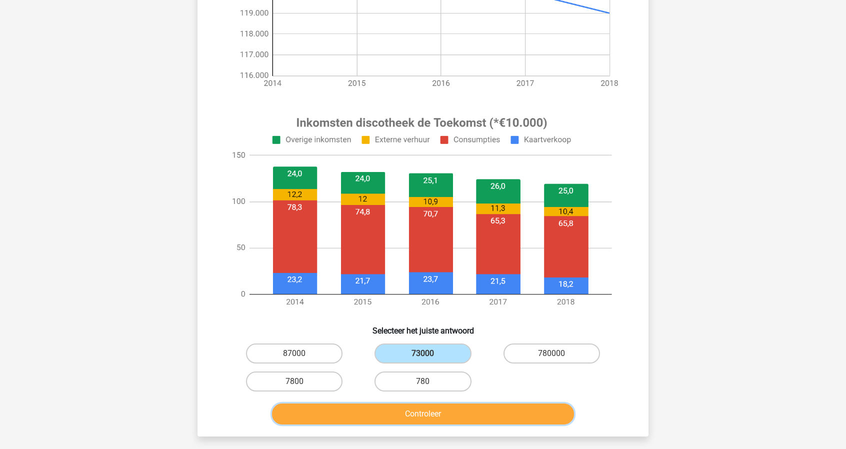
click at [459, 416] on button "Controleer" at bounding box center [423, 413] width 302 height 21
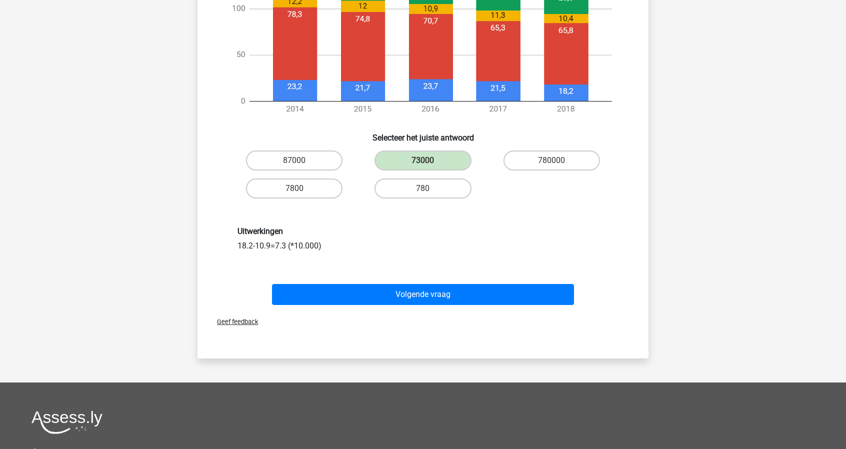
scroll to position [469, 0]
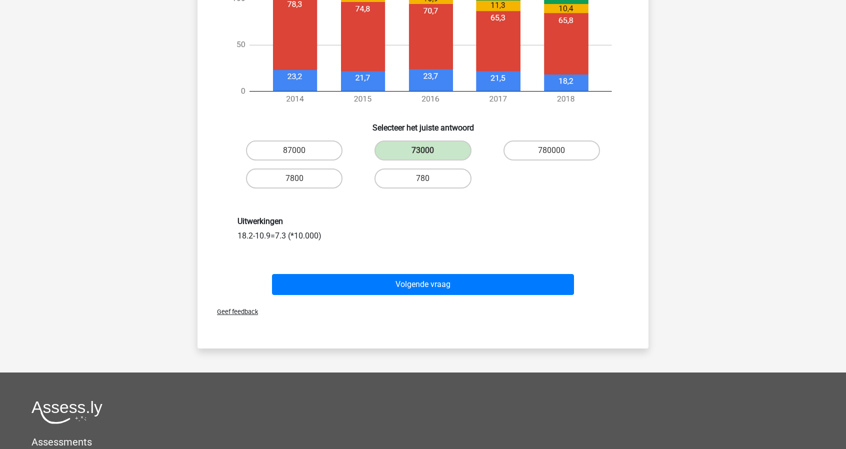
click at [482, 295] on div "Volgende vraag" at bounding box center [423, 286] width 386 height 25
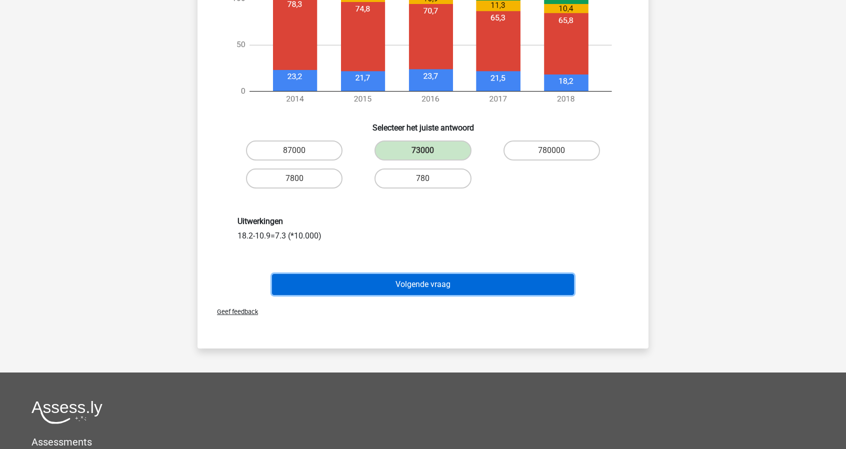
click at [485, 288] on button "Volgende vraag" at bounding box center [423, 284] width 302 height 21
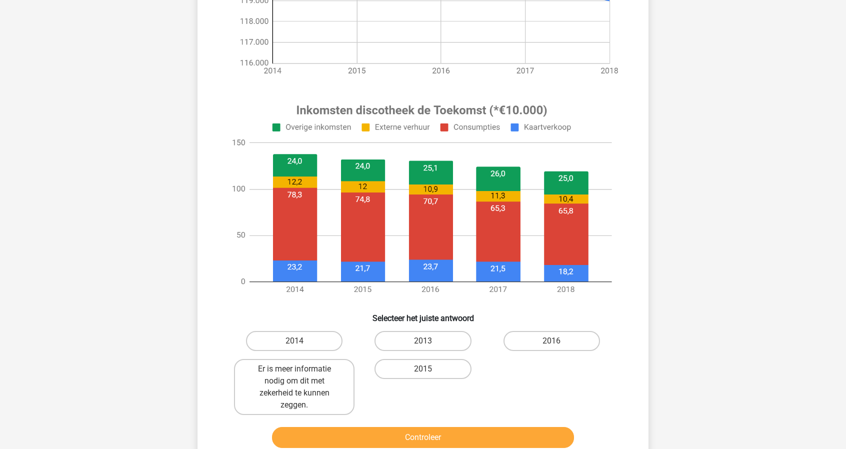
scroll to position [269, 0]
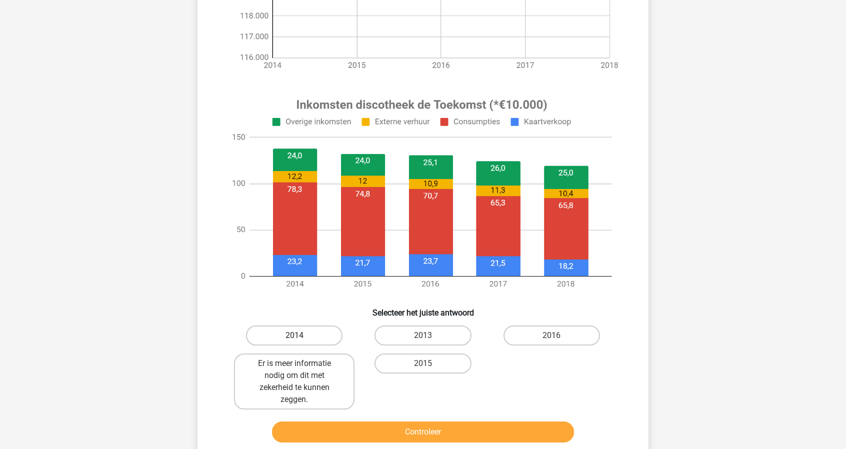
click at [302, 331] on label "2014" at bounding box center [294, 335] width 96 height 20
click at [301, 335] on input "2014" at bounding box center [297, 338] width 6 height 6
radio input "true"
click at [389, 426] on button "Controleer" at bounding box center [423, 431] width 302 height 21
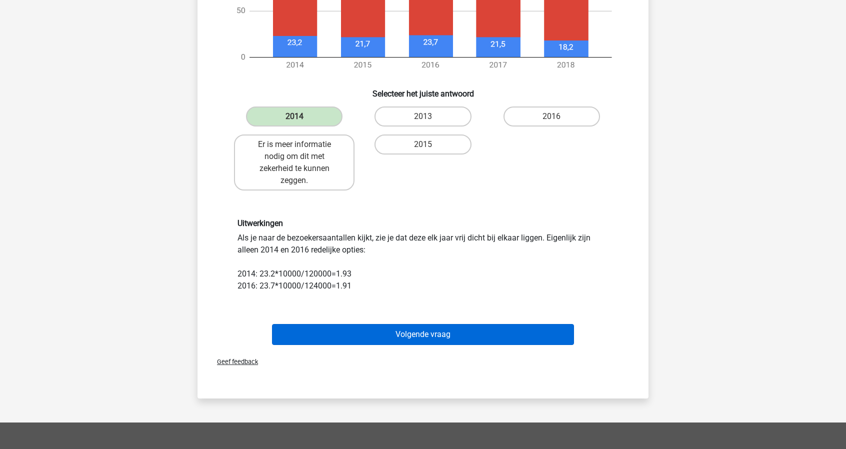
scroll to position [490, 0]
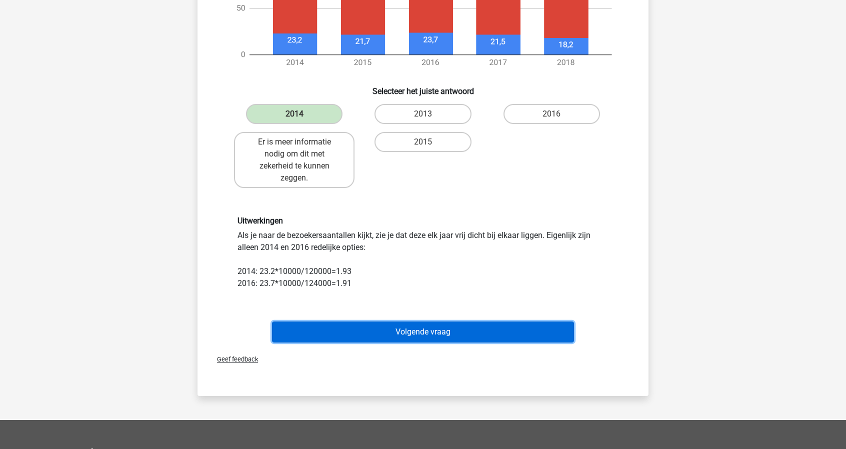
click at [449, 323] on button "Volgende vraag" at bounding box center [423, 331] width 302 height 21
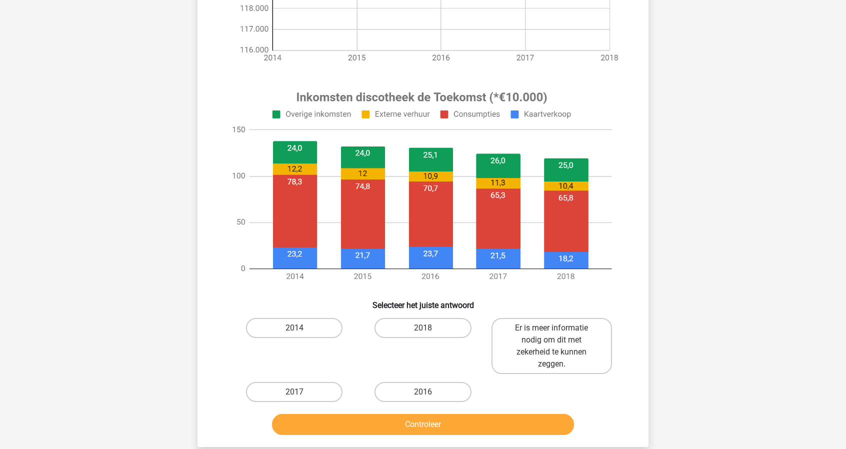
scroll to position [277, 0]
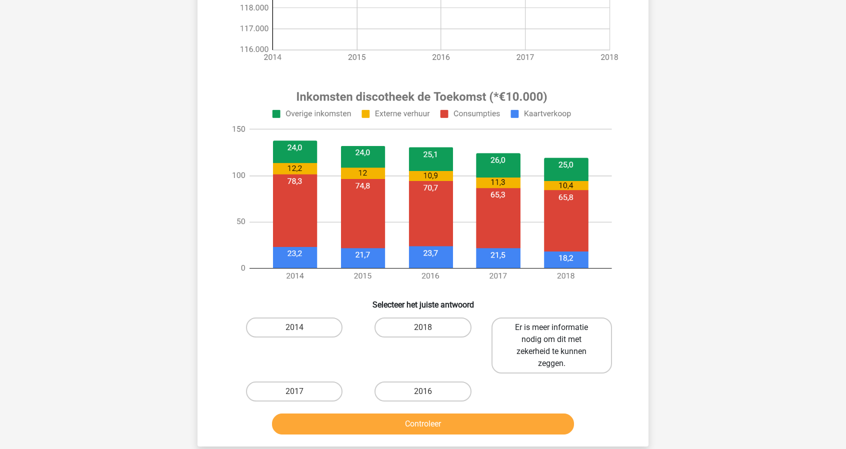
click at [520, 353] on label "Er is meer informatie nodig om dit met zekerheid te kunnen zeggen." at bounding box center [551, 345] width 120 height 56
click at [551, 334] on input "Er is meer informatie nodig om dit met zekerheid te kunnen zeggen." at bounding box center [554, 330] width 6 height 6
radio input "true"
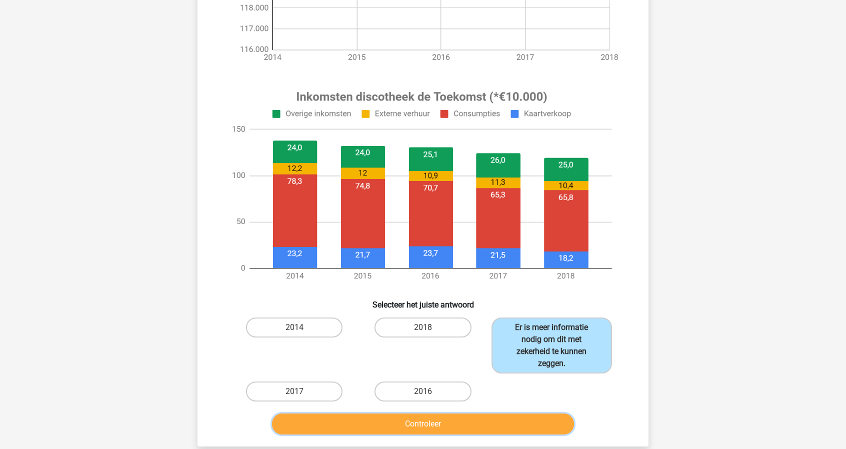
click at [489, 433] on button "Controleer" at bounding box center [423, 423] width 302 height 21
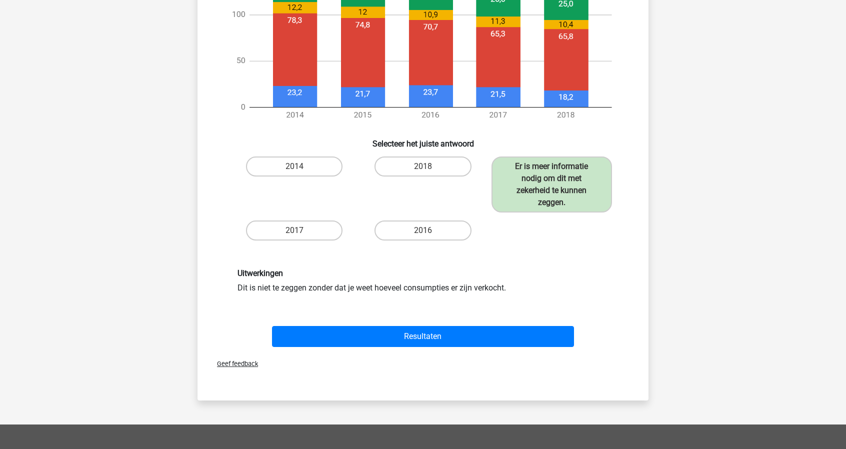
scroll to position [455, 0]
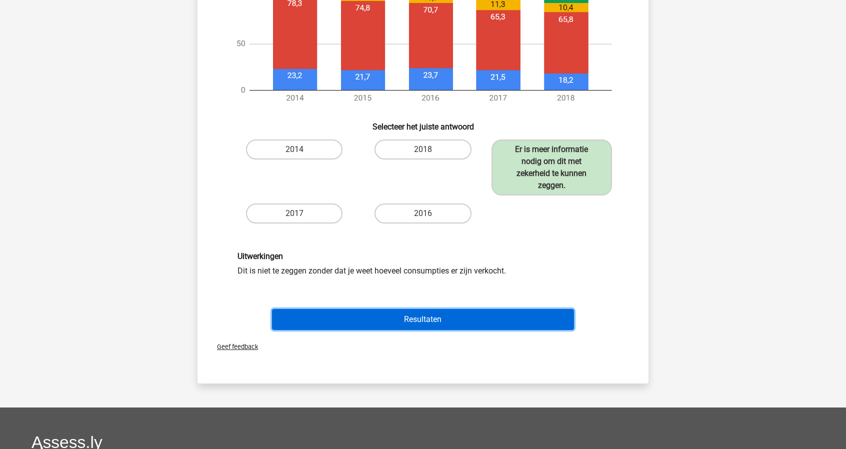
click at [520, 310] on button "Resultaten" at bounding box center [423, 319] width 302 height 21
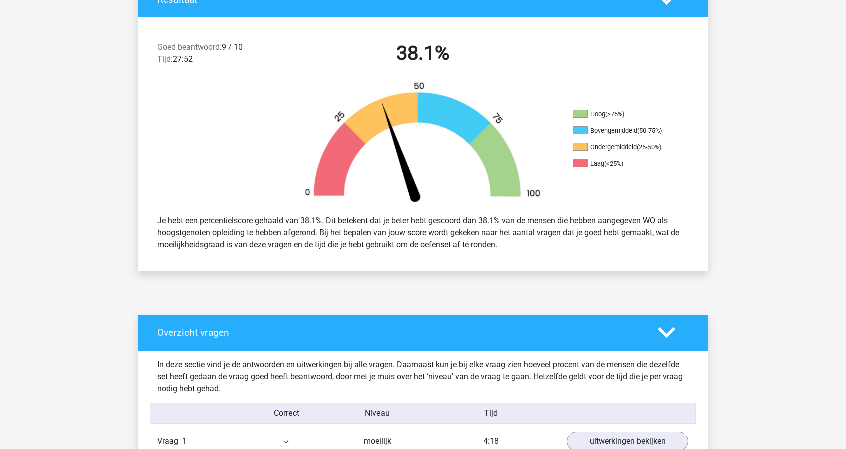
scroll to position [239, 0]
